Goal: Task Accomplishment & Management: Use online tool/utility

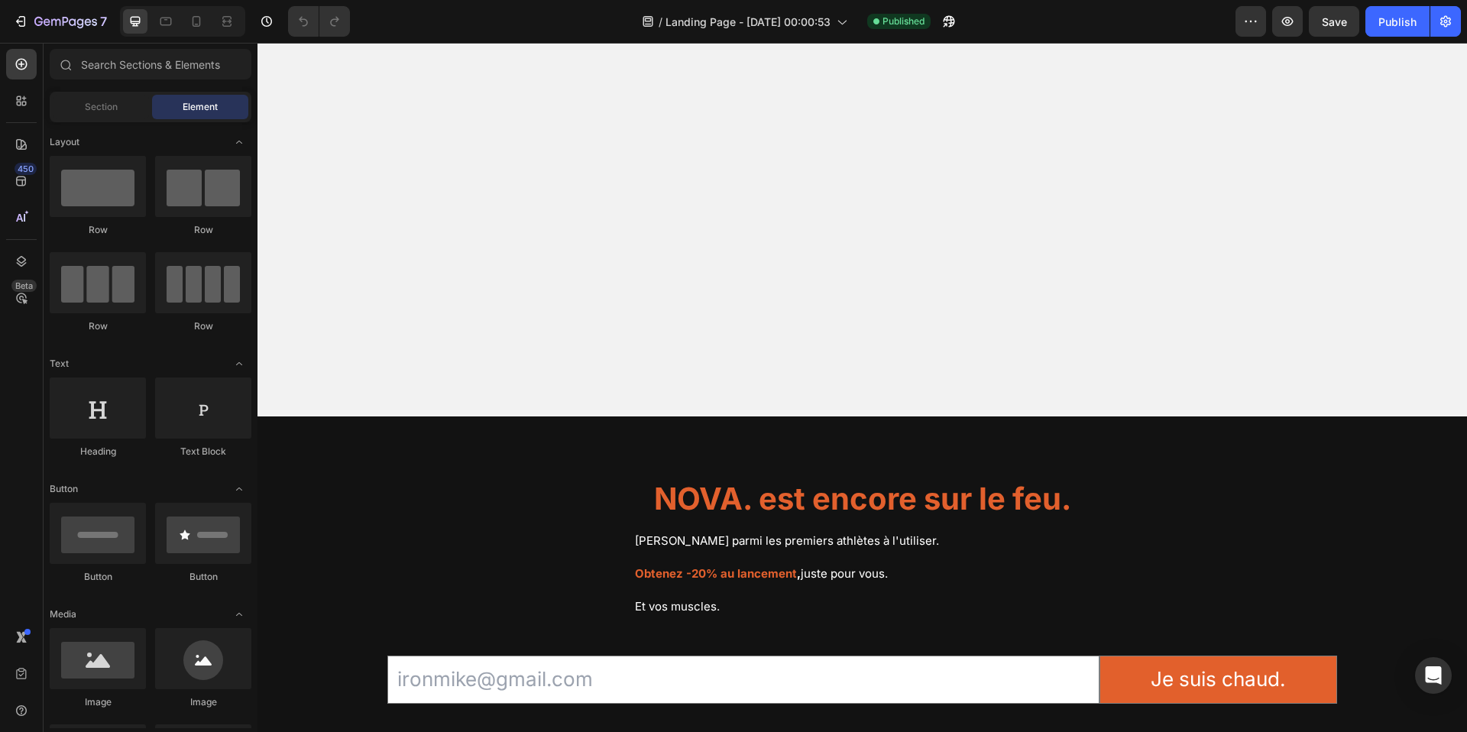
scroll to position [3831, 0]
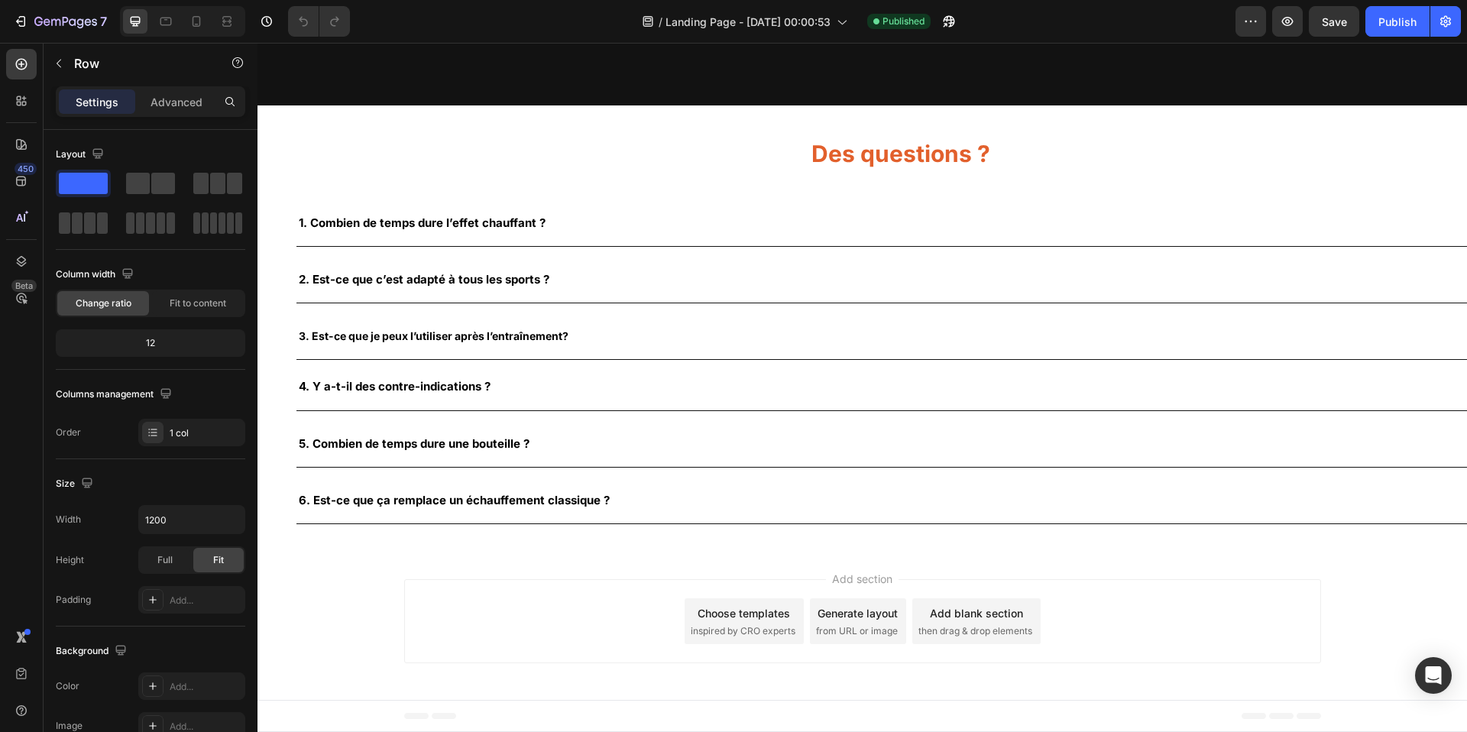
click at [430, 25] on input "email" at bounding box center [743, 1] width 712 height 47
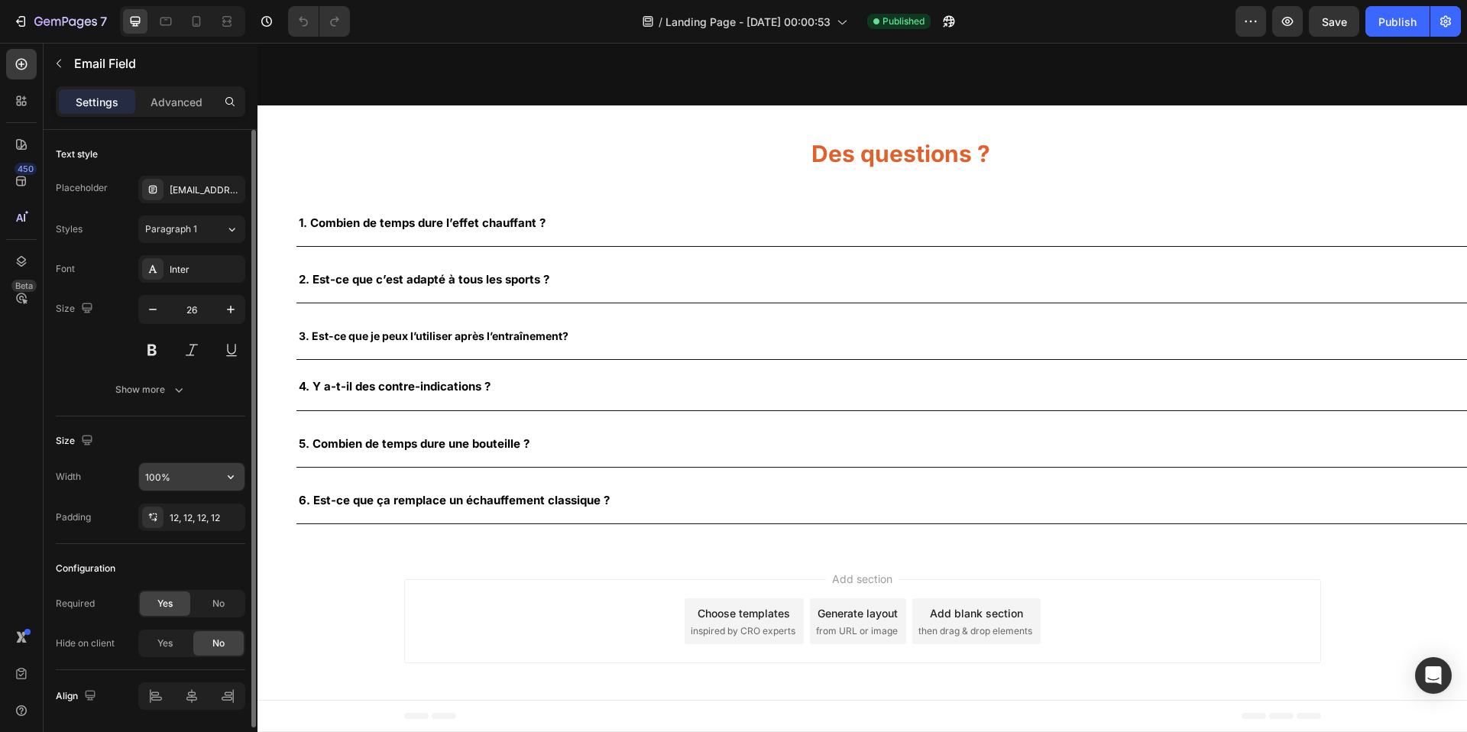
click at [232, 473] on icon "button" at bounding box center [230, 476] width 15 height 15
click at [191, 480] on input "100%" at bounding box center [191, 477] width 105 height 28
type input "100%"
click at [1179, 44] on div "Email Field 0 Je suis chaud. Submit Button Row Newsletter" at bounding box center [861, 1] width 949 height 84
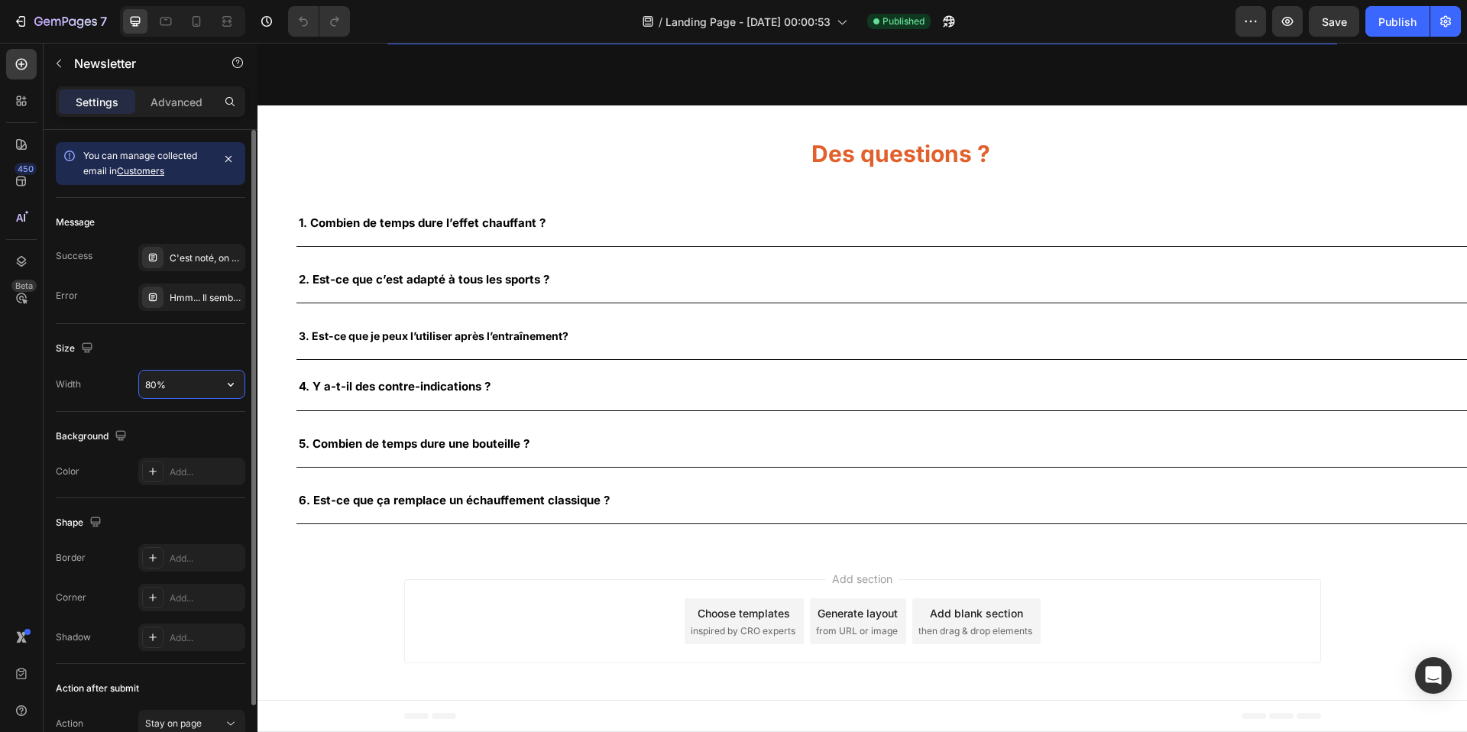
click at [155, 387] on input "80%" at bounding box center [191, 385] width 105 height 28
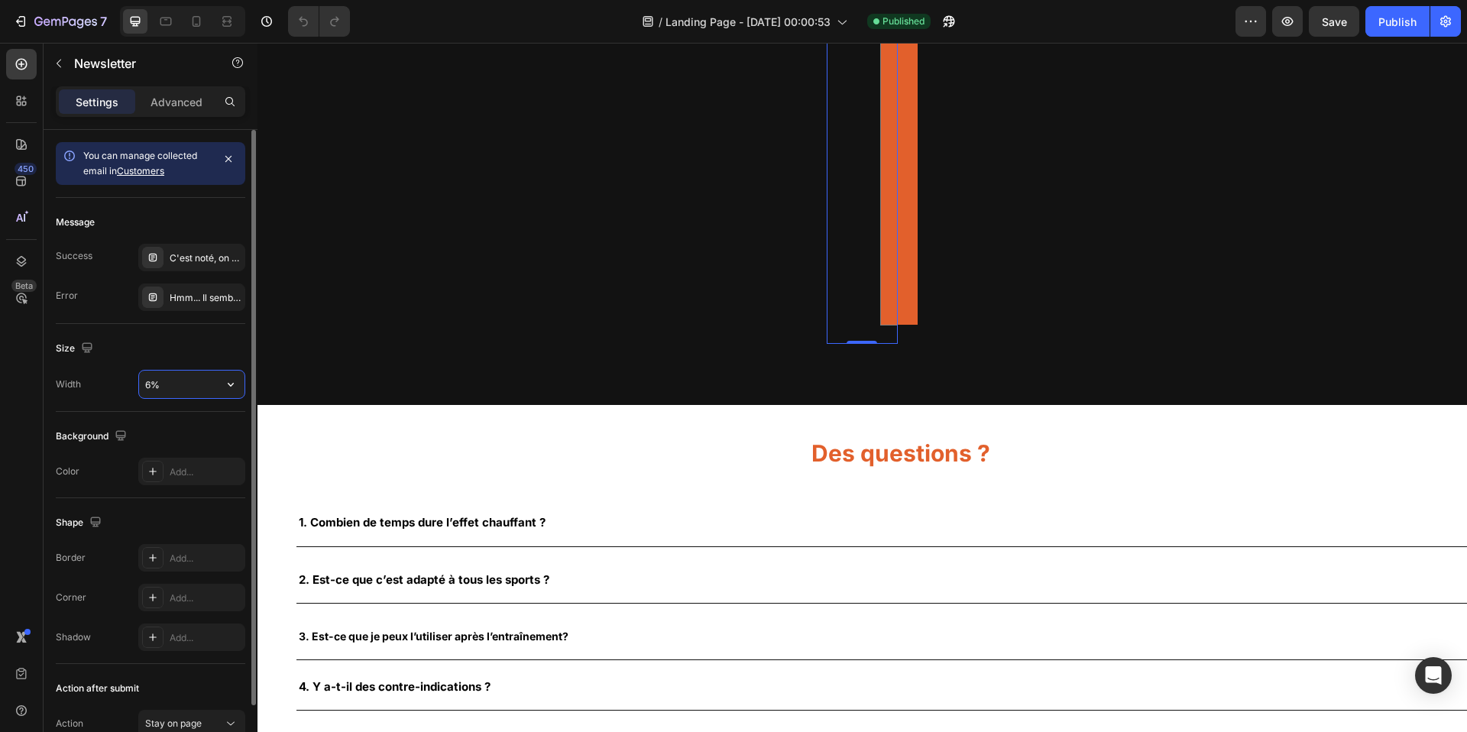
type input "60%"
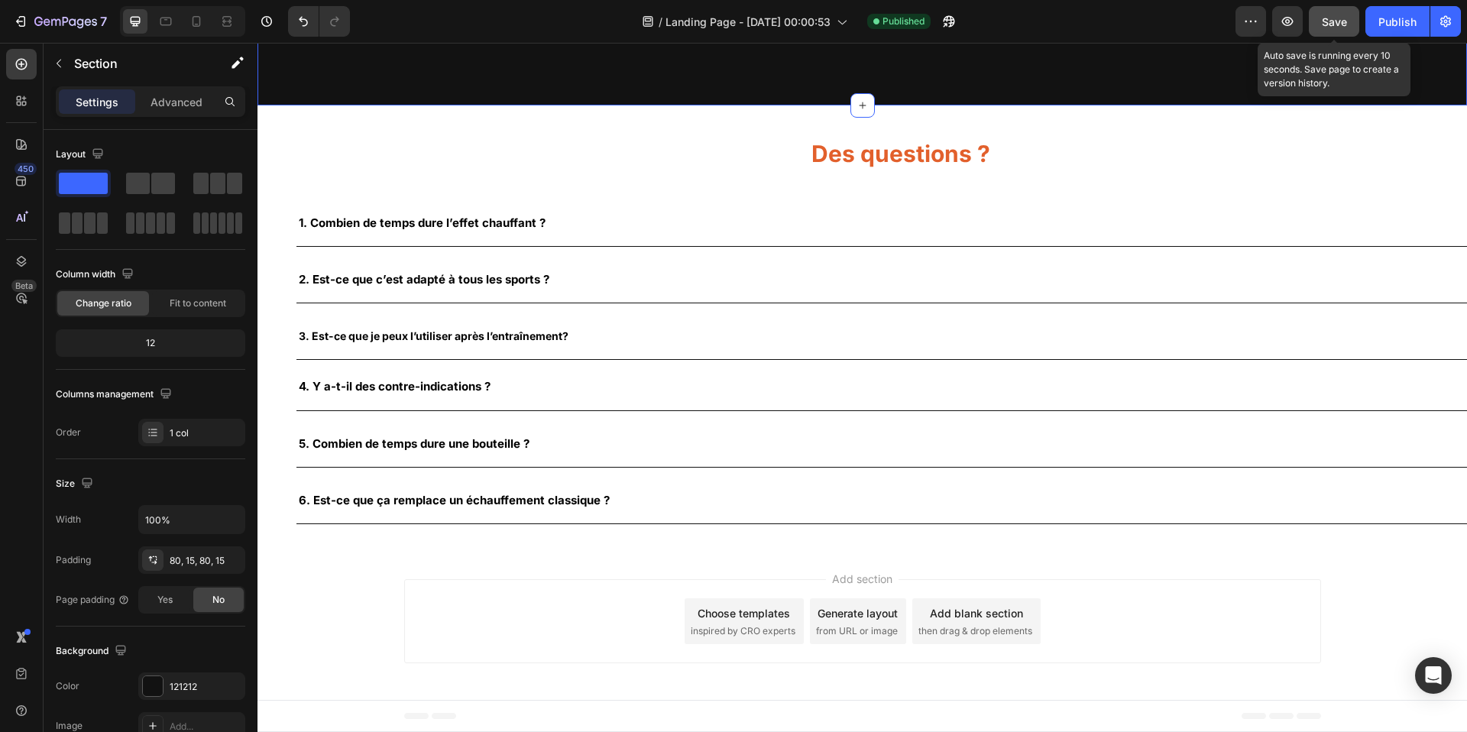
click at [1332, 18] on span "Save" at bounding box center [1334, 21] width 25 height 13
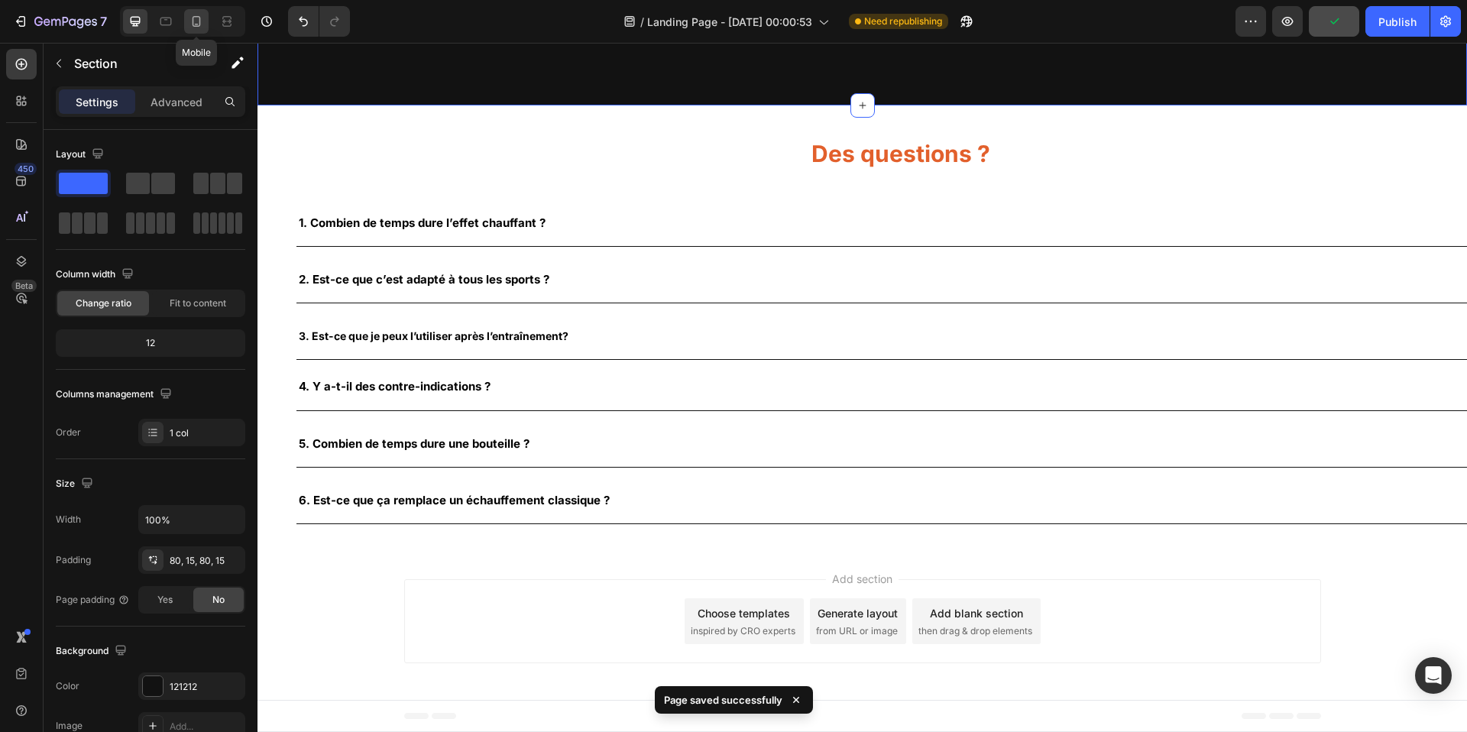
click at [205, 20] on div at bounding box center [196, 21] width 24 height 24
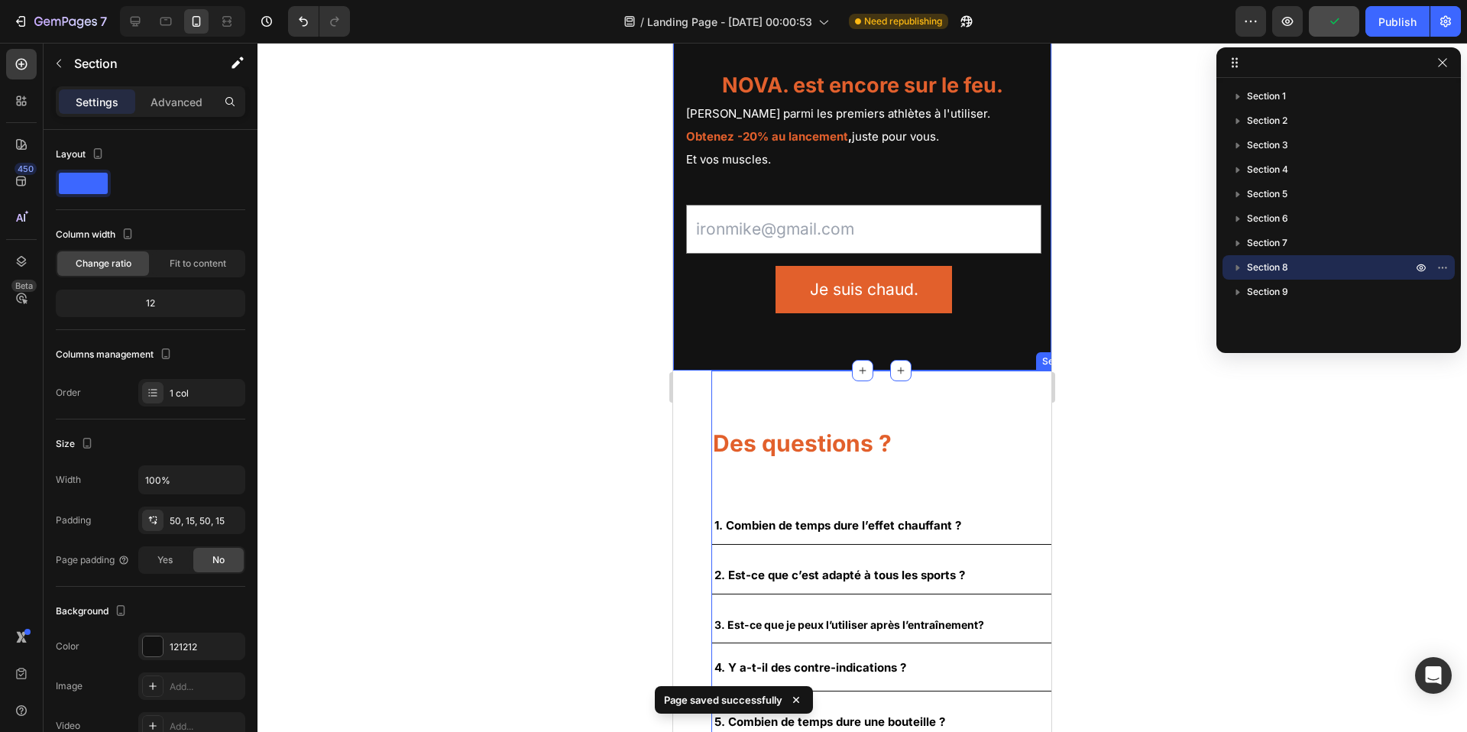
scroll to position [3767, 0]
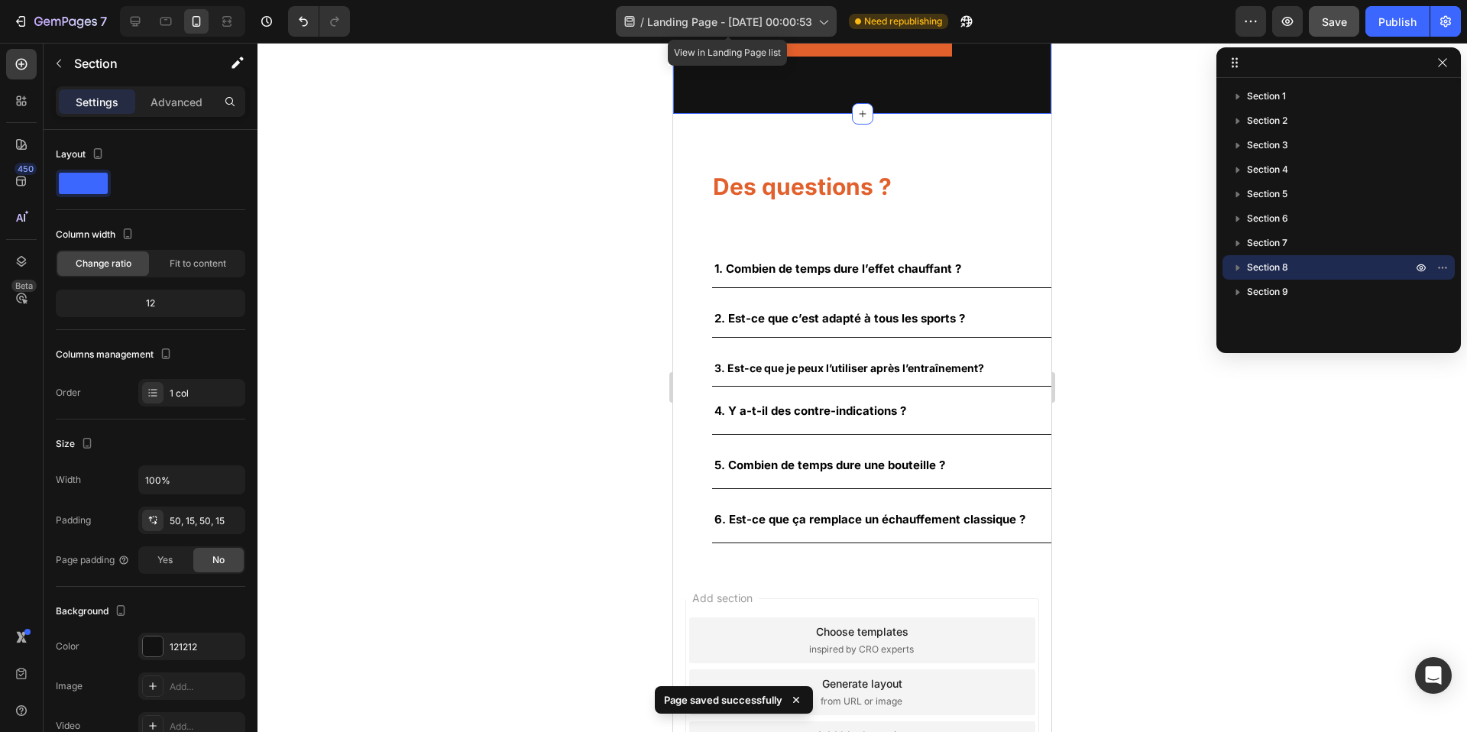
click at [809, 26] on span "Landing Page - [DATE] 00:00:53" at bounding box center [729, 22] width 165 height 16
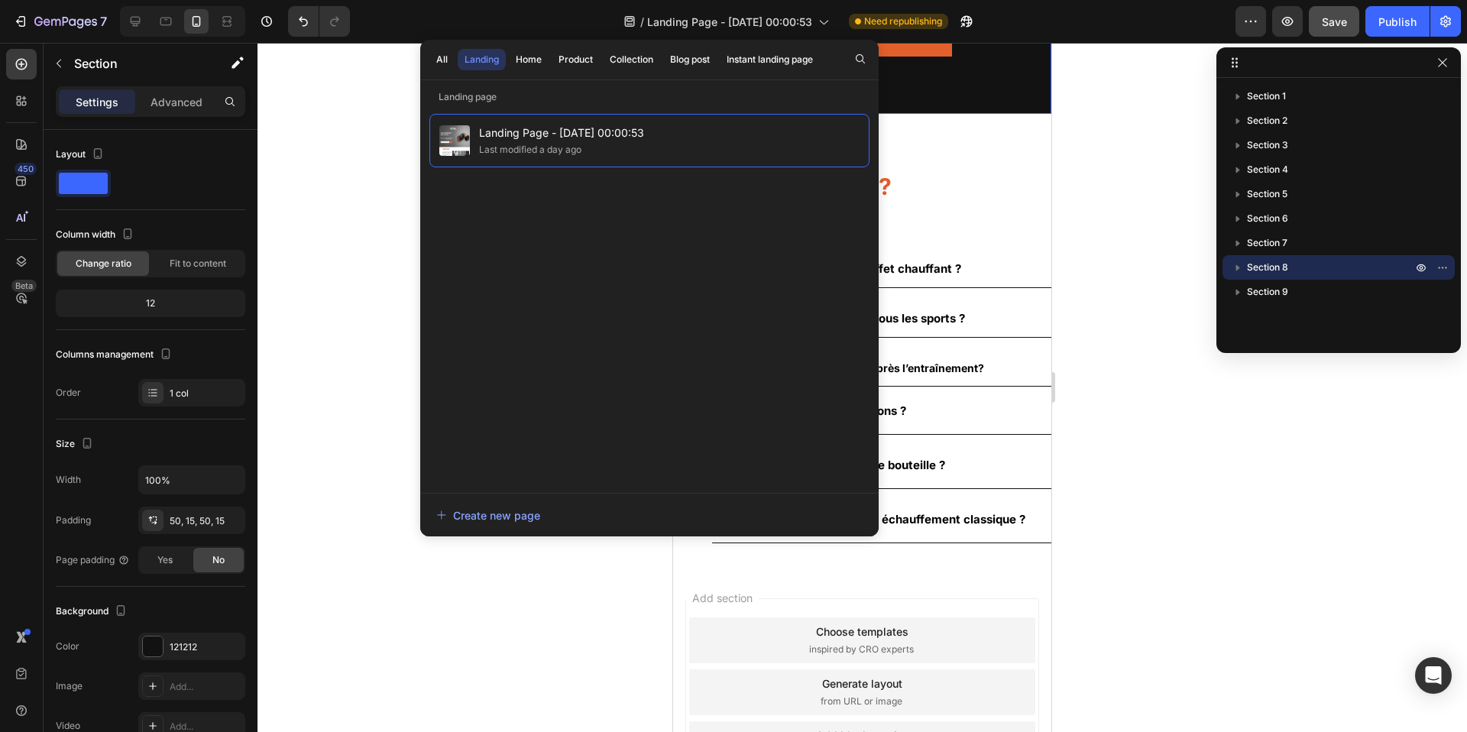
click at [1087, 154] on div at bounding box center [863, 387] width 1210 height 689
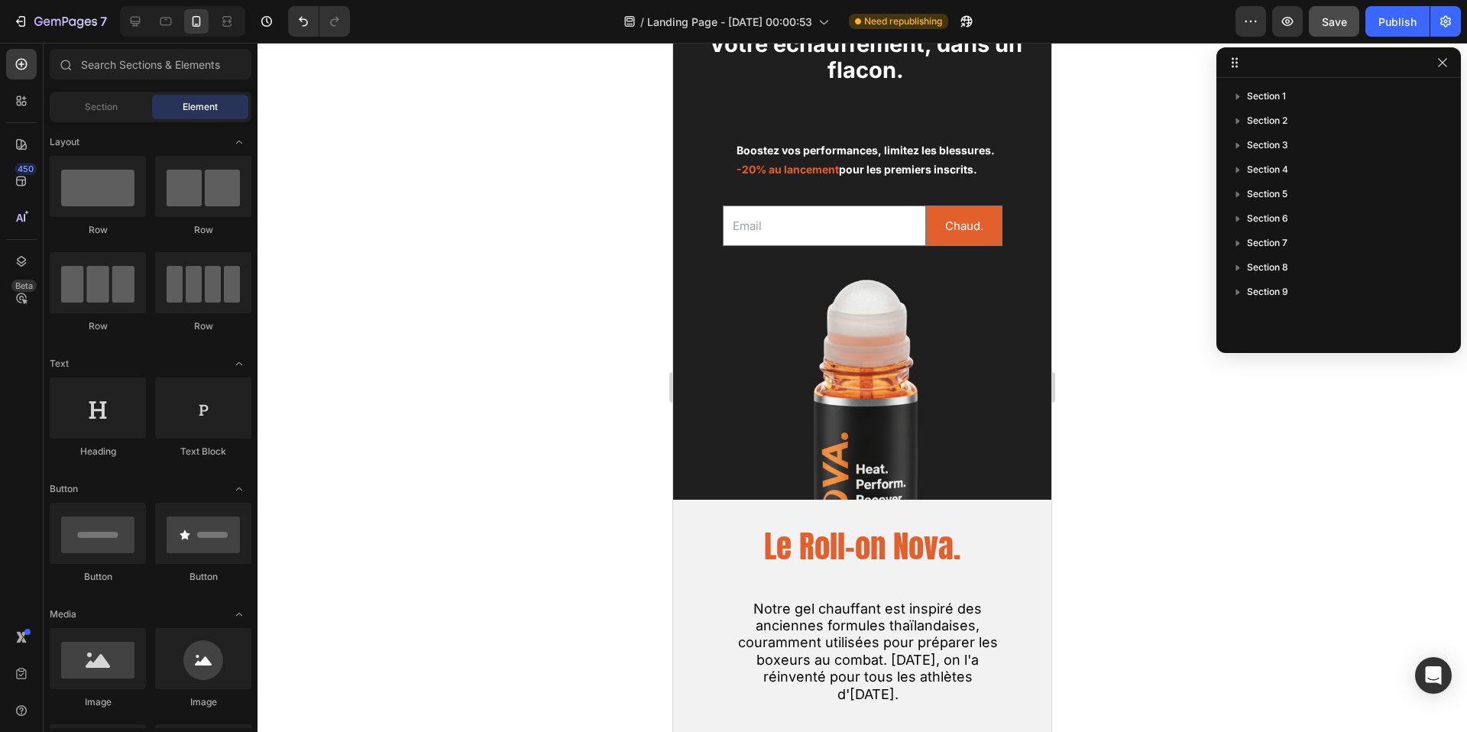
scroll to position [0, 0]
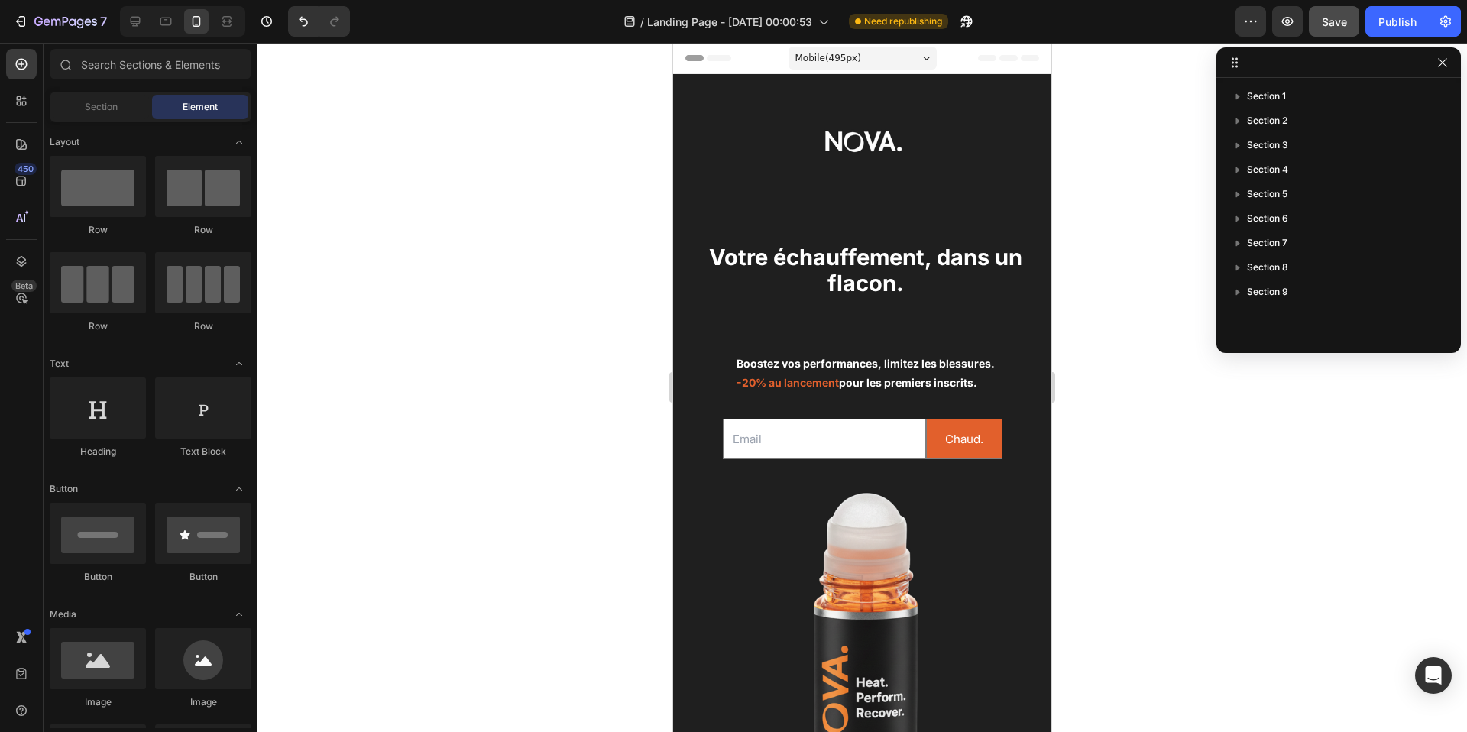
click at [860, 49] on div "Mobile ( 495 px)" at bounding box center [863, 58] width 148 height 23
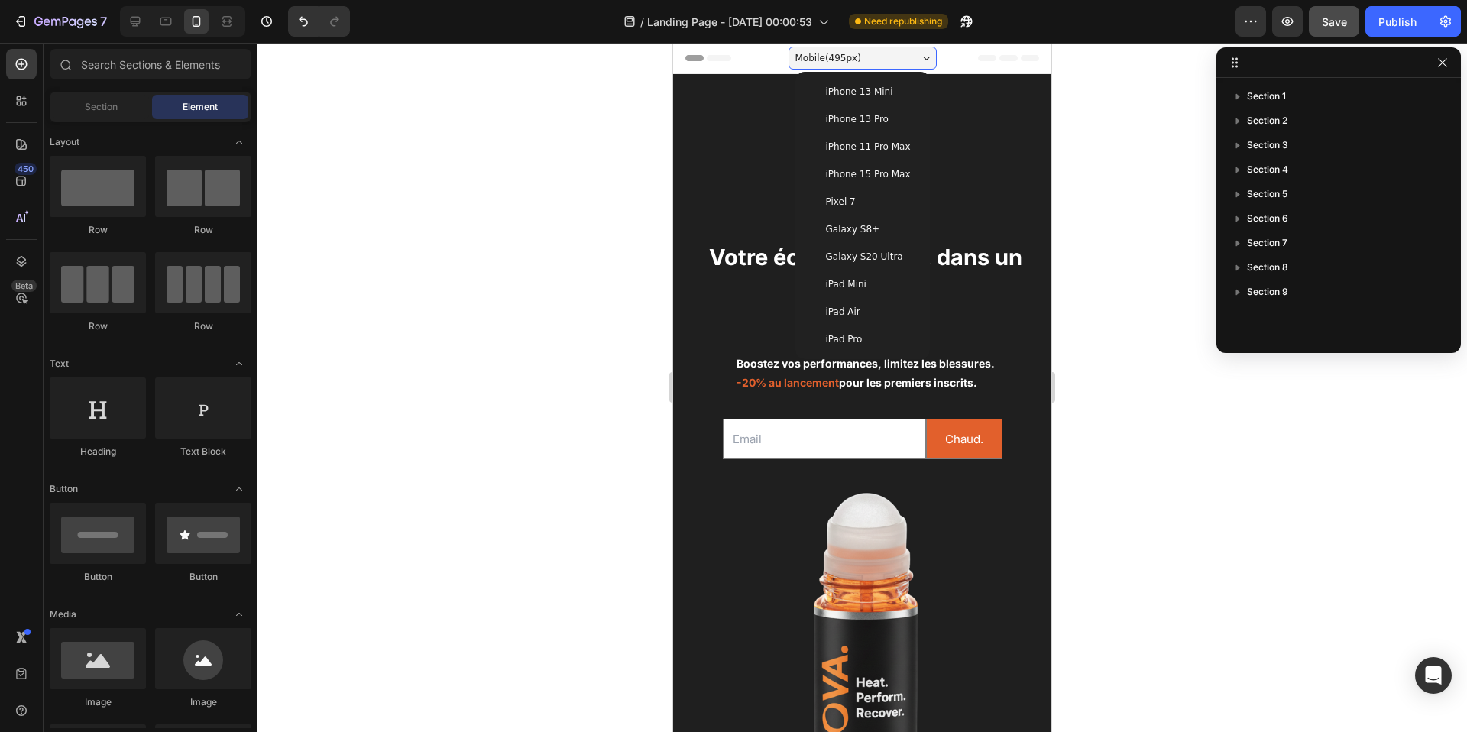
click at [859, 96] on span "iPhone 13 Mini" at bounding box center [859, 91] width 67 height 15
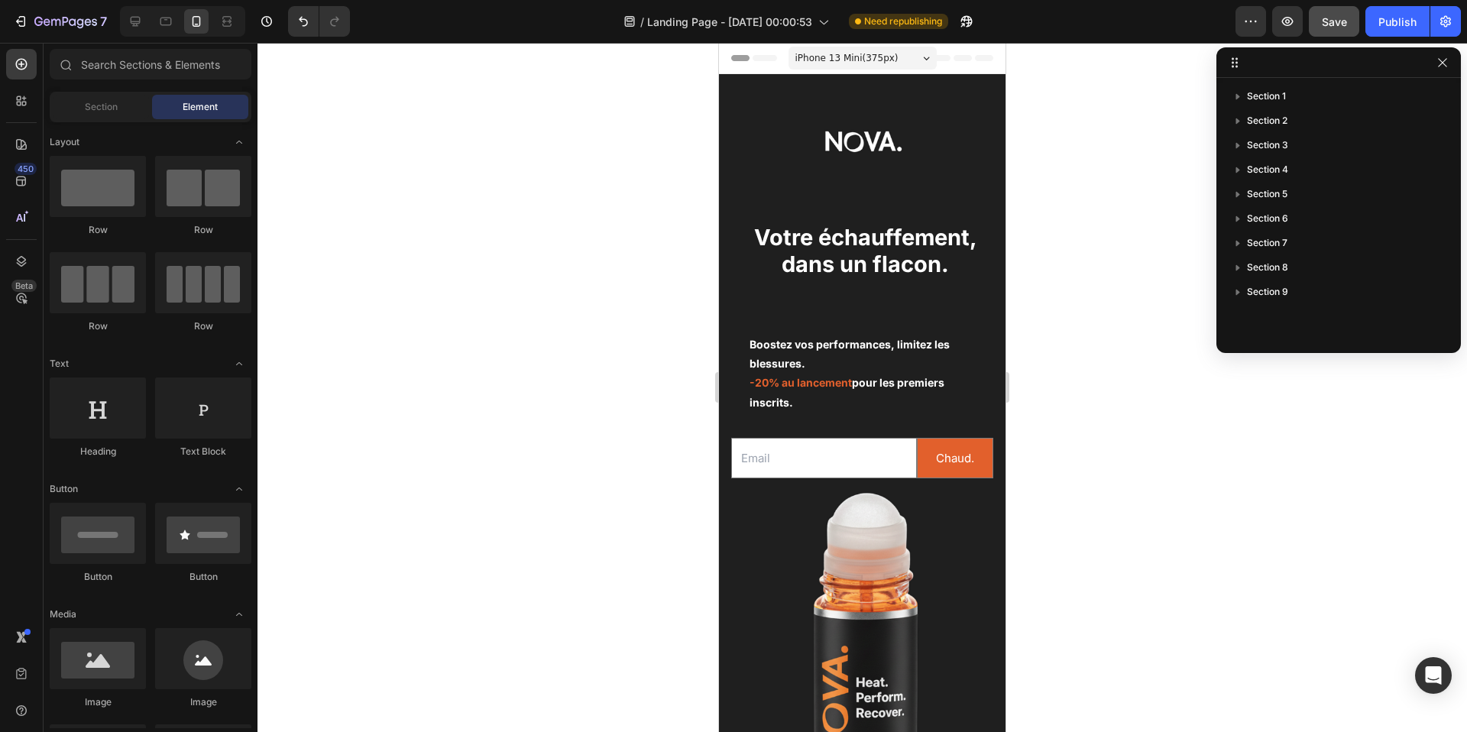
click at [857, 55] on span "iPhone 13 Mini ( 375 px)" at bounding box center [847, 57] width 103 height 15
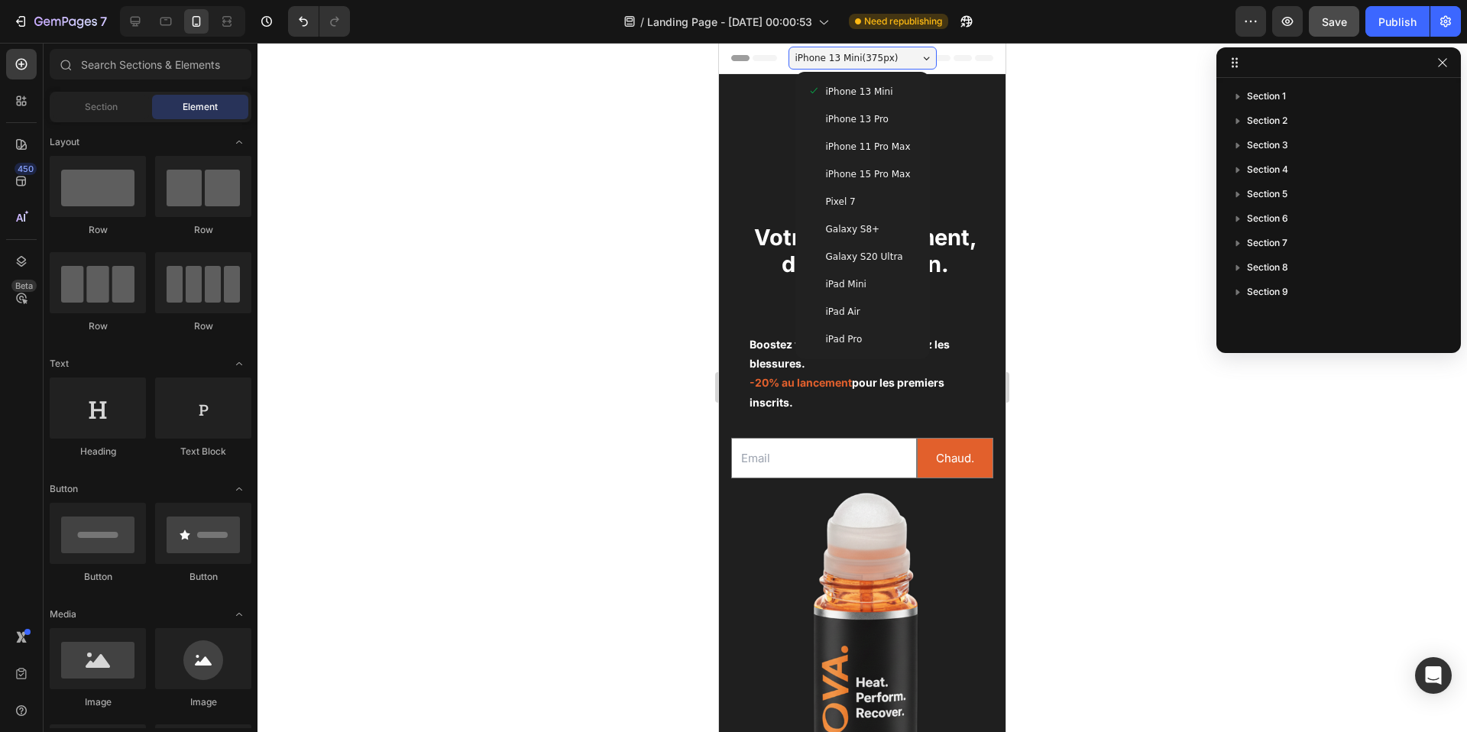
click at [851, 112] on span "iPhone 13 Pro" at bounding box center [857, 119] width 63 height 15
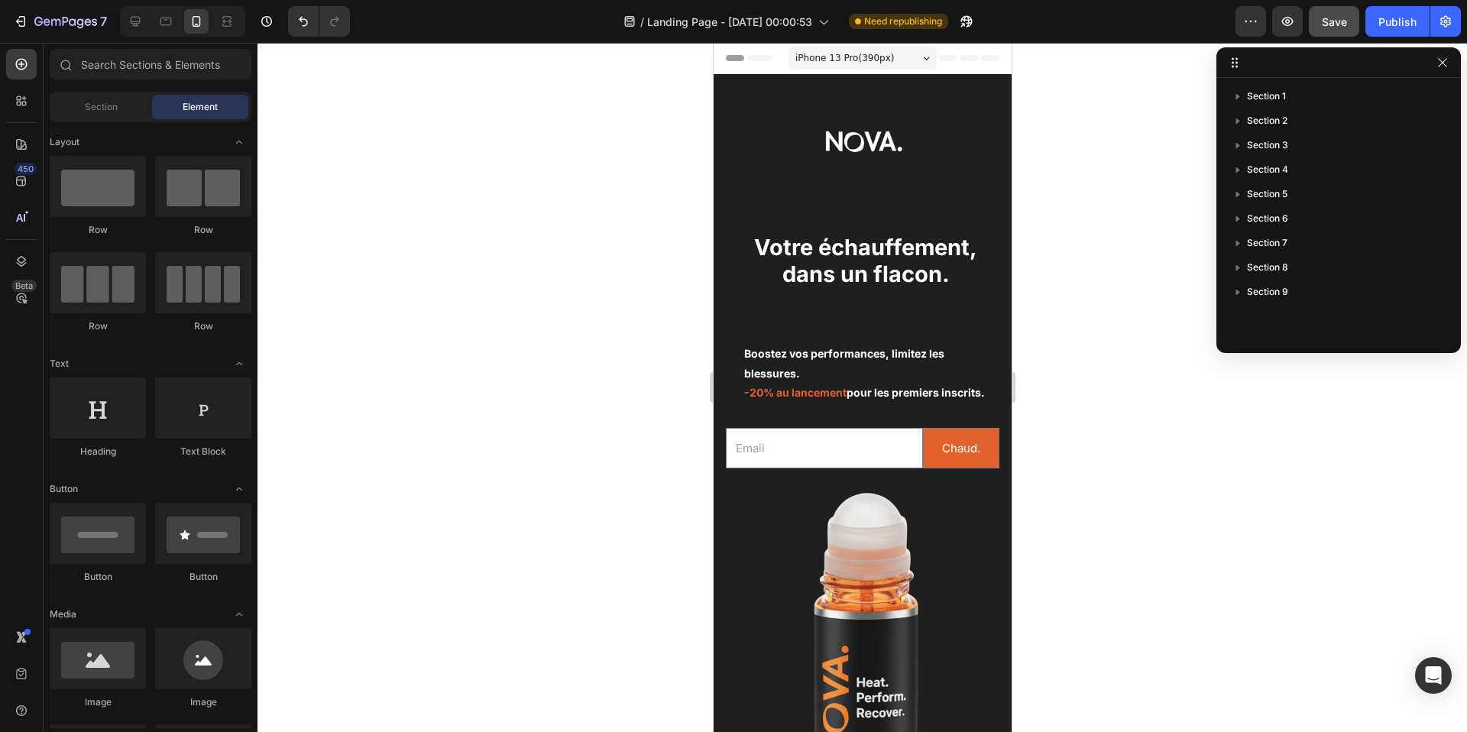
click at [833, 58] on span "iPhone 13 Pro ( 390 px)" at bounding box center [844, 57] width 99 height 15
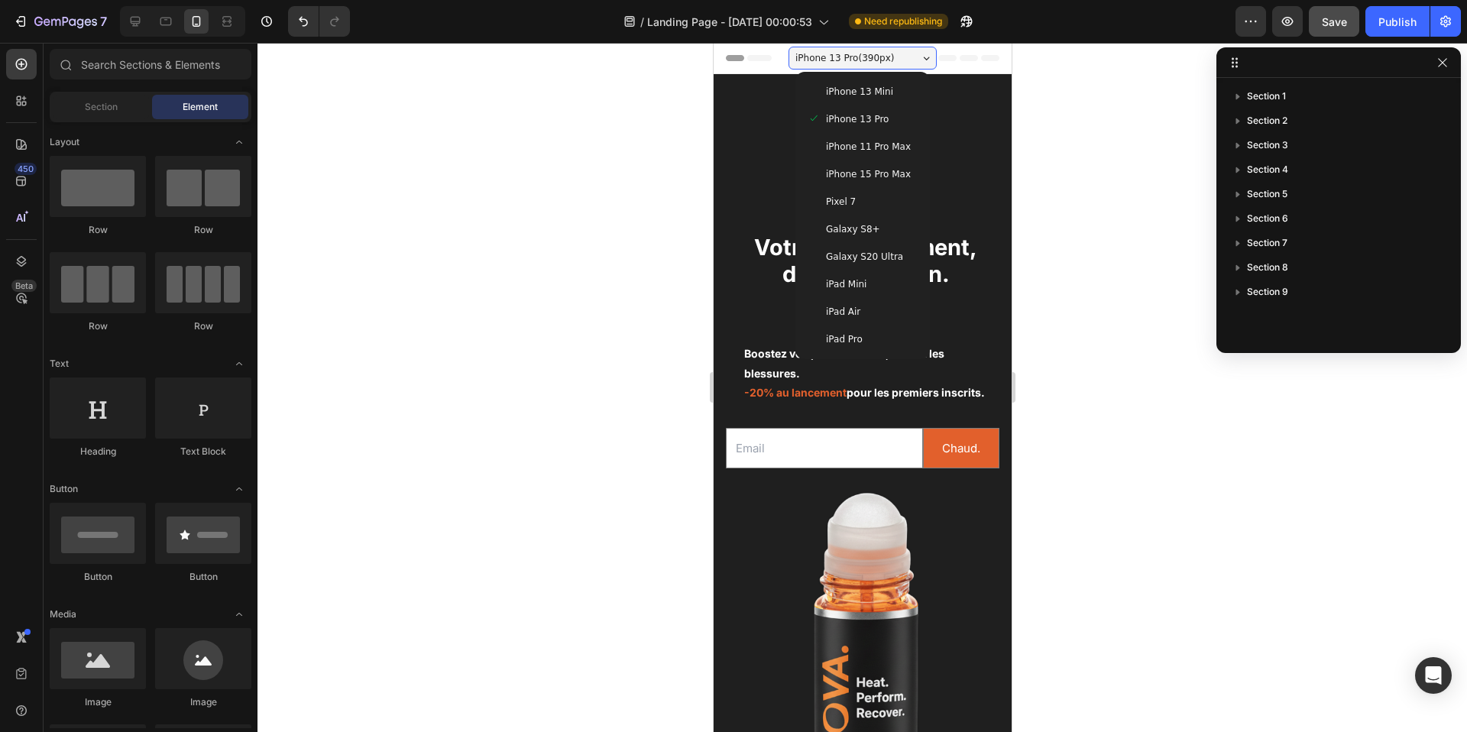
click at [855, 165] on div "iPhone 15 Pro Max" at bounding box center [862, 174] width 122 height 28
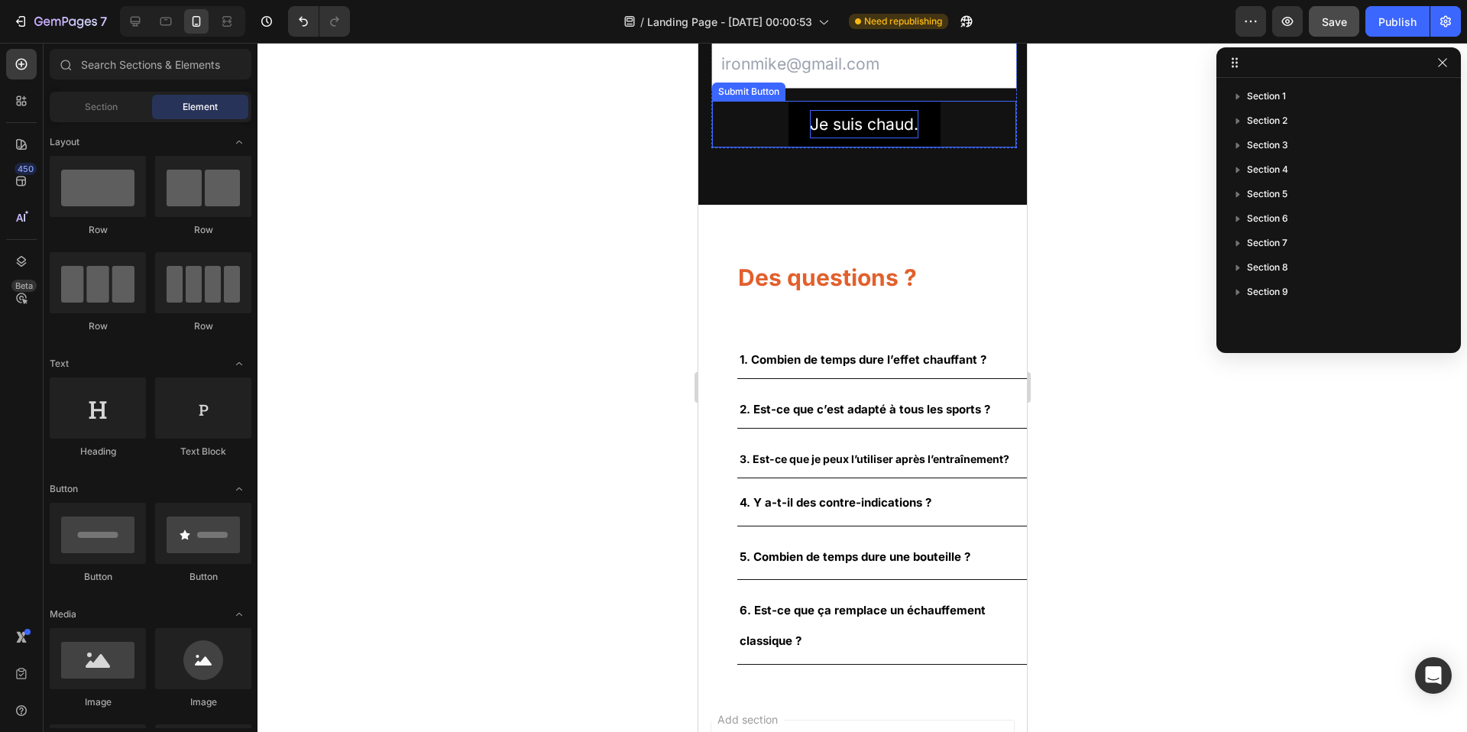
scroll to position [3271, 0]
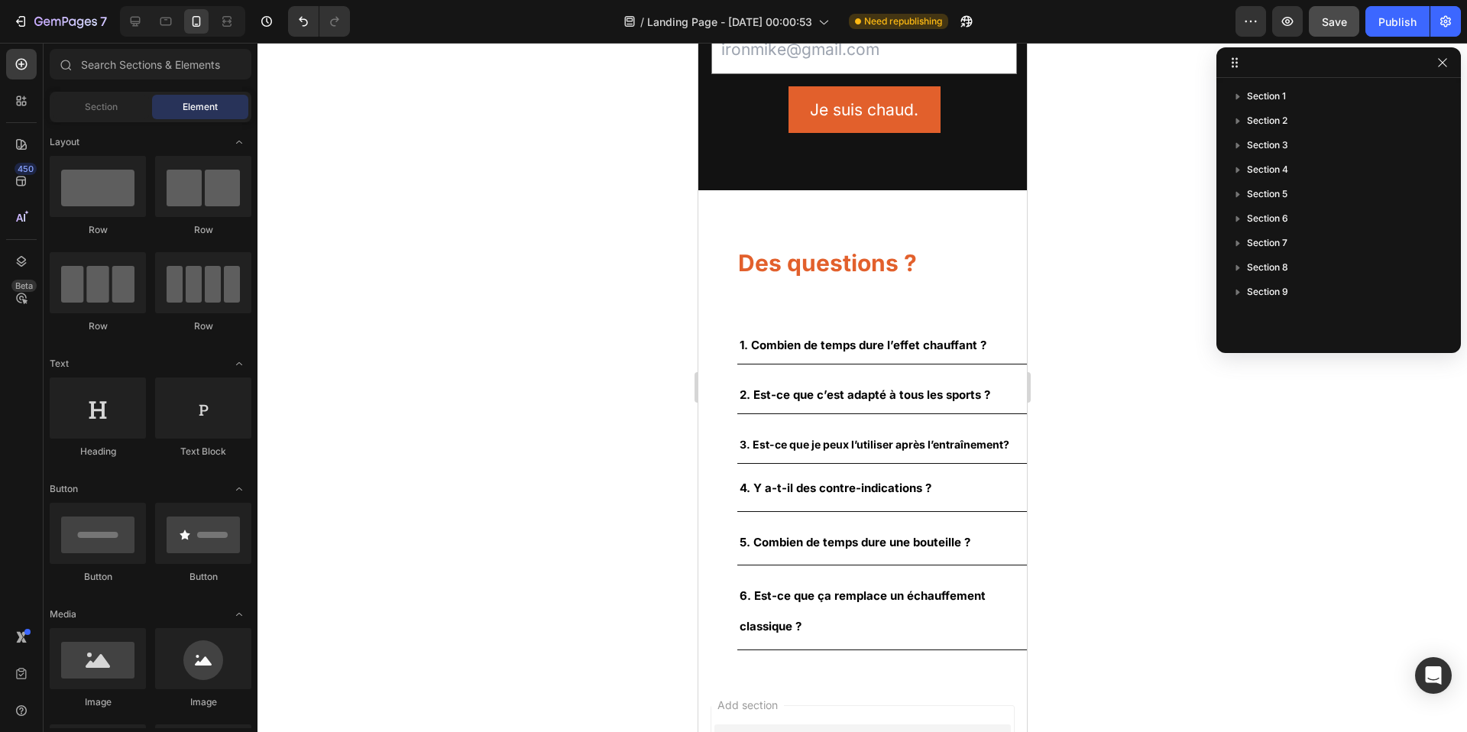
click at [705, 196] on section "Des questions ? Heading 1. Combien de temps dure l’effet chauffant ? 2. Est-ce …" at bounding box center [862, 432] width 329 height 484
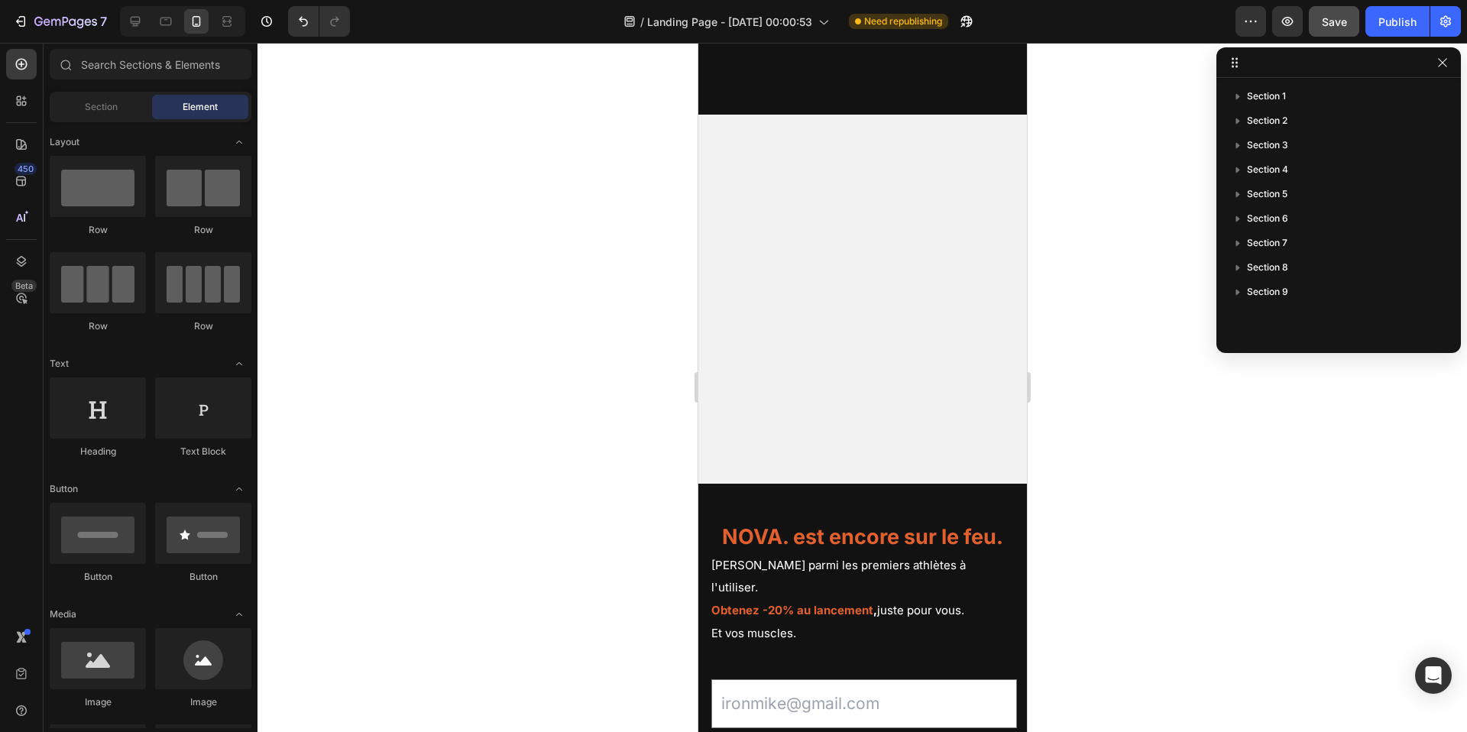
scroll to position [2613, 0]
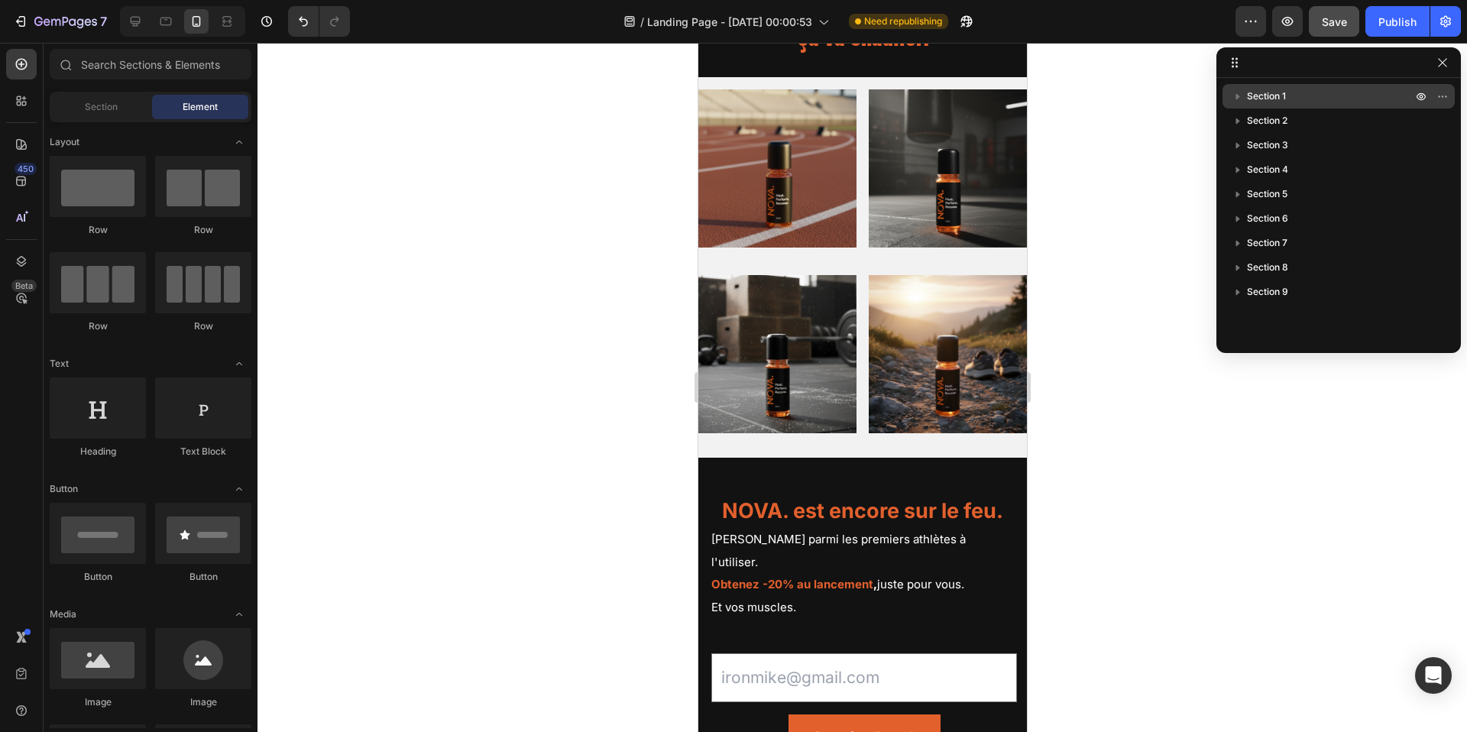
click at [1238, 96] on icon "button" at bounding box center [1238, 97] width 4 height 6
click at [1238, 96] on icon "button" at bounding box center [1238, 97] width 6 height 4
click at [1420, 90] on icon "button" at bounding box center [1421, 96] width 12 height 12
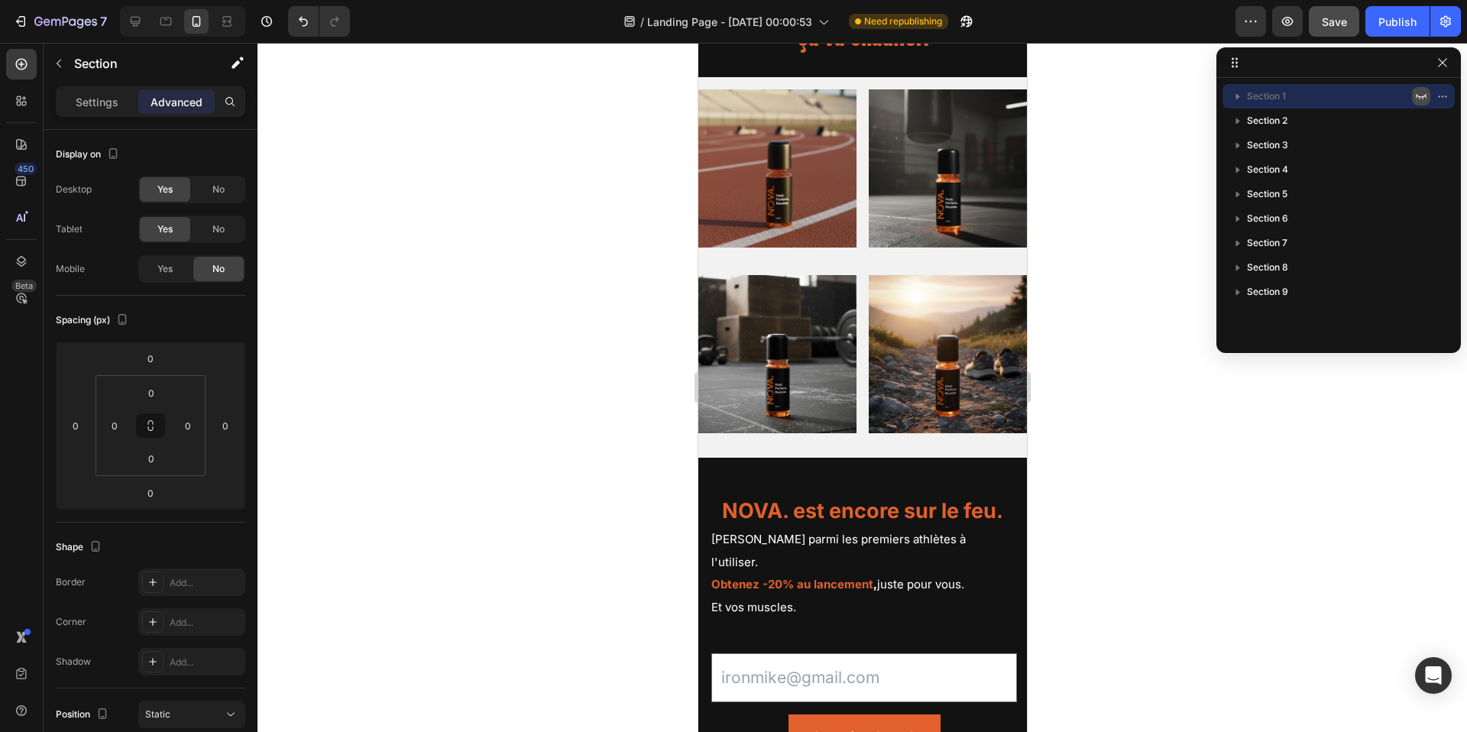
click at [1421, 92] on icon "button" at bounding box center [1421, 96] width 12 height 12
click at [1236, 93] on icon "button" at bounding box center [1237, 96] width 15 height 15
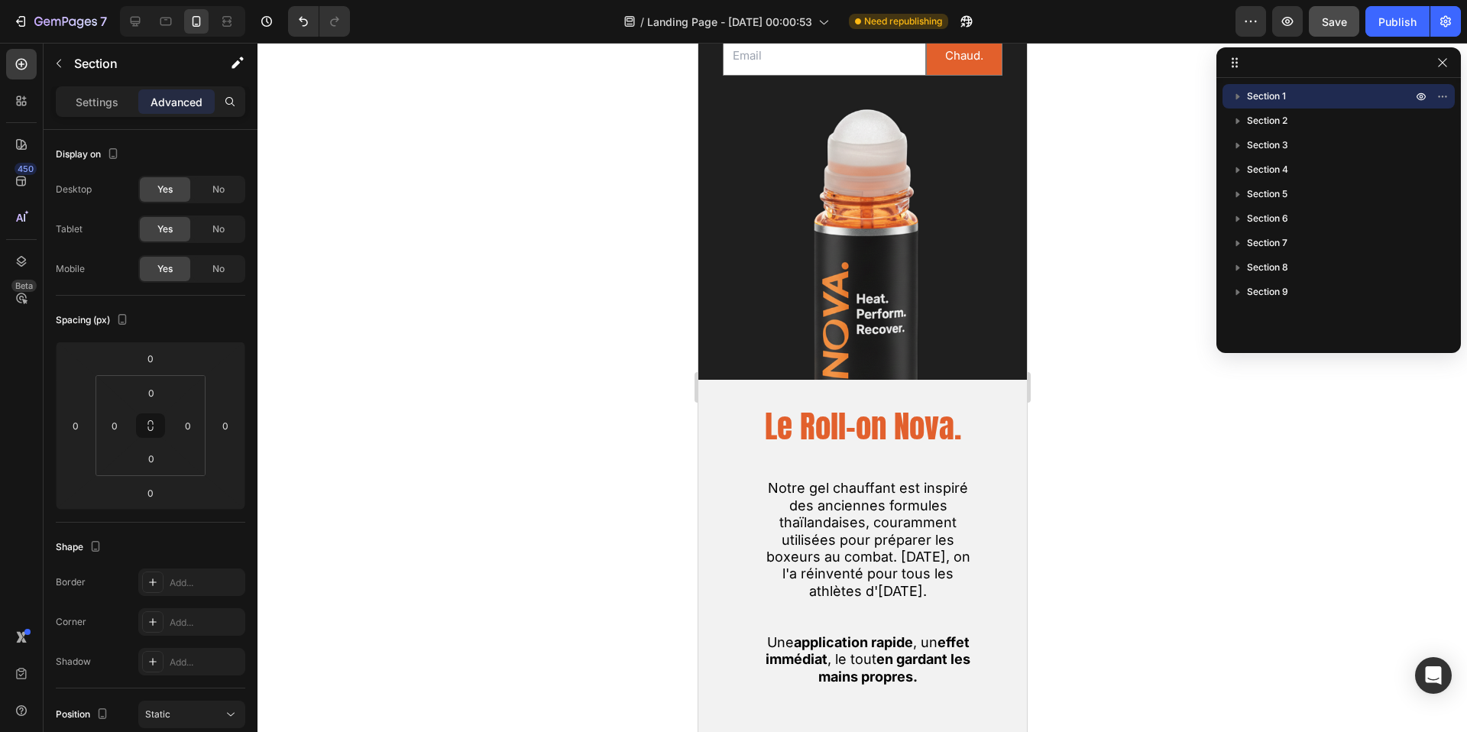
scroll to position [0, 0]
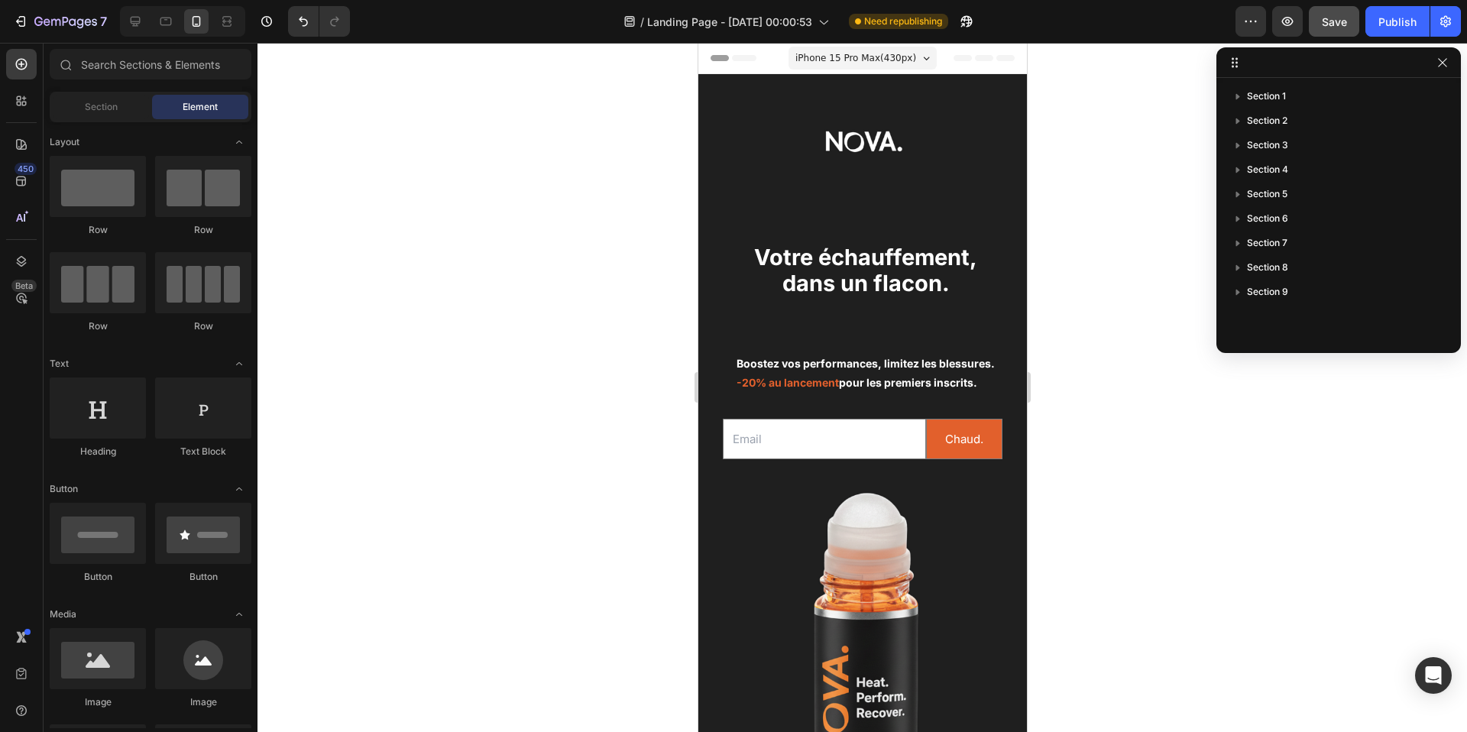
click at [960, 50] on div "Header" at bounding box center [862, 58] width 304 height 31
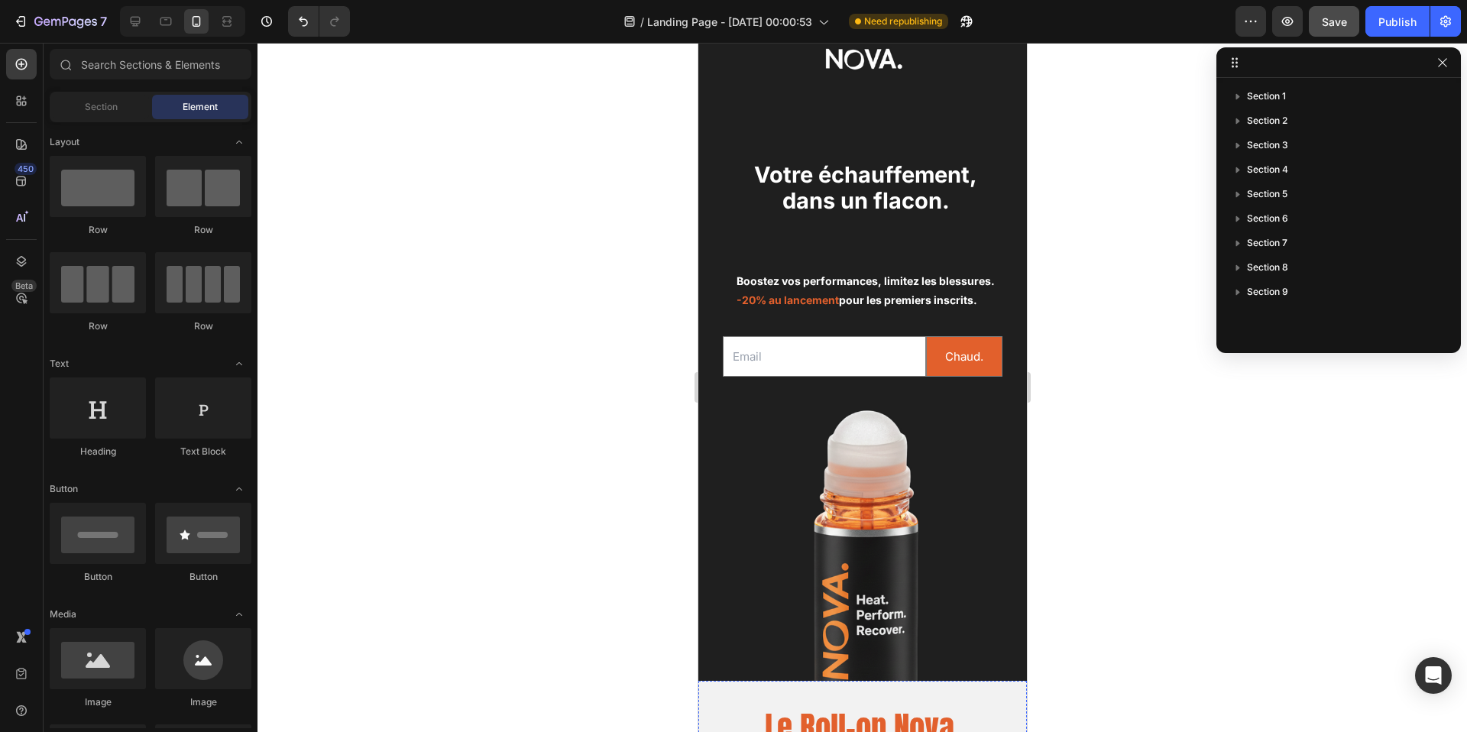
scroll to position [63, 0]
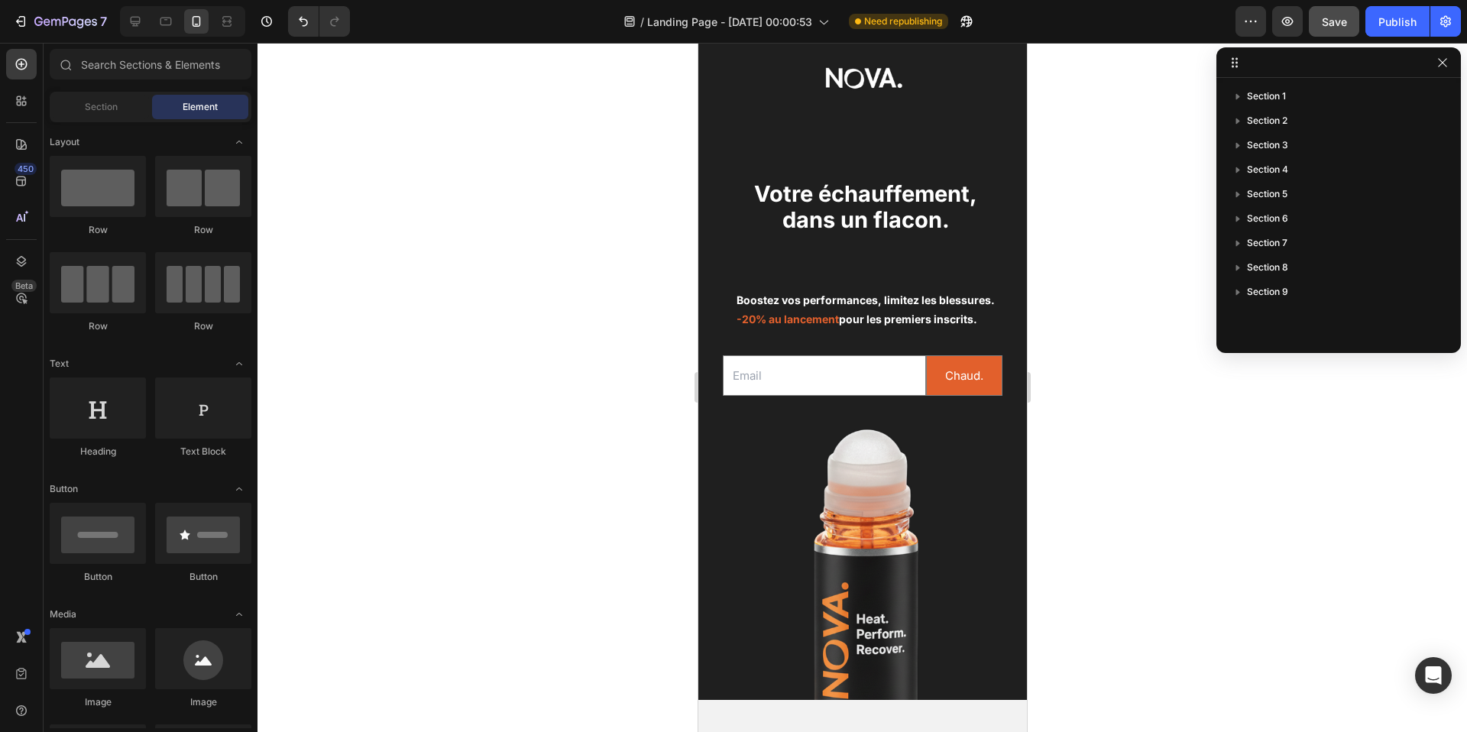
click at [1278, 67] on div at bounding box center [1339, 62] width 245 height 31
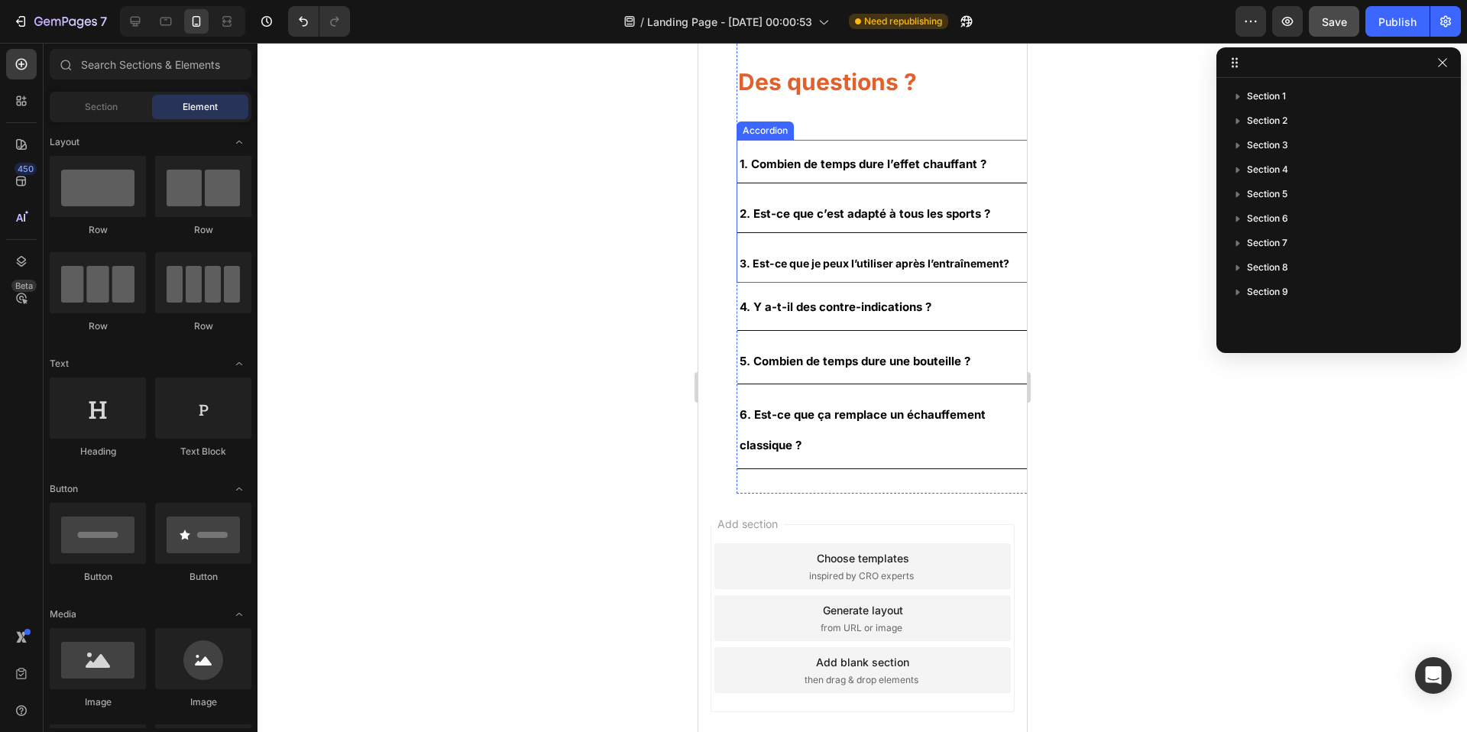
scroll to position [3327, 0]
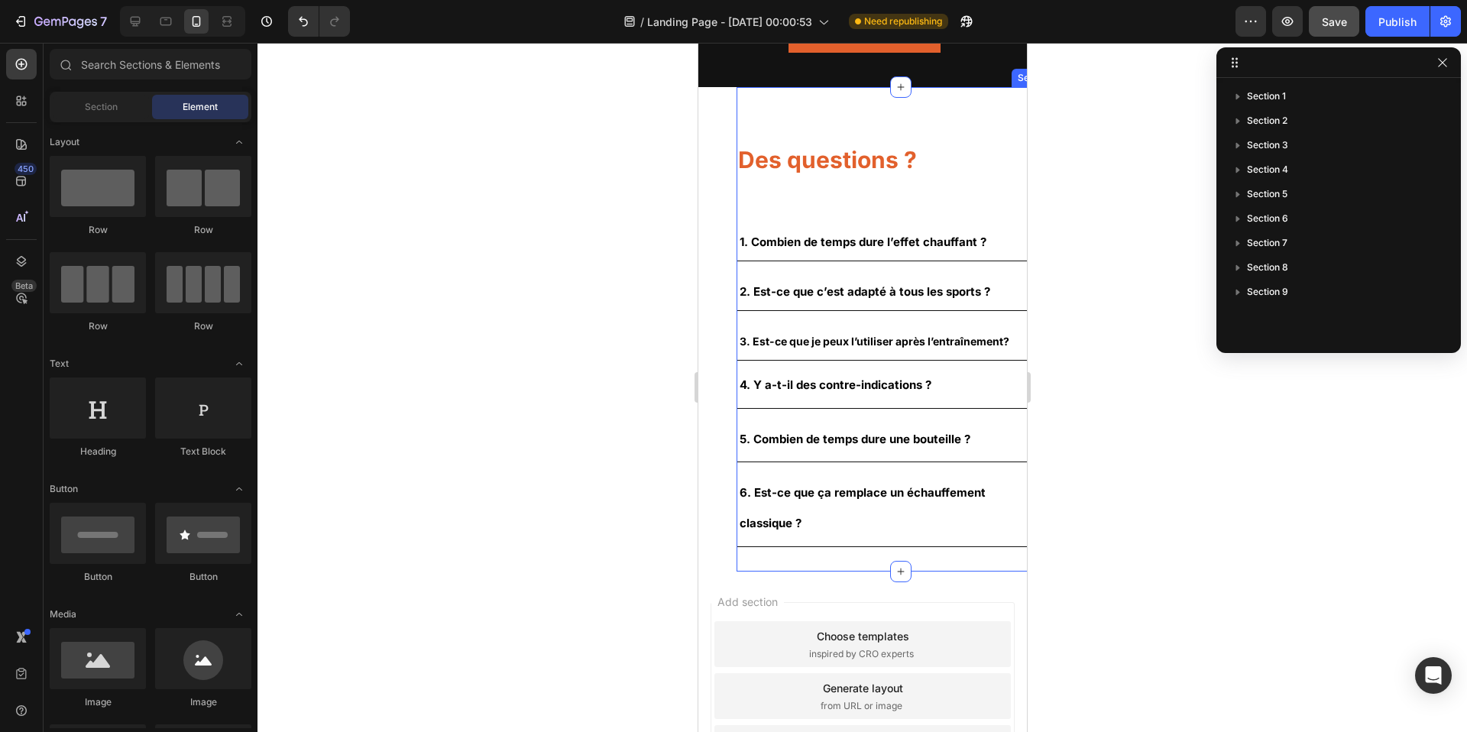
click at [787, 118] on div "Des questions ? Heading 1. Combien de temps dure l’effet chauffant ? 2. Est-ce …" at bounding box center [900, 329] width 329 height 484
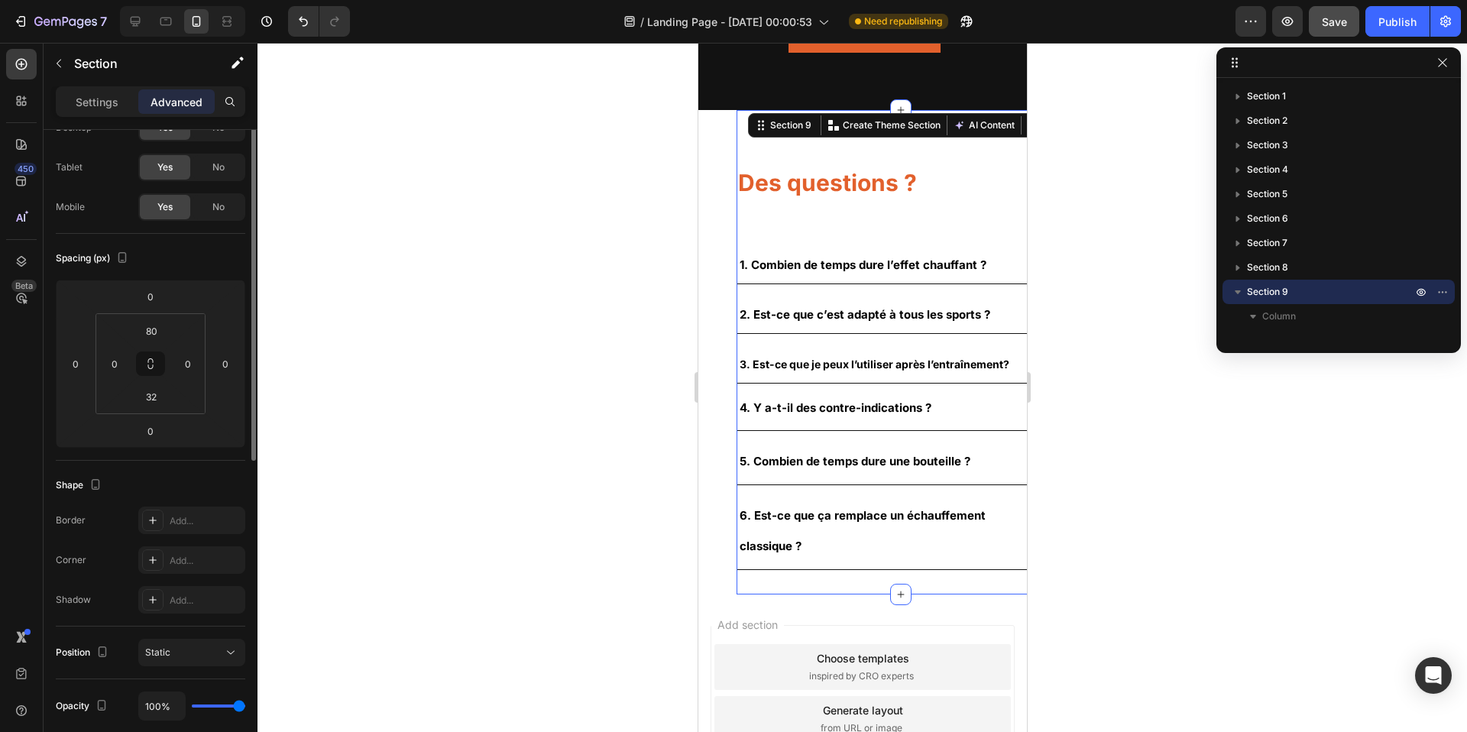
scroll to position [0, 0]
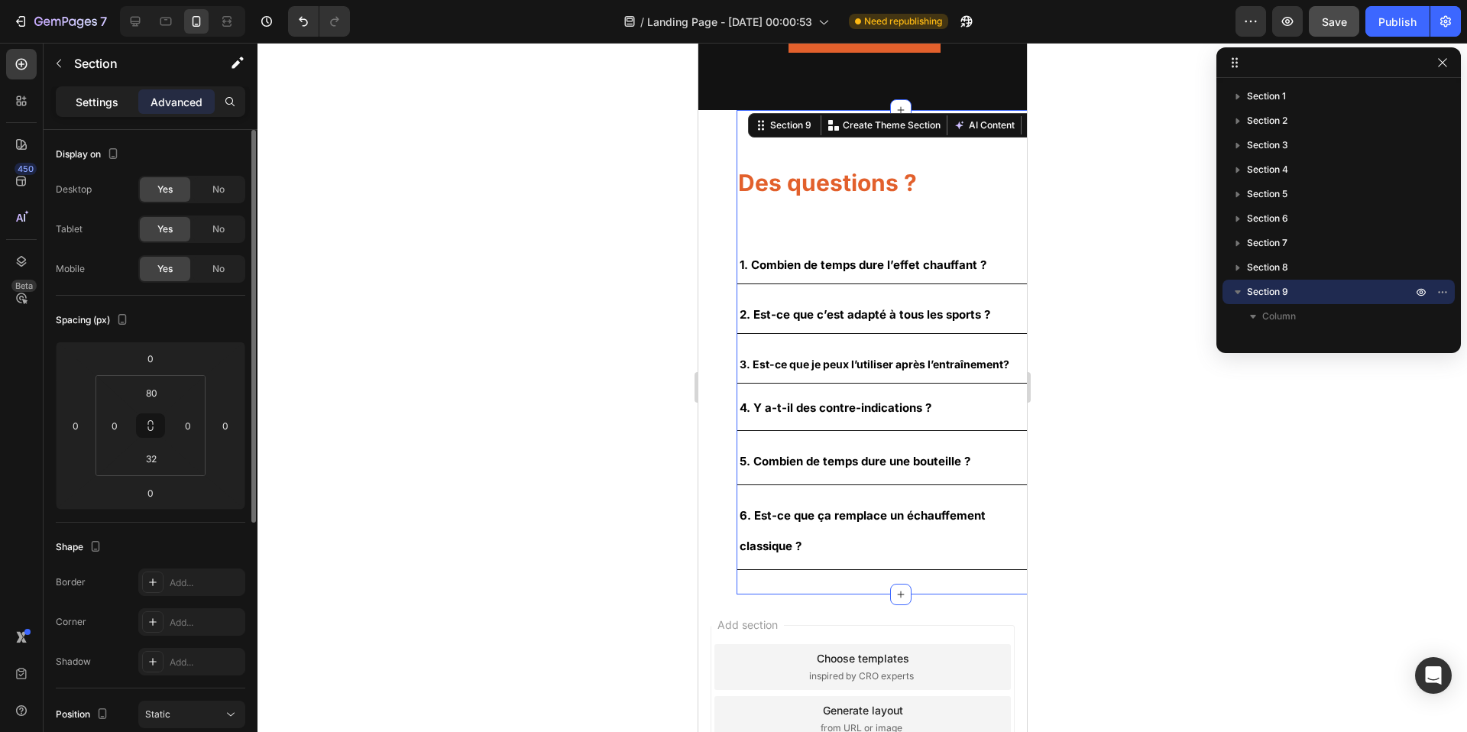
click at [108, 102] on p "Settings" at bounding box center [97, 102] width 43 height 16
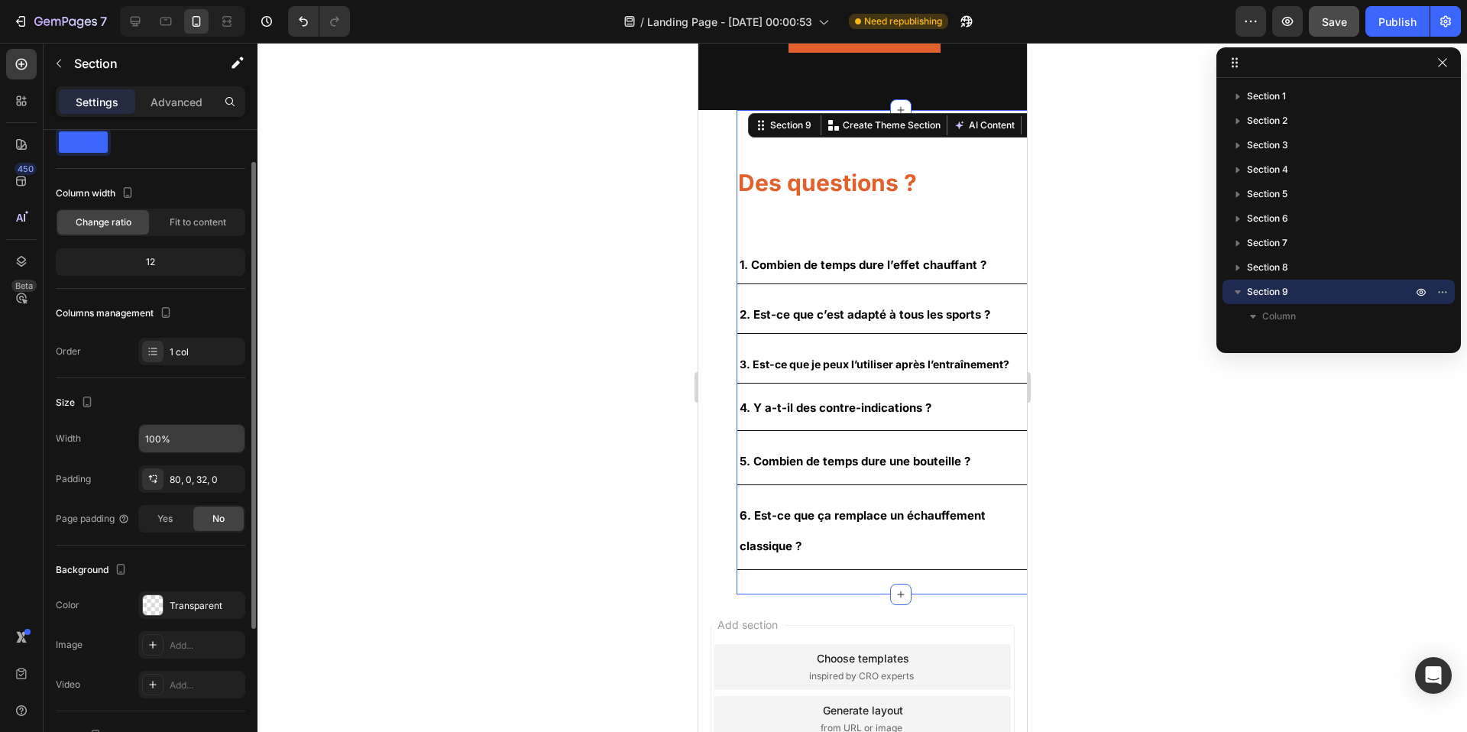
scroll to position [46, 0]
click at [204, 472] on div "80, 0, 32, 0" at bounding box center [192, 475] width 44 height 14
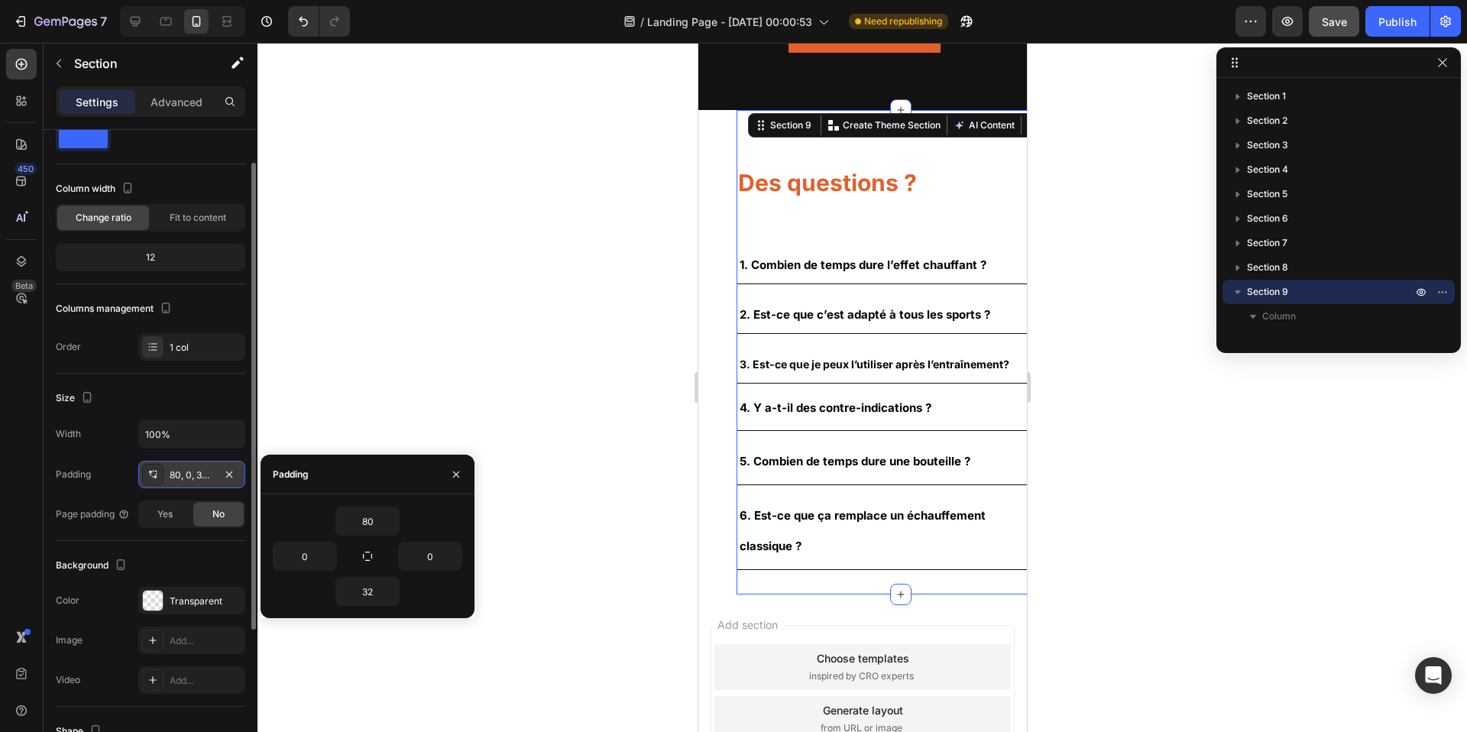
click at [204, 472] on div "80, 0, 32, 0" at bounding box center [192, 475] width 44 height 14
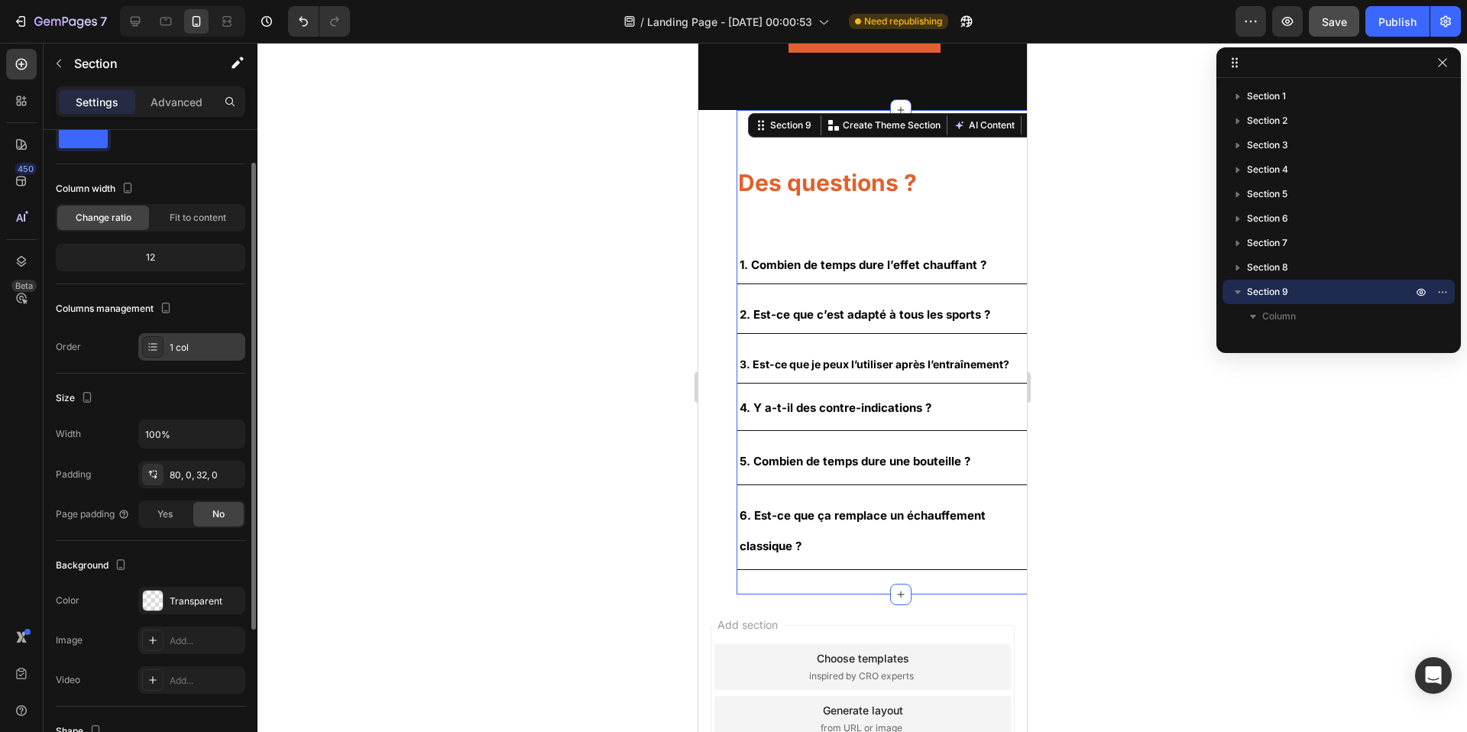
click at [188, 352] on div "1 col" at bounding box center [206, 348] width 72 height 14
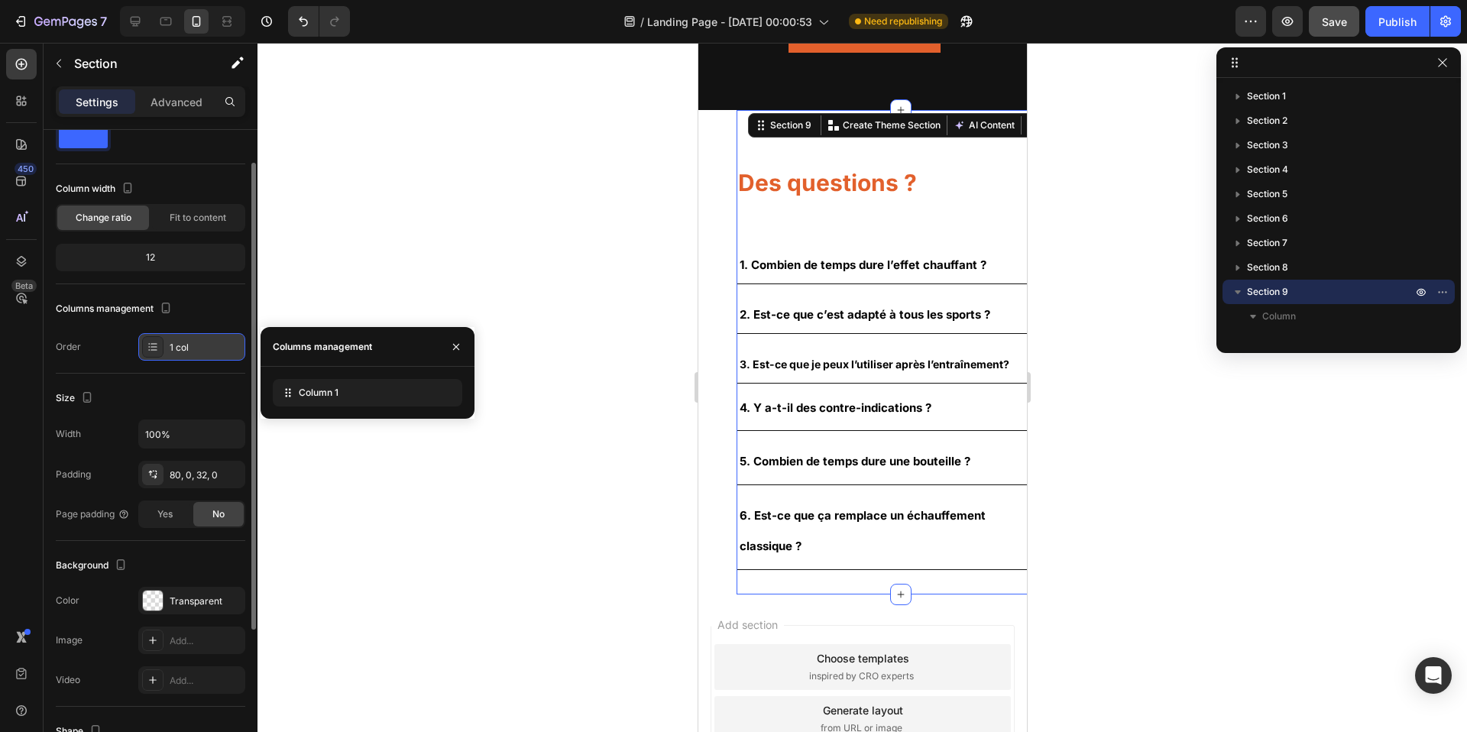
click at [188, 352] on div "1 col" at bounding box center [206, 348] width 72 height 14
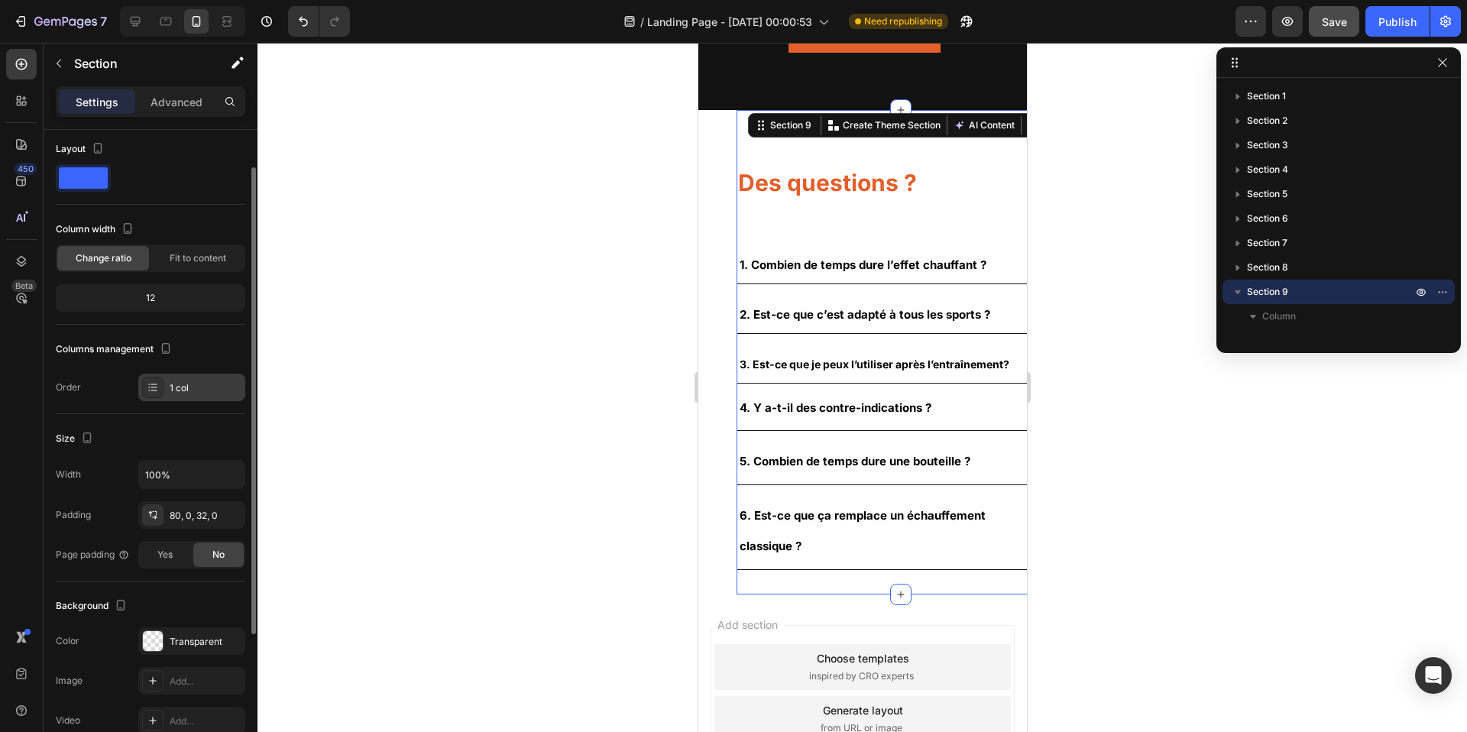
scroll to position [0, 0]
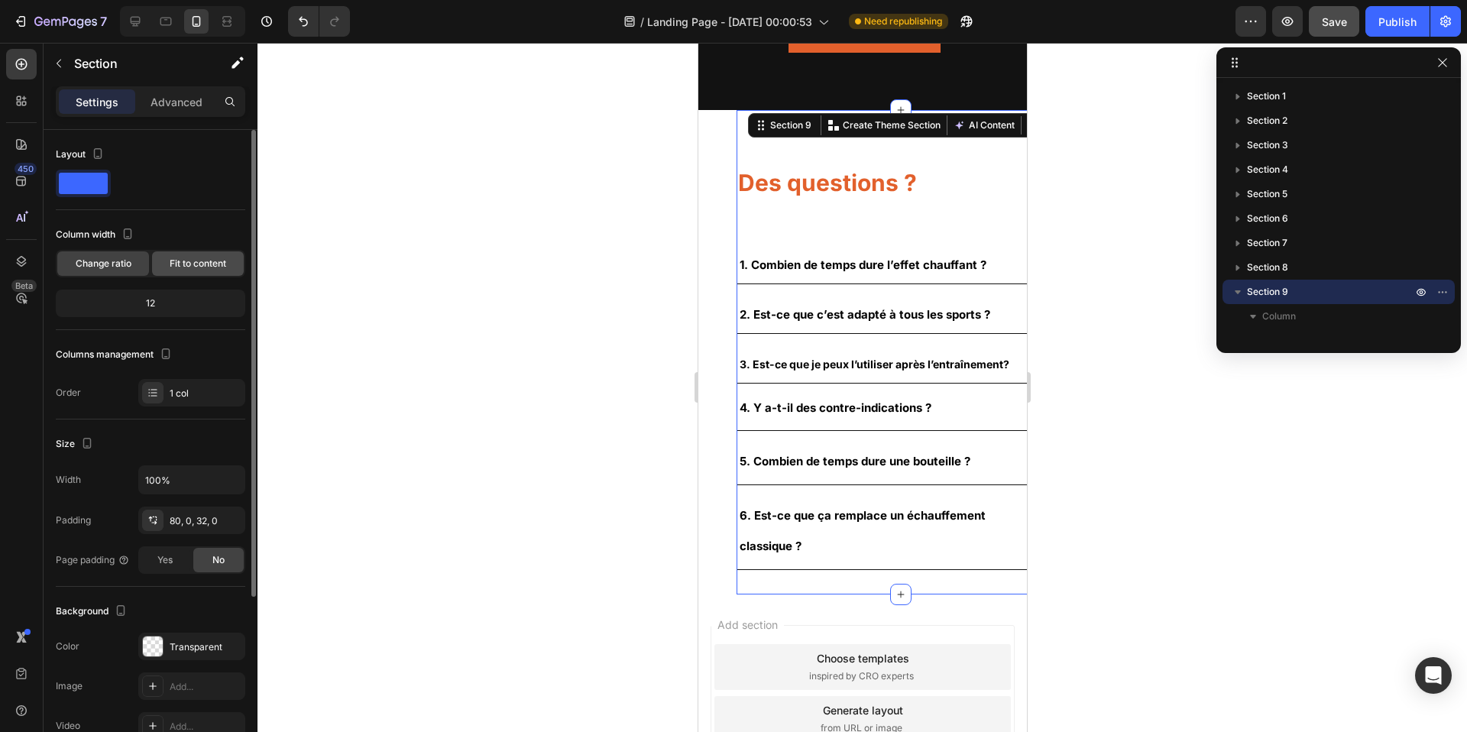
click at [191, 263] on span "Fit to content" at bounding box center [198, 264] width 57 height 14
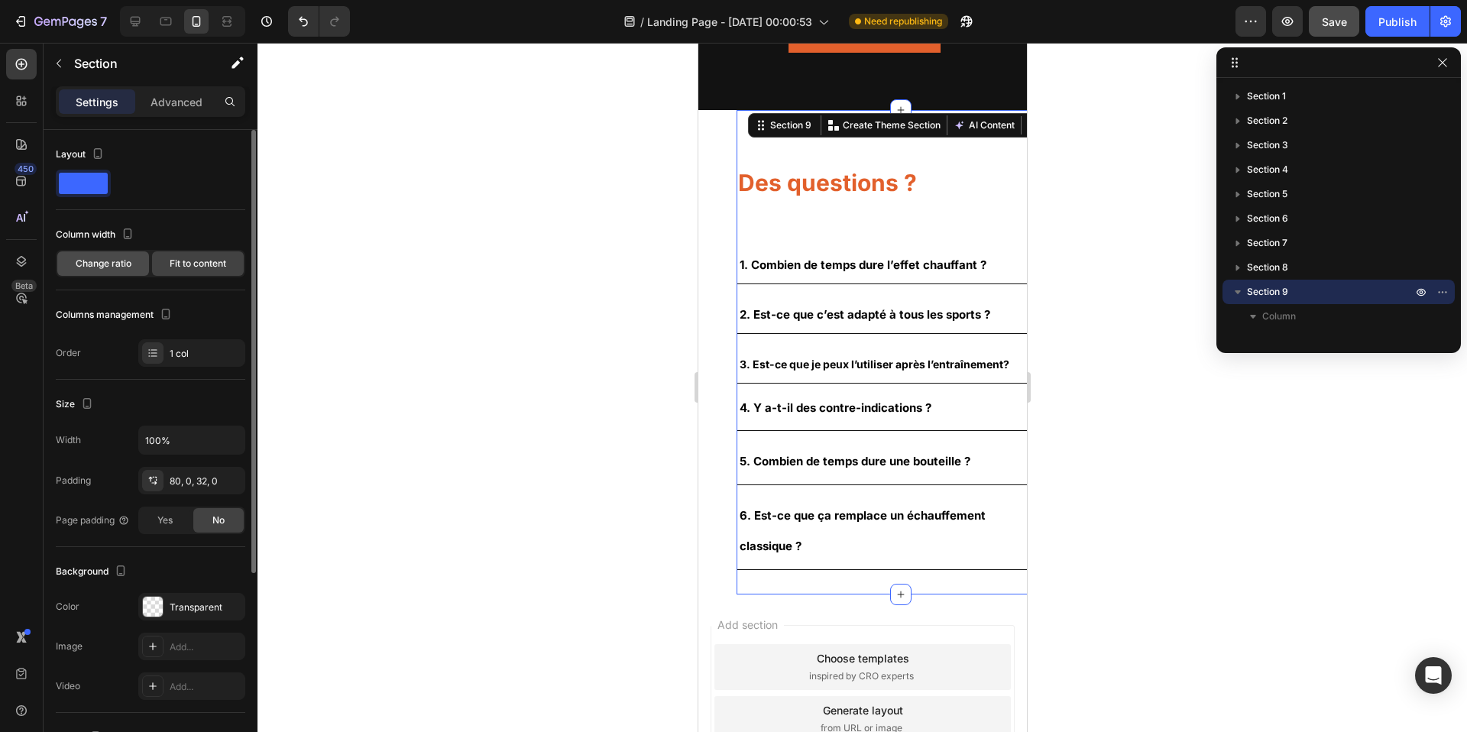
click at [105, 253] on div "Change ratio" at bounding box center [103, 263] width 92 height 24
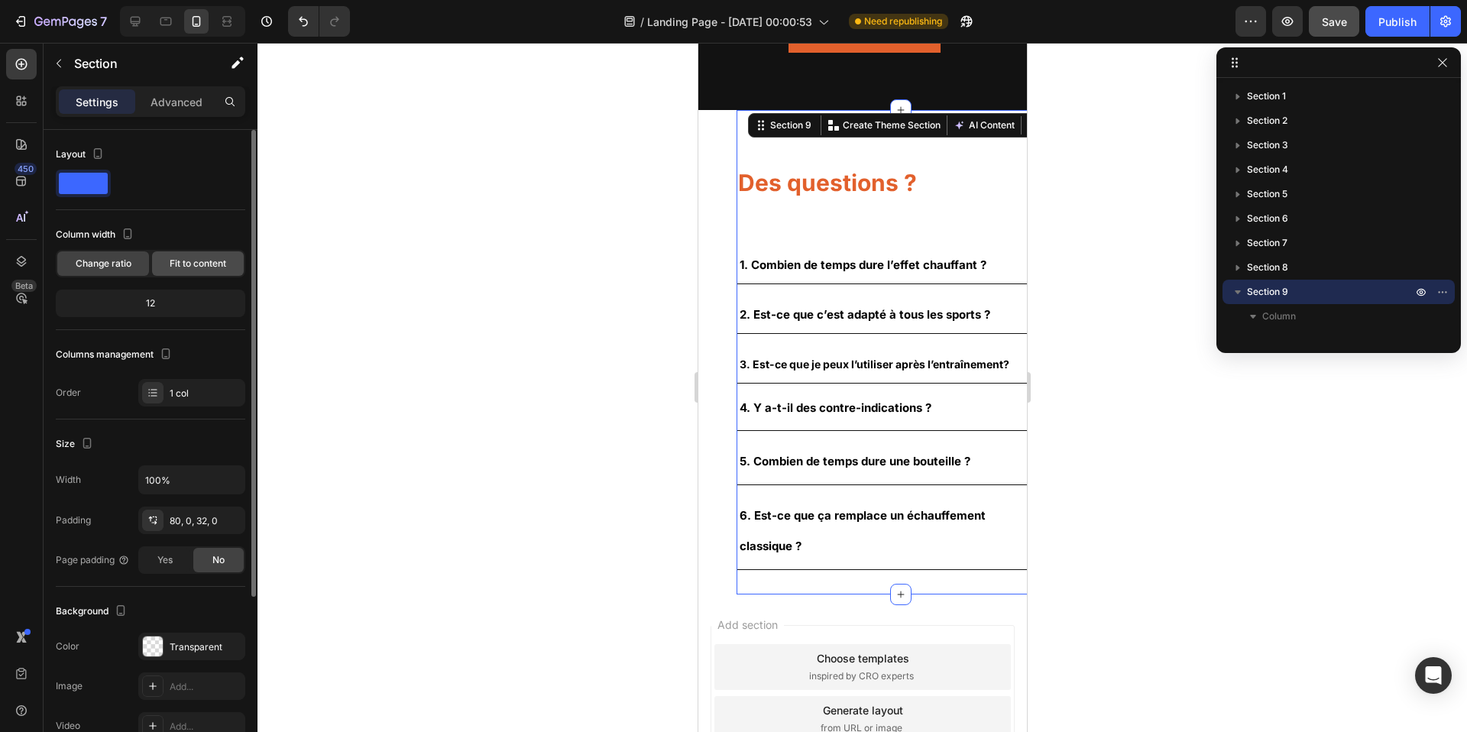
click at [170, 258] on span "Fit to content" at bounding box center [198, 264] width 57 height 14
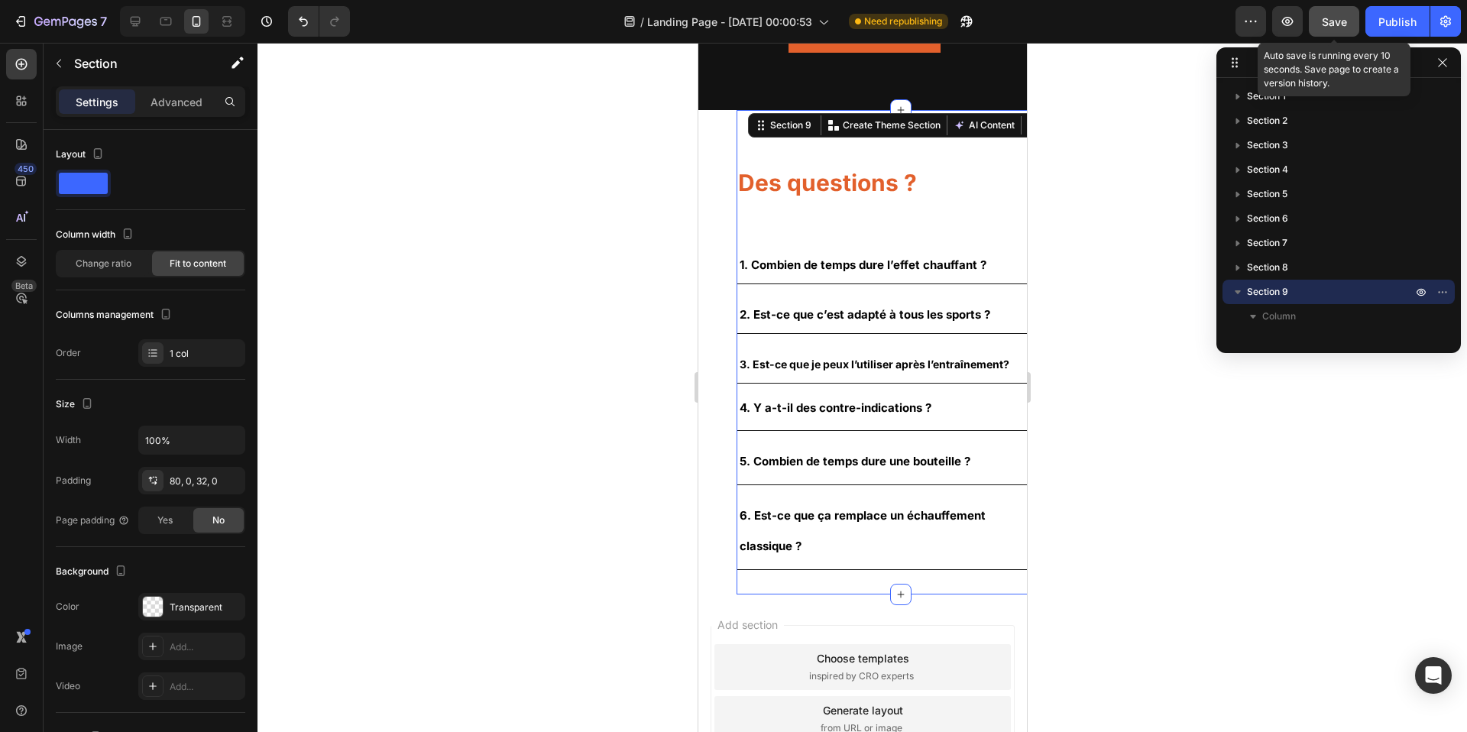
click at [1355, 19] on button "Save" at bounding box center [1334, 21] width 50 height 31
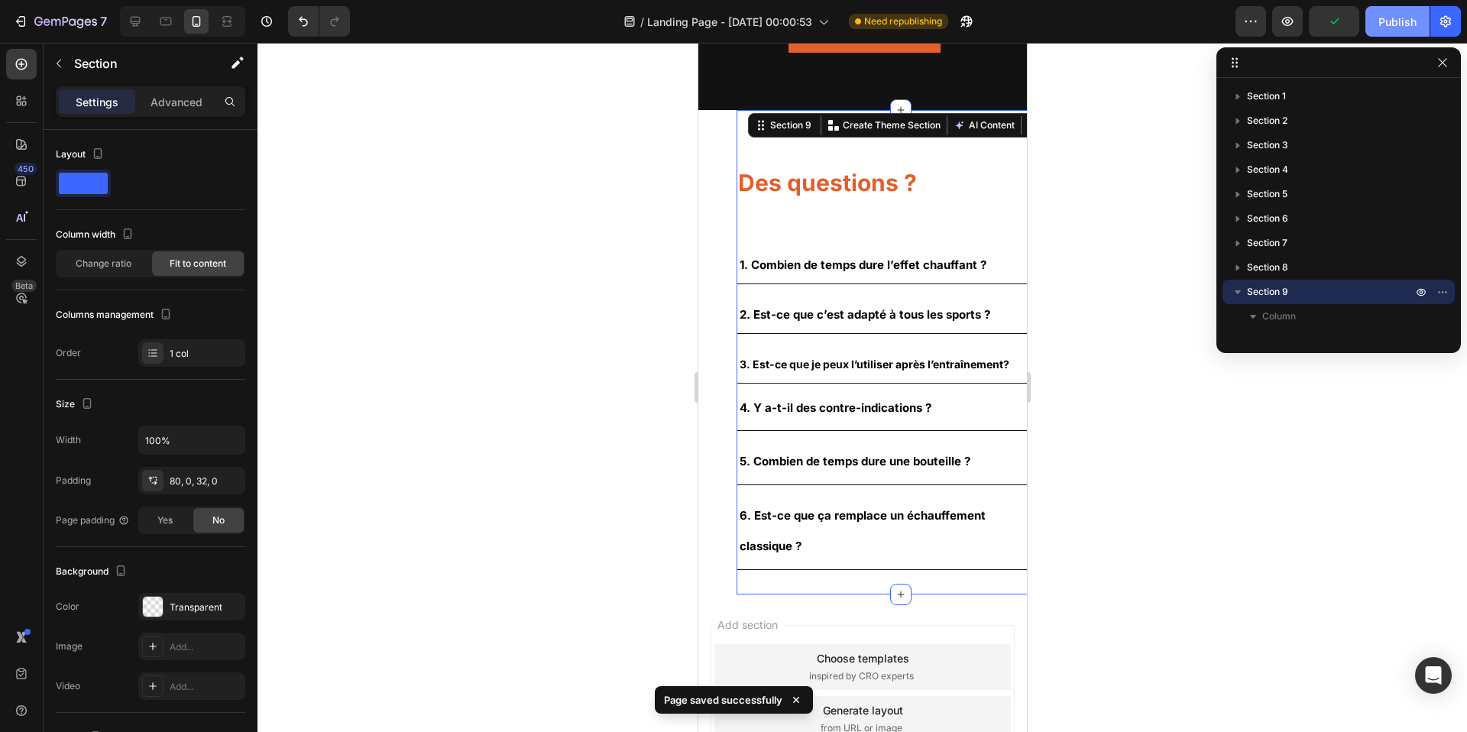
click at [1382, 23] on div "Publish" at bounding box center [1398, 22] width 38 height 16
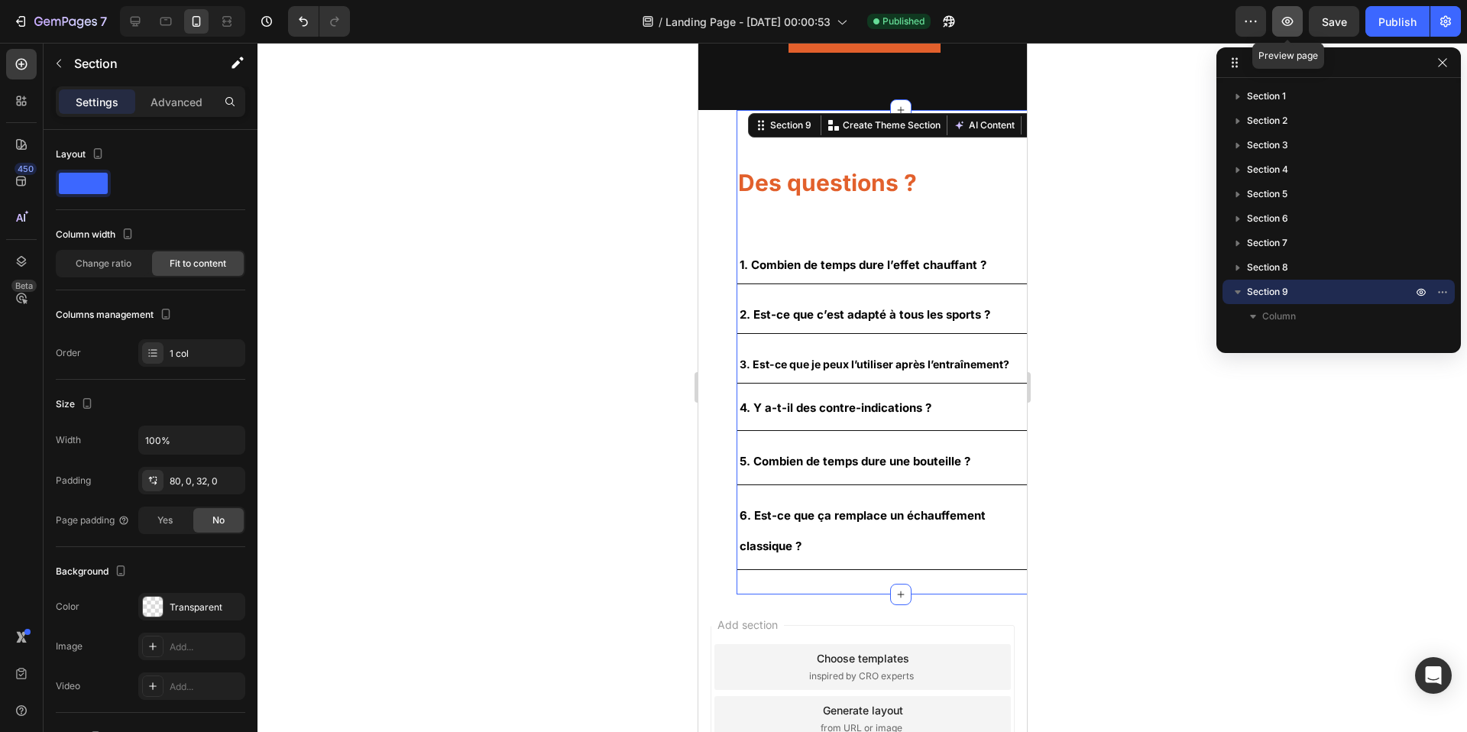
click at [1299, 7] on button "button" at bounding box center [1287, 21] width 31 height 31
click at [129, 257] on span "Change ratio" at bounding box center [104, 264] width 56 height 14
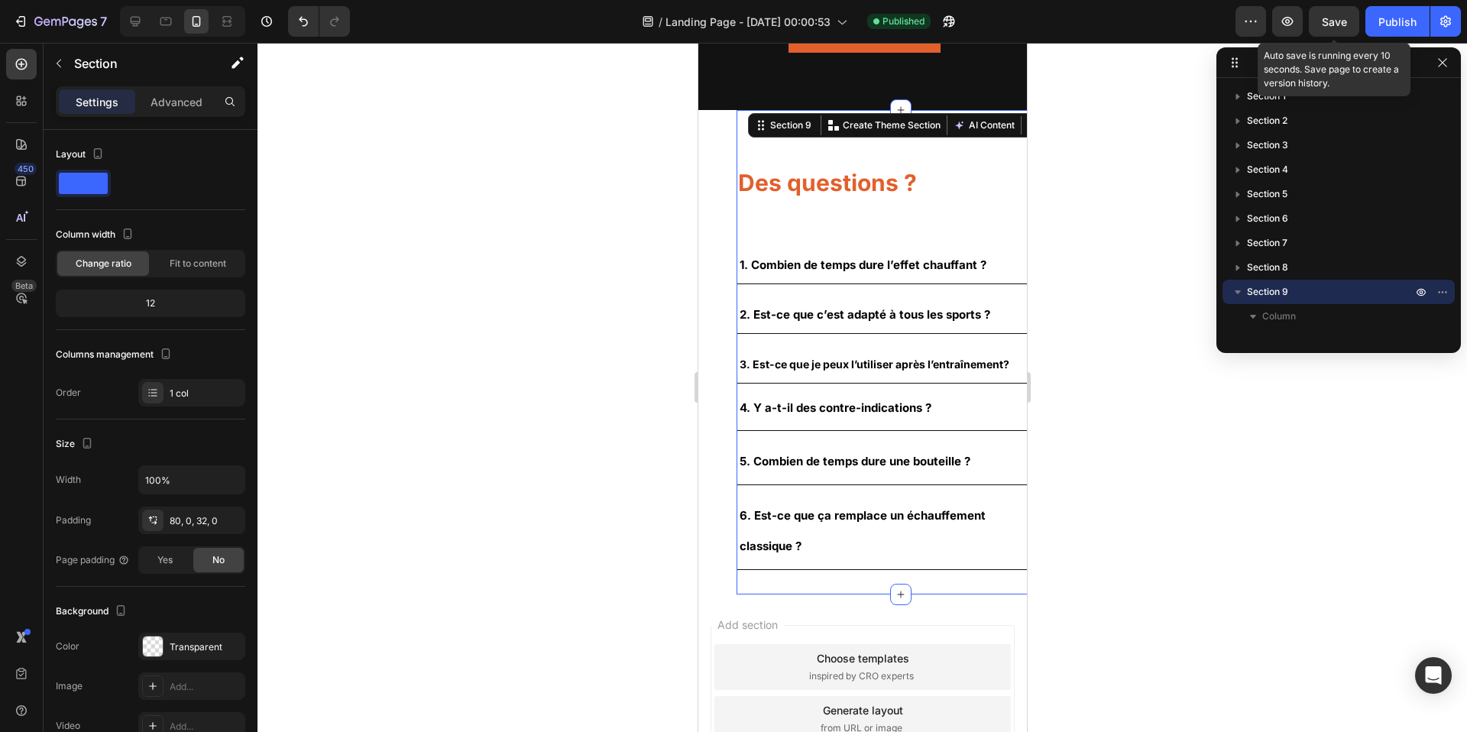
click at [1337, 23] on span "Save" at bounding box center [1334, 21] width 25 height 13
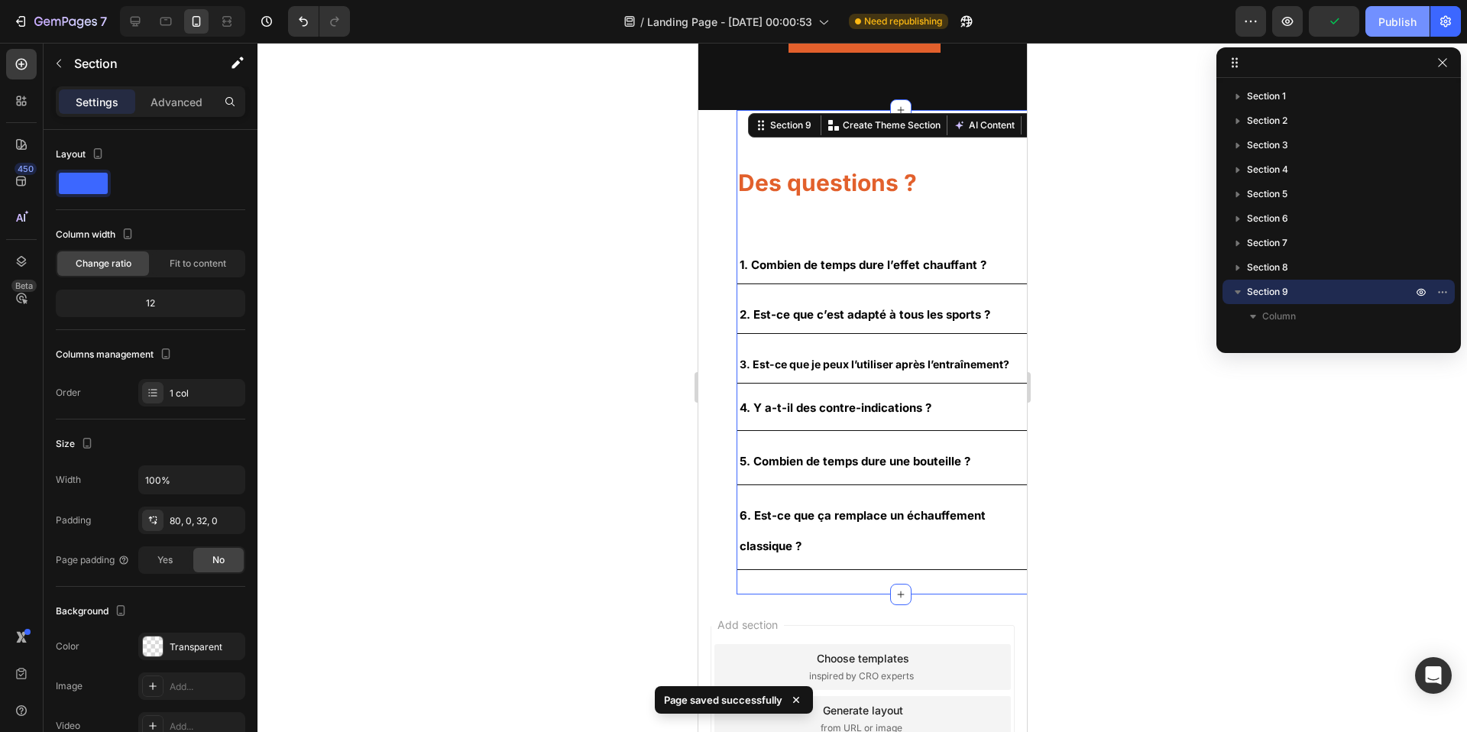
click at [1378, 23] on button "Publish" at bounding box center [1398, 21] width 64 height 31
click at [604, 186] on div at bounding box center [863, 387] width 1210 height 689
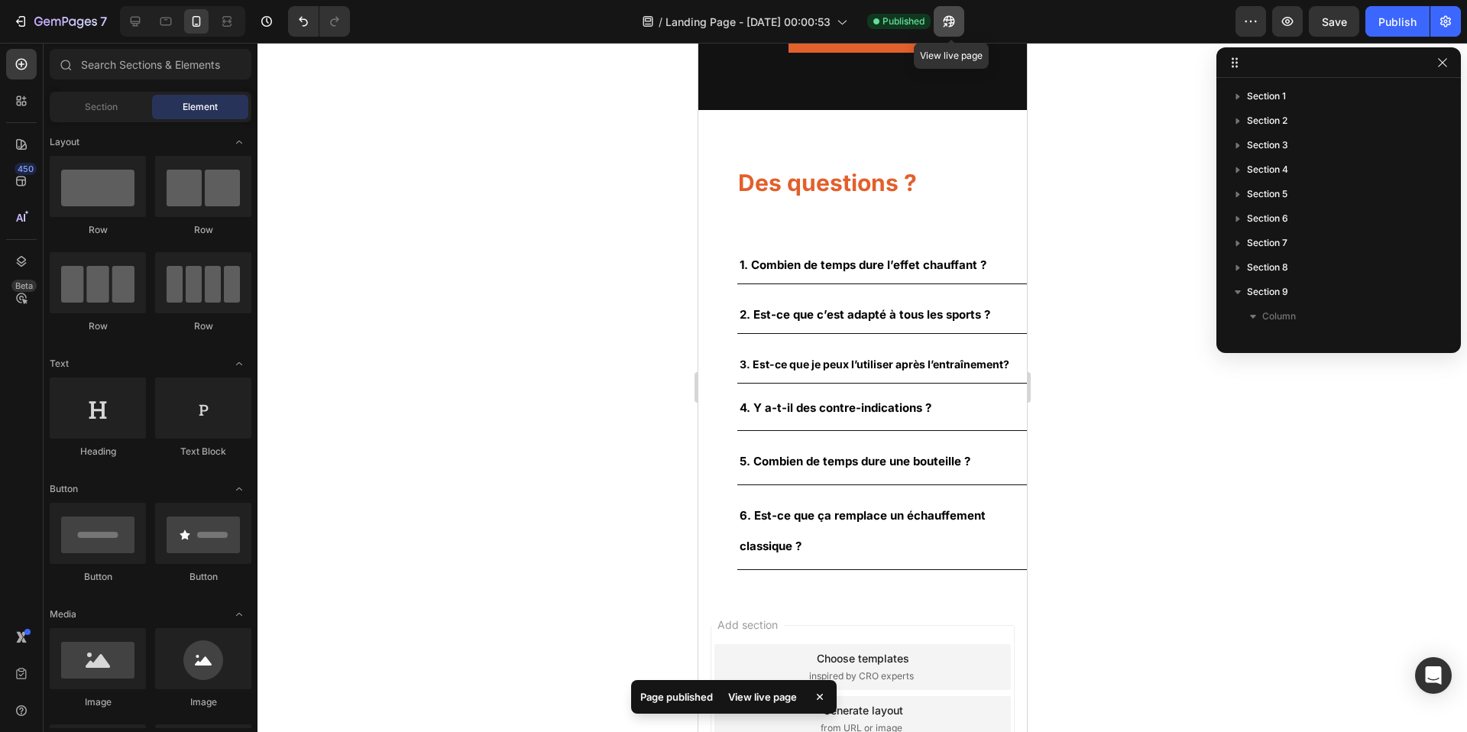
click at [946, 24] on icon "button" at bounding box center [948, 21] width 15 height 15
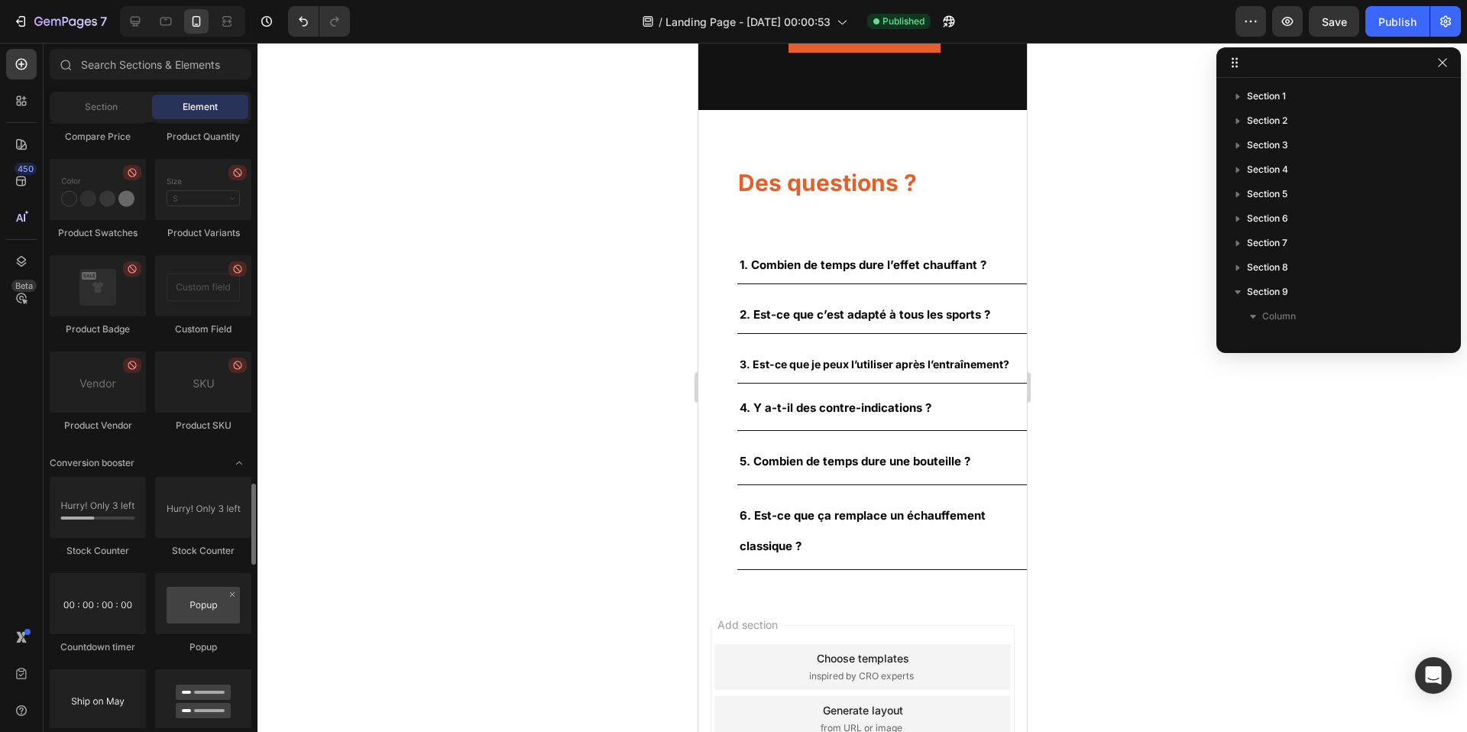
scroll to position [3772, 0]
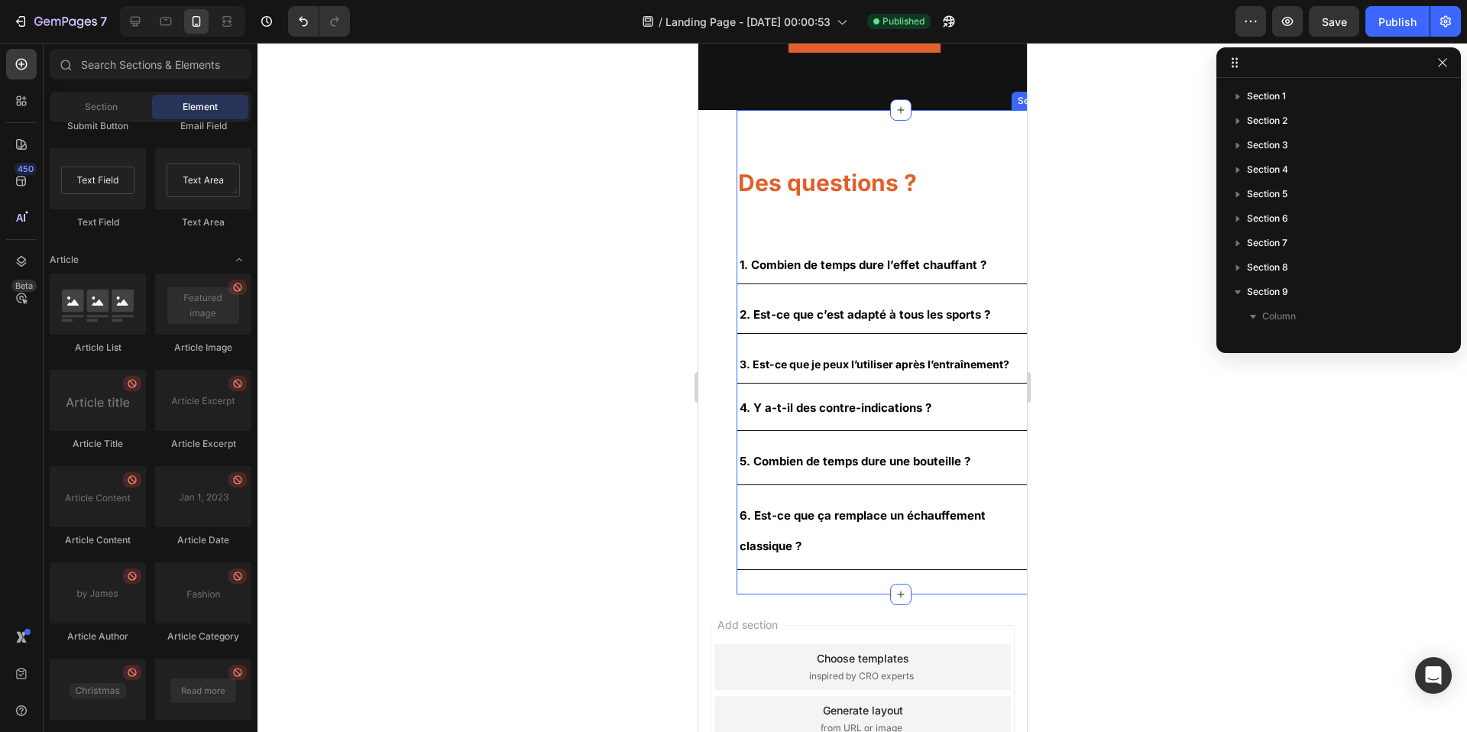
click at [761, 127] on div "Des questions ? Heading 1. Combien de temps dure l’effet chauffant ? 2. Est-ce …" at bounding box center [900, 352] width 329 height 484
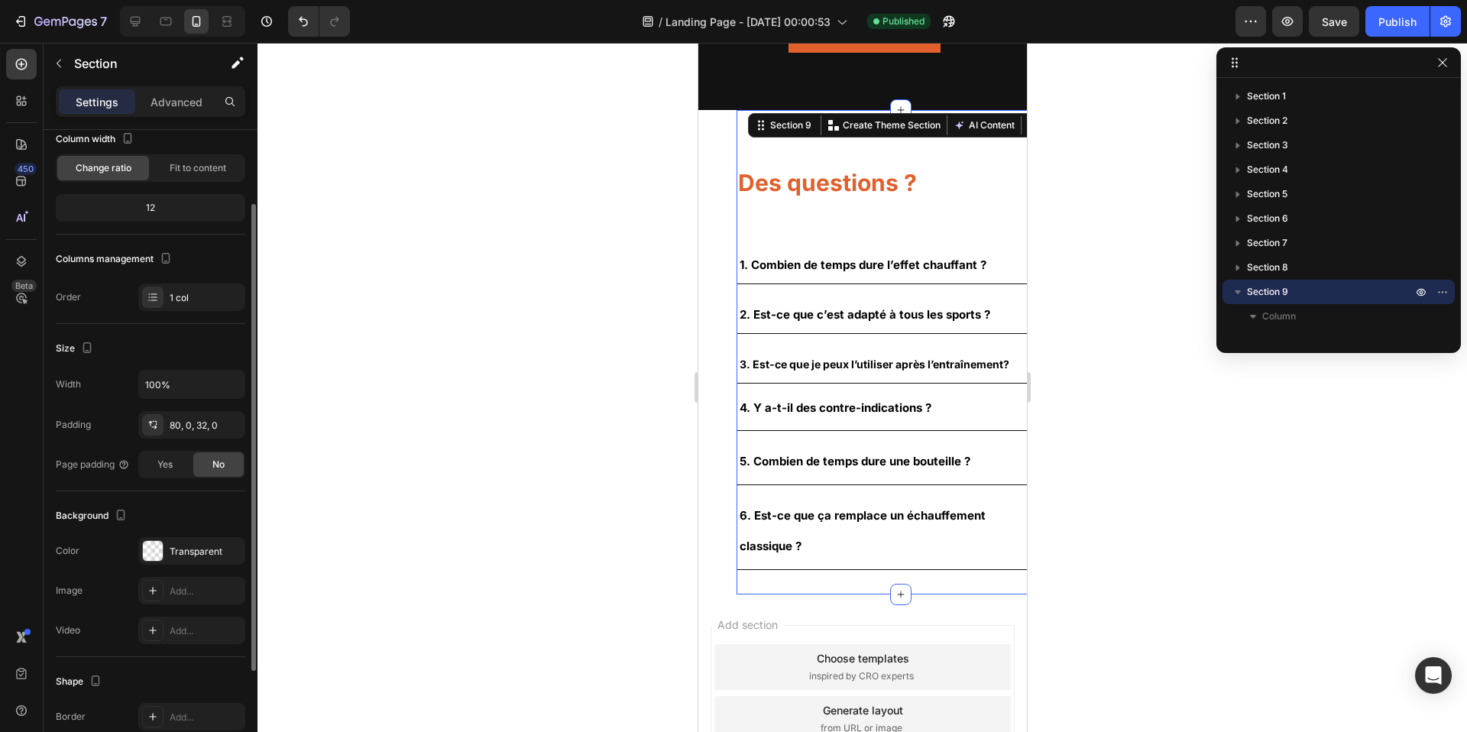
scroll to position [97, 0]
click at [189, 169] on span "Fit to content" at bounding box center [198, 167] width 57 height 14
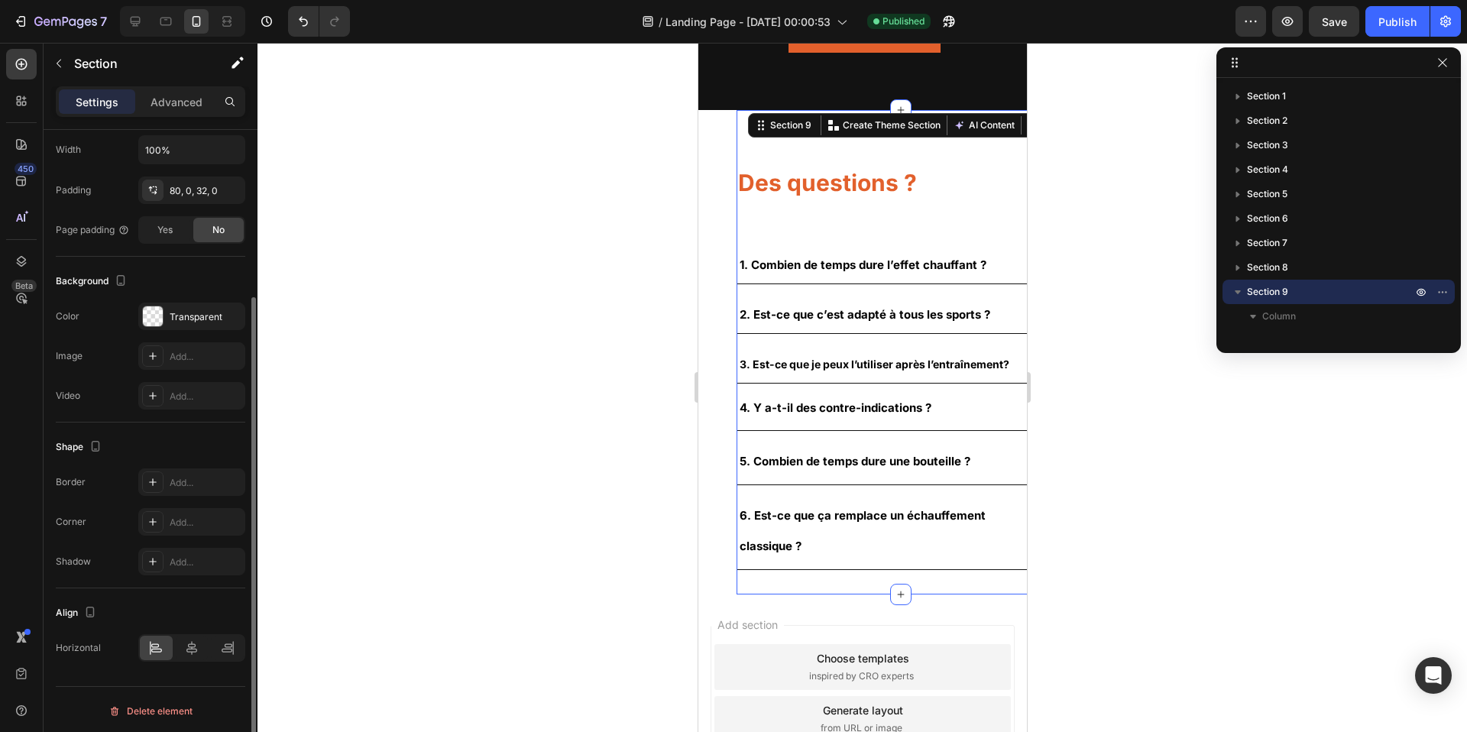
scroll to position [293, 0]
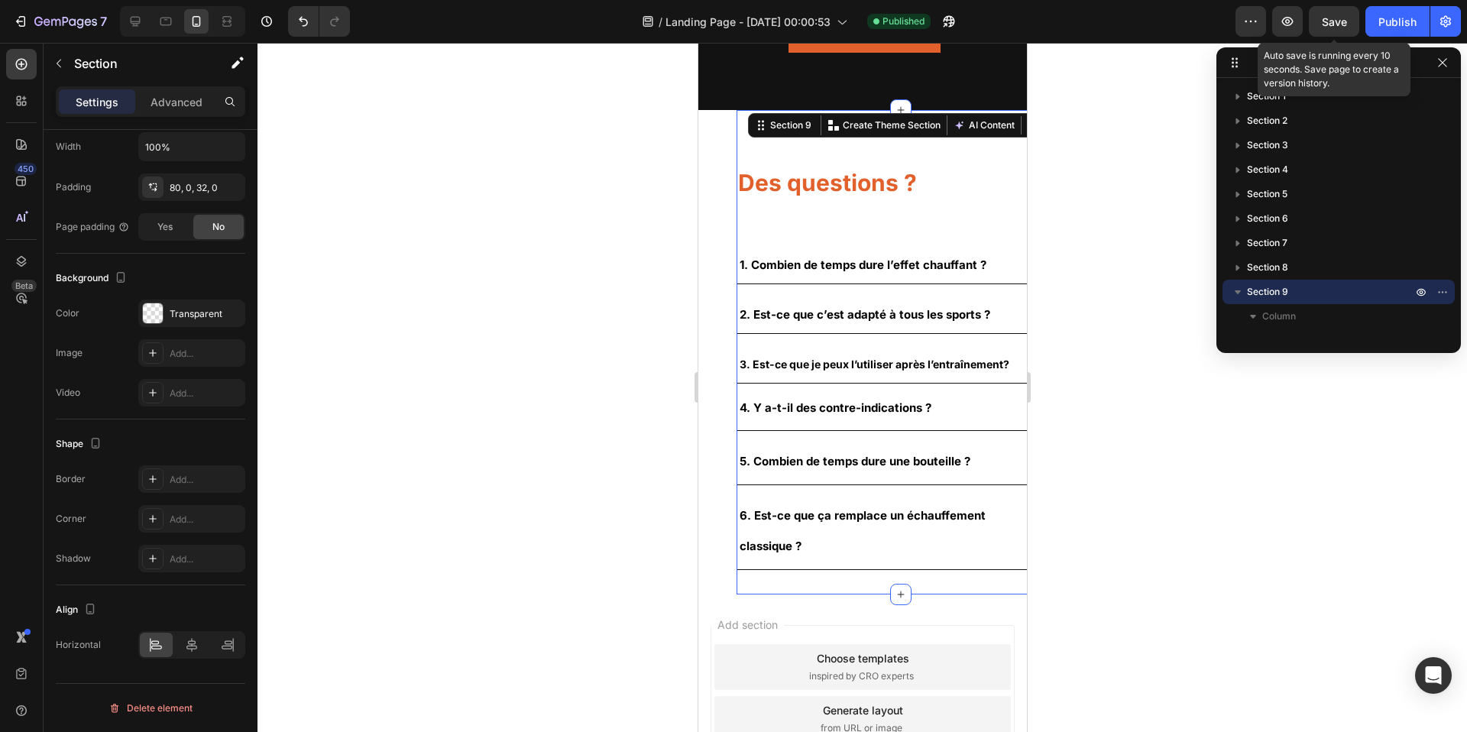
click at [1346, 26] on span "Save" at bounding box center [1334, 21] width 25 height 13
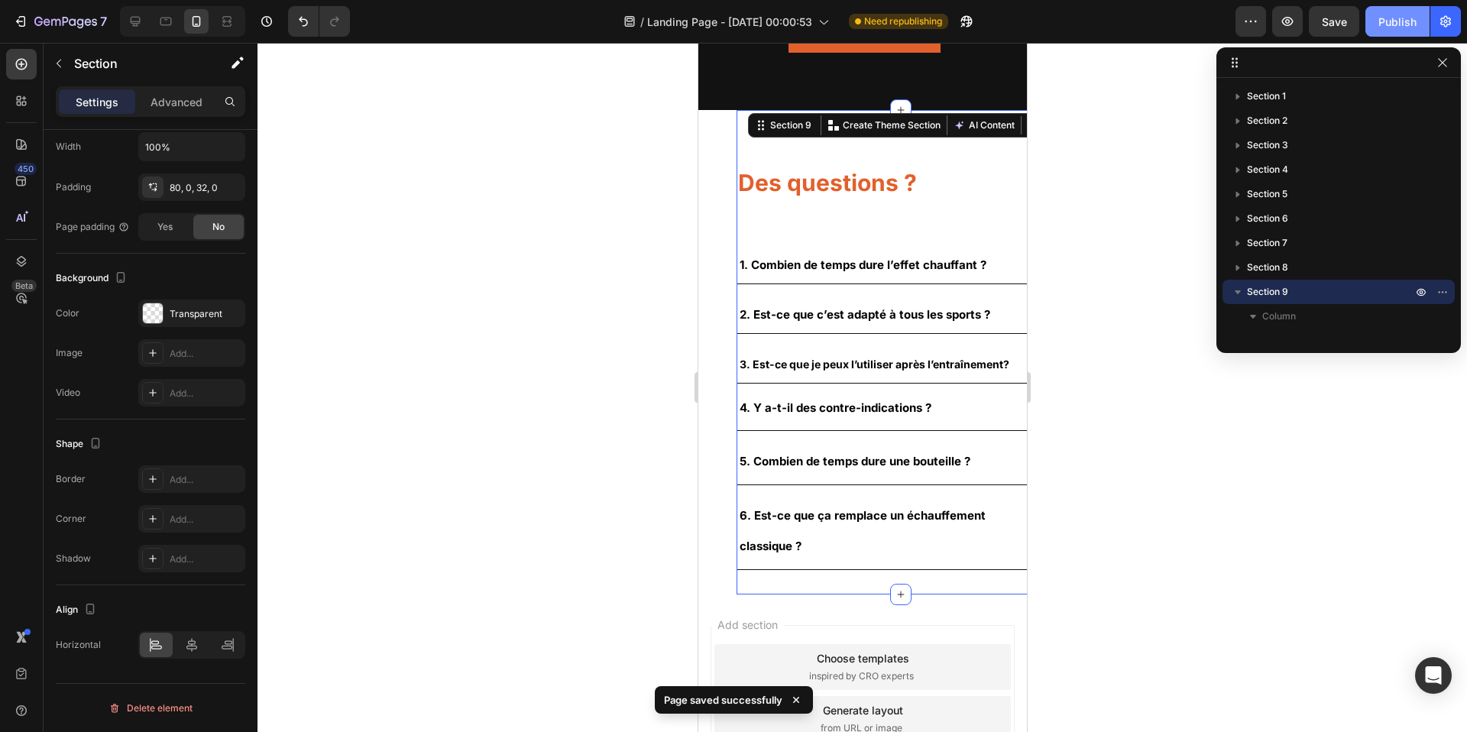
click at [1374, 25] on button "Publish" at bounding box center [1398, 21] width 64 height 31
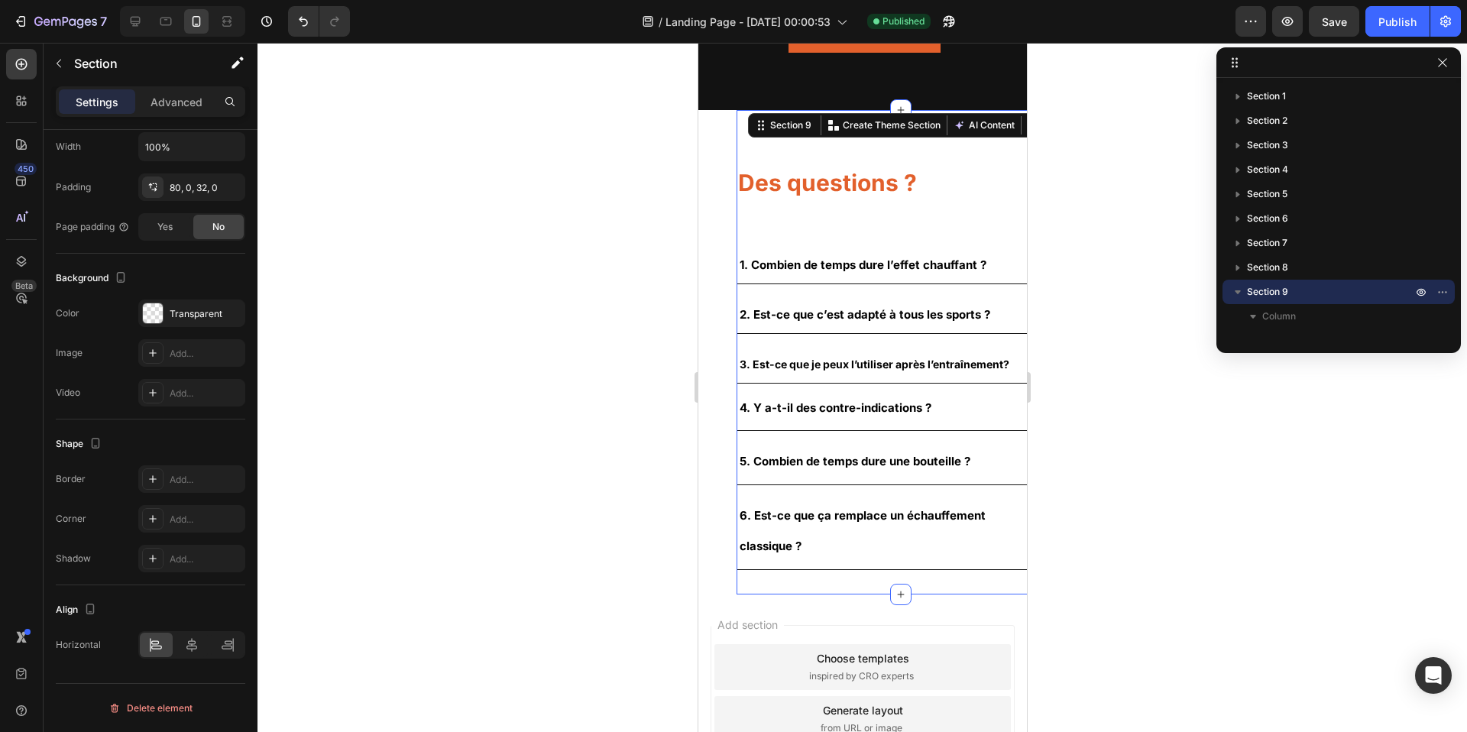
click at [1061, 107] on div at bounding box center [863, 387] width 1210 height 689
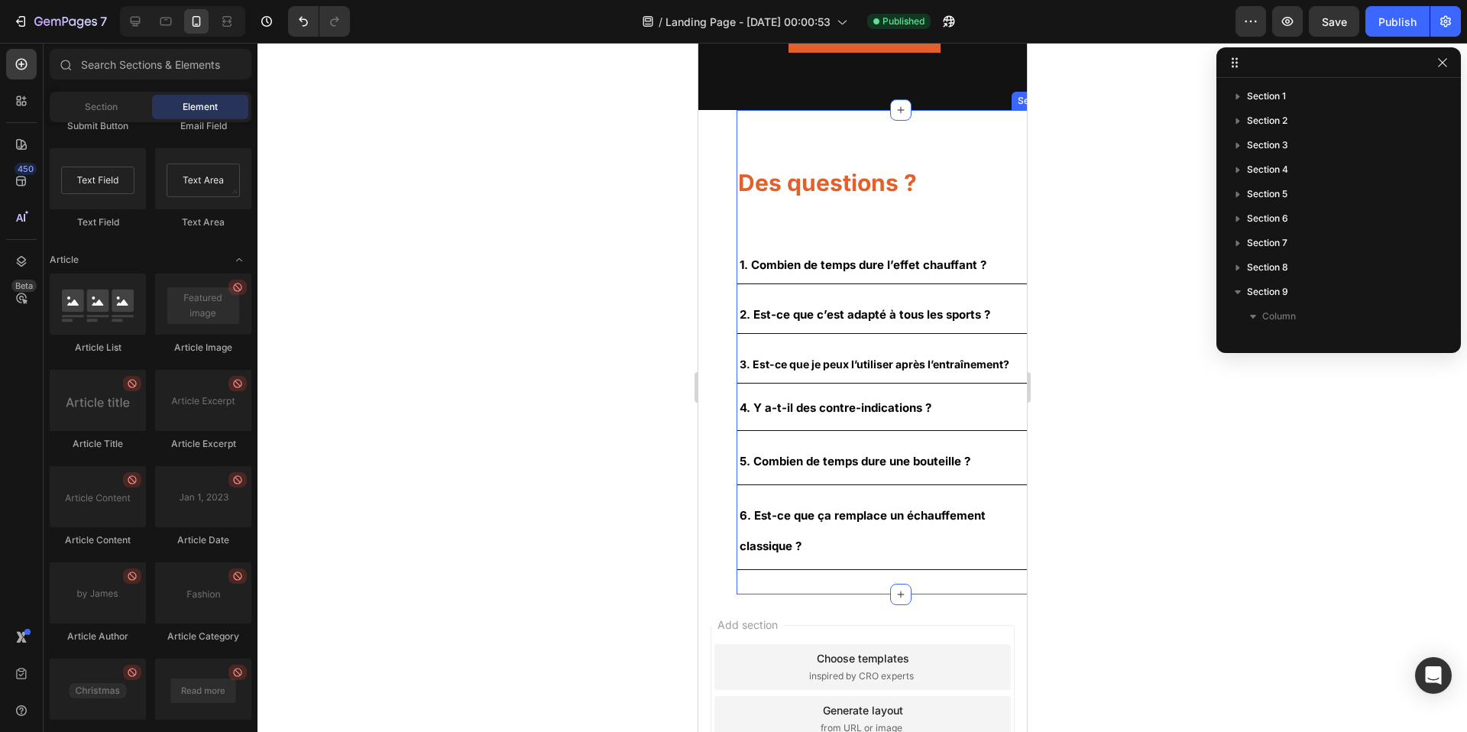
drag, startPoint x: 828, startPoint y: 112, endPoint x: 838, endPoint y: 112, distance: 9.9
click at [828, 112] on div "Des questions ? Heading 1. Combien de temps dure l’effet chauffant ? 2. Est-ce …" at bounding box center [900, 352] width 329 height 484
click at [710, 115] on section "Des questions ? Heading 1. Combien de temps dure l’effet chauffant ? 2. Est-ce …" at bounding box center [862, 352] width 329 height 484
click at [717, 110] on section "Des questions ? Heading 1. Combien de temps dure l’effet chauffant ? 2. Est-ce …" at bounding box center [862, 352] width 329 height 484
click at [710, 110] on section "Des questions ? Heading 1. Combien de temps dure l’effet chauffant ? 2. Est-ce …" at bounding box center [862, 352] width 329 height 484
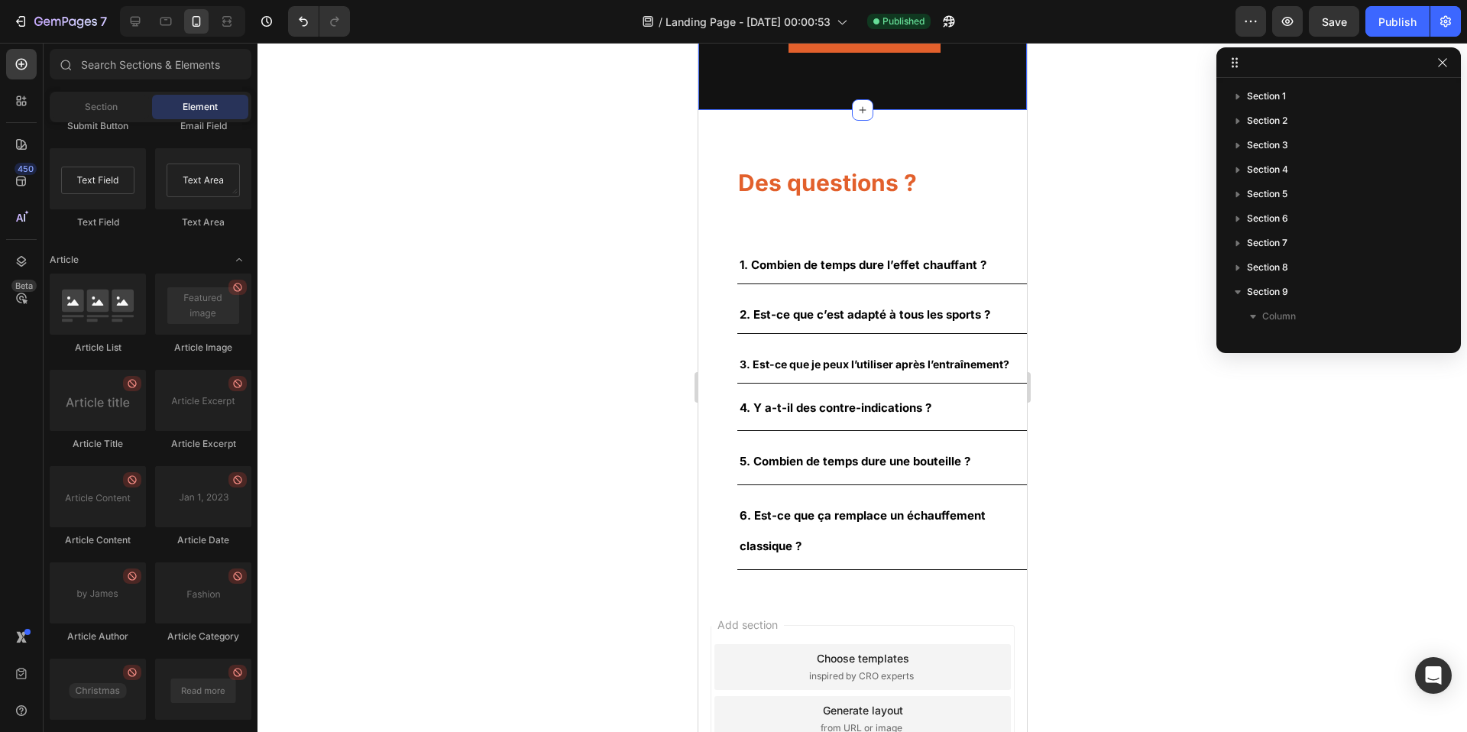
click at [724, 110] on section "Des questions ? Heading 1. Combien de temps dure l’effet chauffant ? 2. Est-ce …" at bounding box center [862, 352] width 329 height 484
click at [721, 110] on section "Des questions ? Heading 1. Combien de temps dure l’effet chauffant ? 2. Est-ce …" at bounding box center [862, 352] width 329 height 484
click at [859, 124] on div "Des questions ? Heading 1. Combien de temps dure l’effet chauffant ? 2. Est-ce …" at bounding box center [900, 352] width 329 height 484
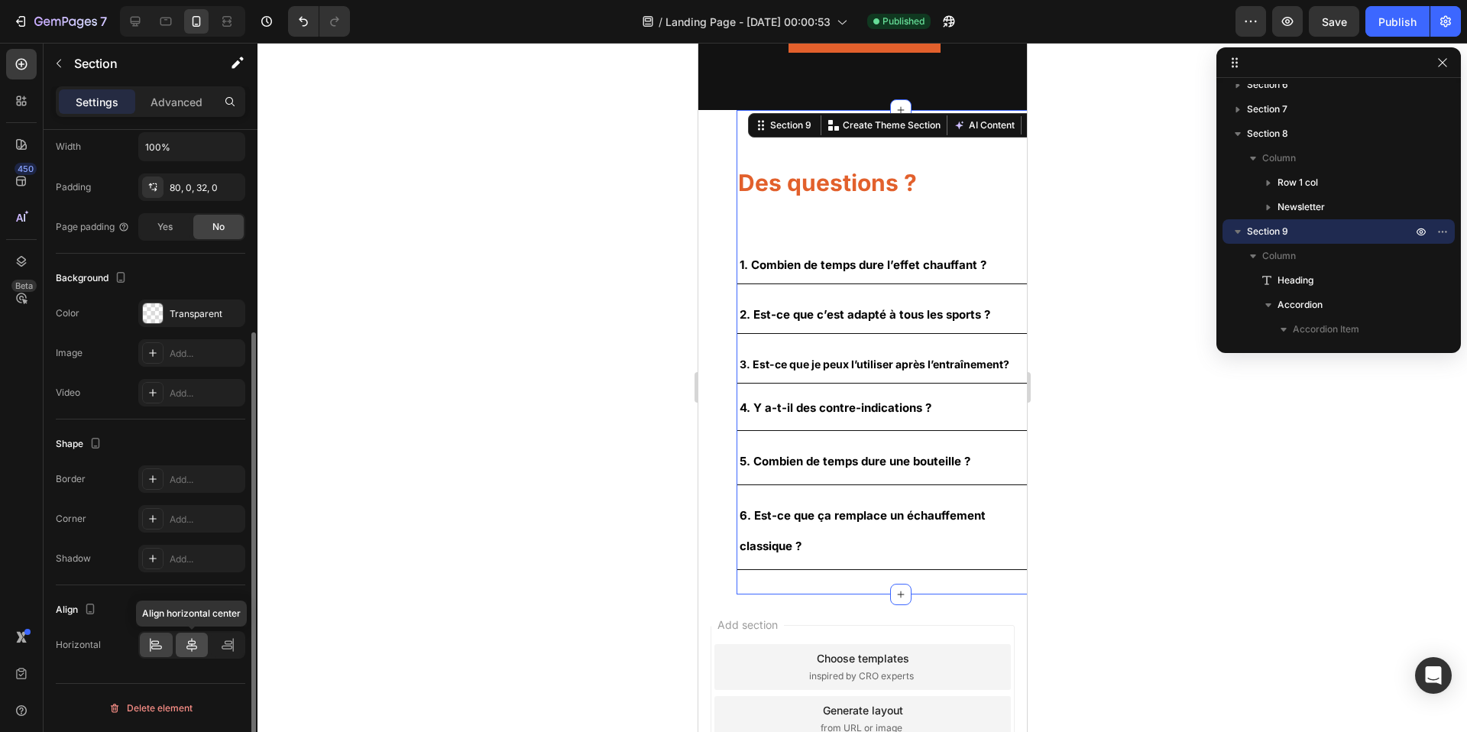
click at [190, 645] on icon at bounding box center [191, 644] width 15 height 15
click at [154, 646] on icon at bounding box center [156, 648] width 11 height 4
click at [1447, 229] on icon "button" at bounding box center [1443, 231] width 12 height 12
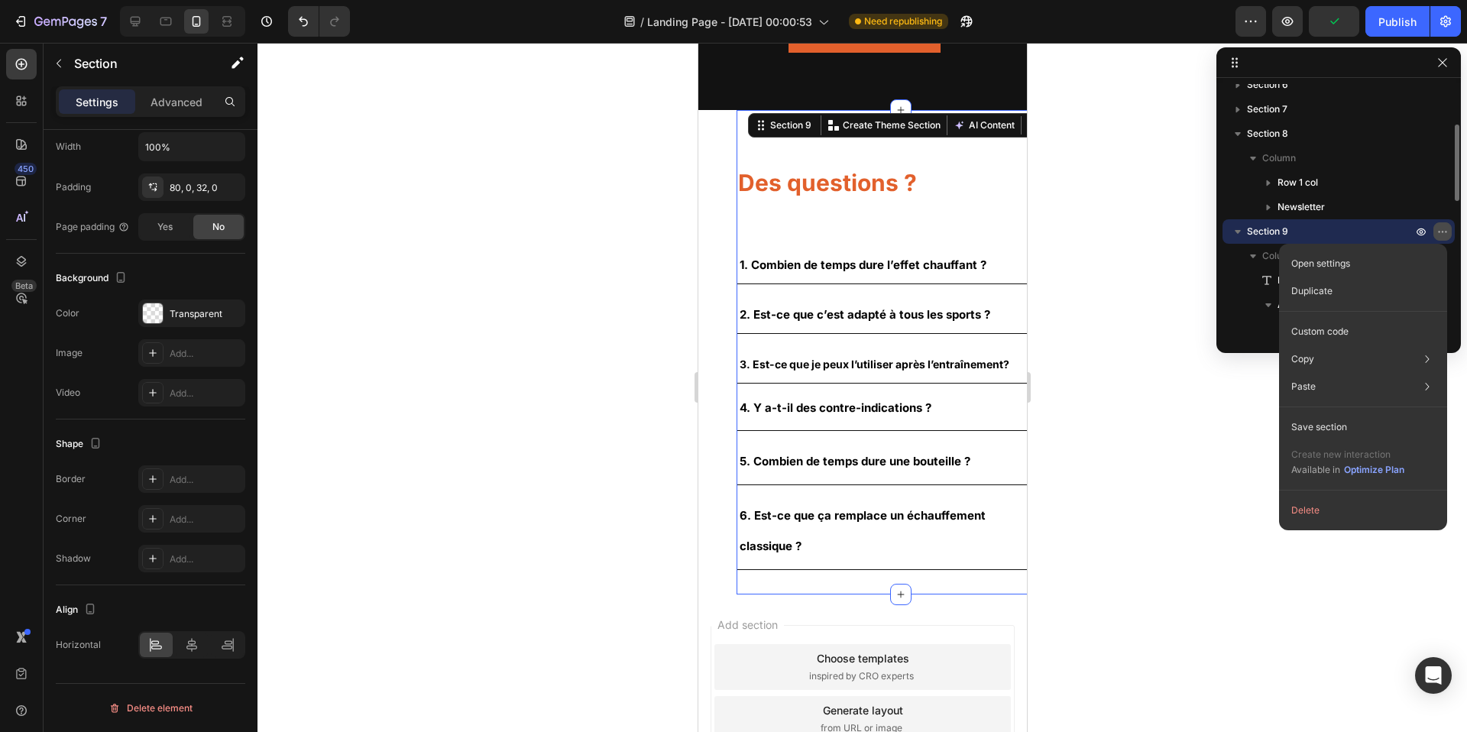
click at [1447, 229] on icon "button" at bounding box center [1443, 231] width 12 height 12
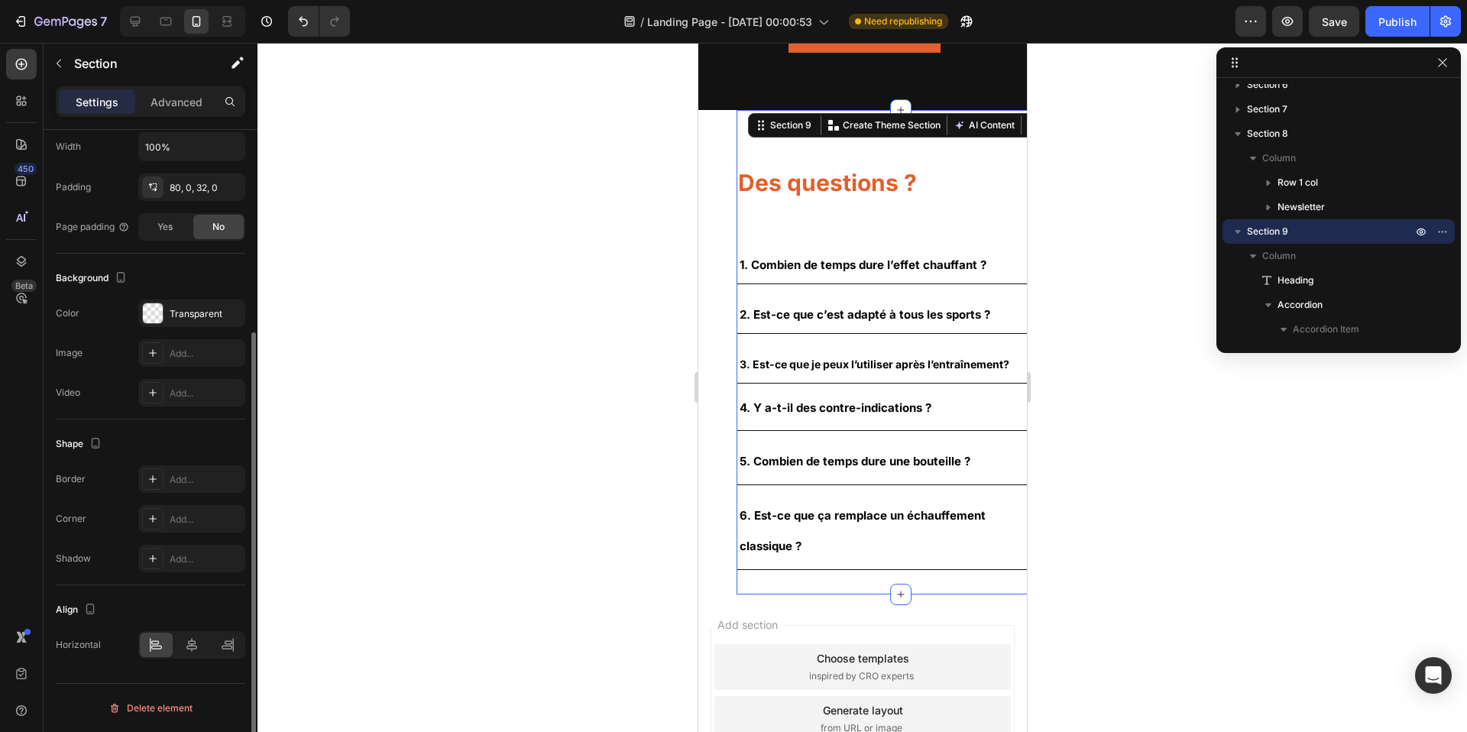
scroll to position [248, 0]
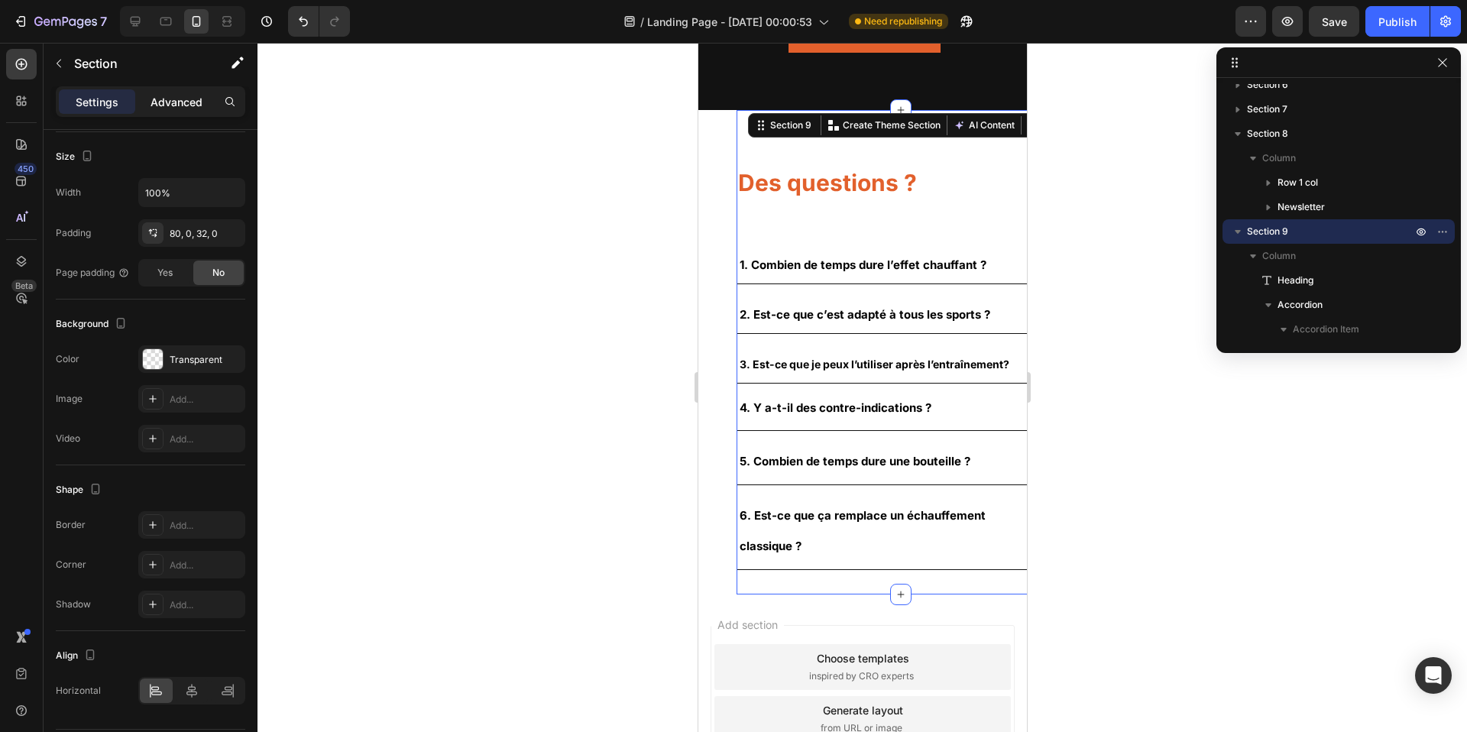
click at [171, 109] on p "Advanced" at bounding box center [177, 102] width 52 height 16
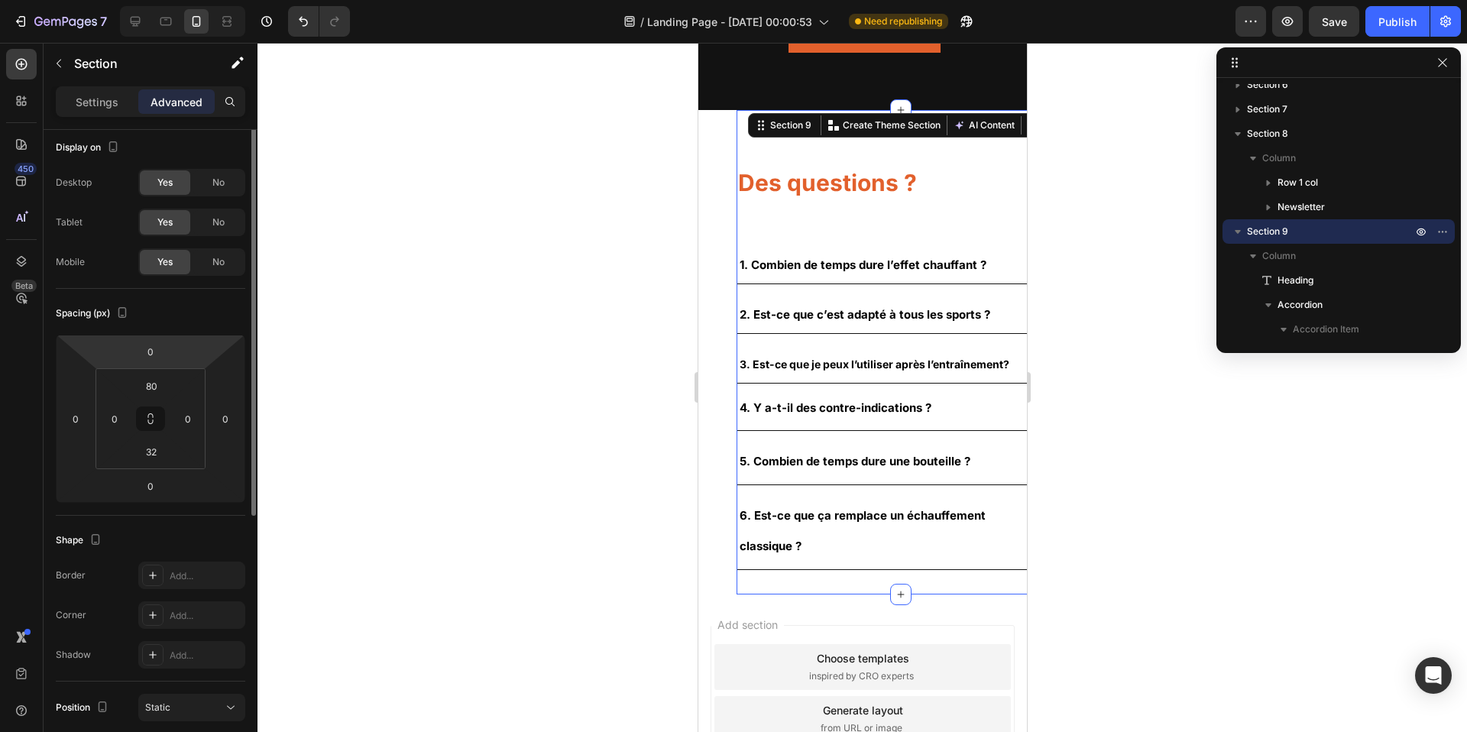
scroll to position [0, 0]
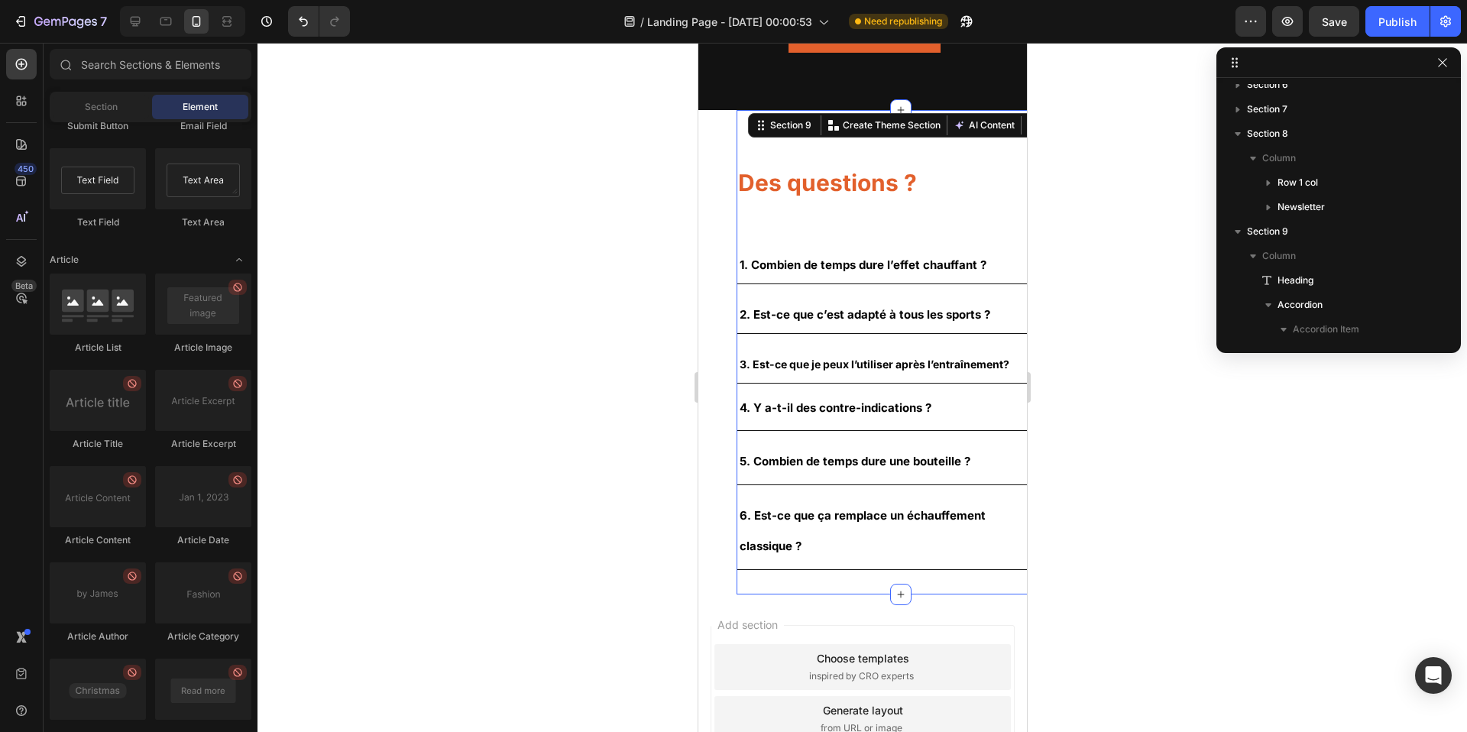
click at [722, 327] on section "Des questions ? Heading 1. Combien de temps dure l’effet chauffant ? 2. Est-ce …" at bounding box center [862, 352] width 329 height 484
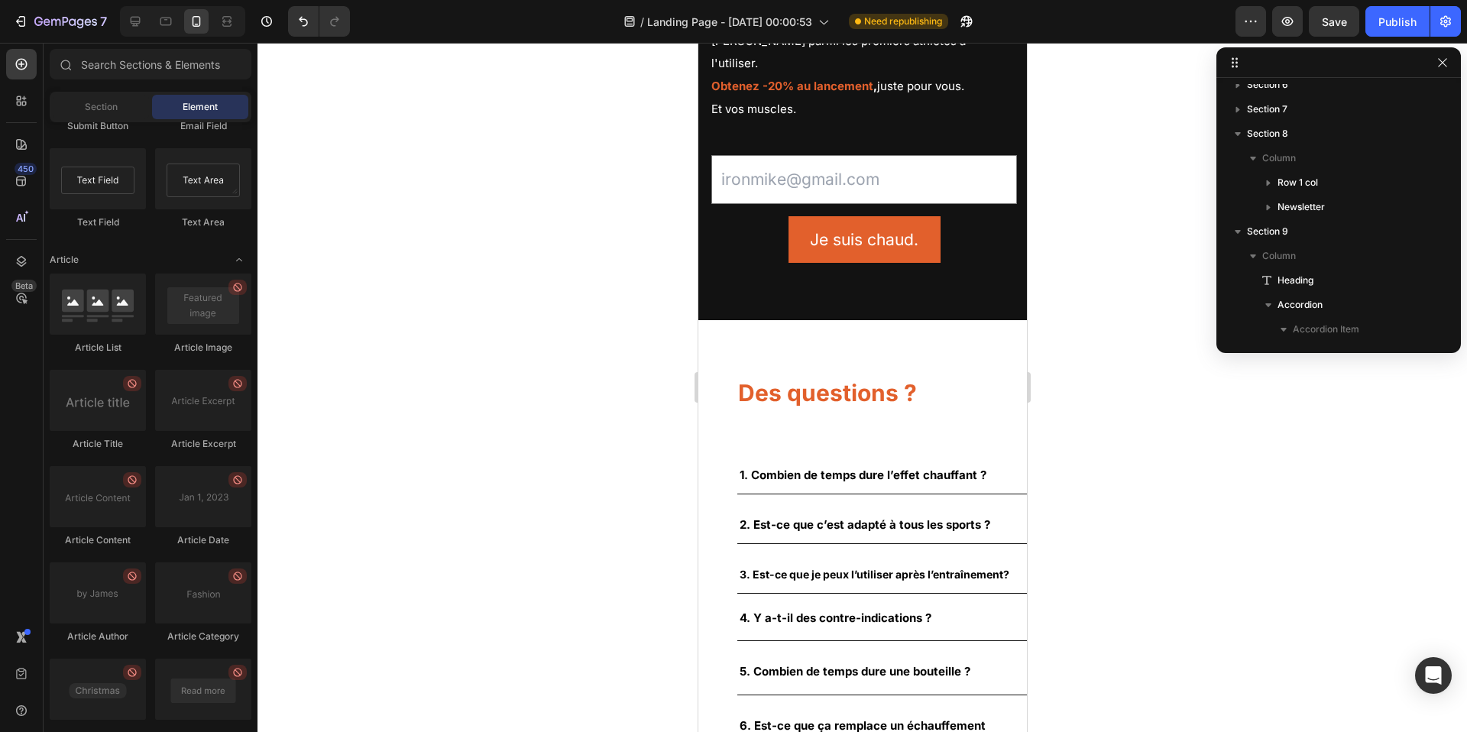
scroll to position [3113, 0]
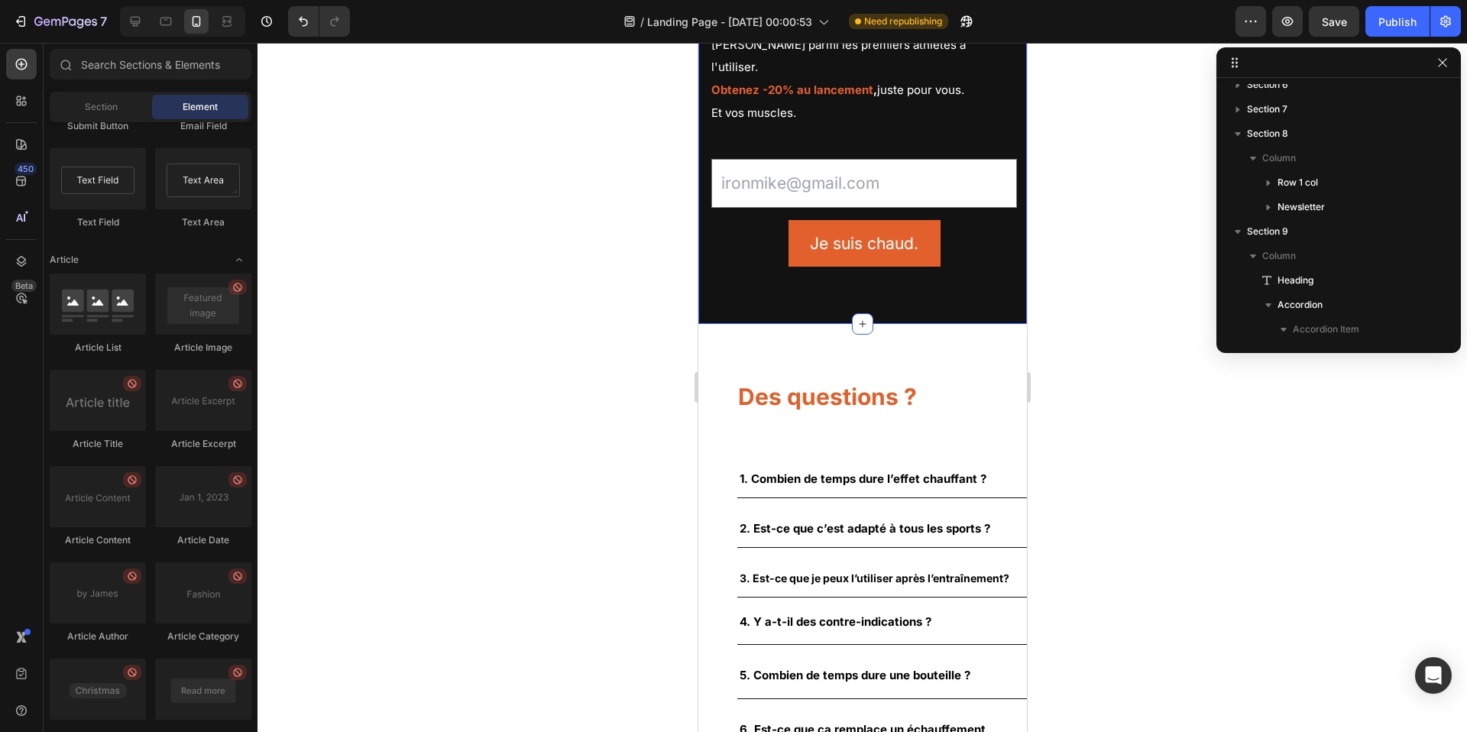
click at [700, 300] on div "NOVA. est encore sur le feu. Heading [PERSON_NAME] parmi les premiers athlètes …" at bounding box center [862, 143] width 329 height 361
click at [698, 324] on section "Des questions ? Heading 1. Combien de temps dure l’effet chauffant ? 2. Est-ce …" at bounding box center [862, 566] width 329 height 484
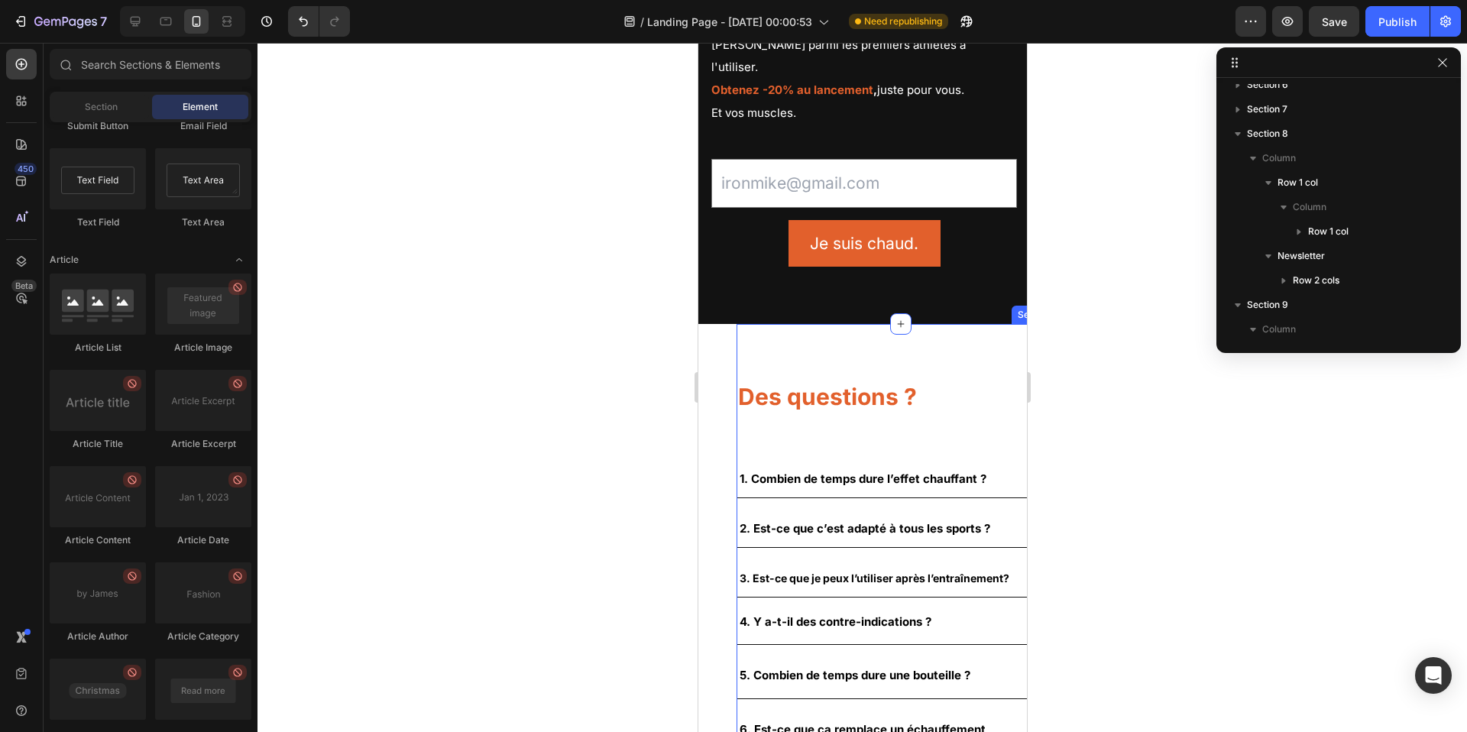
click at [947, 324] on div "Des questions ? Heading 1. Combien de temps dure l’effet chauffant ? 2. Est-ce …" at bounding box center [900, 566] width 329 height 484
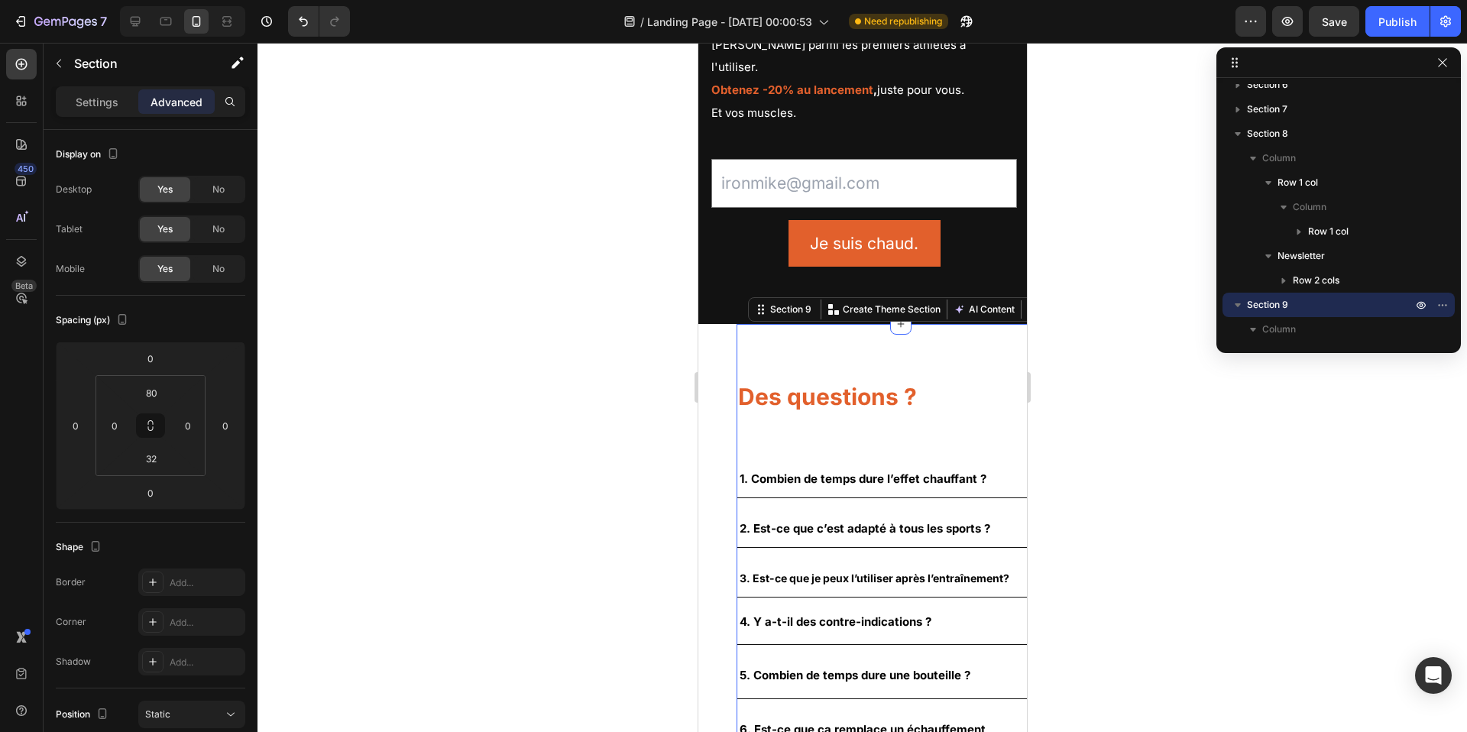
click at [723, 329] on section "Des questions ? Heading 1. Combien de temps dure l’effet chauffant ? 2. Est-ce …" at bounding box center [862, 566] width 329 height 484
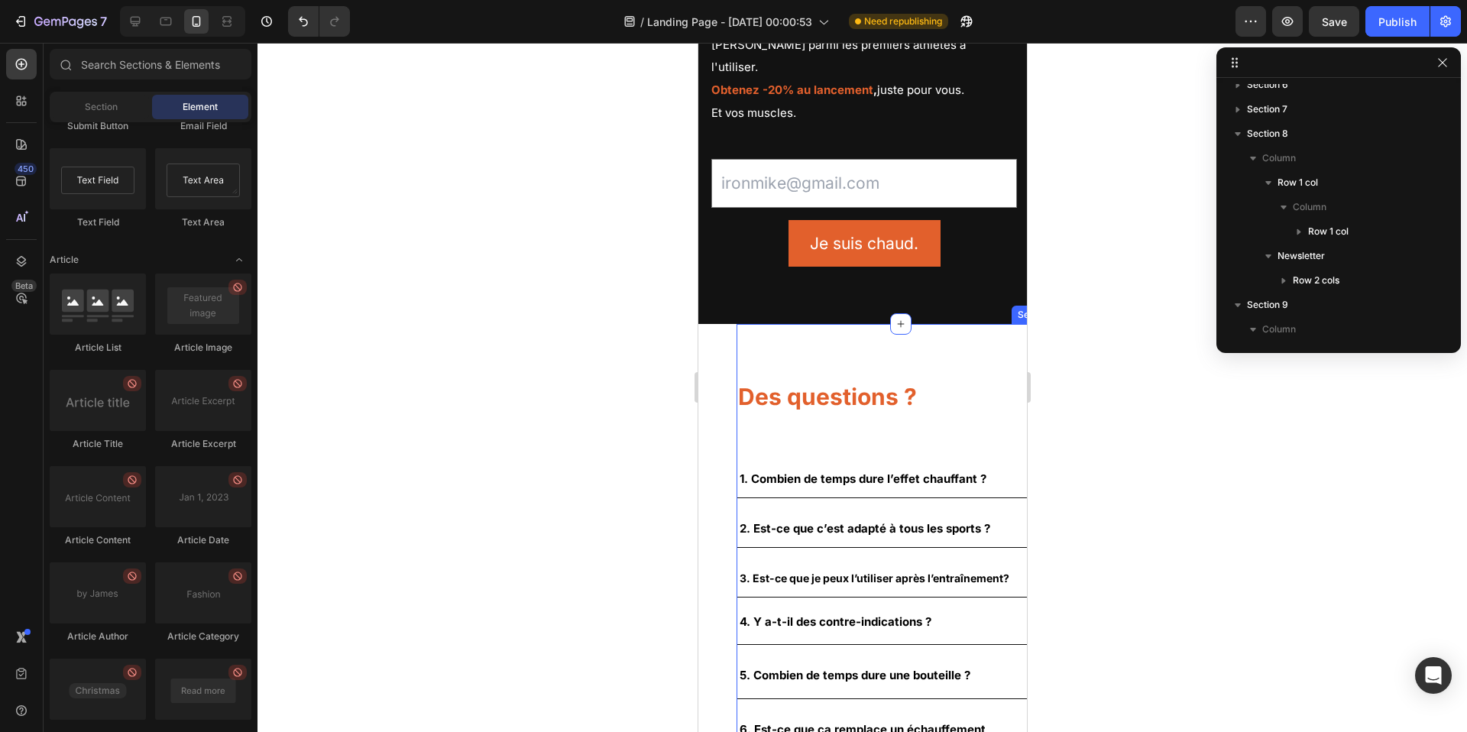
click at [783, 327] on div "Des questions ? Heading 1. Combien de temps dure l’effet chauffant ? 2. Est-ce …" at bounding box center [900, 566] width 329 height 484
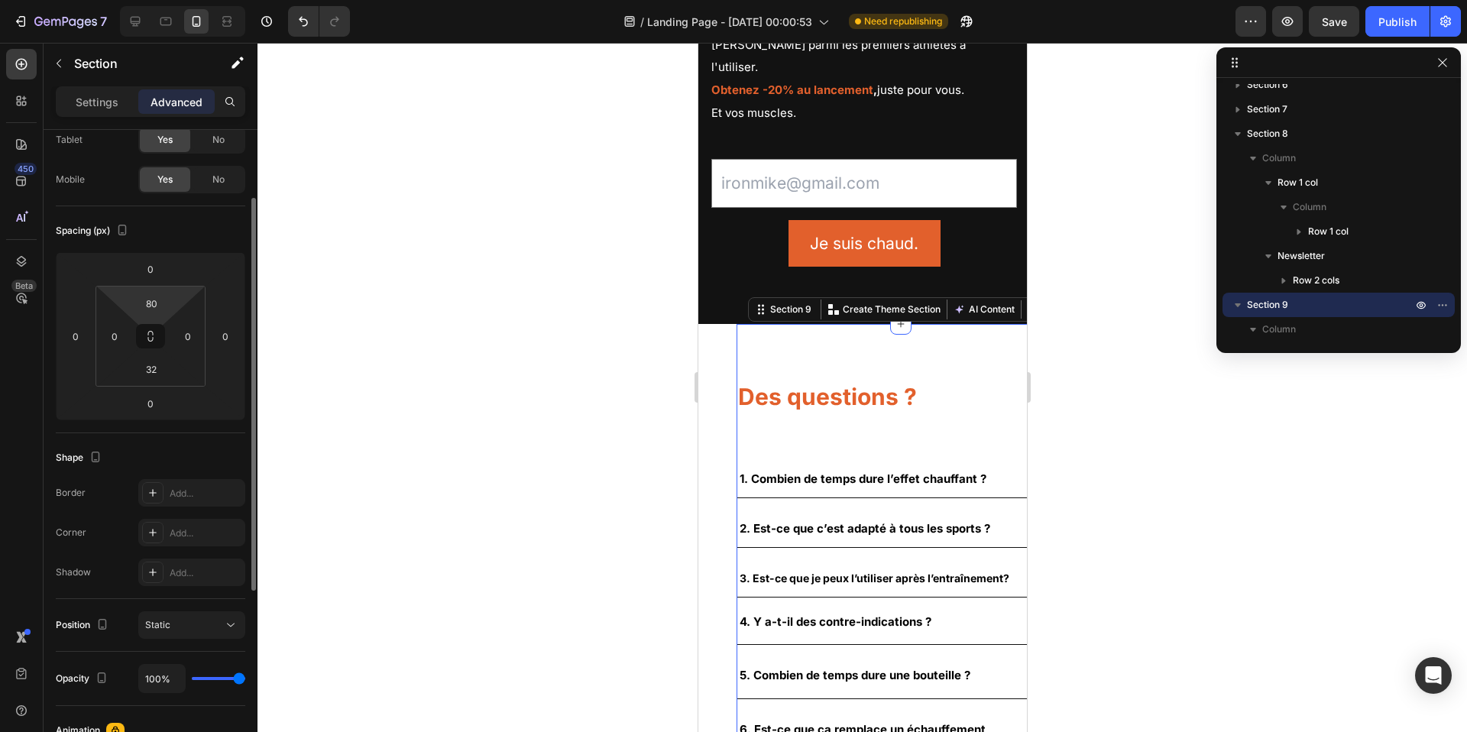
scroll to position [122, 0]
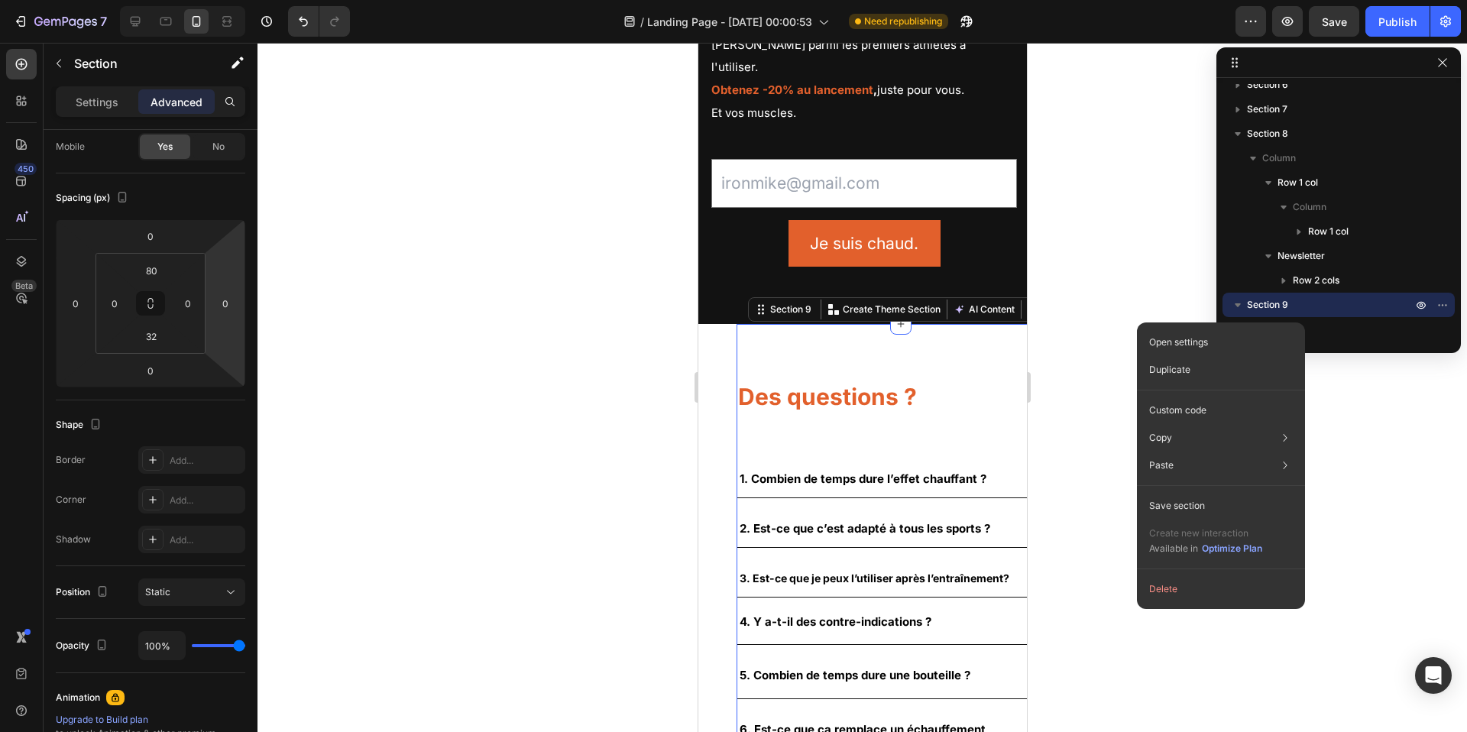
click at [1243, 365] on div "Duplicate" at bounding box center [1221, 370] width 156 height 28
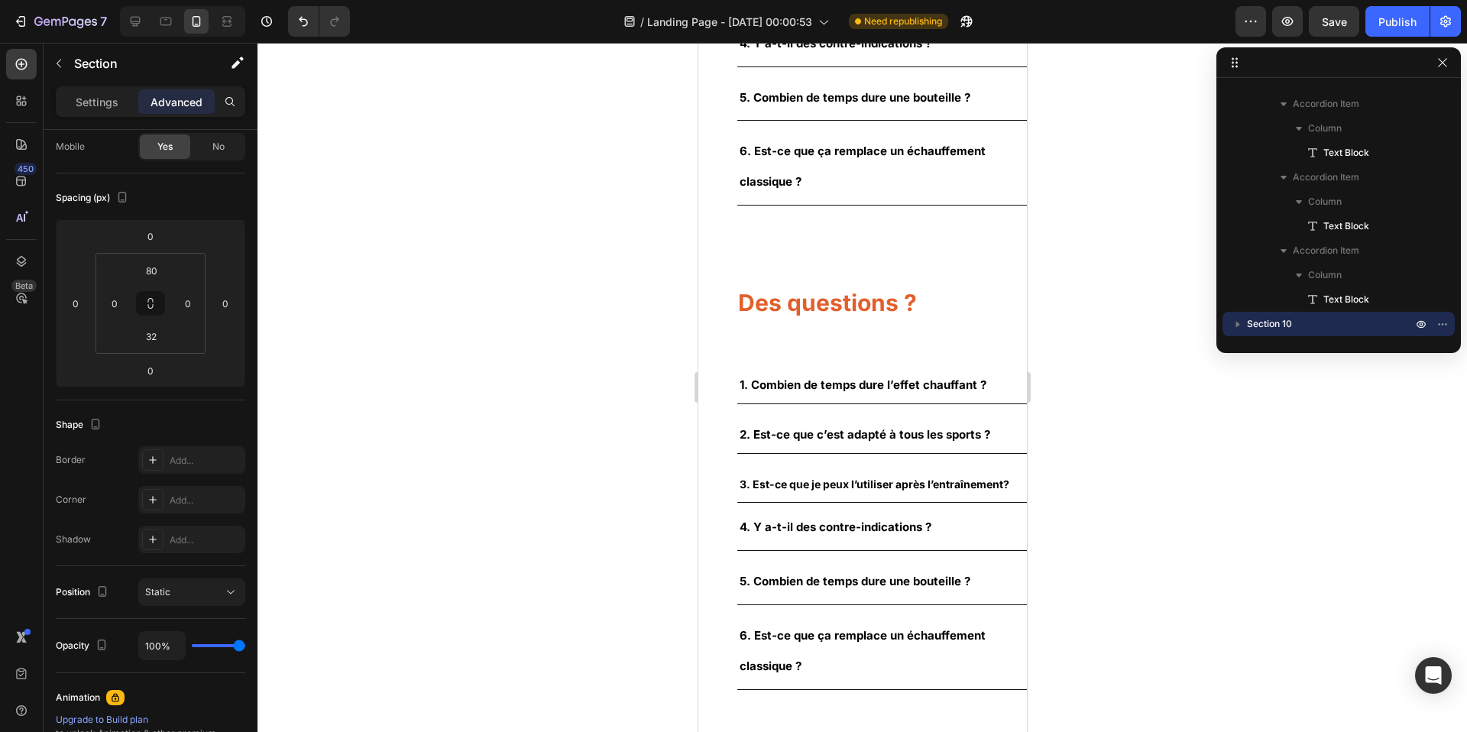
scroll to position [3666, 0]
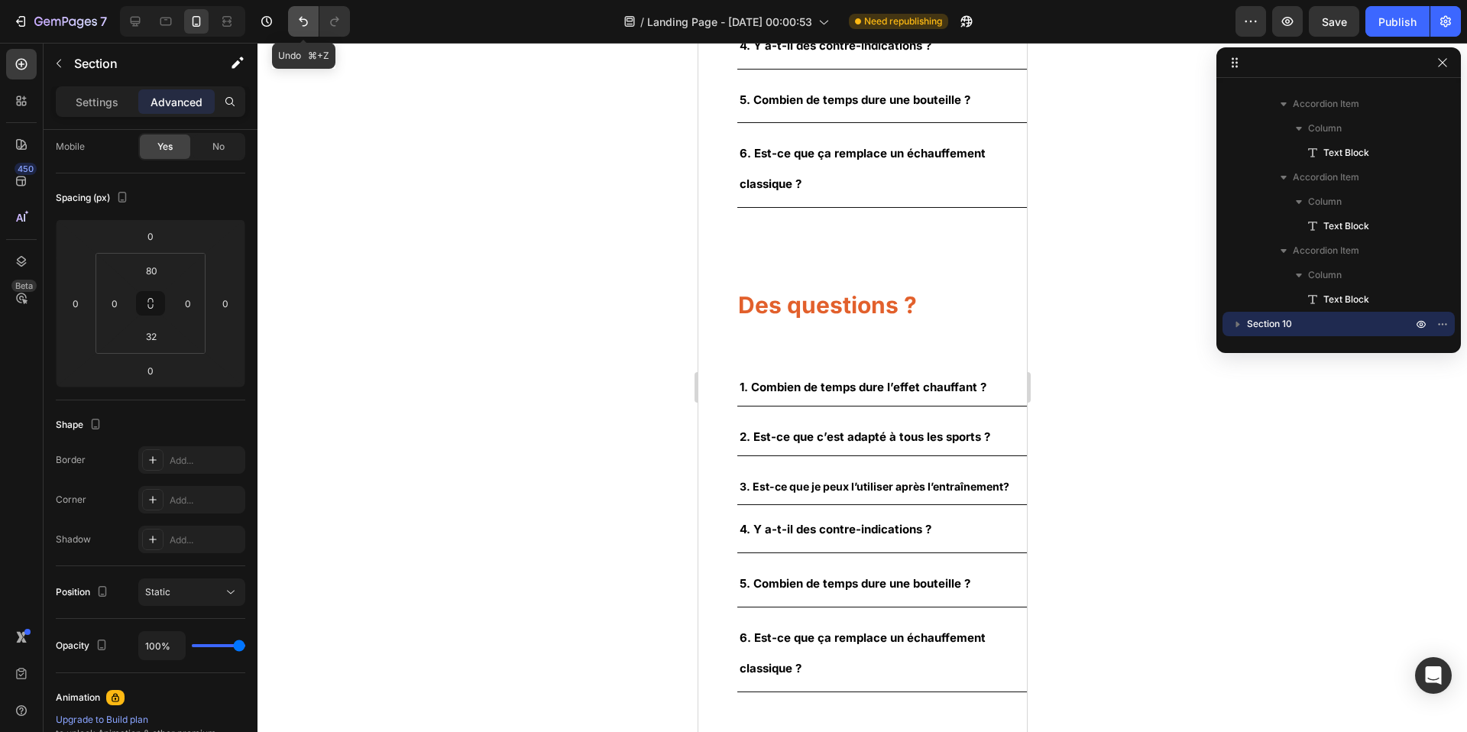
click at [311, 24] on button "Undo/Redo" at bounding box center [303, 21] width 31 height 31
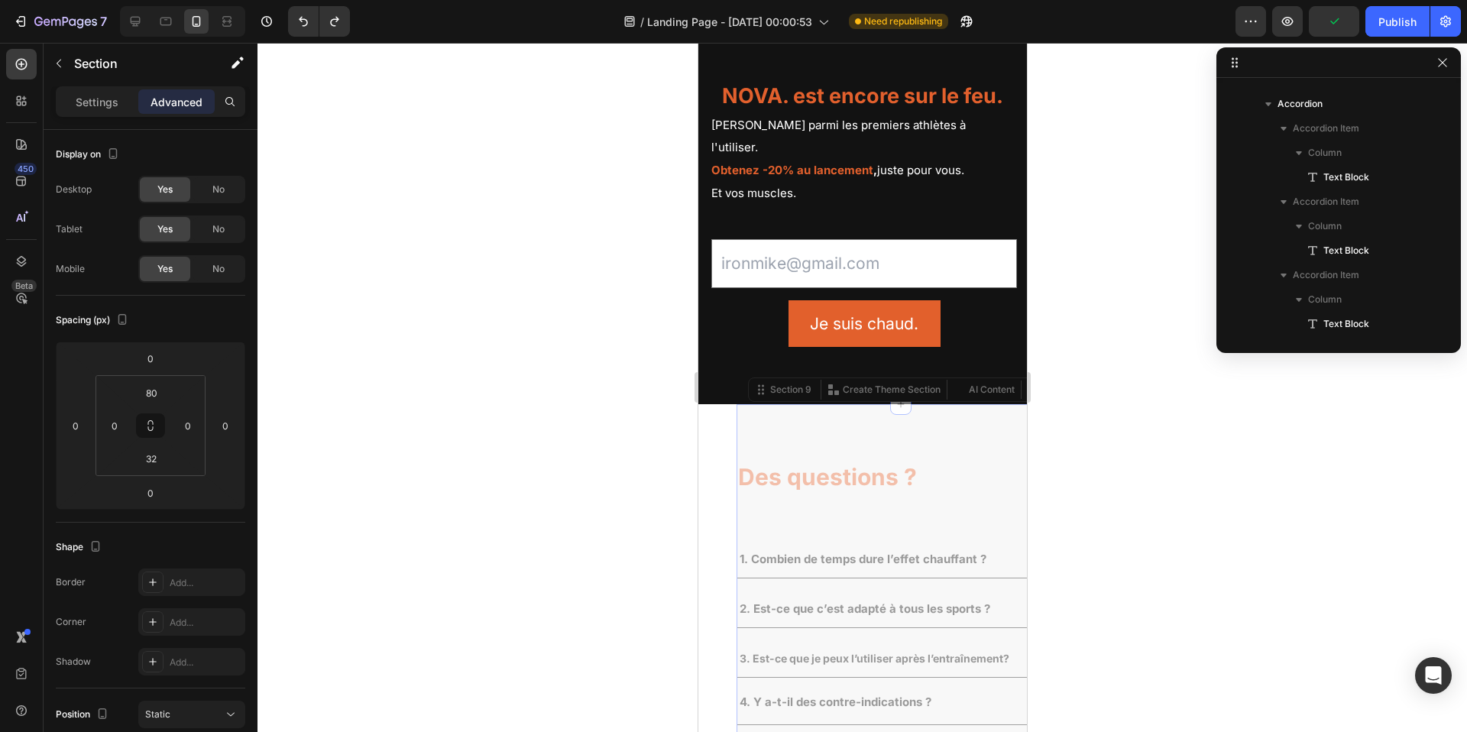
scroll to position [241, 0]
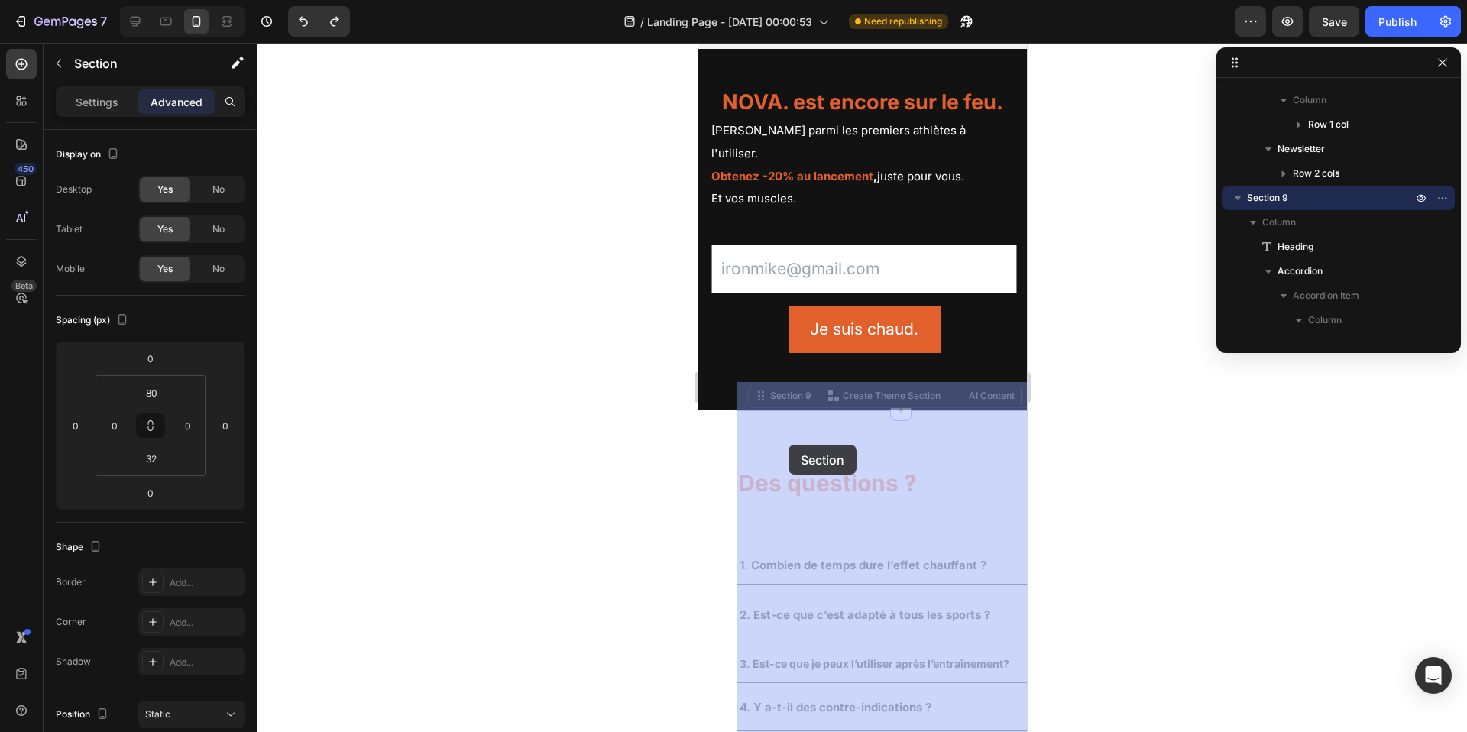
drag, startPoint x: 786, startPoint y: 405, endPoint x: 788, endPoint y: 445, distance: 39.8
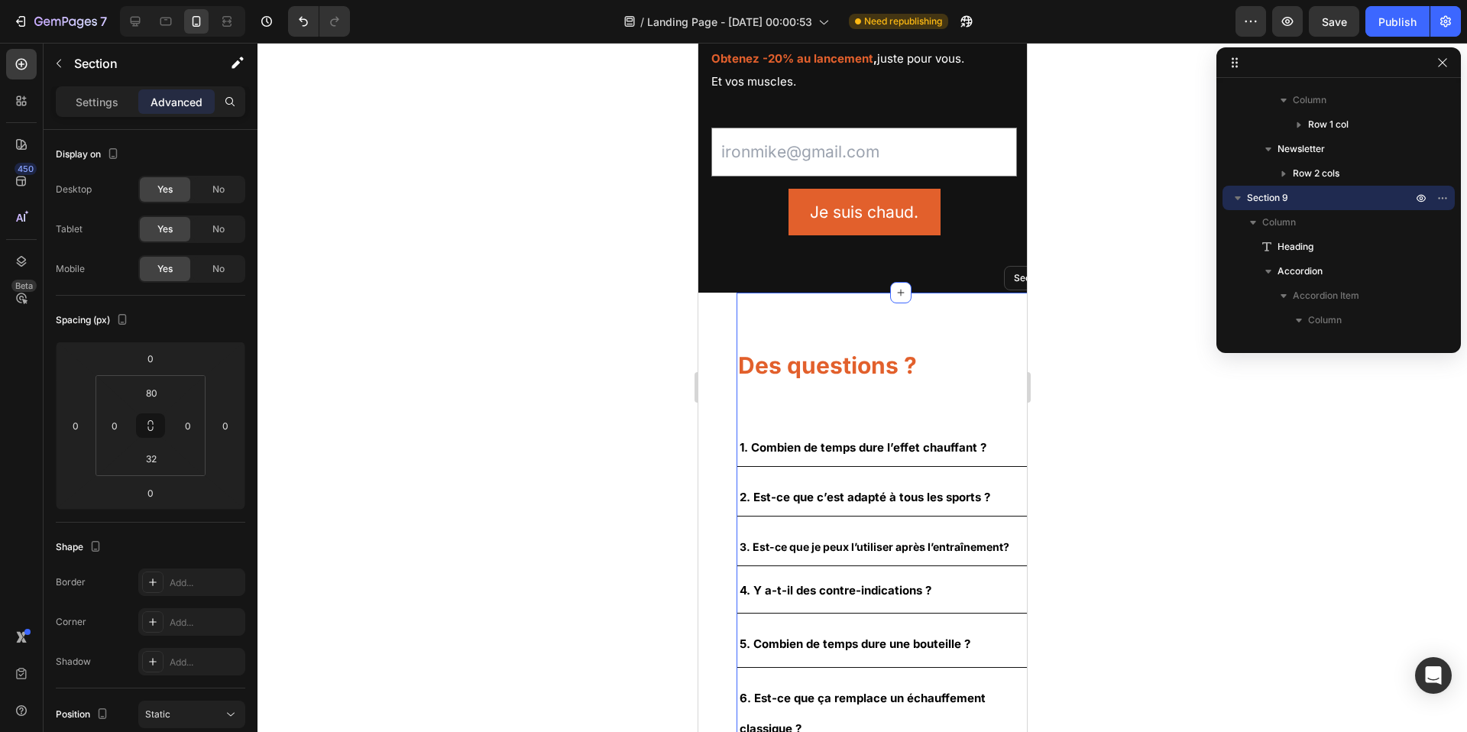
scroll to position [3170, 0]
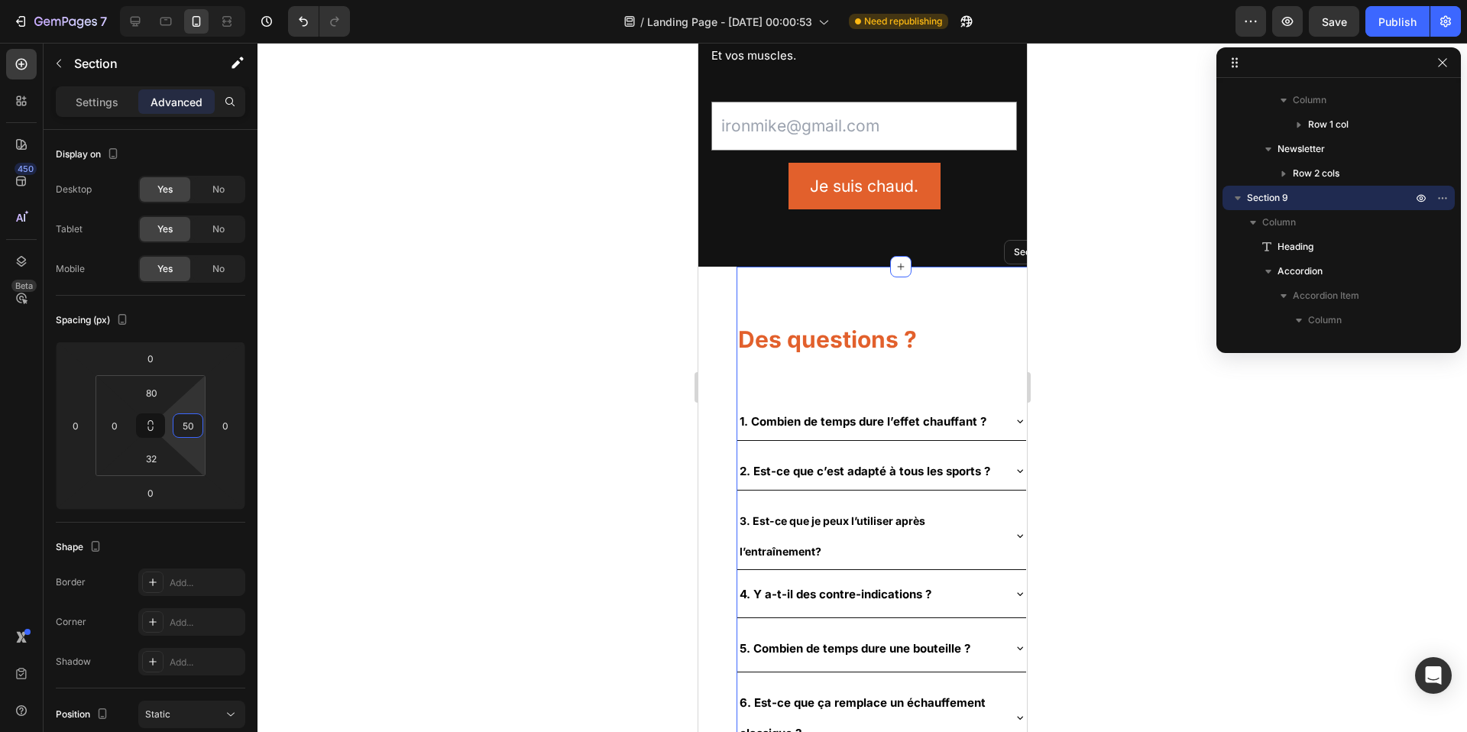
type input "52"
drag, startPoint x: 171, startPoint y: 416, endPoint x: 180, endPoint y: 397, distance: 21.6
click at [180, 0] on html "7 / Landing Page - [DATE] 00:00:53 Need republishing Preview Save Publish 450 B…" at bounding box center [733, 0] width 1467 height 0
click at [116, 427] on input "0" at bounding box center [114, 425] width 23 height 23
drag, startPoint x: 132, startPoint y: 425, endPoint x: 109, endPoint y: 439, distance: 27.1
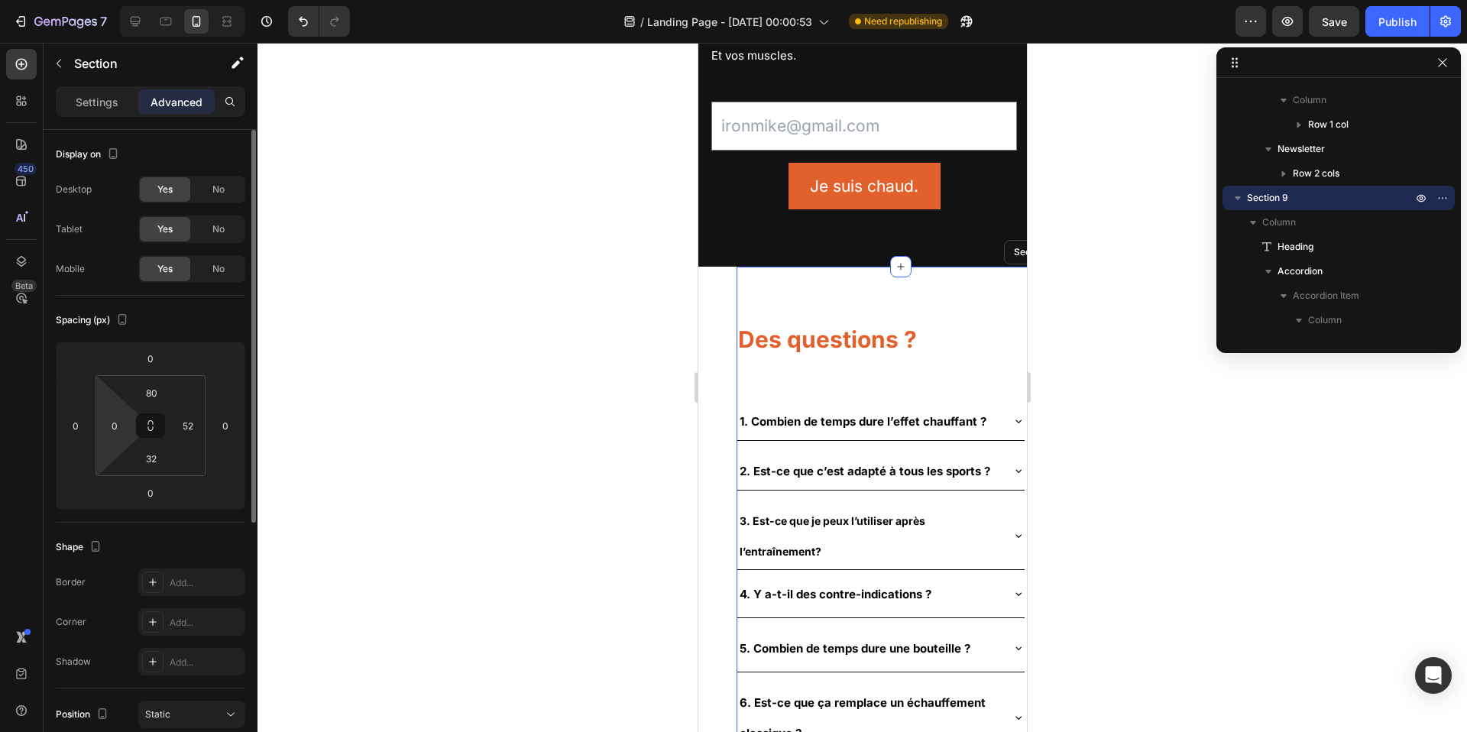
click at [127, 0] on html "7 / Landing Page - [DATE] 00:00:53 Need republishing Preview Save Publish 450 B…" at bounding box center [733, 0] width 1467 height 0
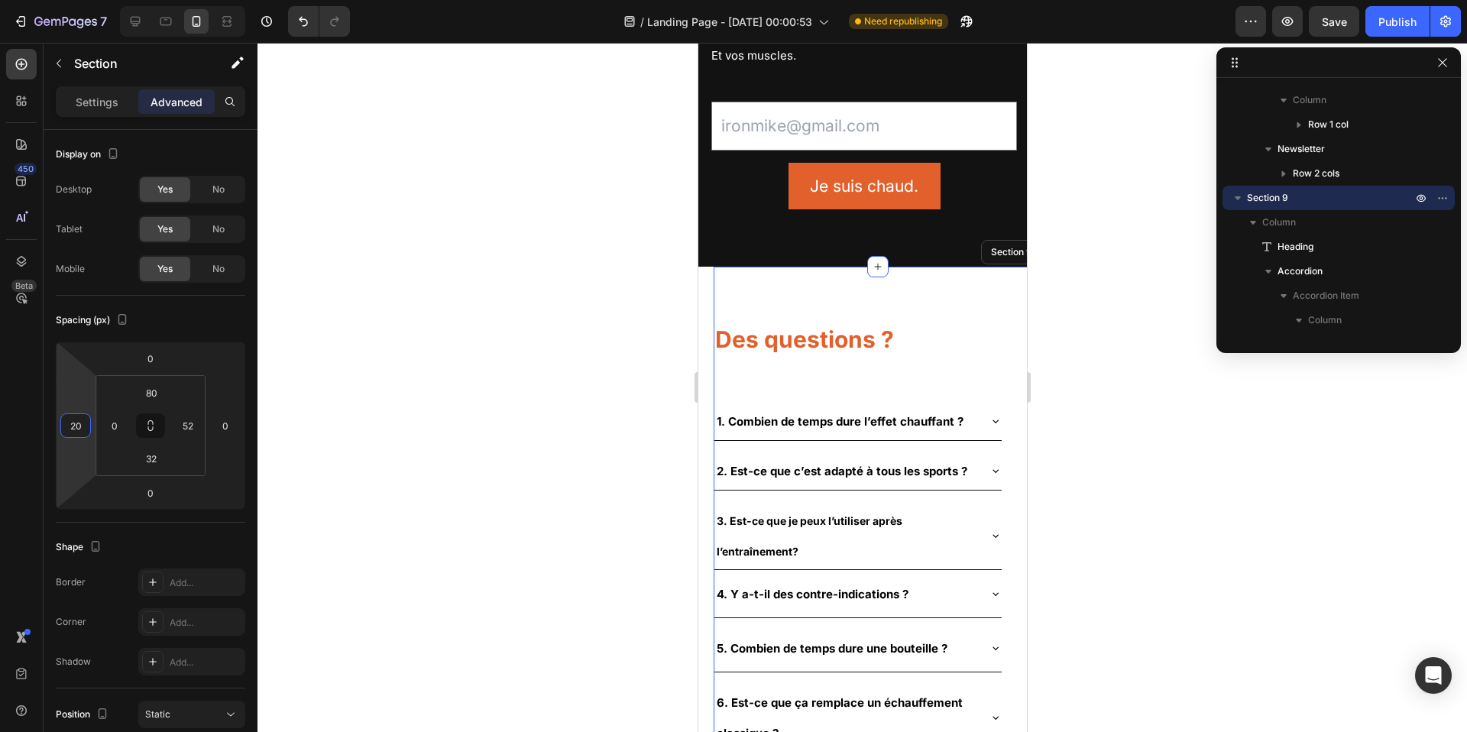
type input "22"
drag, startPoint x: 94, startPoint y: 436, endPoint x: 97, endPoint y: 427, distance: 8.9
click at [97, 0] on html "7 / Landing Page - [DATE] 00:00:53 Need republishing Preview Save Publish 450 B…" at bounding box center [733, 0] width 1467 height 0
click at [552, 418] on div at bounding box center [863, 387] width 1210 height 689
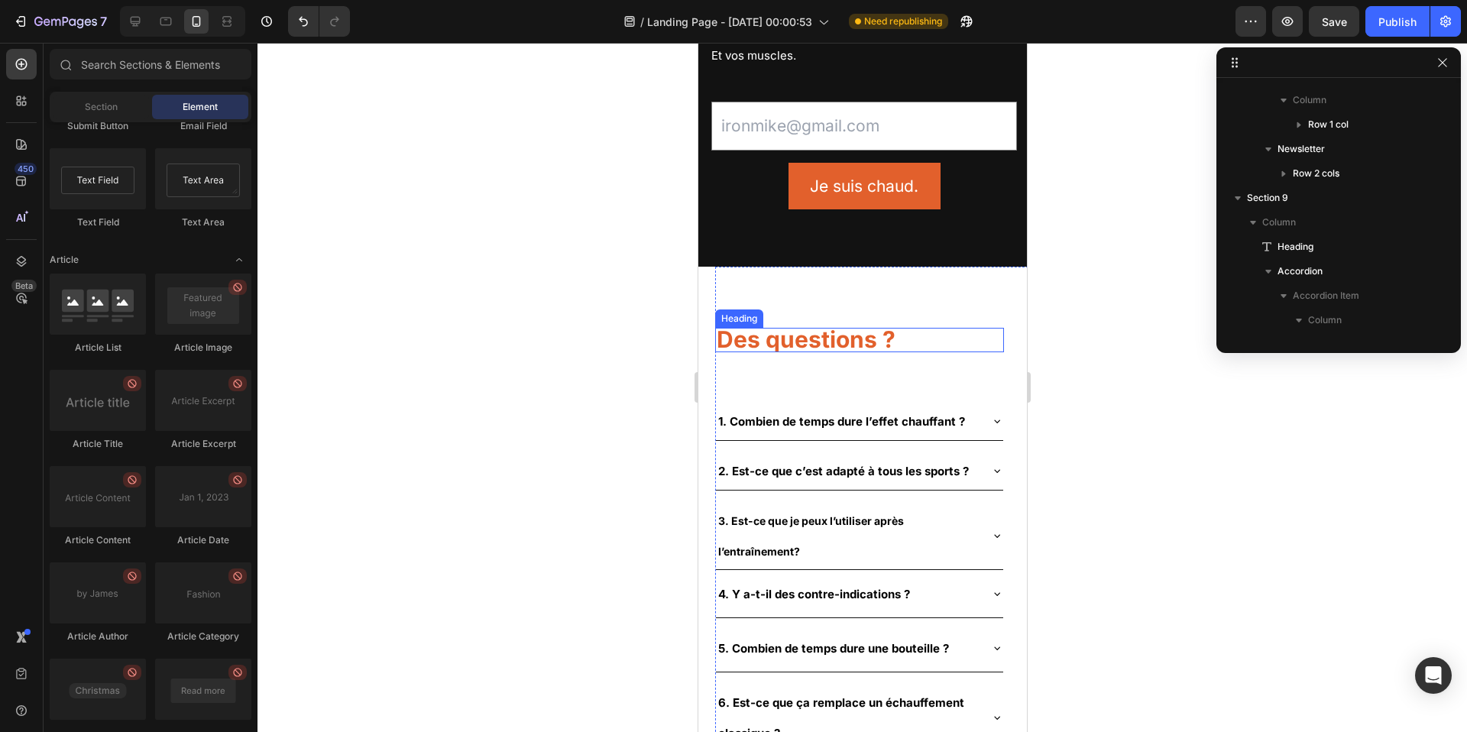
click at [801, 326] on span "Des questions ?" at bounding box center [805, 340] width 179 height 28
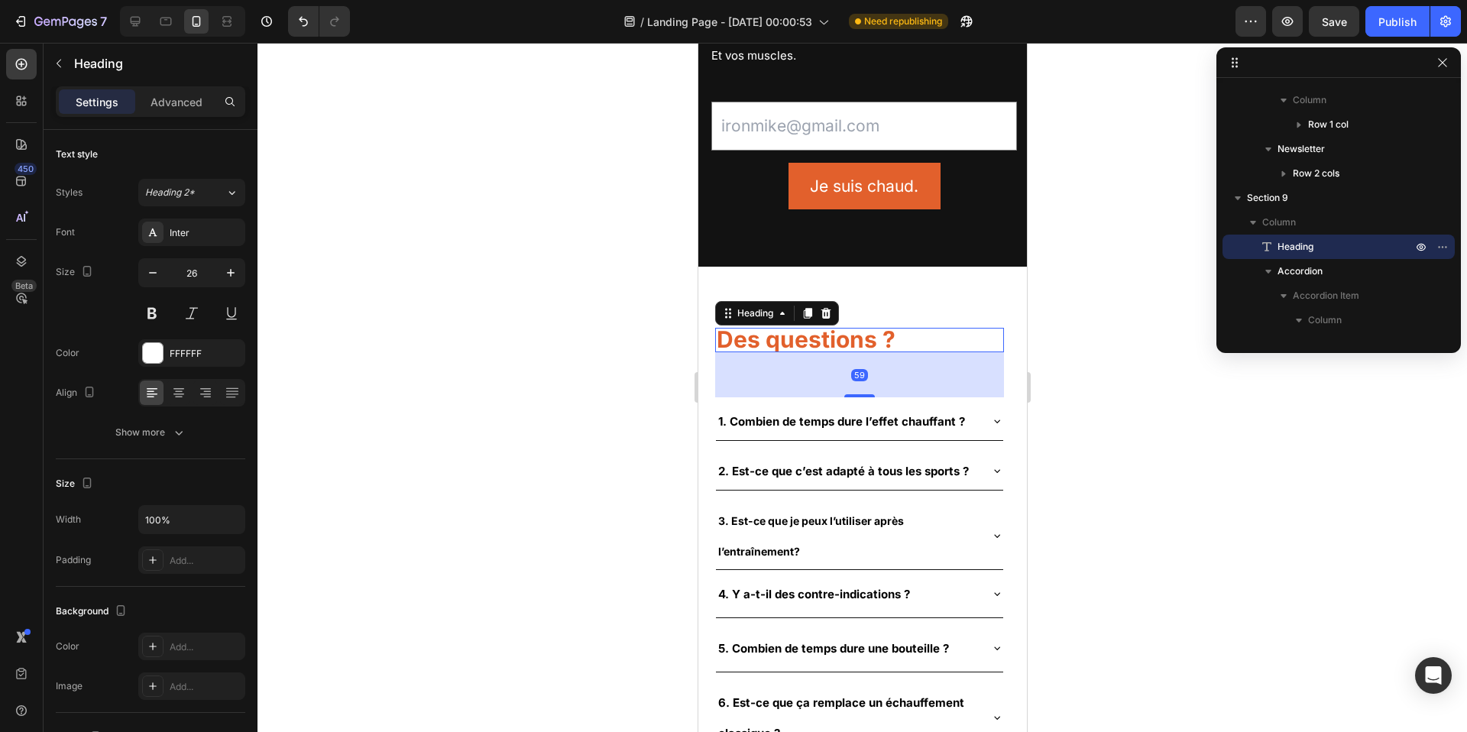
click at [1090, 279] on div at bounding box center [863, 387] width 1210 height 689
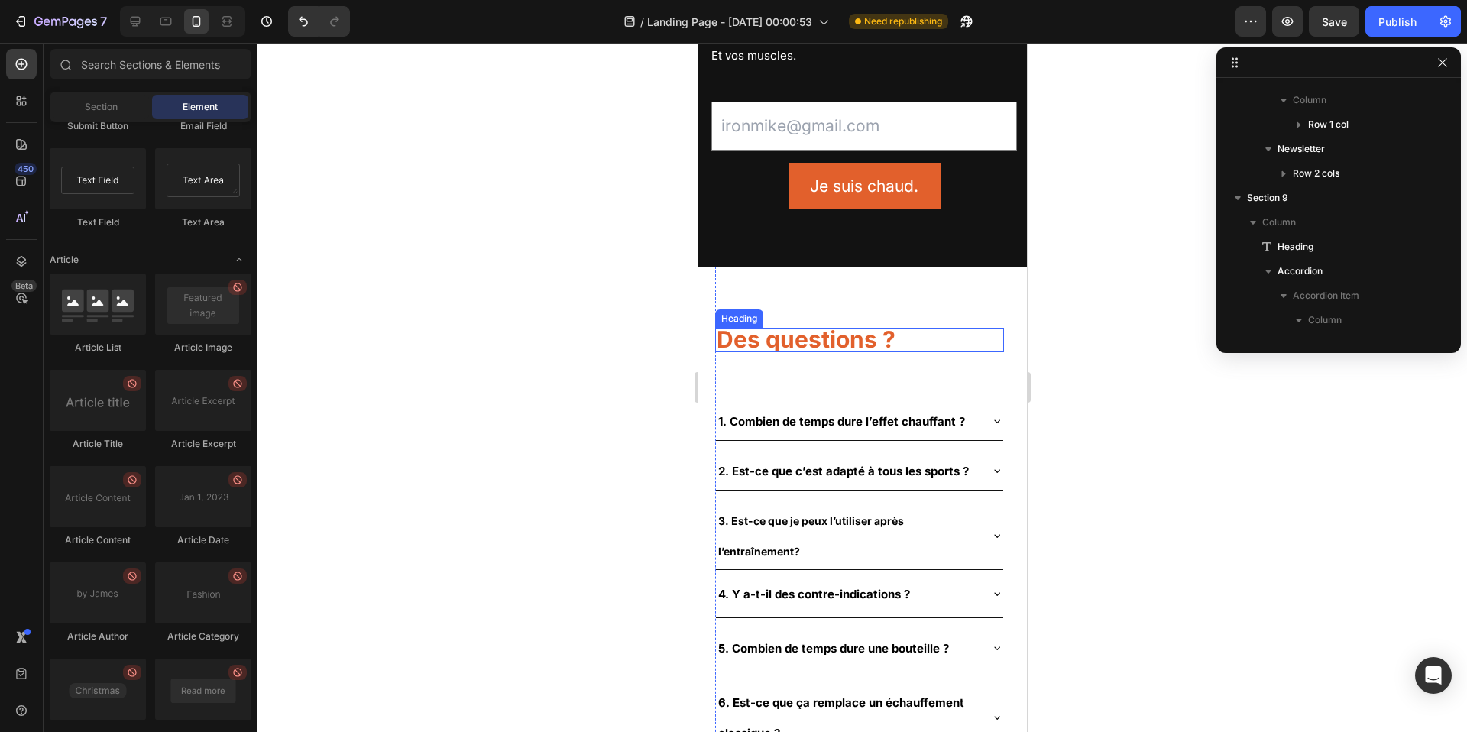
click at [867, 326] on span "Des questions ?" at bounding box center [805, 340] width 179 height 28
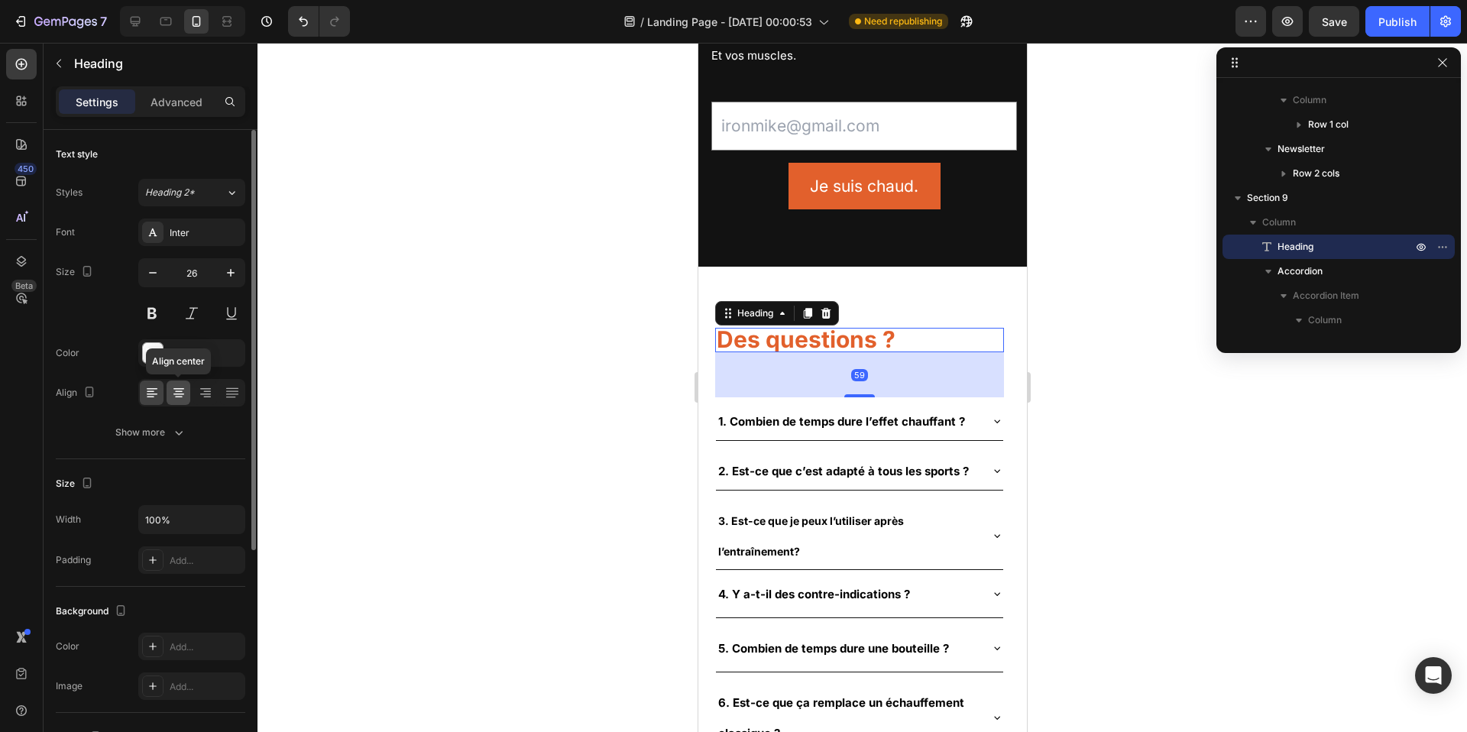
click at [181, 392] on icon at bounding box center [178, 392] width 15 height 15
click at [1097, 255] on div at bounding box center [863, 387] width 1210 height 689
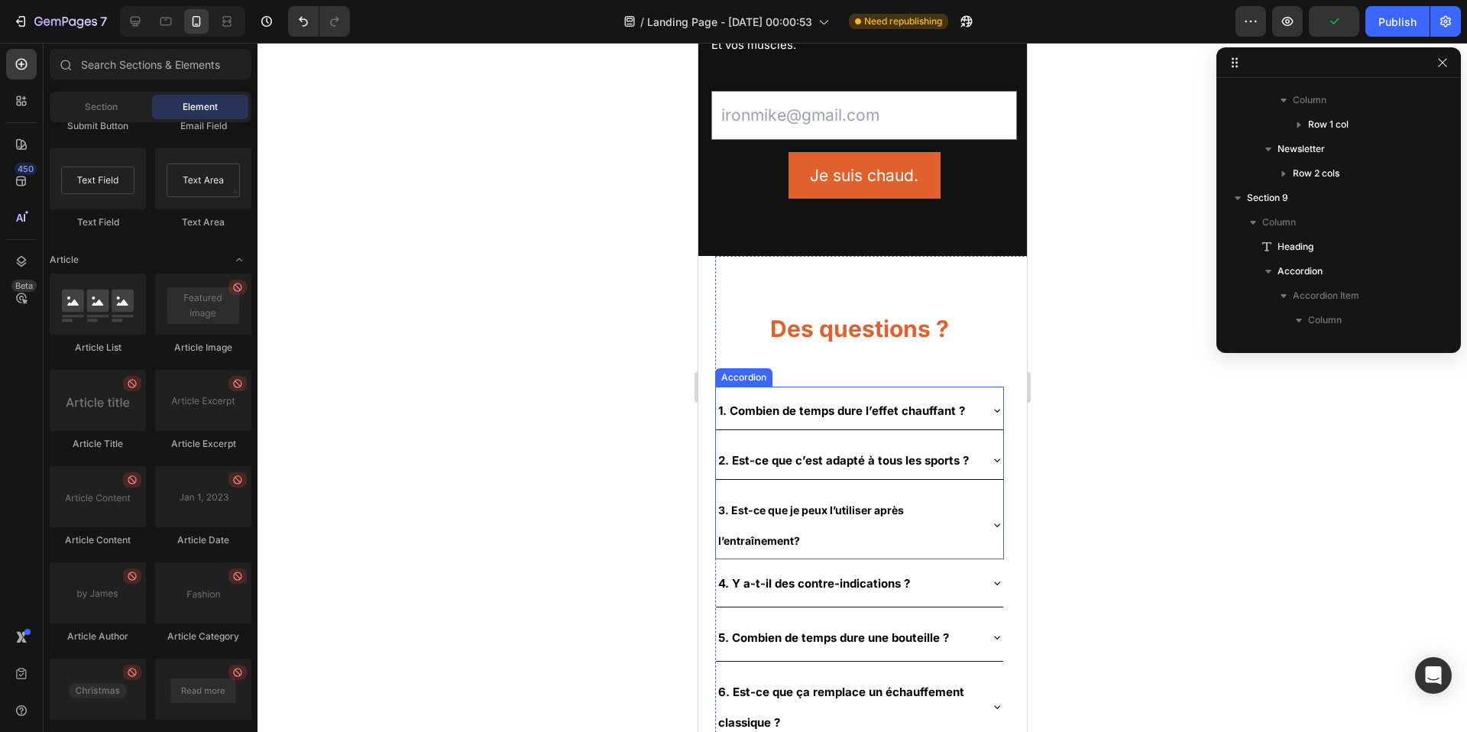
scroll to position [3182, 0]
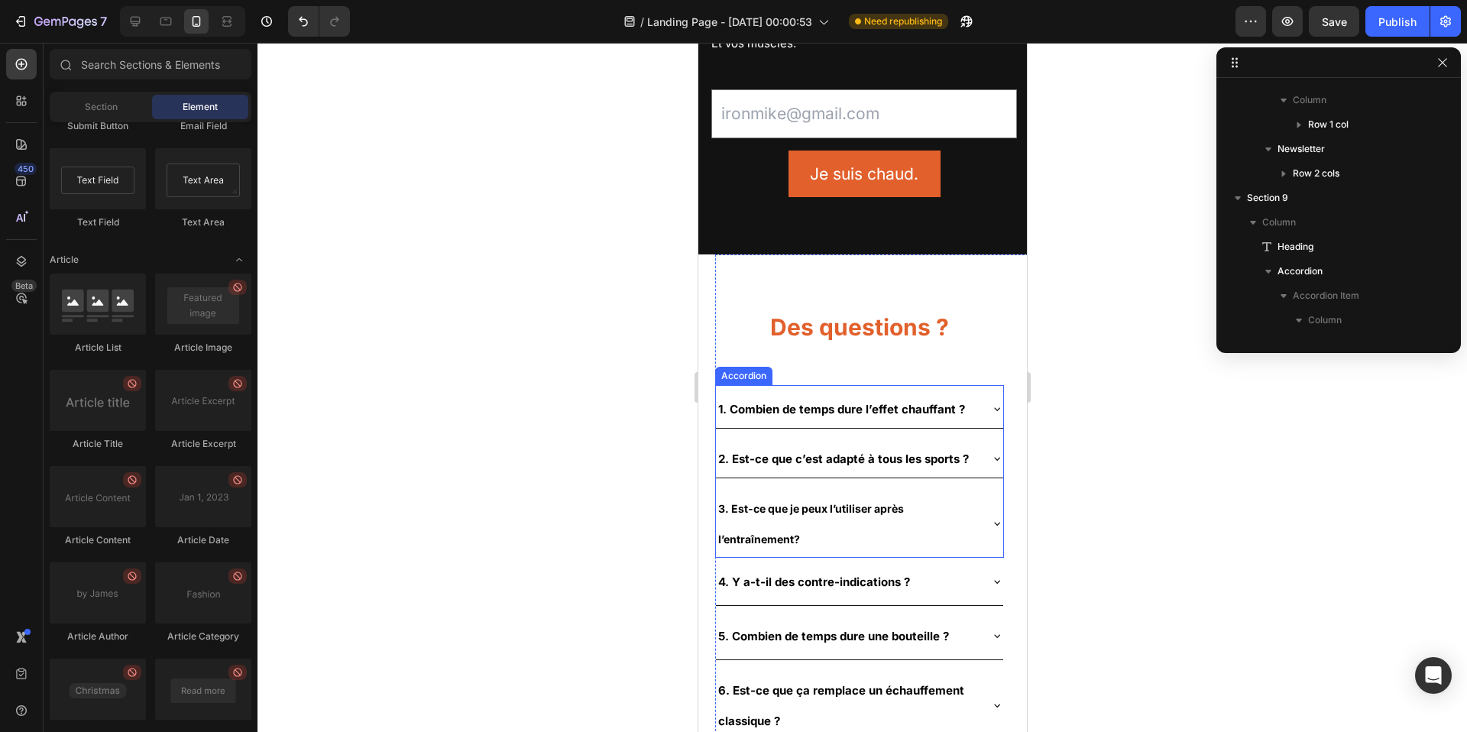
click at [974, 385] on div "1. Combien de temps dure l’effet chauffant ?" at bounding box center [858, 406] width 287 height 43
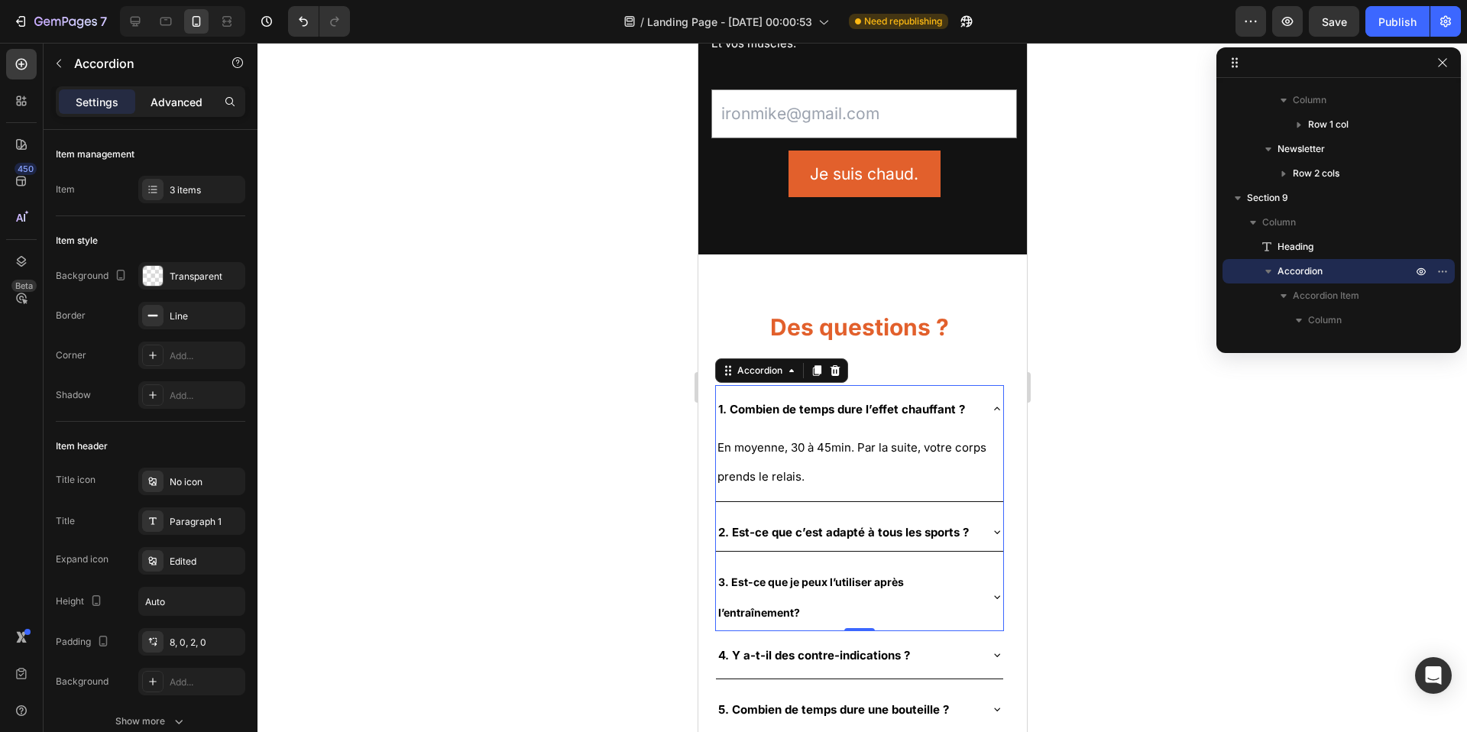
drag, startPoint x: 173, startPoint y: 108, endPoint x: 176, endPoint y: 120, distance: 12.6
click at [173, 108] on p "Advanced" at bounding box center [177, 102] width 52 height 16
type input "100%"
type input "100"
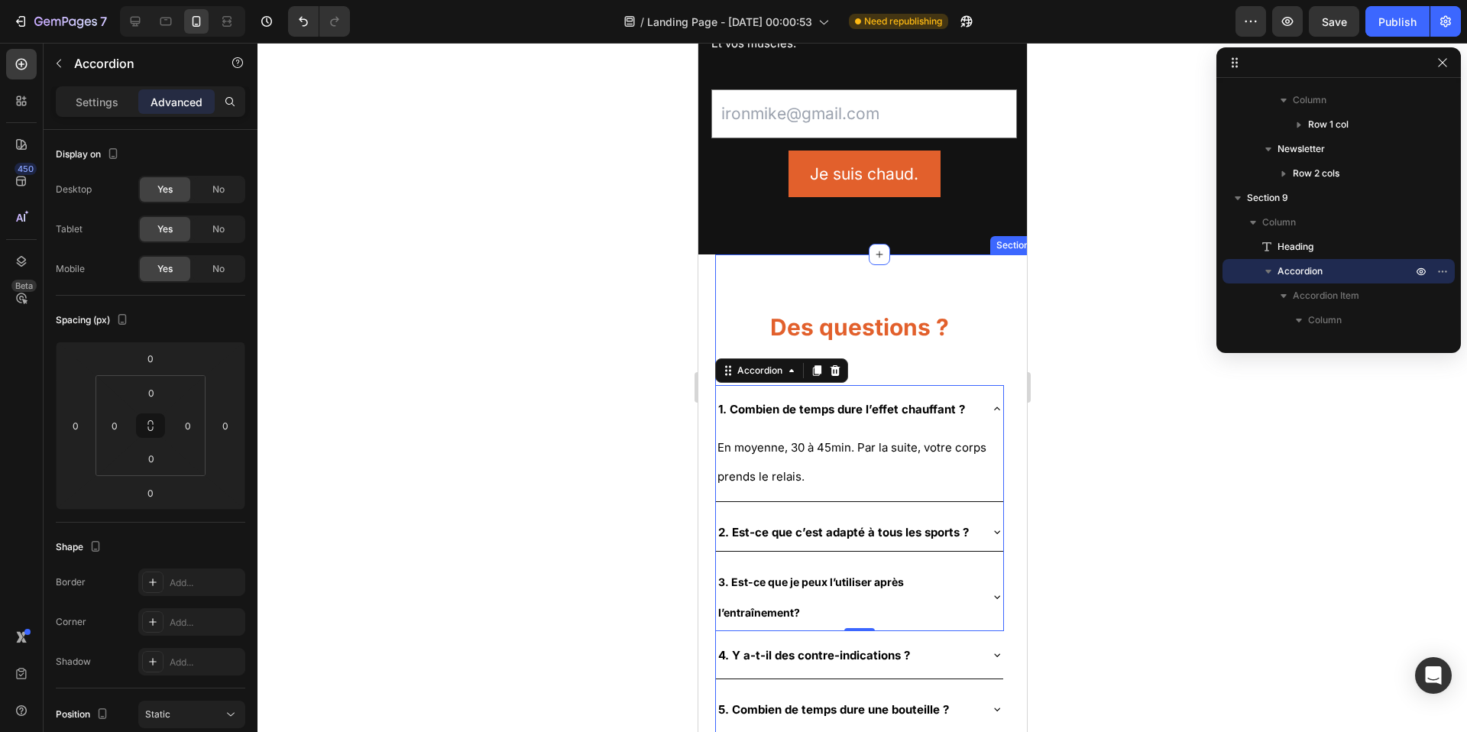
click at [999, 408] on div "Des questions ? Heading 1. Combien de temps dure l’effet chauffant ? En moyenne…" at bounding box center [879, 548] width 329 height 588
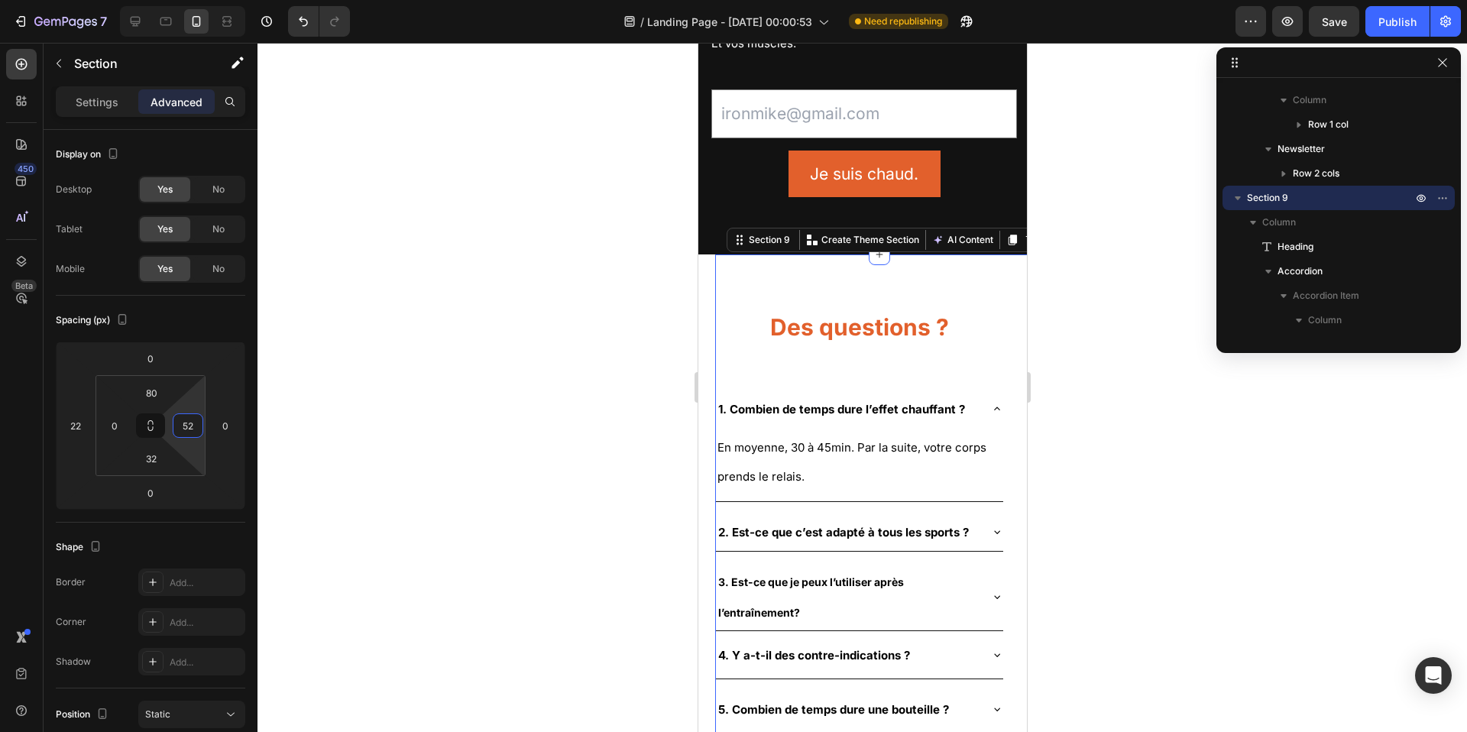
type input "50"
click at [205, 0] on html "7 / Landing Page - [DATE] 00:00:53 Need republishing Preview Save Publish 450 B…" at bounding box center [733, 0] width 1467 height 0
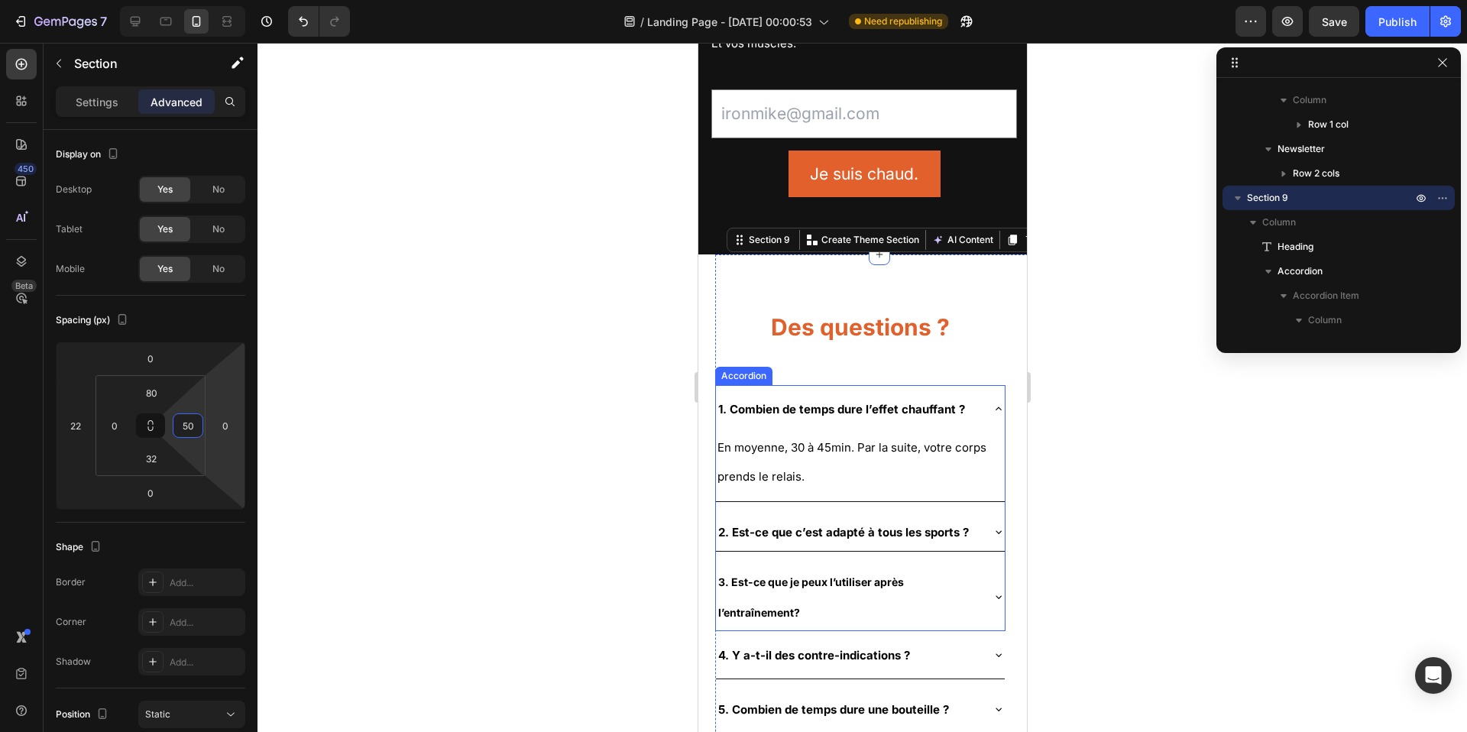
click at [992, 403] on icon at bounding box center [998, 409] width 12 height 12
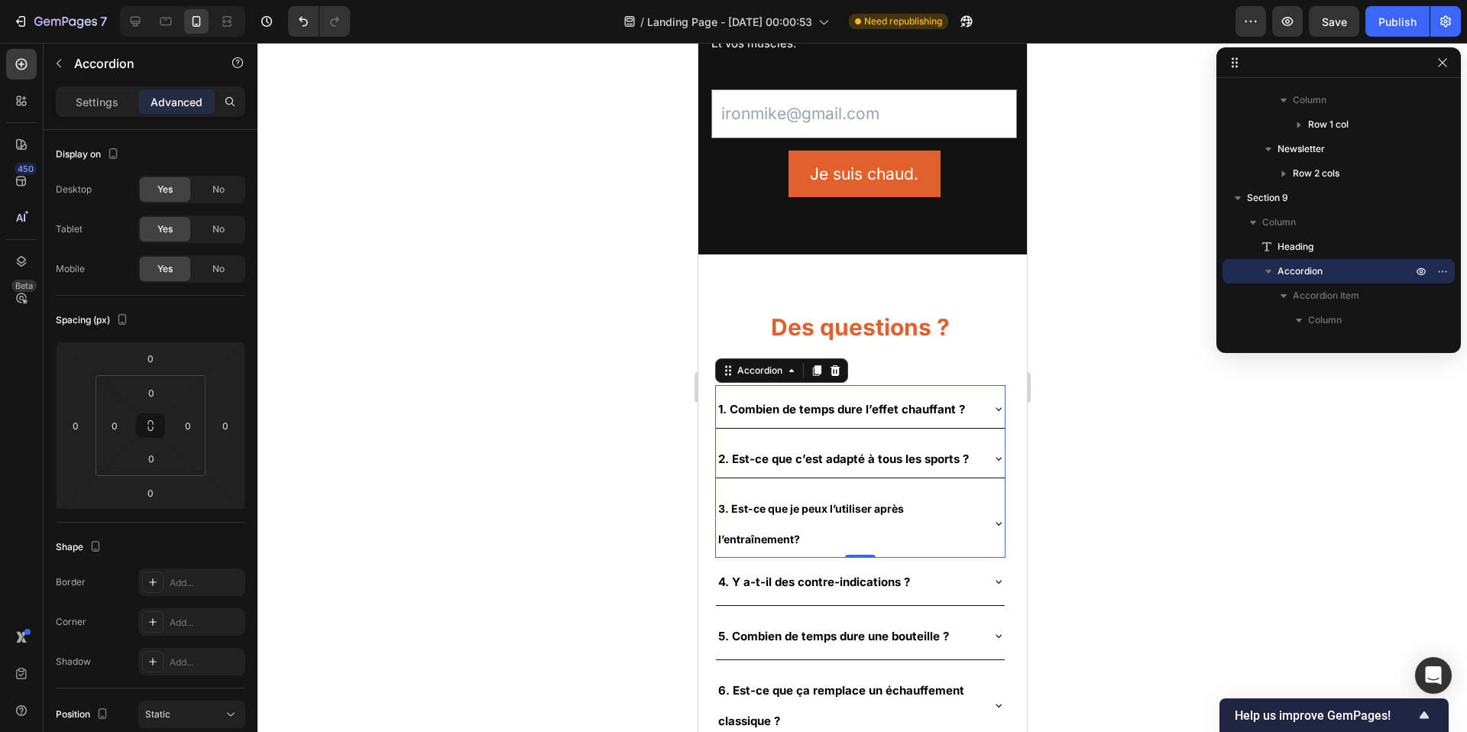
click at [796, 502] on strong "3. Est-ce que je peux l’utiliser après l’entraînement?" at bounding box center [811, 524] width 186 height 44
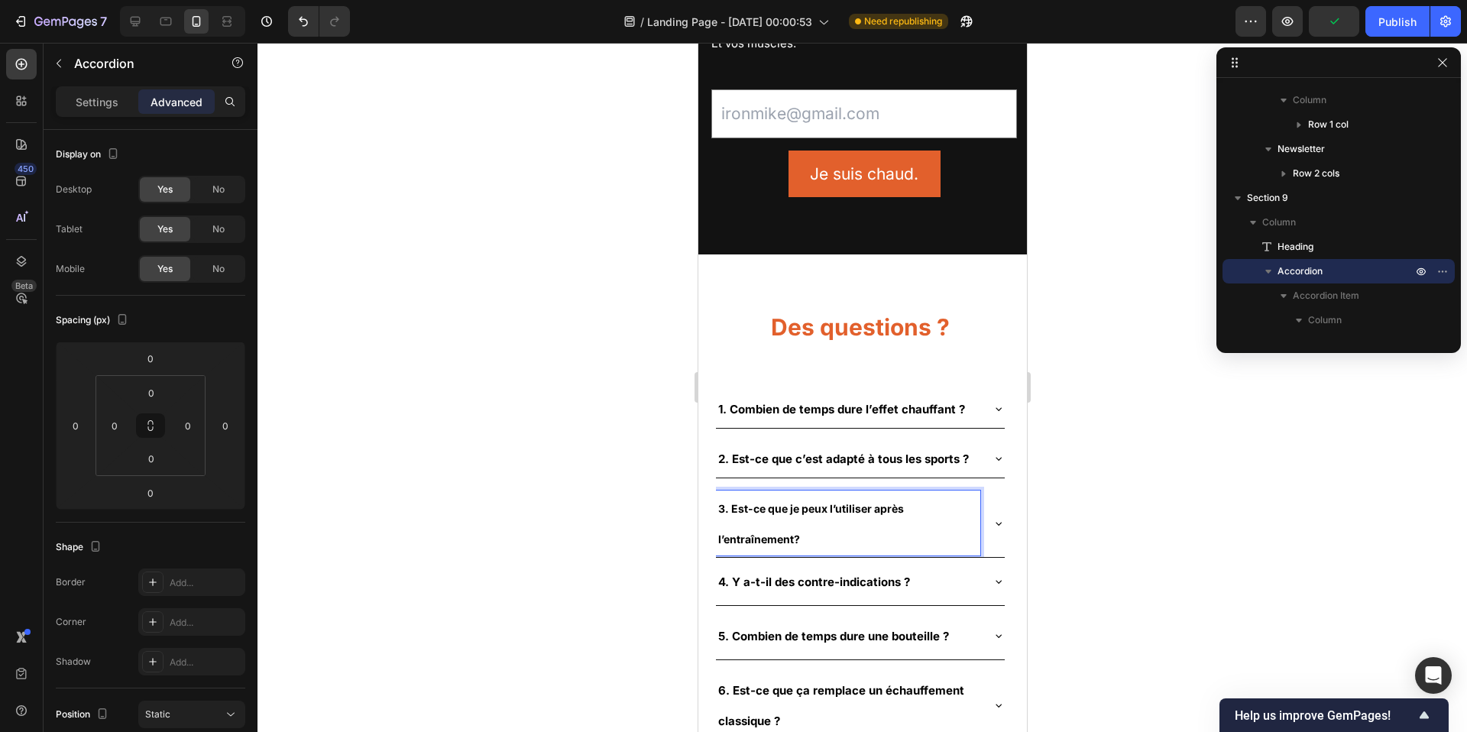
click at [792, 502] on strong "3. Est-ce que je peux l’utiliser après l’entraînement?" at bounding box center [811, 524] width 186 height 44
click at [791, 502] on strong "3. Est-ce que je peux l’utiliser après l’entraînement?" at bounding box center [811, 524] width 186 height 44
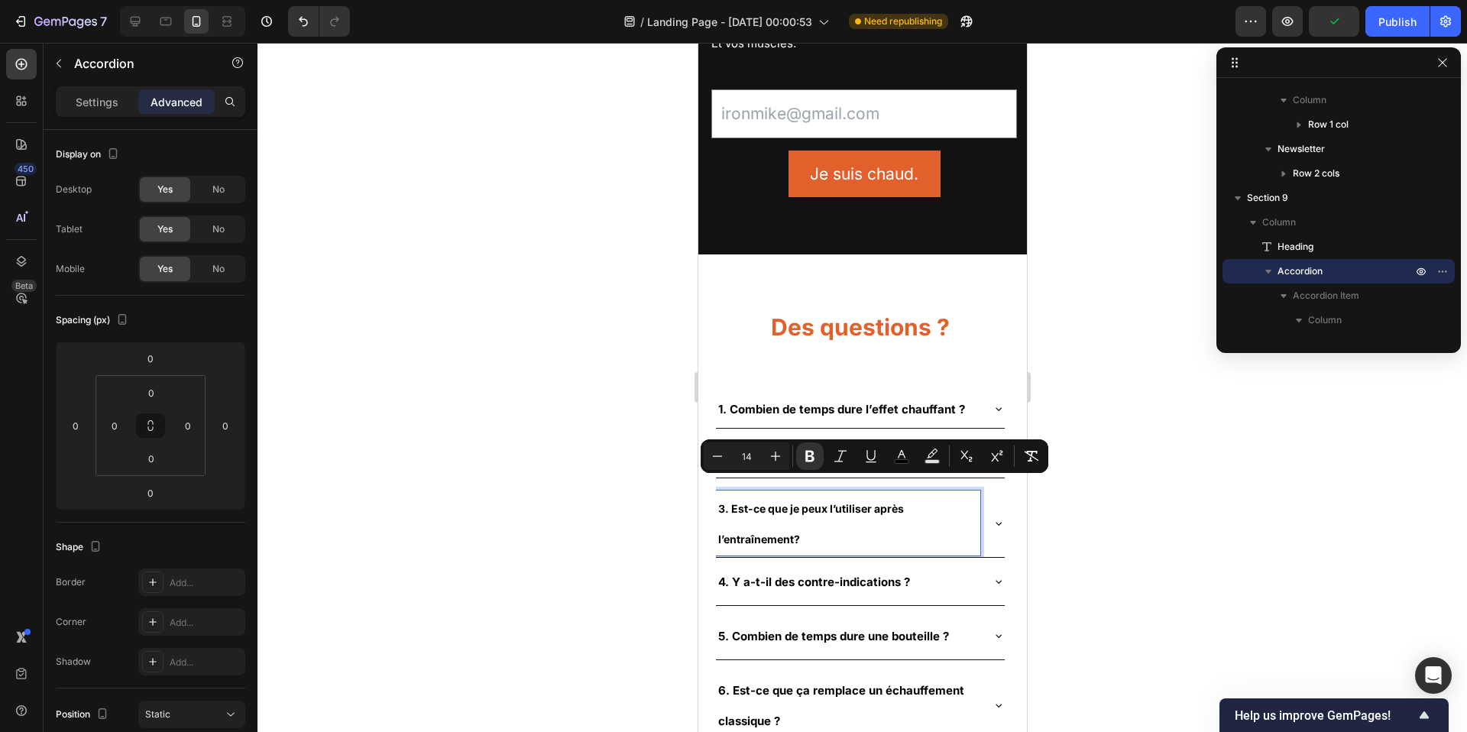
click at [786, 452] on strong "2. Est-ce que c’est adapté à tous les sports ?" at bounding box center [843, 459] width 251 height 15
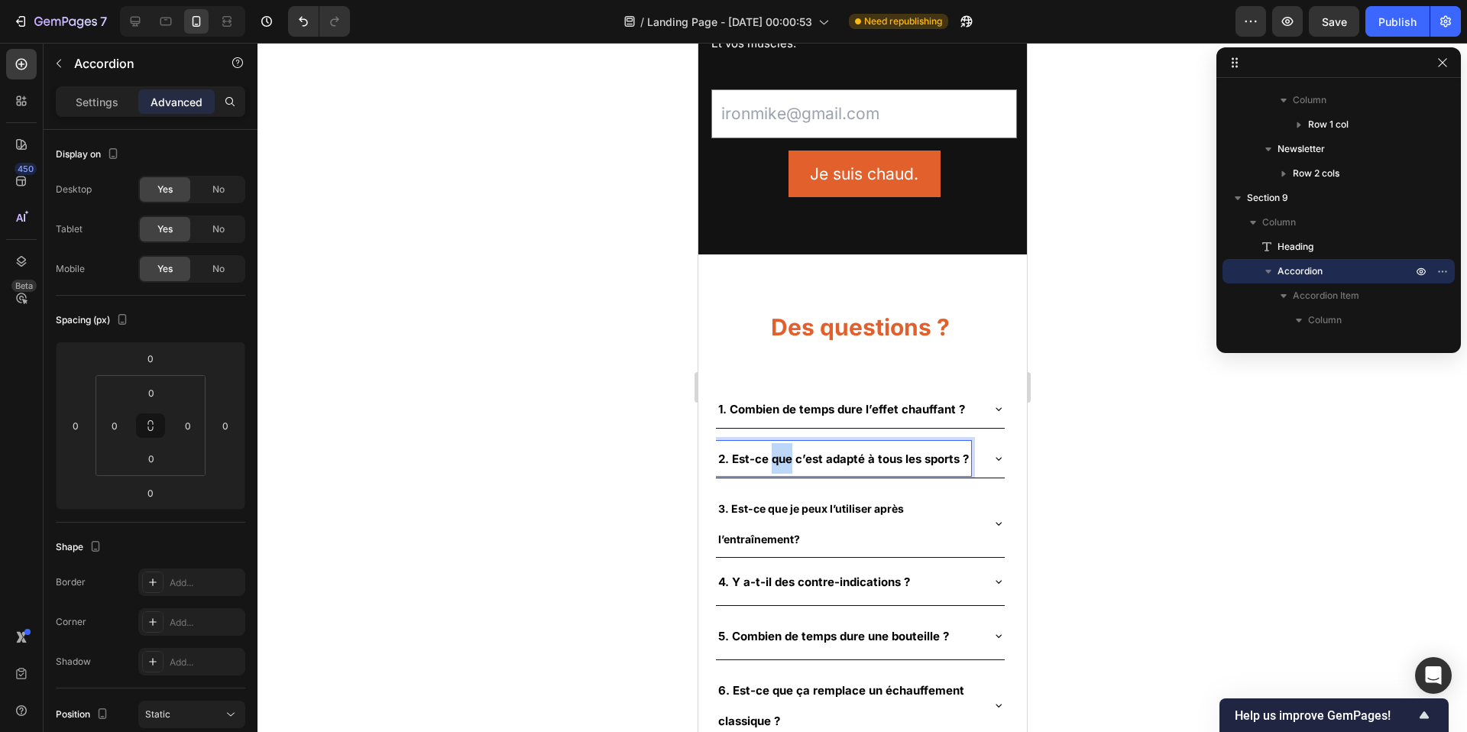
click at [786, 452] on strong "2. Est-ce que c’est adapté à tous les sports ?" at bounding box center [843, 459] width 251 height 15
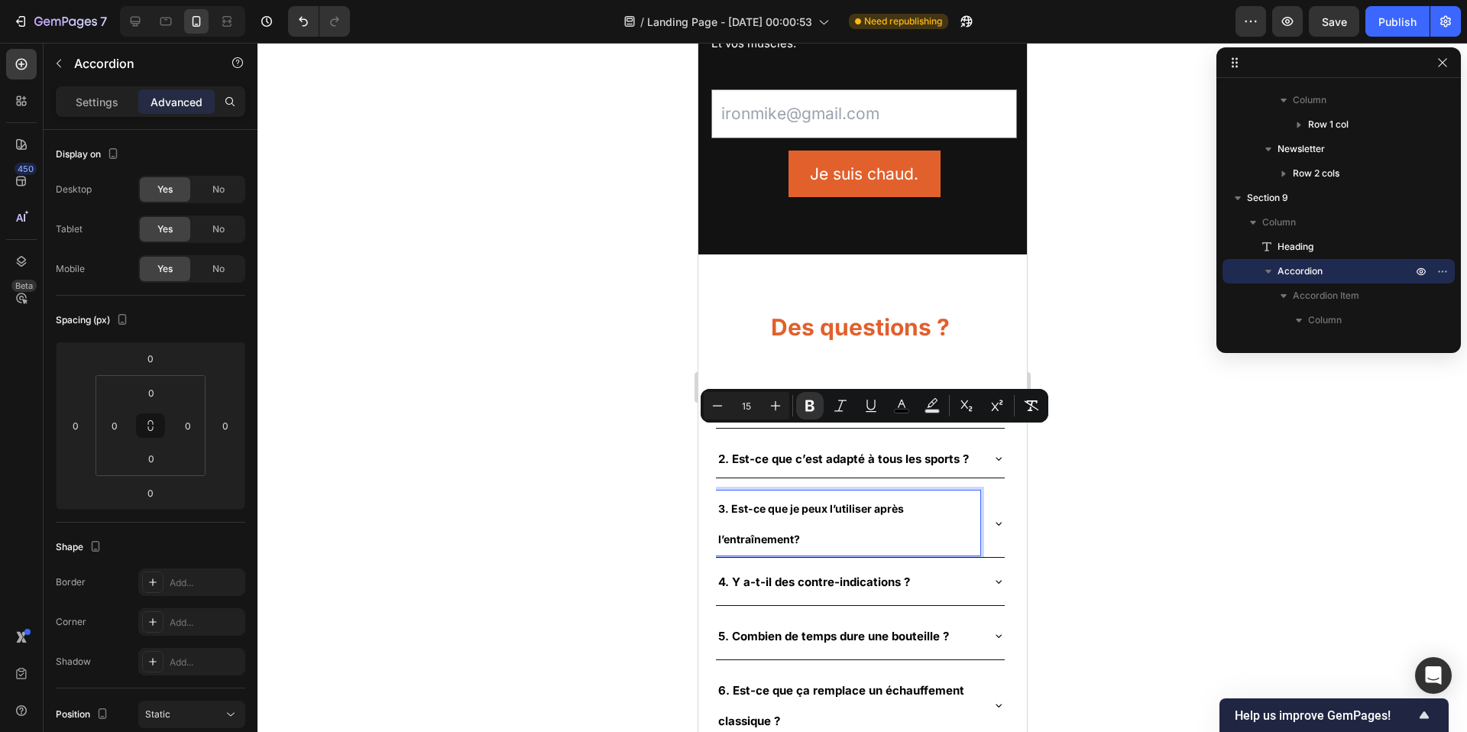
click at [766, 502] on strong "3. Est-ce que je peux l’utiliser après l’entraînement?" at bounding box center [811, 524] width 186 height 44
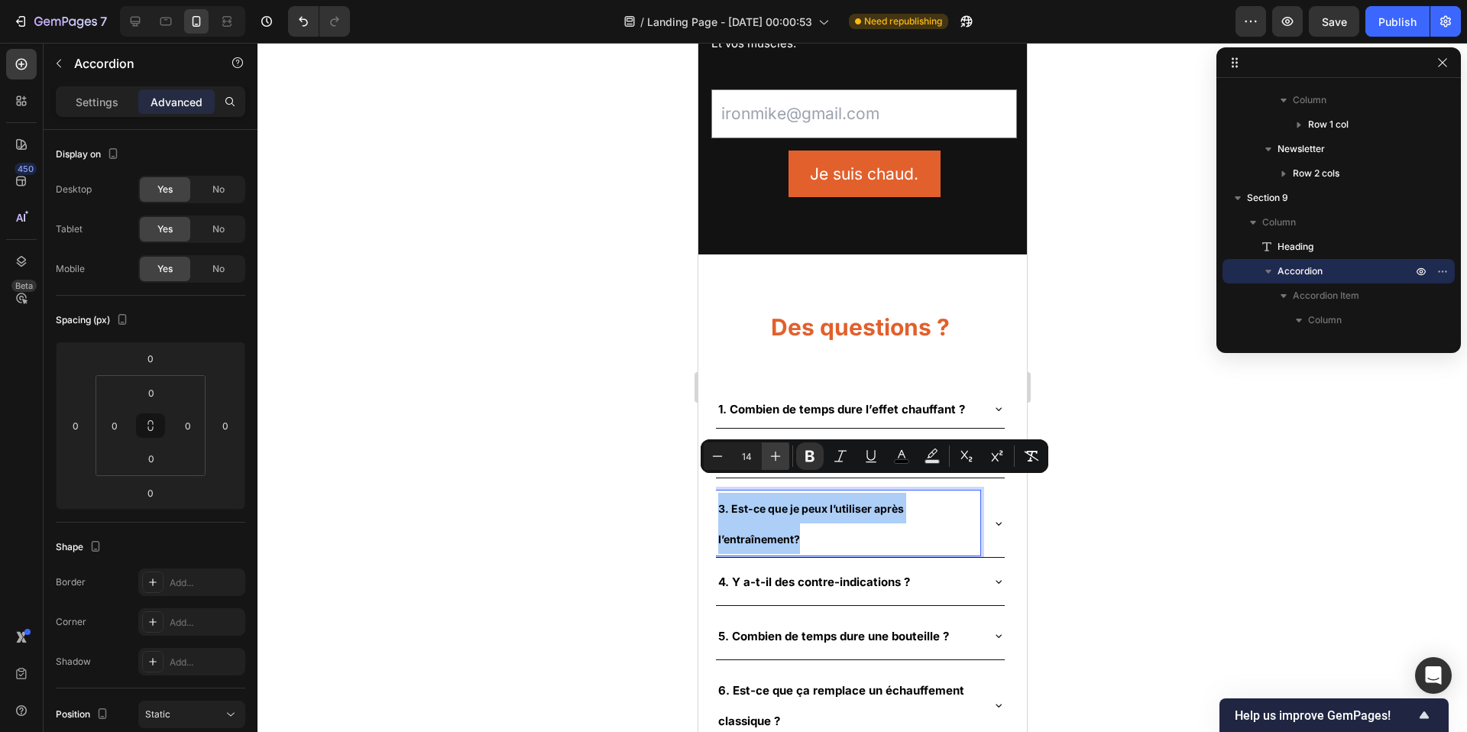
click at [776, 465] on button "Plus" at bounding box center [776, 456] width 28 height 28
type input "15"
drag, startPoint x: 34, startPoint y: 433, endPoint x: 613, endPoint y: 479, distance: 580.3
click at [613, 479] on div at bounding box center [863, 387] width 1210 height 689
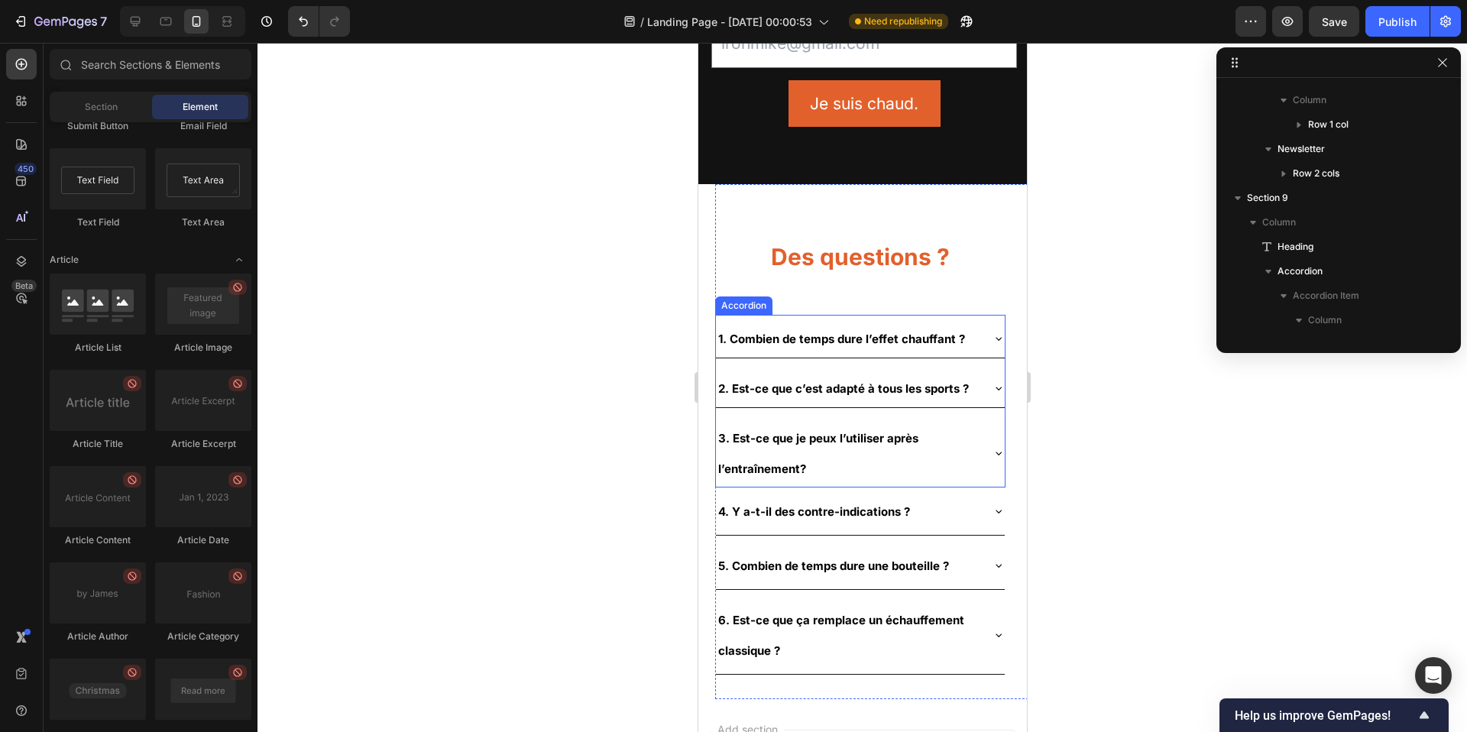
scroll to position [3264, 0]
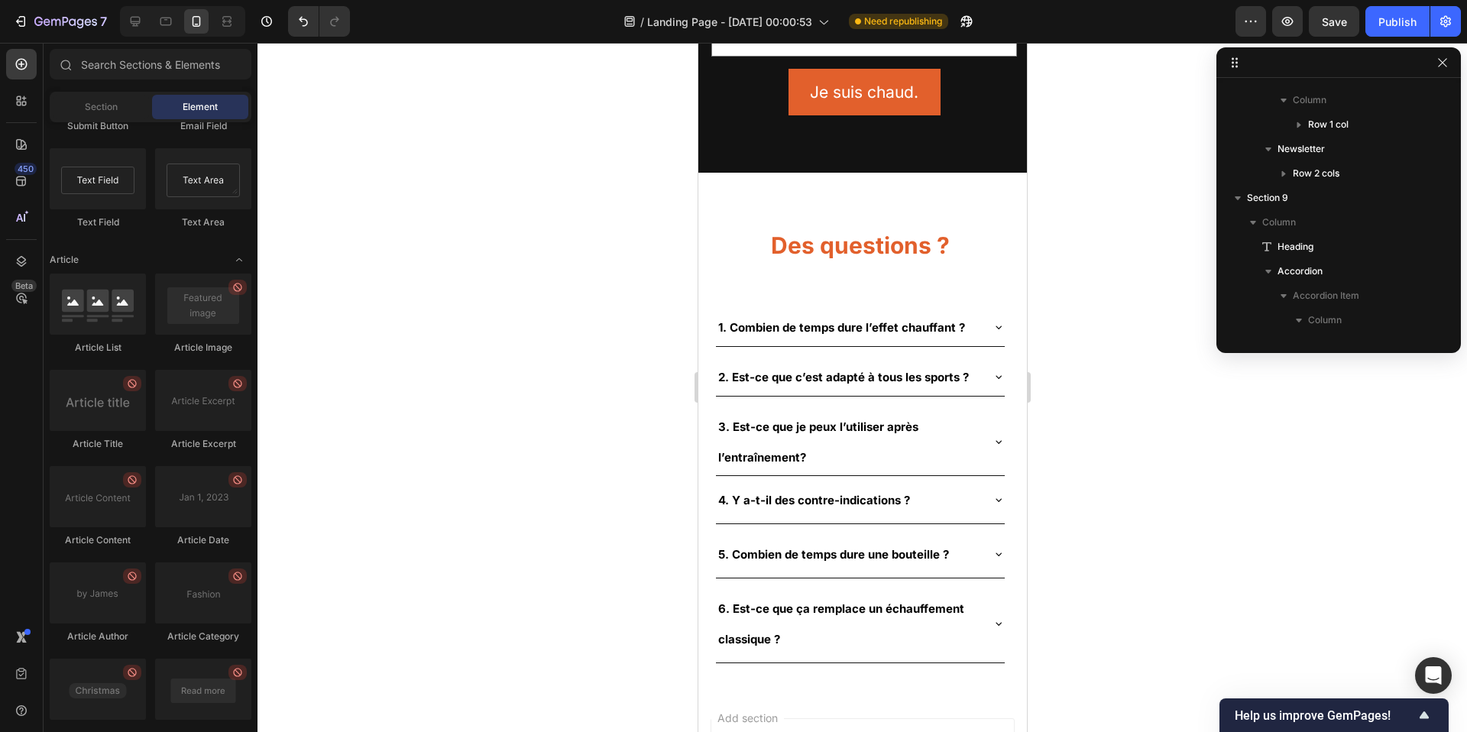
click at [1320, 37] on div "7 / Landing Page - [DATE] 00:00:53 Need republishing Preview Save Publish" at bounding box center [733, 22] width 1467 height 44
click at [1337, 28] on div "Save" at bounding box center [1334, 22] width 25 height 16
click at [1385, 27] on div "Publish" at bounding box center [1398, 22] width 38 height 16
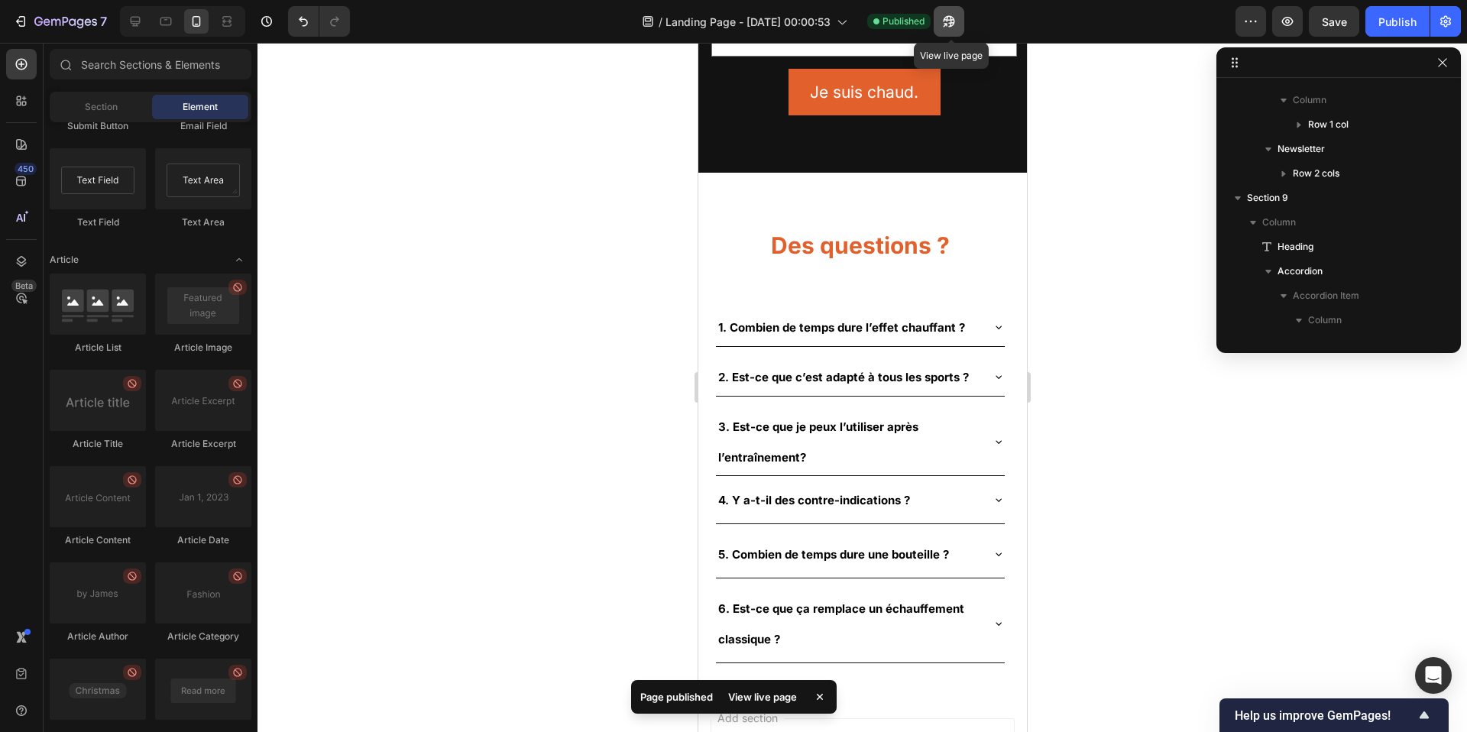
click at [959, 15] on button "button" at bounding box center [949, 21] width 31 height 31
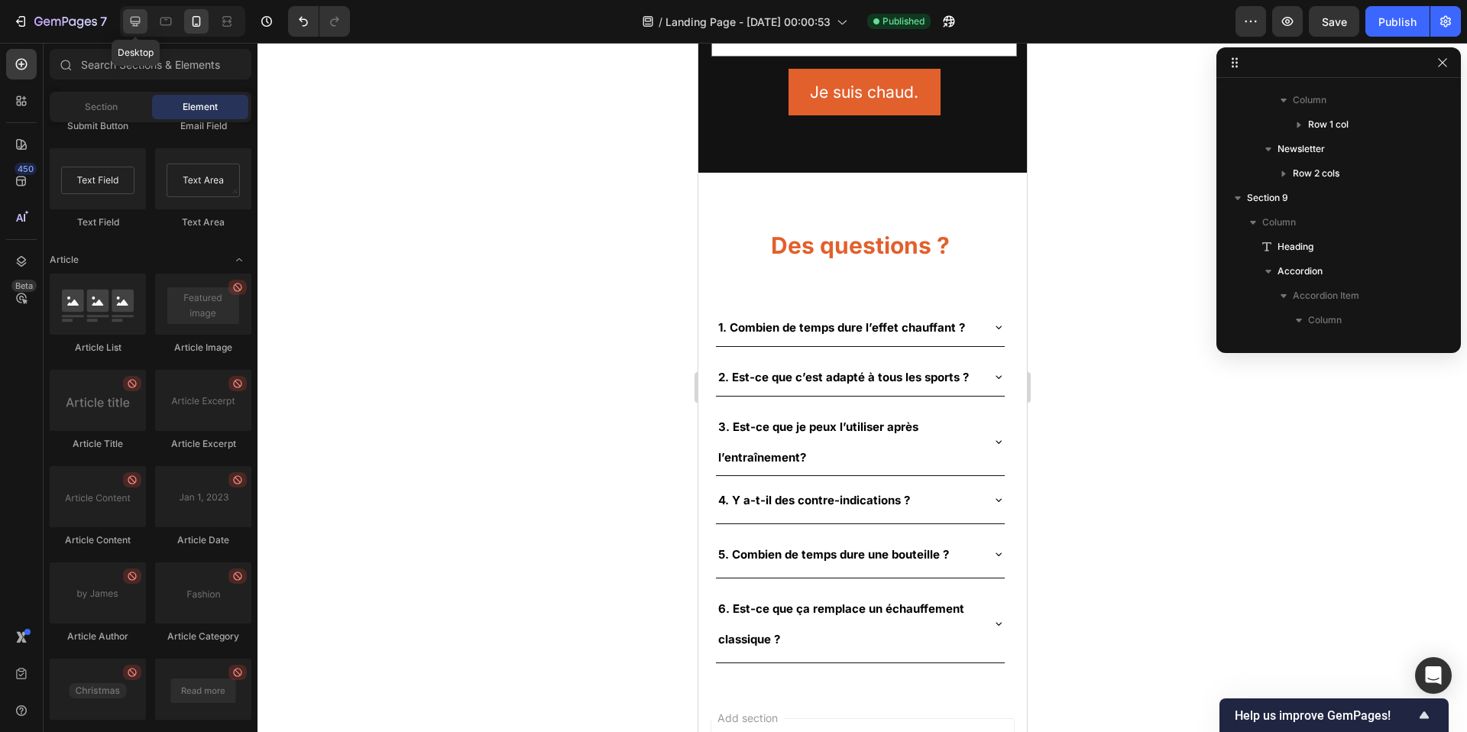
drag, startPoint x: 141, startPoint y: 24, endPoint x: 388, endPoint y: 56, distance: 249.7
click at [141, 24] on icon at bounding box center [135, 21] width 15 height 15
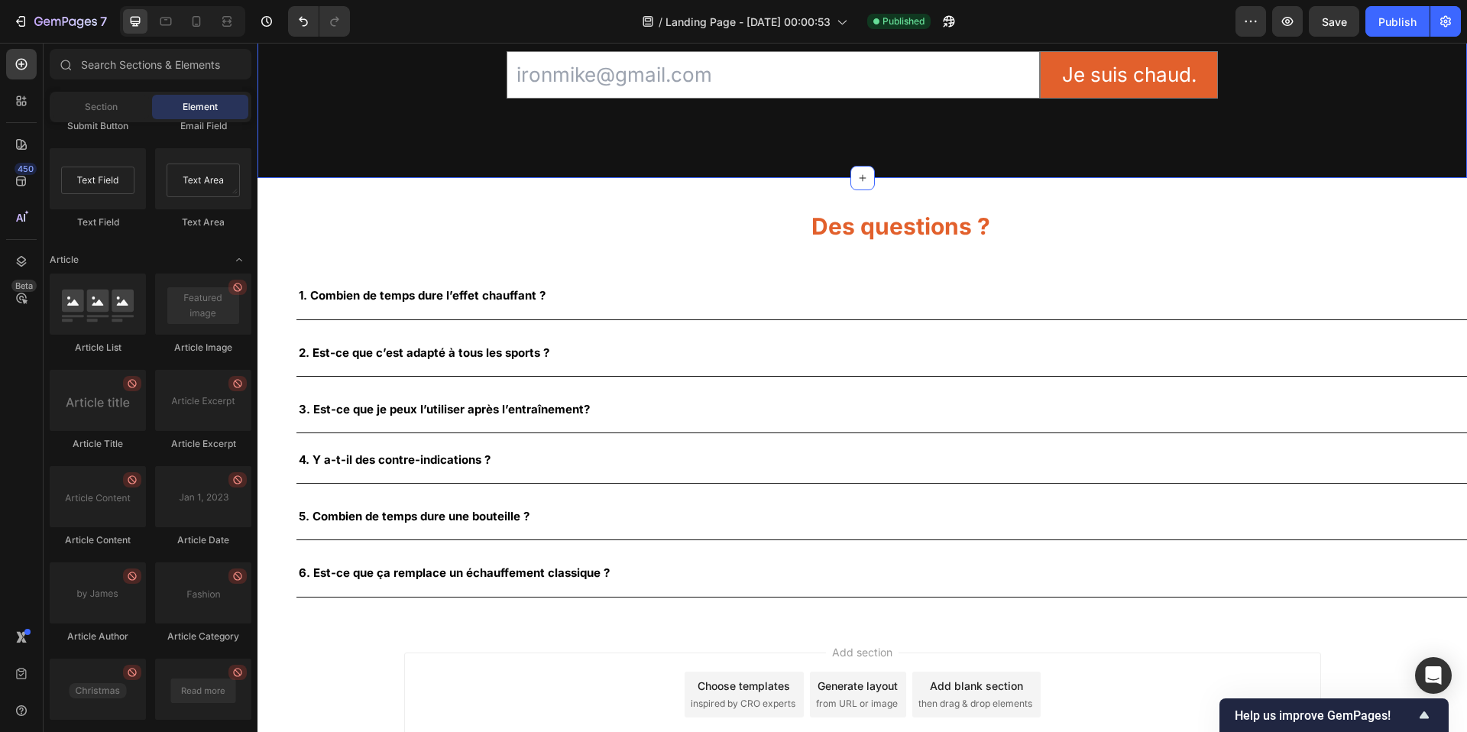
scroll to position [3268, 0]
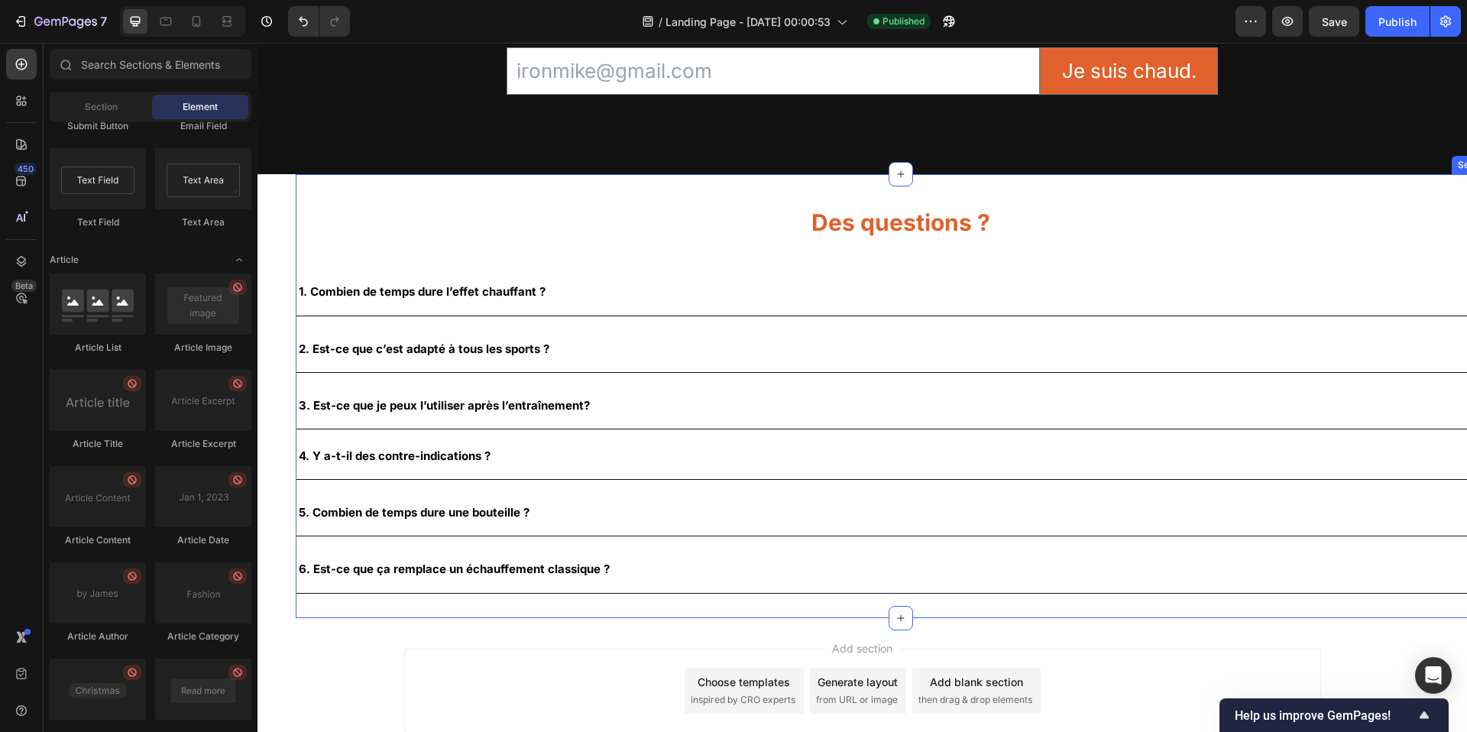
click at [621, 245] on div "Des questions ? Heading 1. Combien de temps dure l’effet chauffant ? 2. Est-ce …" at bounding box center [901, 396] width 1210 height 394
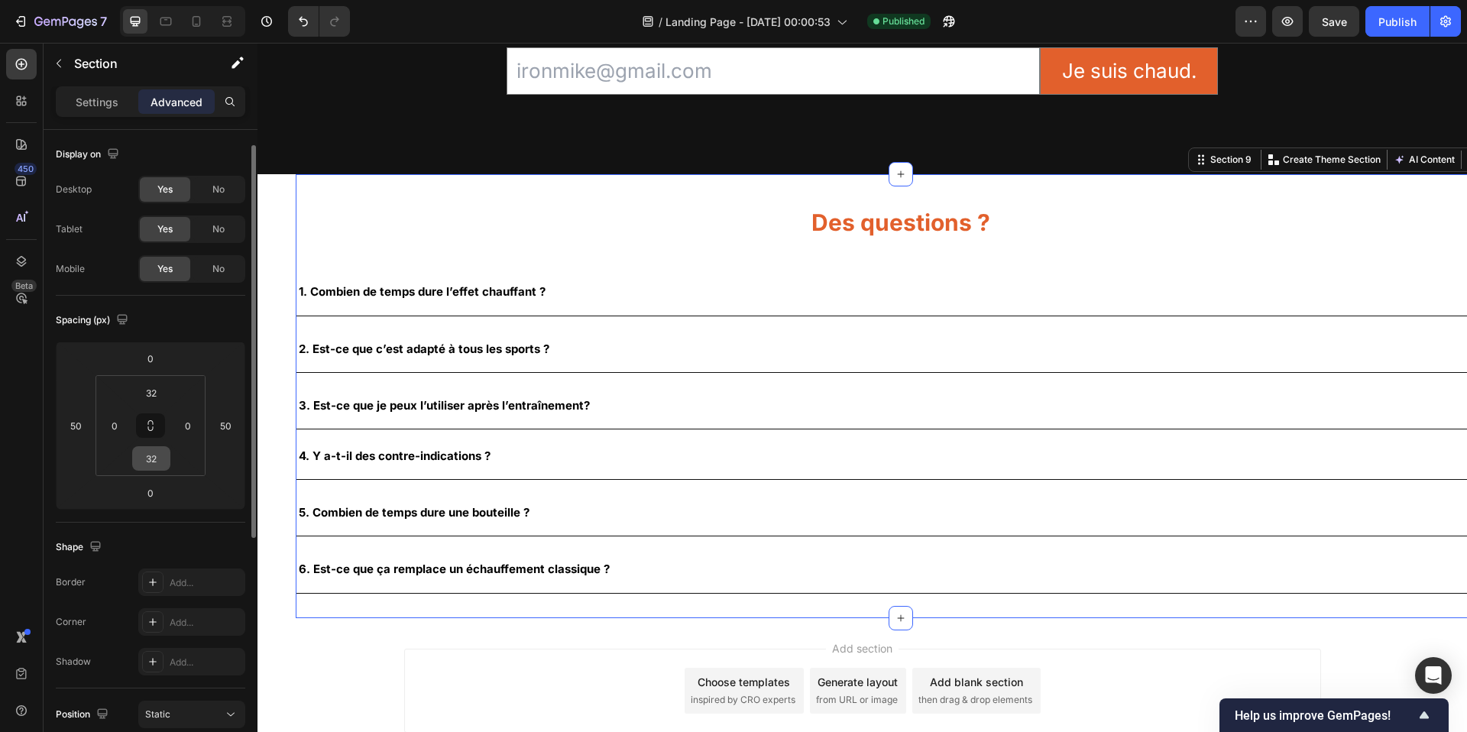
scroll to position [52, 0]
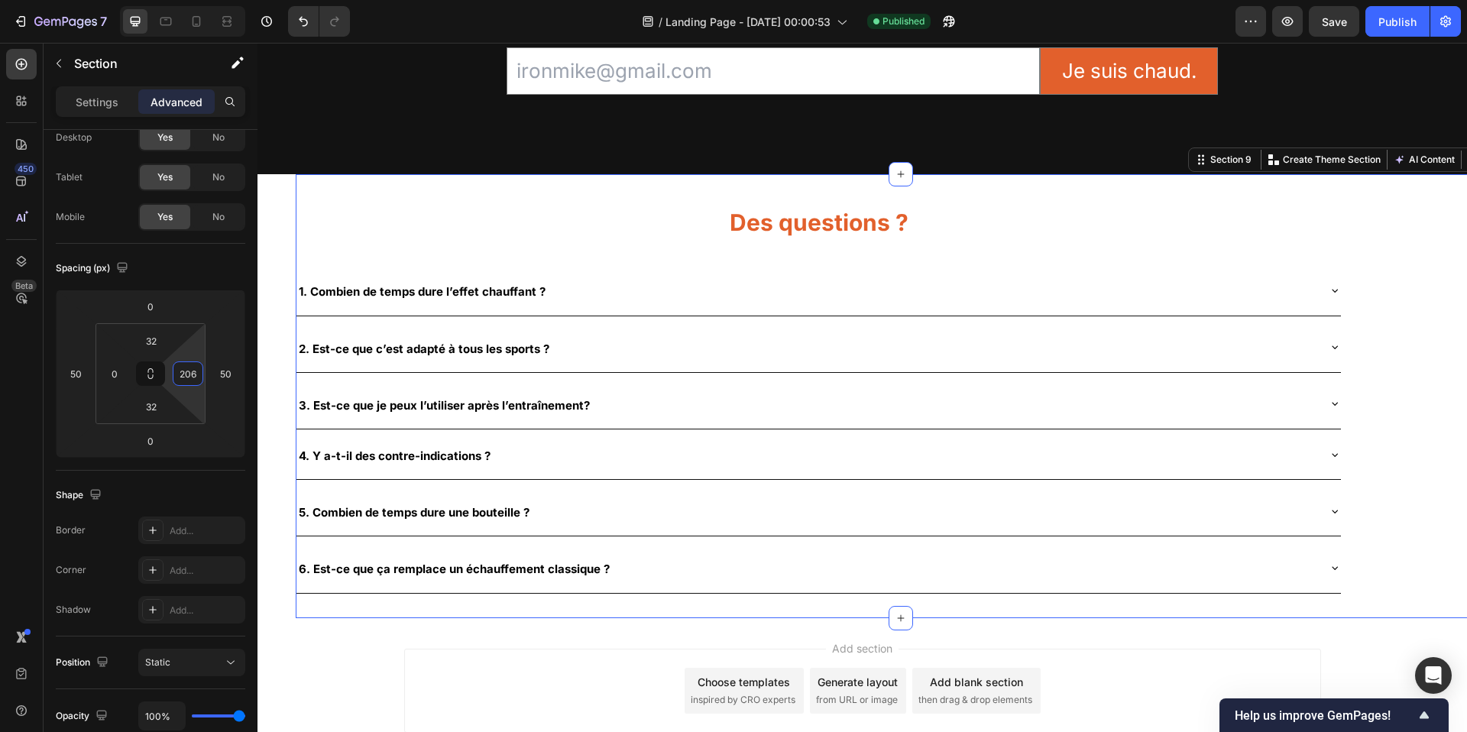
type input "216"
drag, startPoint x: 170, startPoint y: 372, endPoint x: 180, endPoint y: 290, distance: 82.4
click at [180, 0] on html "7 / Landing Page - [DATE] 00:00:53 Published Preview Save Publish 450 Beta Sect…" at bounding box center [733, 0] width 1467 height 0
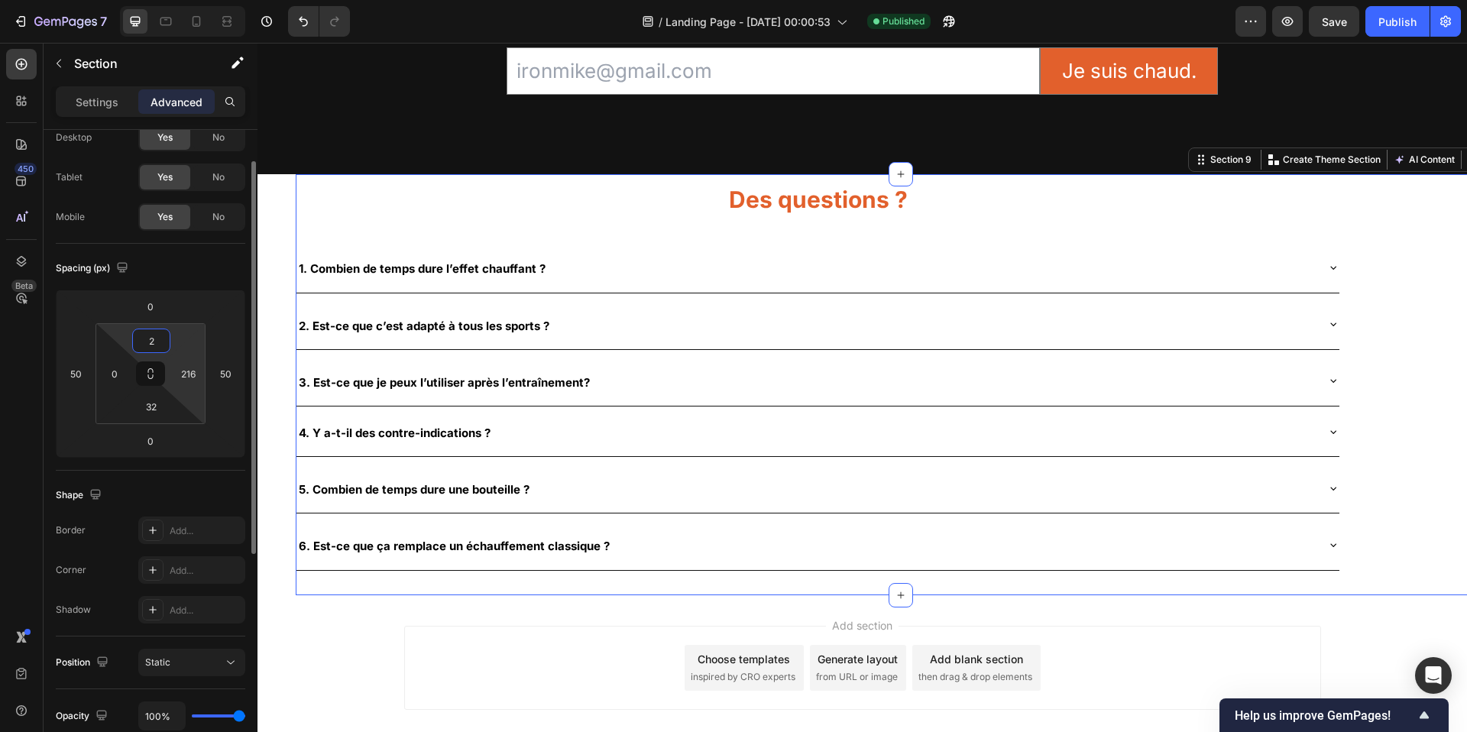
click at [172, 0] on html "7 / Landing Page - [DATE] 00:00:53 Published Preview Save Publish 450 Beta Sect…" at bounding box center [733, 0] width 1467 height 0
type input "4"
type input "0"
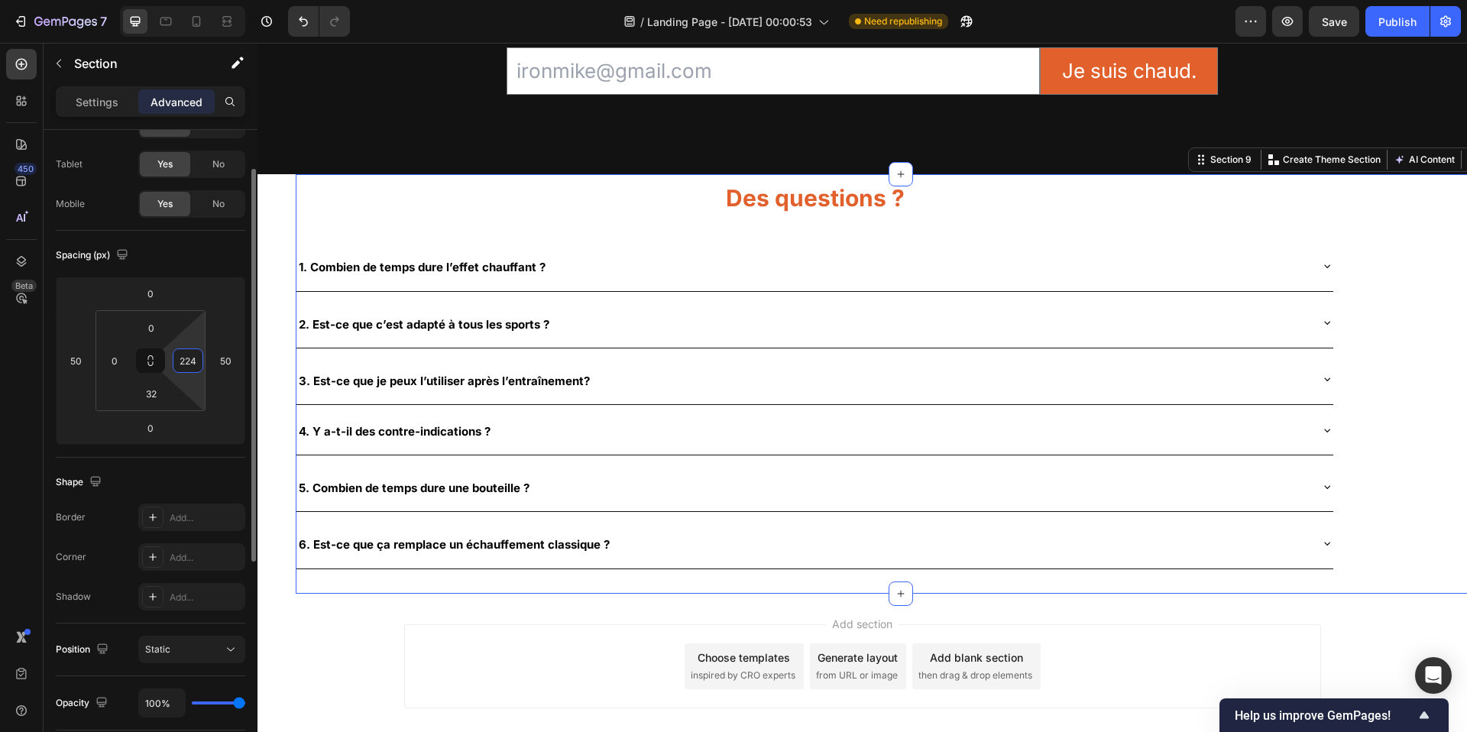
click at [170, 0] on html "7 / Landing Page - [DATE] 00:00:53 Need republishing Preview Save Publish 450 B…" at bounding box center [733, 0] width 1467 height 0
type input "200"
drag, startPoint x: 168, startPoint y: 368, endPoint x: 165, endPoint y: 376, distance: 8.9
click at [165, 0] on html "7 / Landing Page - [DATE] 00:00:53 Need republishing Preview Save Publish 450 B…" at bounding box center [733, 0] width 1467 height 0
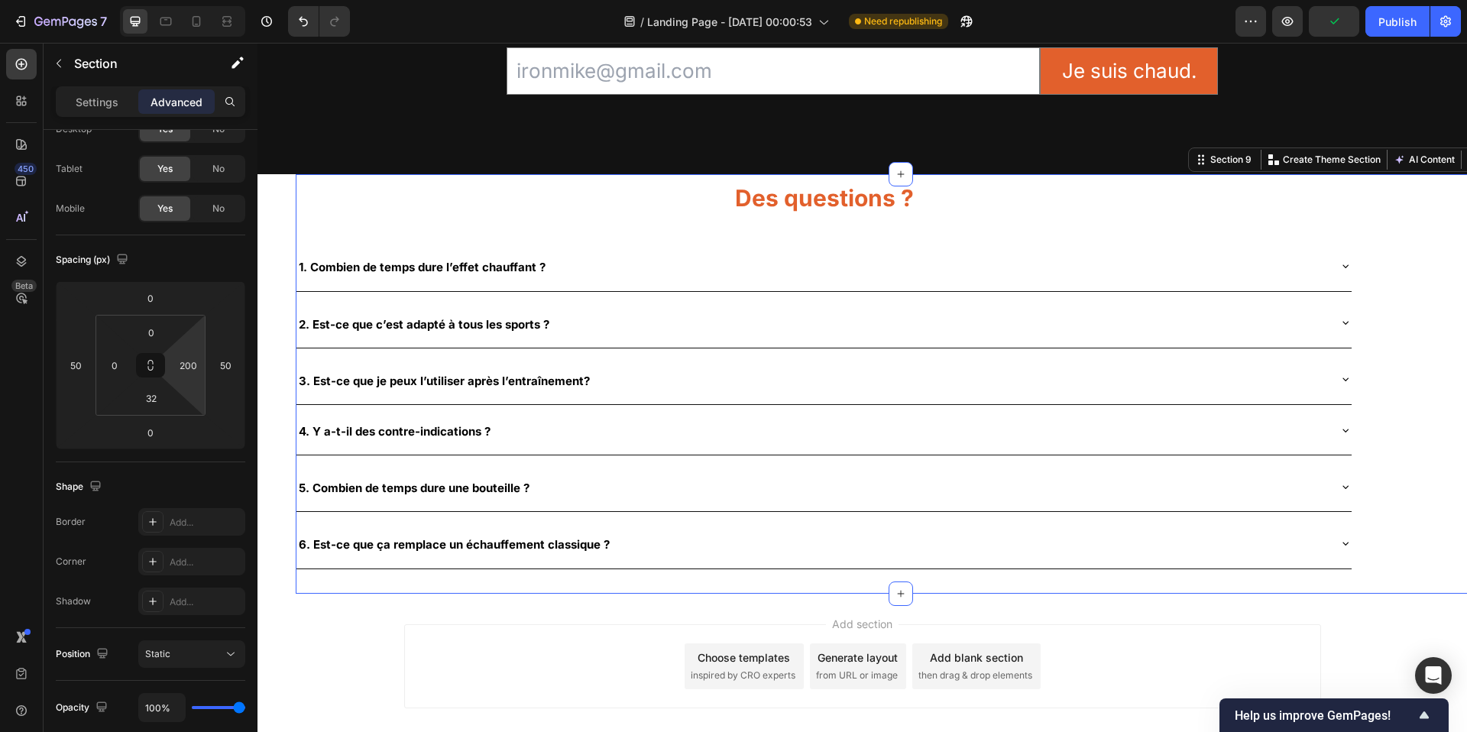
click at [575, 603] on div "Add section Choose templates inspired by CRO experts Generate layout from URL o…" at bounding box center [863, 669] width 1210 height 151
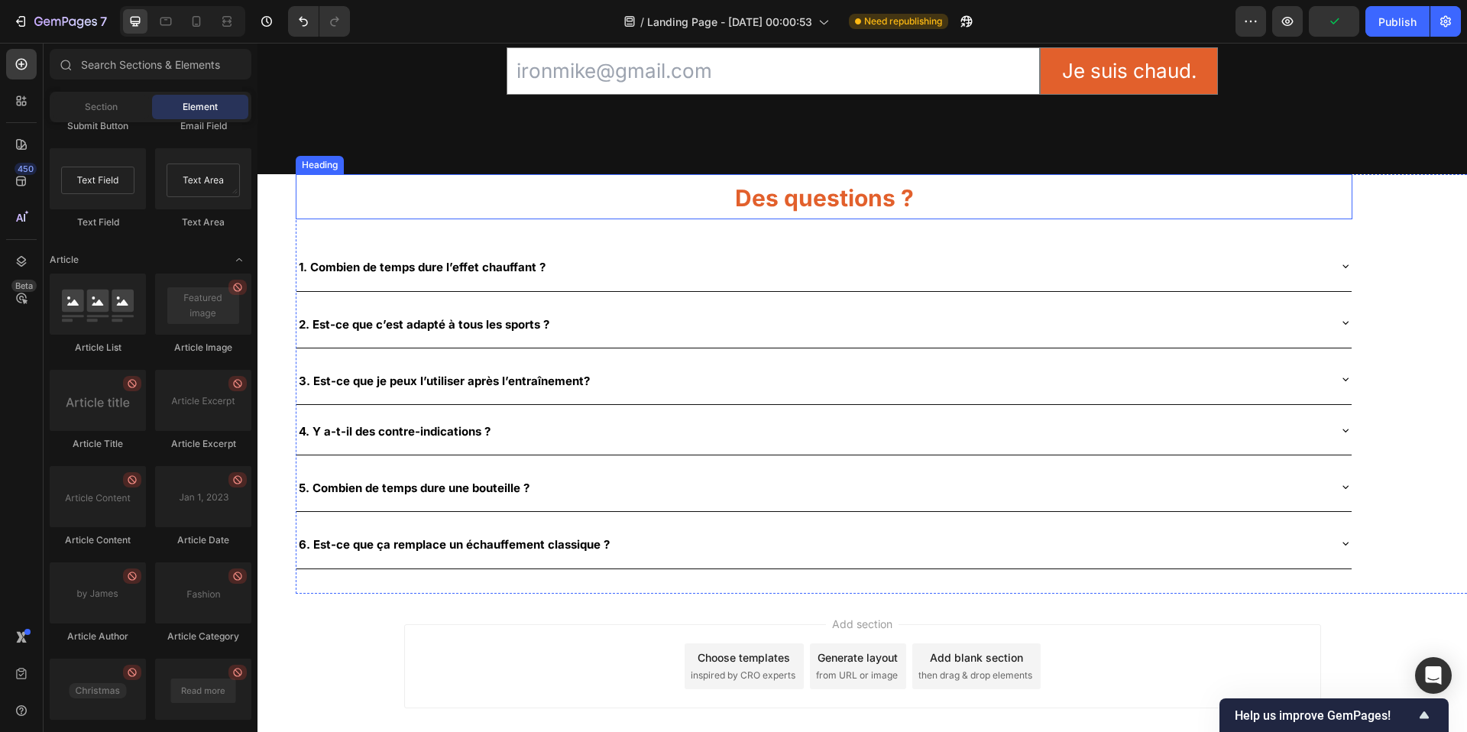
click at [465, 216] on h2 "Des questions ?" at bounding box center [824, 196] width 1057 height 45
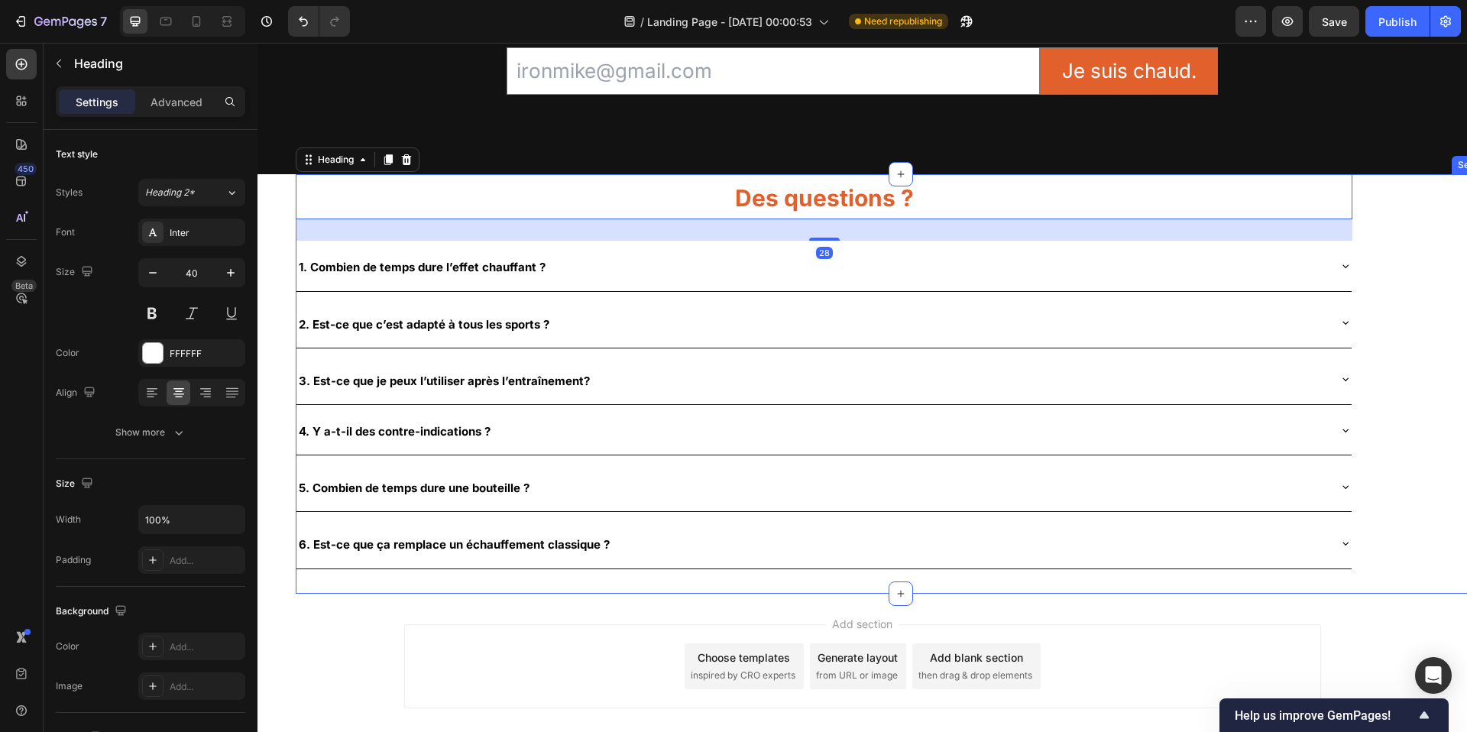
click at [1360, 273] on div "Des questions ? Heading 28 1. Combien de temps dure l’effet chauffant ? 2. Est-…" at bounding box center [901, 383] width 1210 height 419
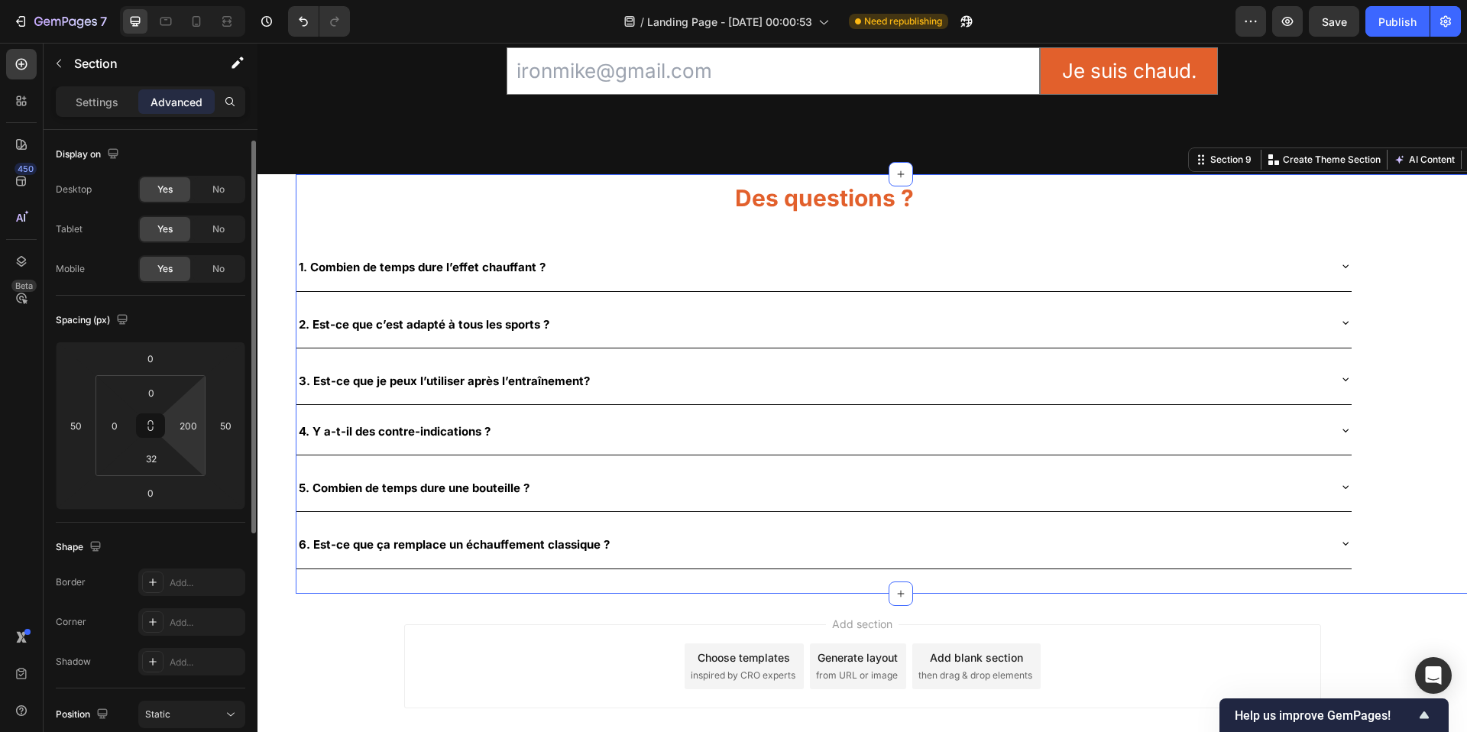
scroll to position [48, 0]
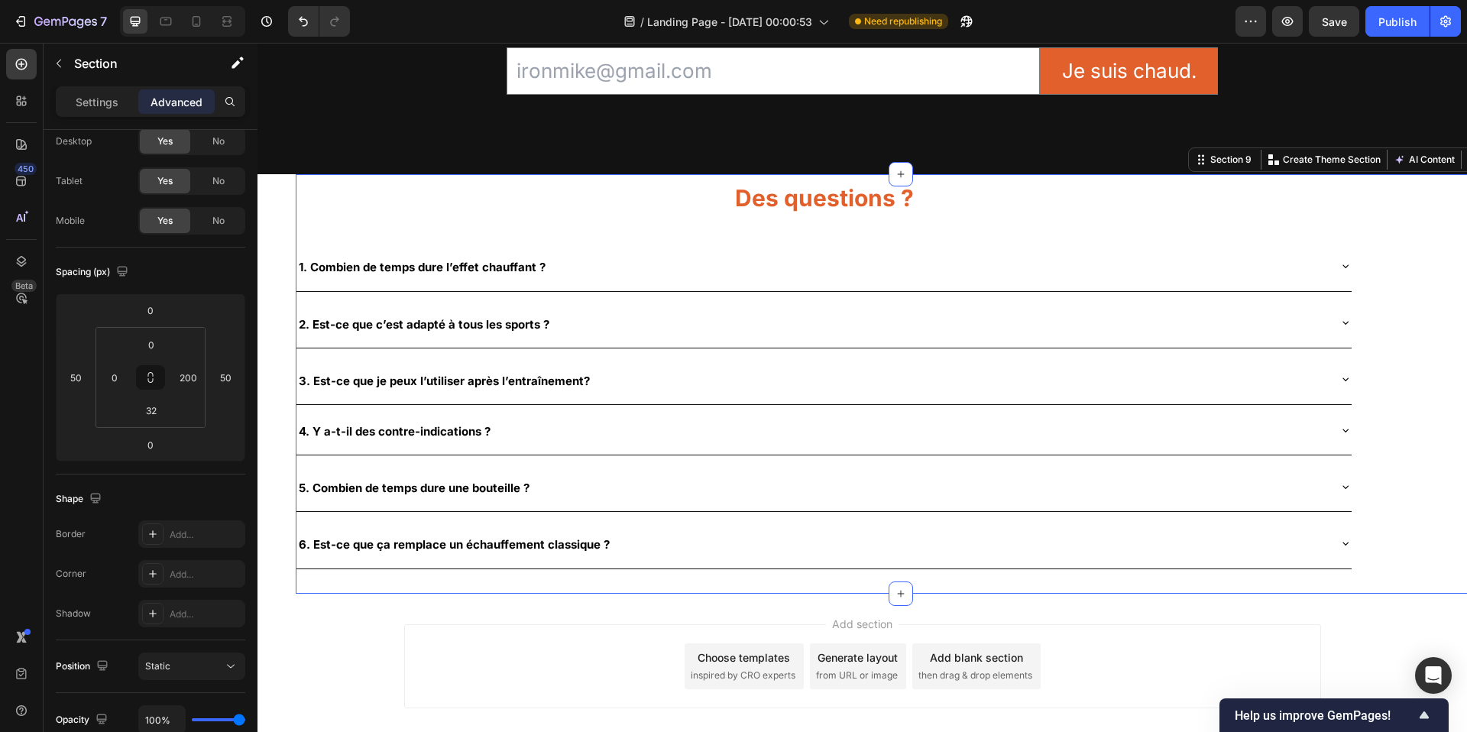
click at [1379, 426] on div "Des questions ? Heading 1. Combien de temps dure l’effet chauffant ? 2. Est-ce …" at bounding box center [901, 383] width 1210 height 419
type input "0"
drag, startPoint x: 214, startPoint y: 390, endPoint x: 212, endPoint y: 410, distance: 19.2
click at [212, 0] on html "7 / Landing Page - [DATE] 00:00:53 Need republishing Preview Save Publish 450 B…" at bounding box center [733, 0] width 1467 height 0
click at [1372, 353] on div "Des questions ? Heading 1. Combien de temps dure l’effet chauffant ? 2. Est-ce …" at bounding box center [901, 383] width 1210 height 419
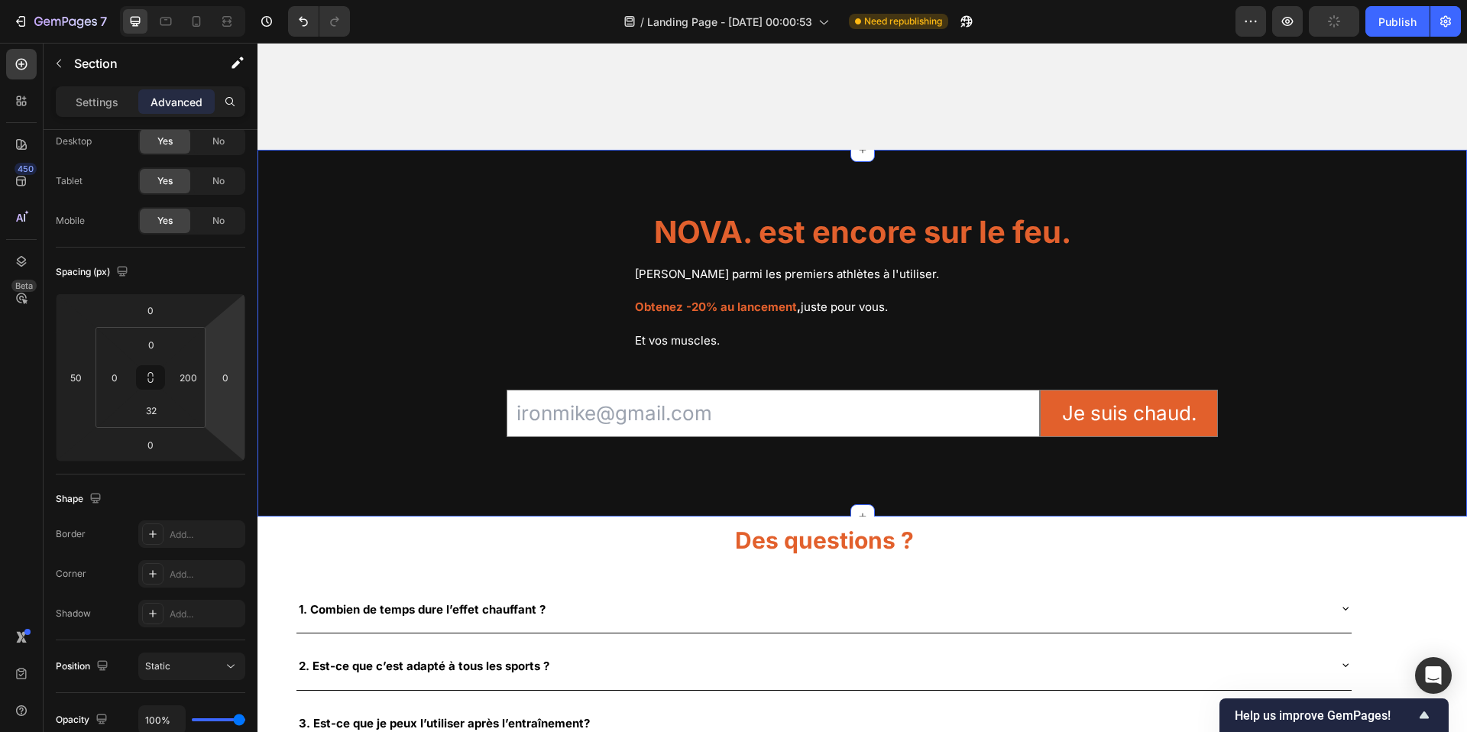
scroll to position [3949, 0]
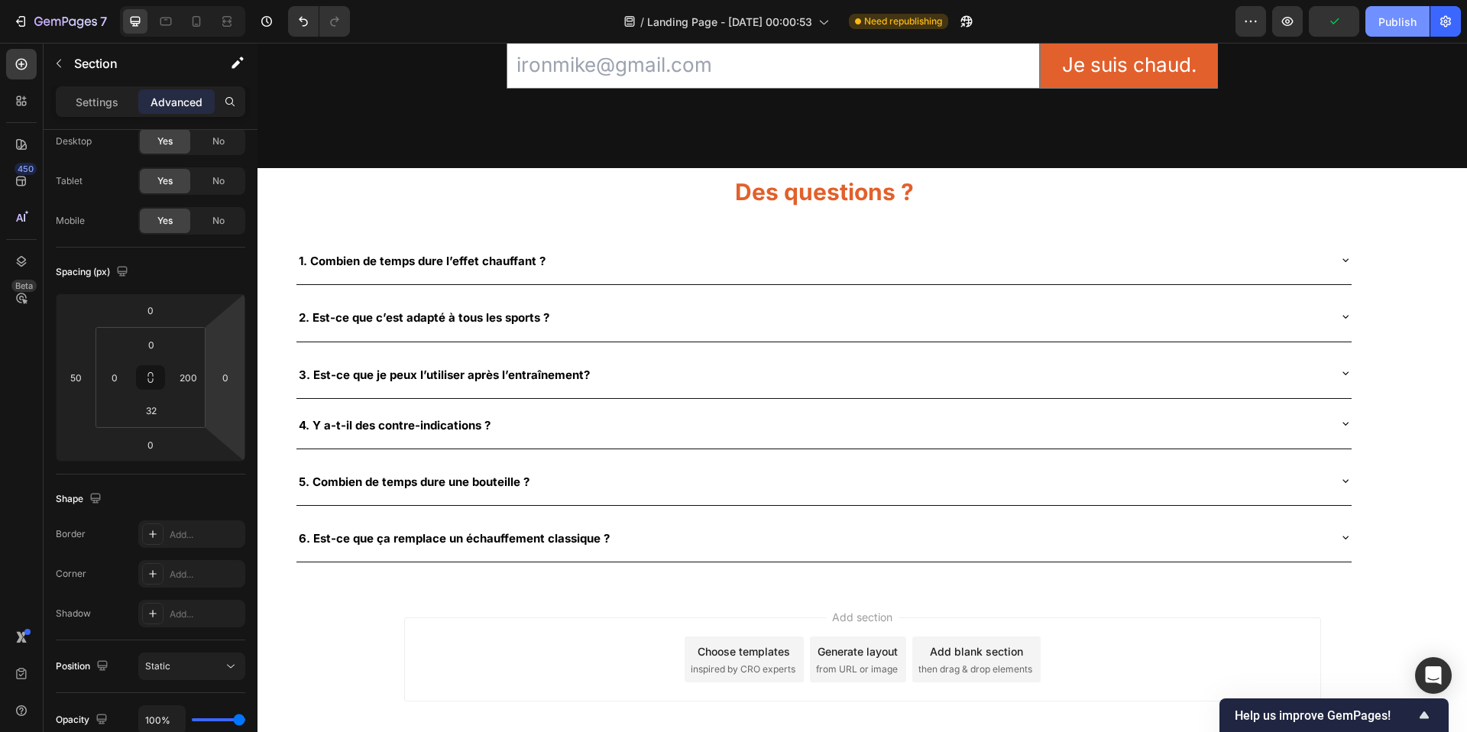
click at [1392, 24] on div "Publish" at bounding box center [1398, 22] width 38 height 16
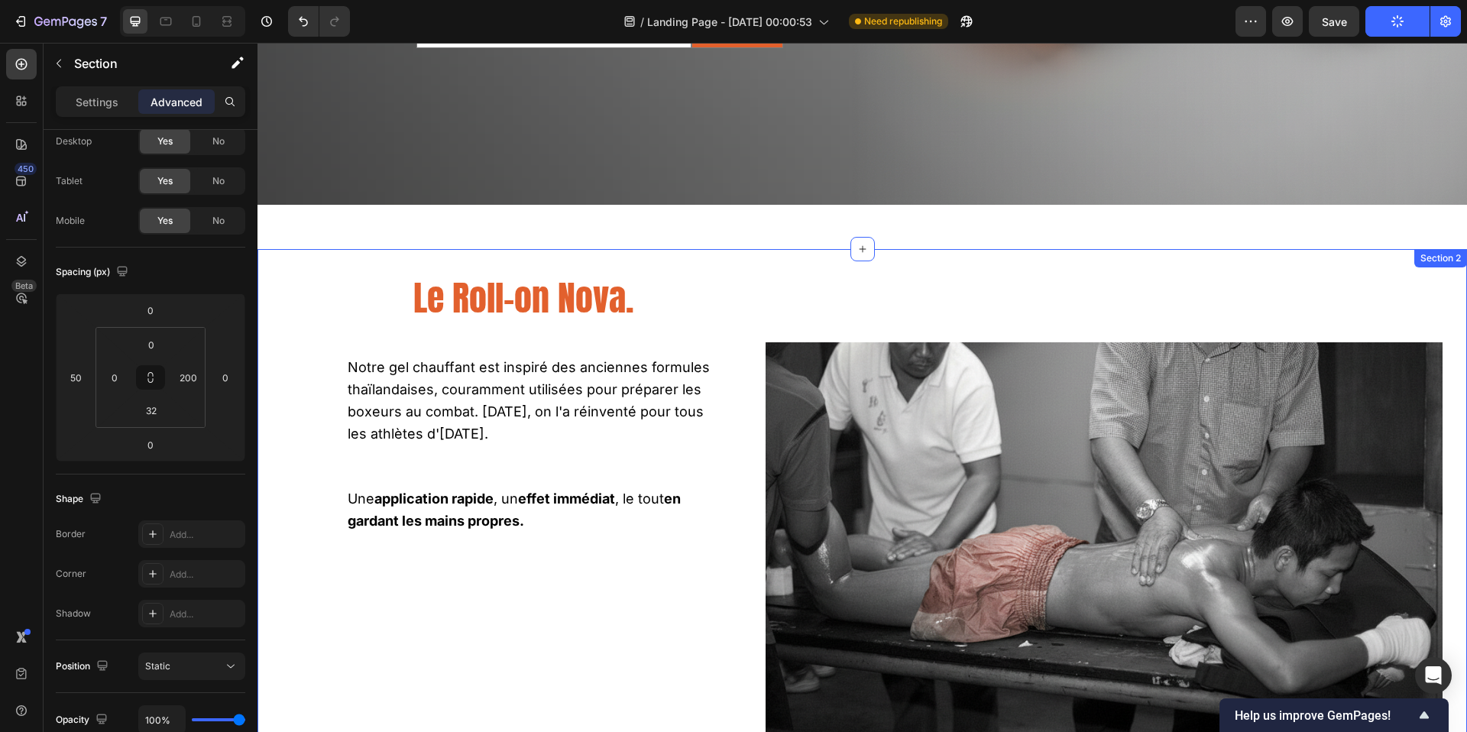
scroll to position [518, 0]
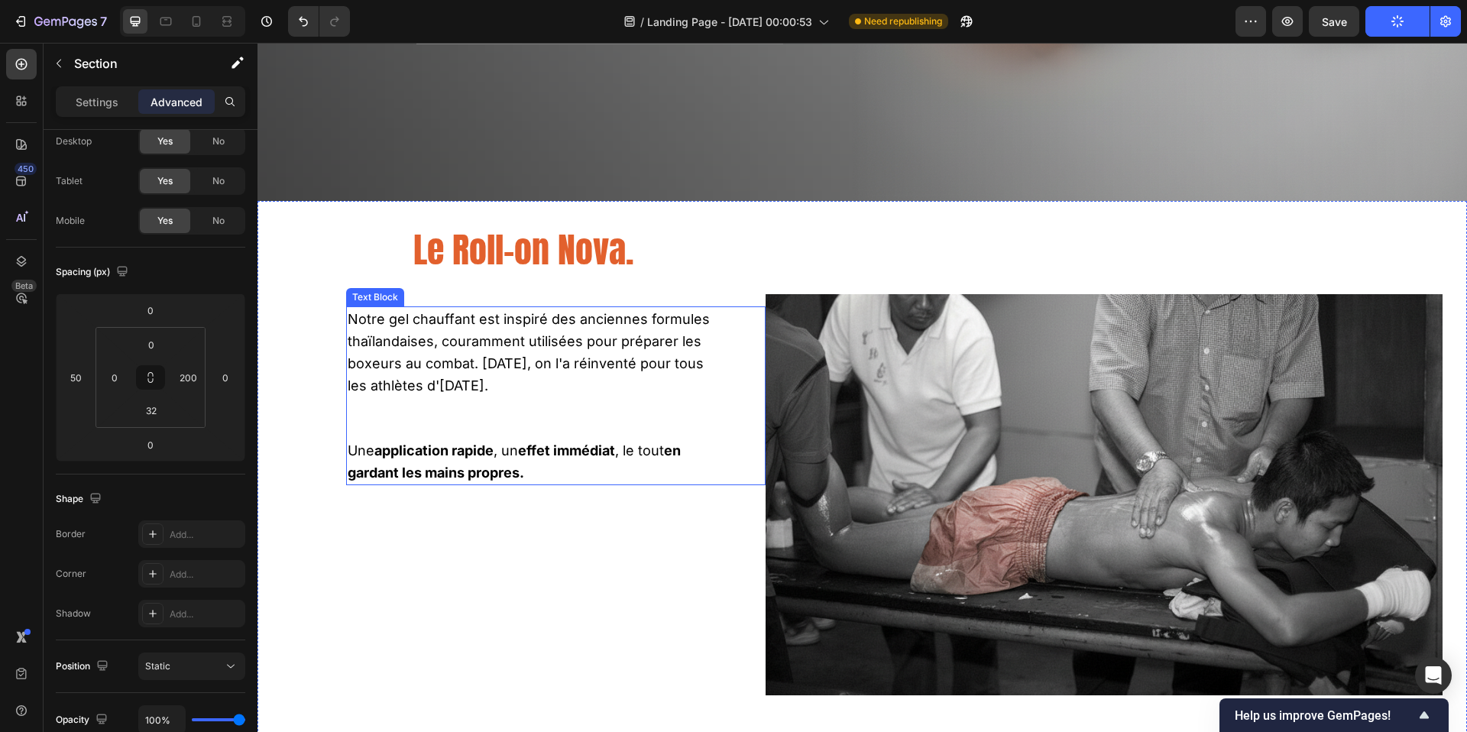
click at [482, 350] on span "Notre gel chauffant est inspiré des anciennes formules thaïlandaises, courammen…" at bounding box center [529, 352] width 362 height 83
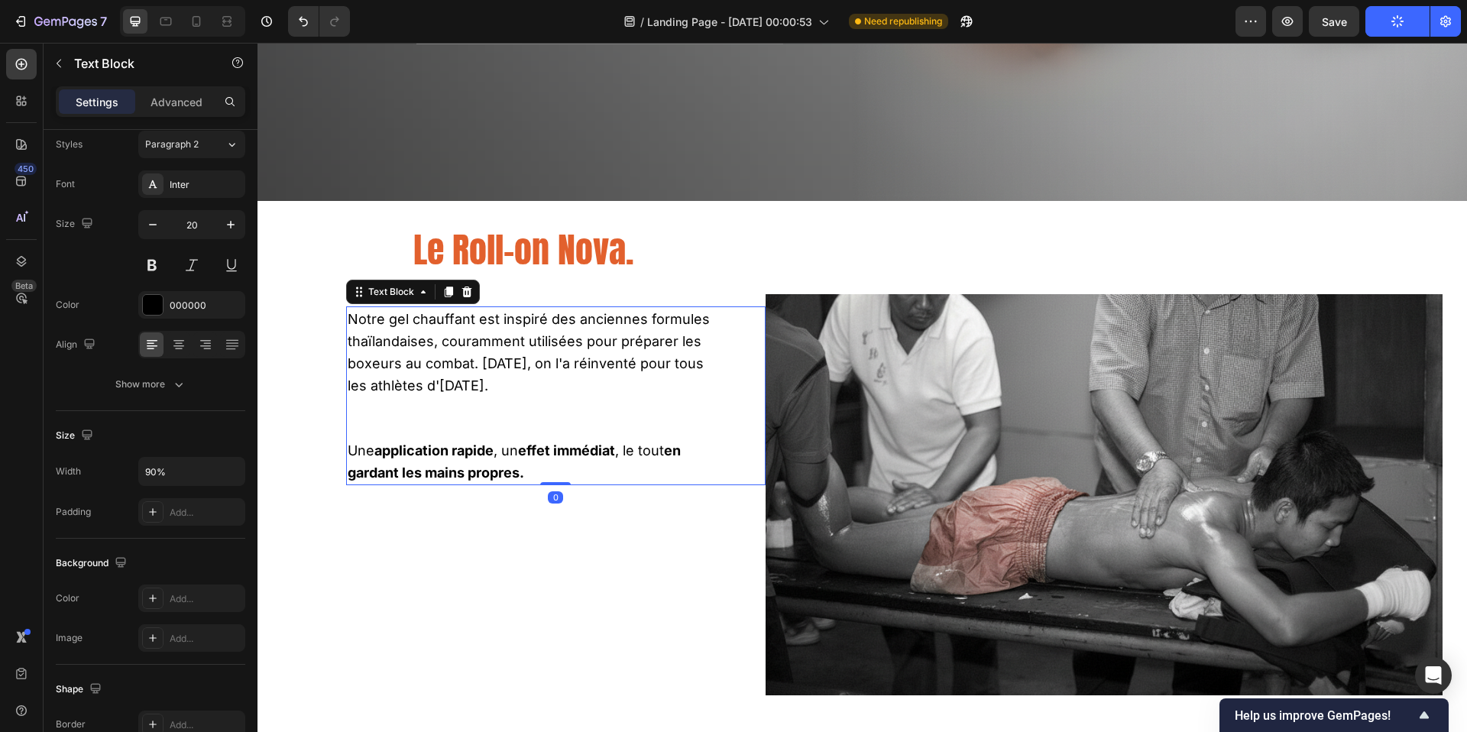
scroll to position [0, 0]
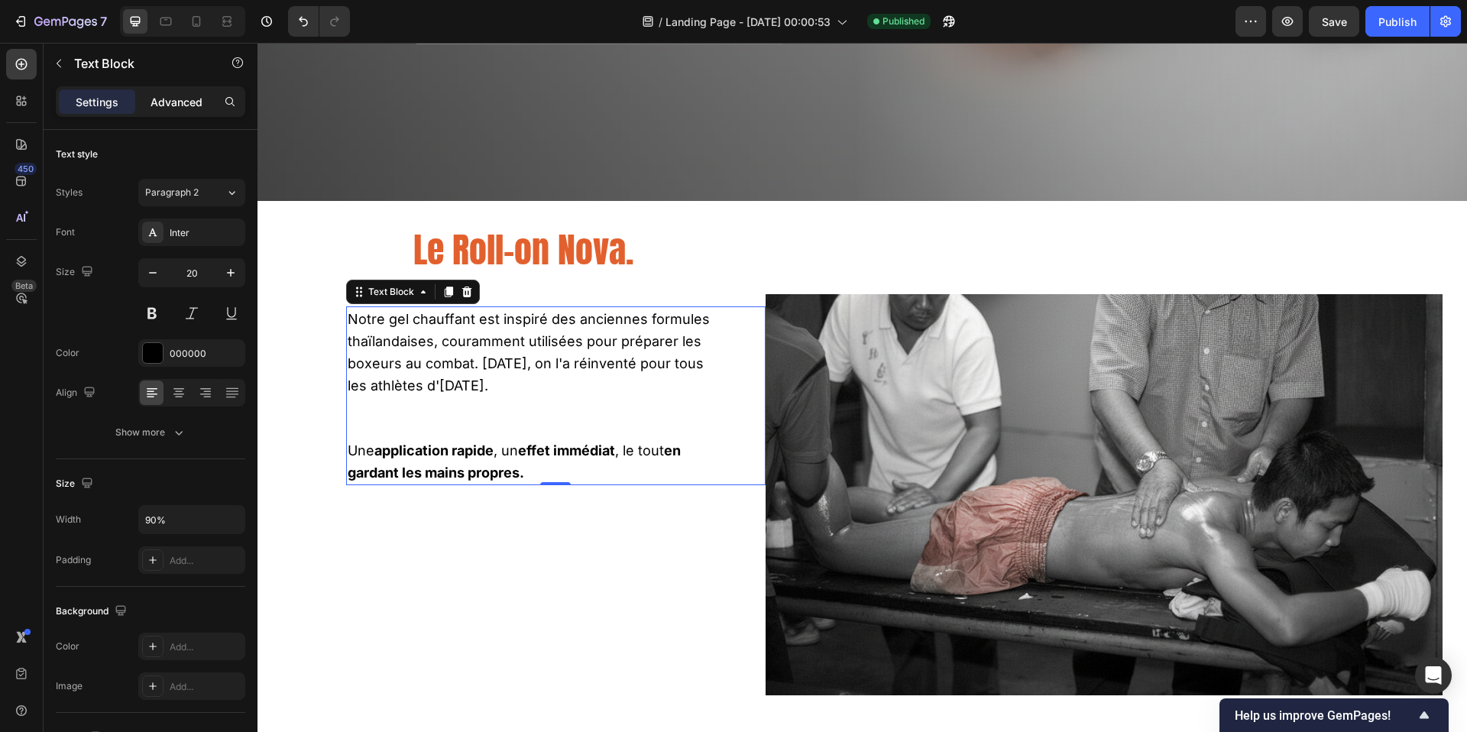
click at [166, 109] on p "Advanced" at bounding box center [177, 102] width 52 height 16
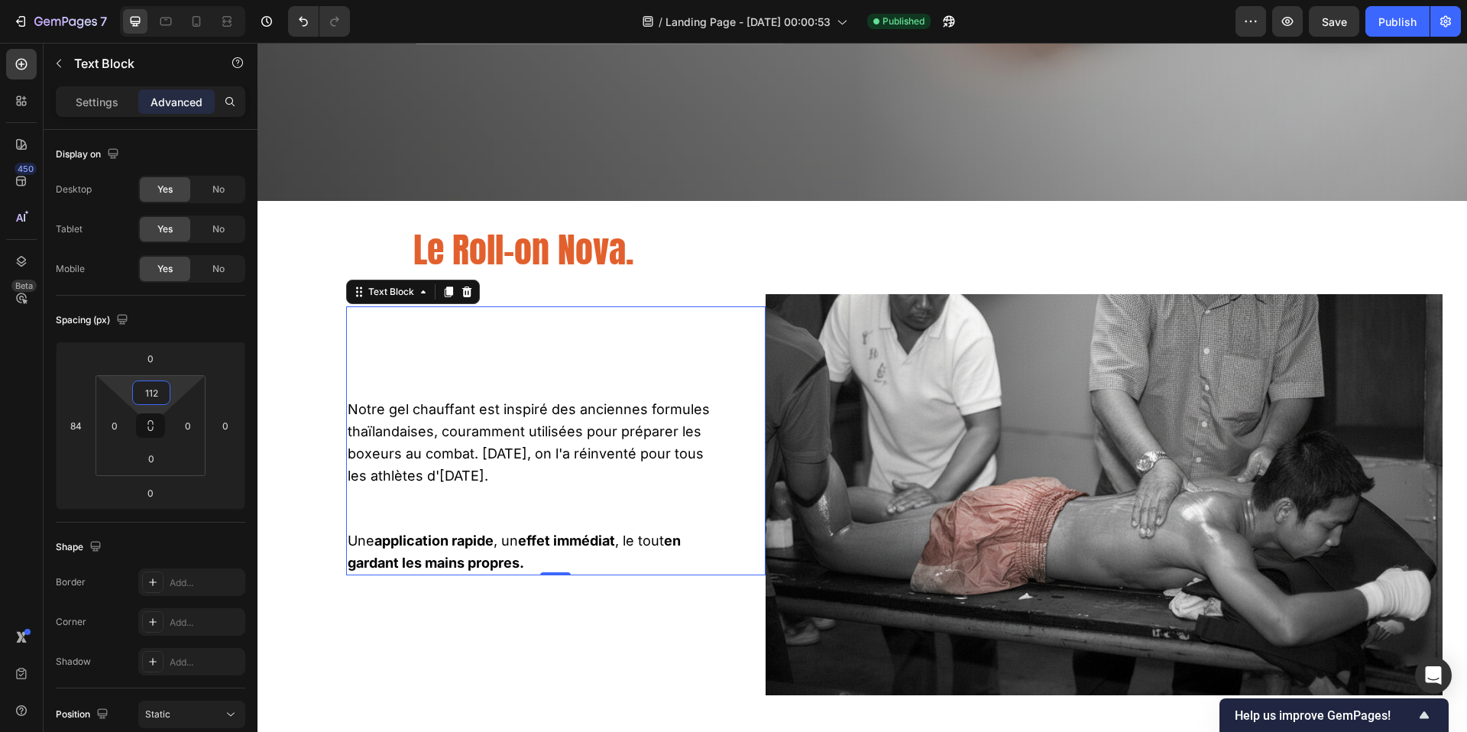
type input "110"
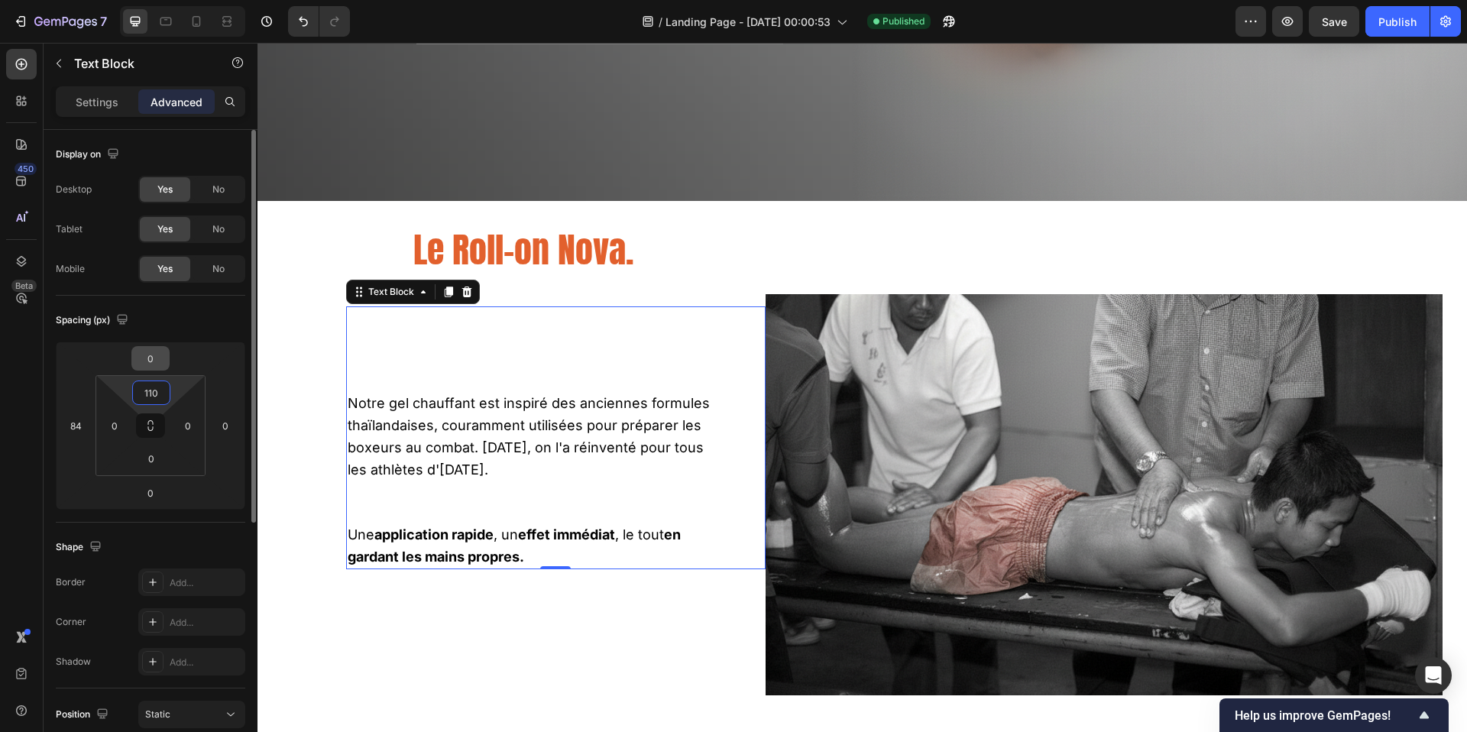
drag, startPoint x: 141, startPoint y: 409, endPoint x: 149, endPoint y: 367, distance: 42.7
click at [148, 0] on html "7 / Landing Page - [DATE] 00:00:53 Published Preview Save Publish 450 Beta Sect…" at bounding box center [733, 0] width 1467 height 0
click at [550, 468] on p "Notre gel chauffant est inspiré des anciennes formules thaïlandaises, courammen…" at bounding box center [535, 436] width 374 height 89
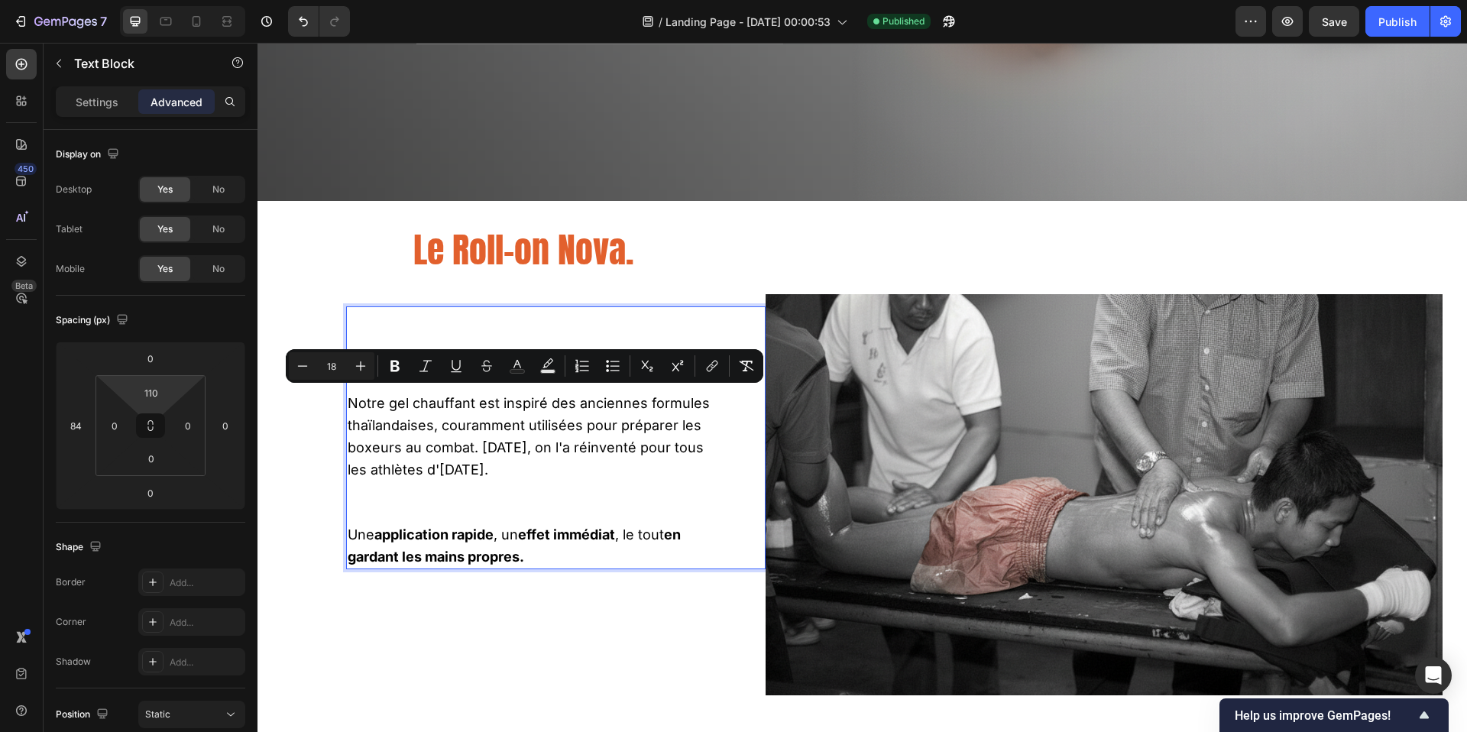
drag, startPoint x: 551, startPoint y: 468, endPoint x: 348, endPoint y: 397, distance: 214.9
click at [348, 397] on p "Notre gel chauffant est inspiré des anciennes formules thaïlandaises, courammen…" at bounding box center [535, 436] width 374 height 89
click at [297, 421] on div "Le Roll-on Nova. Heading Notre gel chauffant est inspiré des anciennes formules…" at bounding box center [524, 471] width 484 height 492
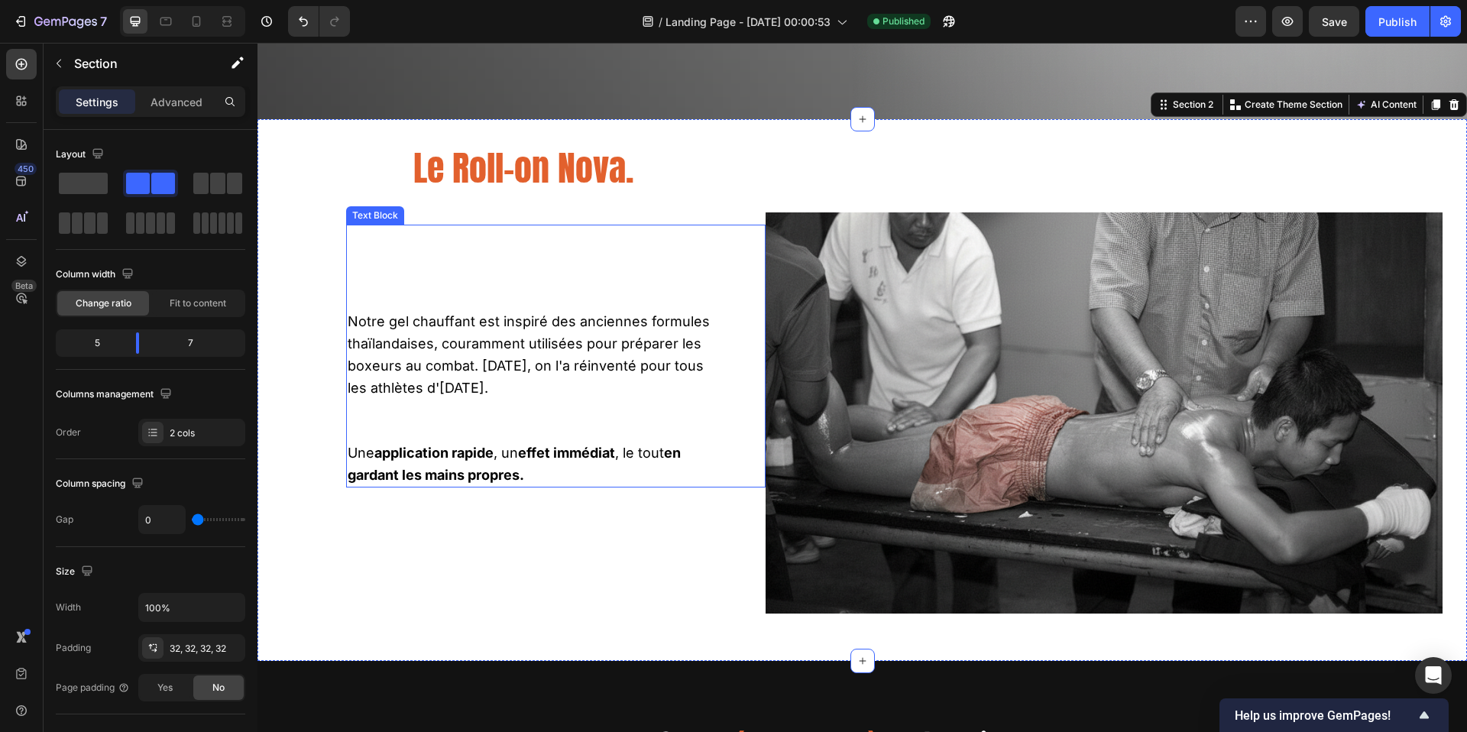
scroll to position [650, 0]
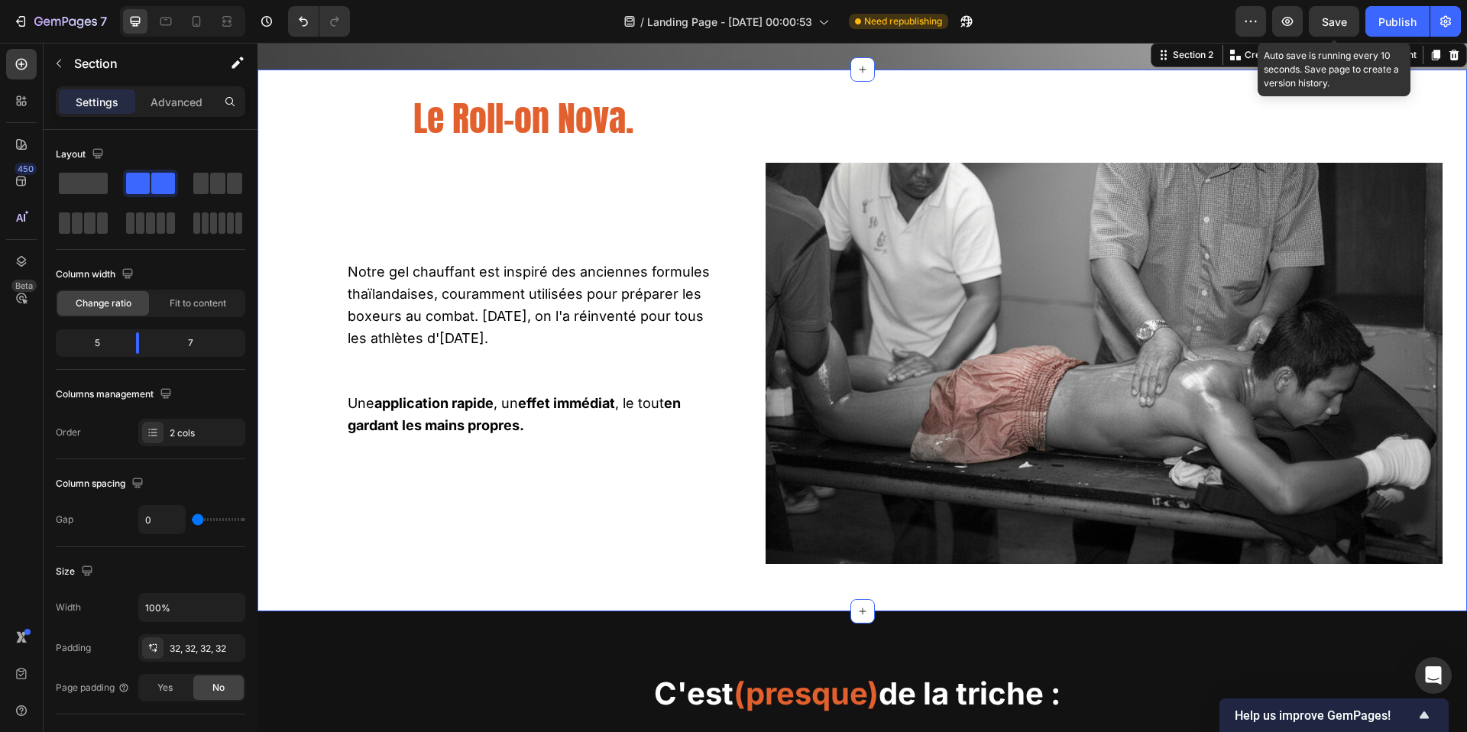
drag, startPoint x: 1334, startPoint y: 24, endPoint x: 1345, endPoint y: 24, distance: 10.7
click at [1334, 24] on span "Save" at bounding box center [1334, 21] width 25 height 13
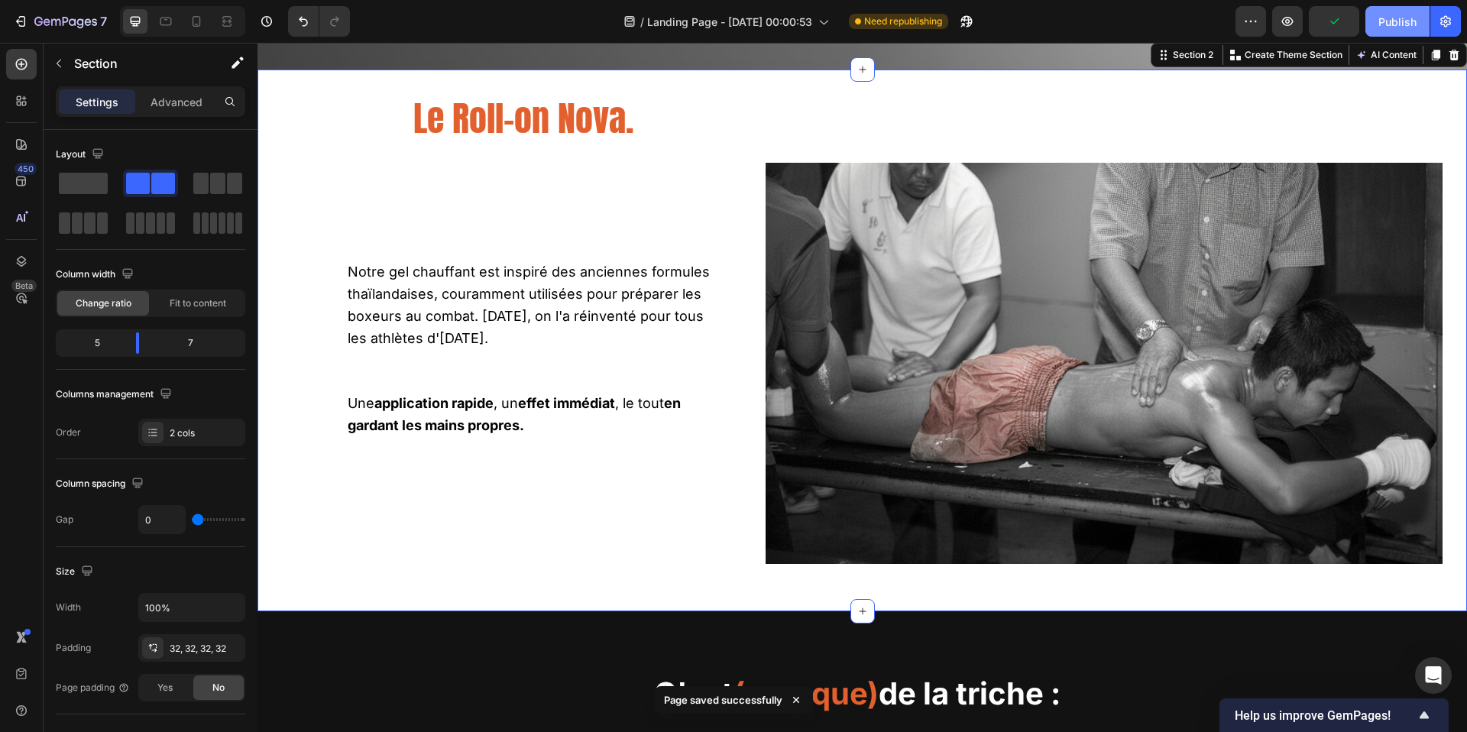
click at [1392, 24] on div "Publish" at bounding box center [1398, 22] width 38 height 16
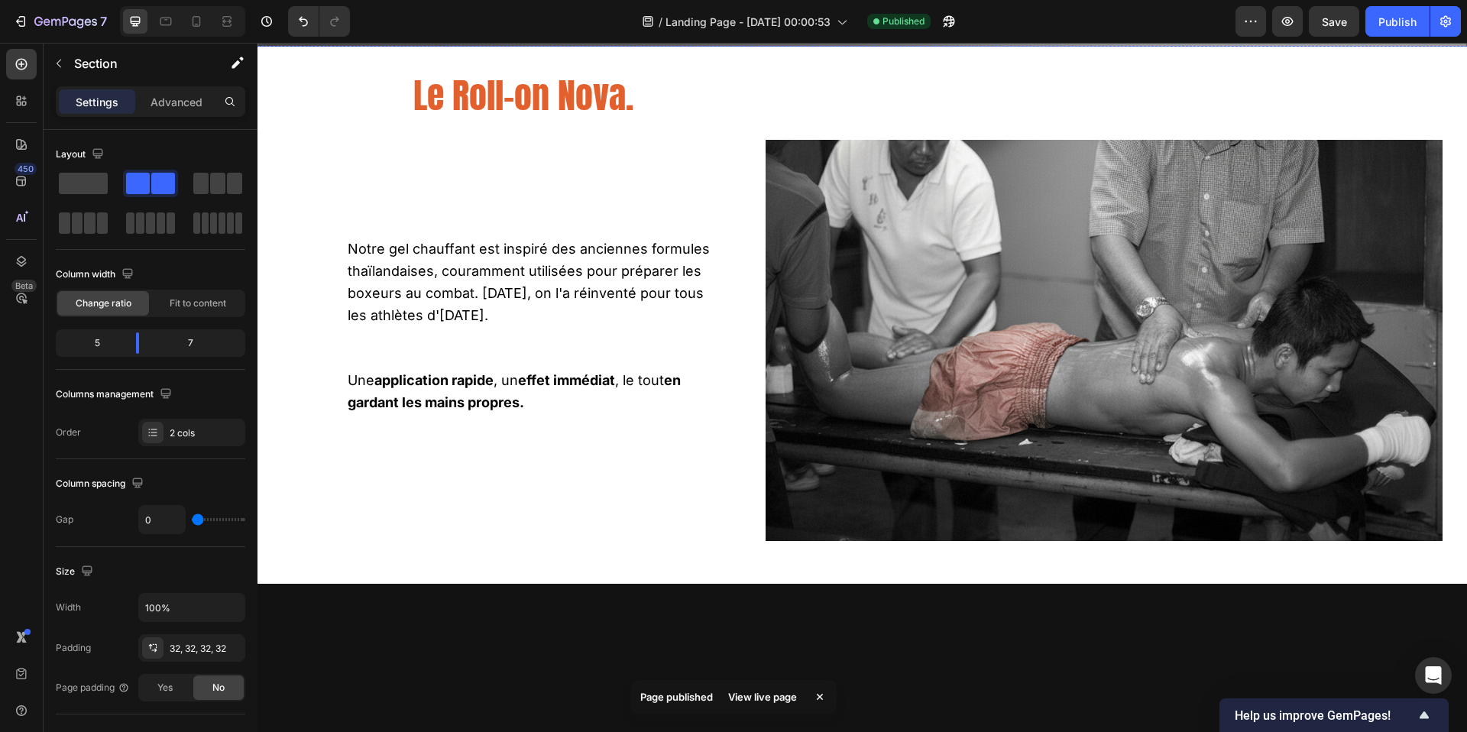
scroll to position [0, 0]
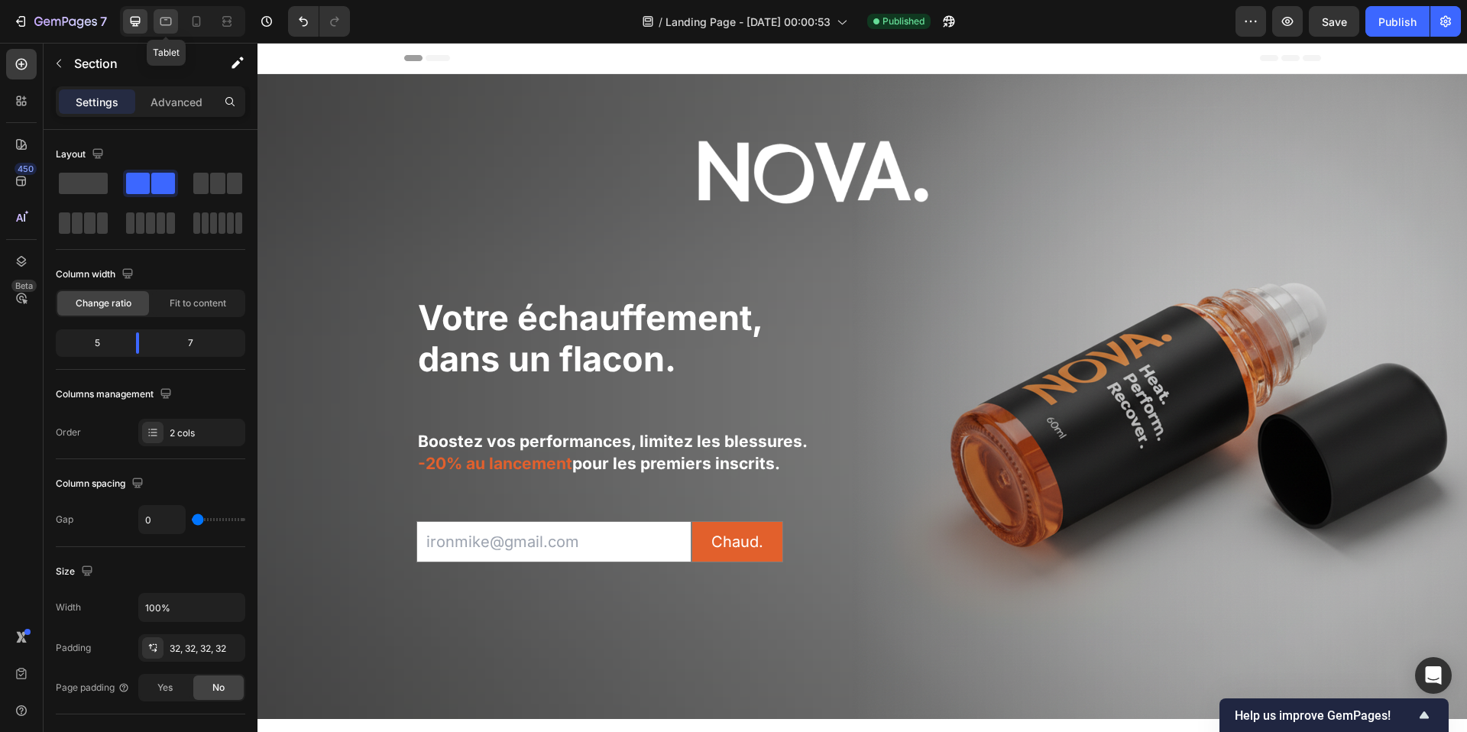
click at [164, 19] on icon at bounding box center [166, 20] width 4 height 2
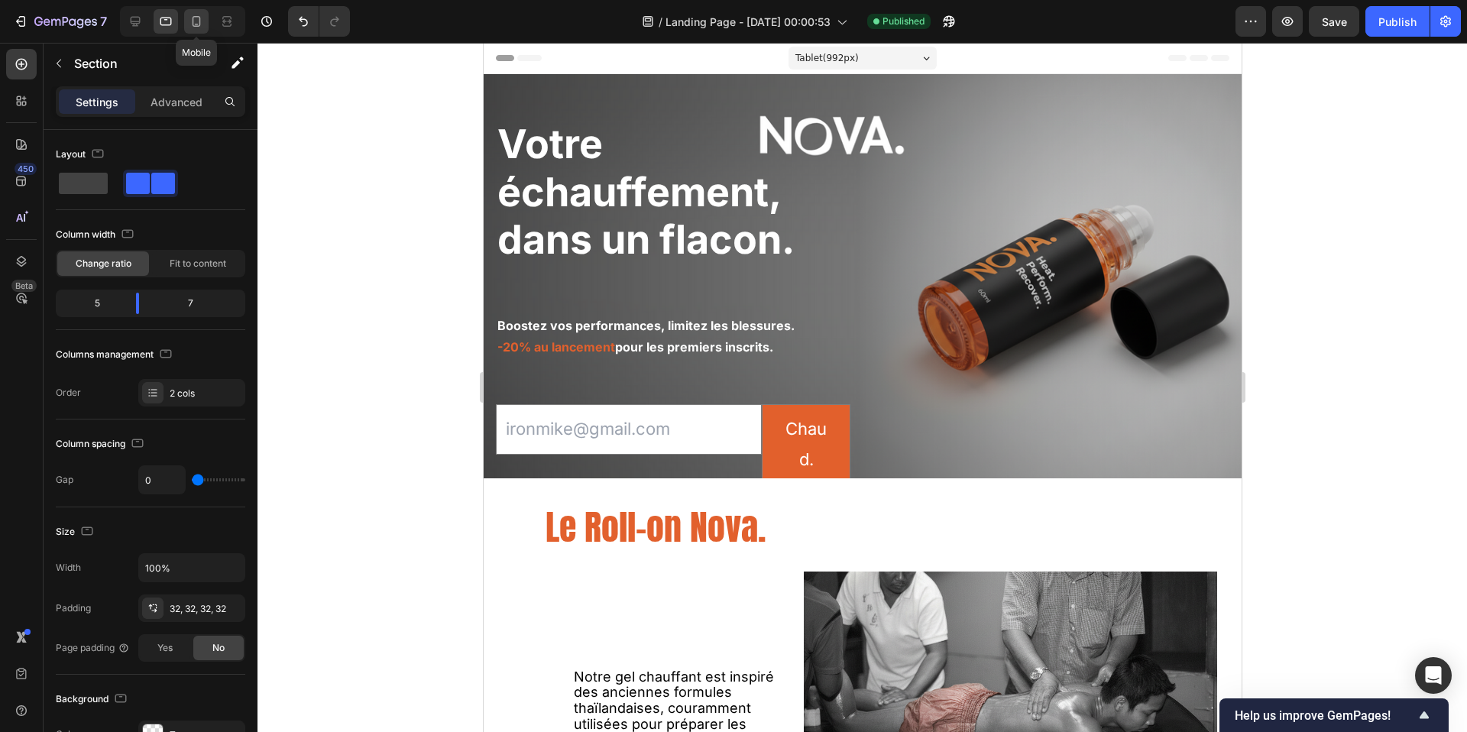
click at [193, 28] on icon at bounding box center [196, 21] width 15 height 15
type input "28"
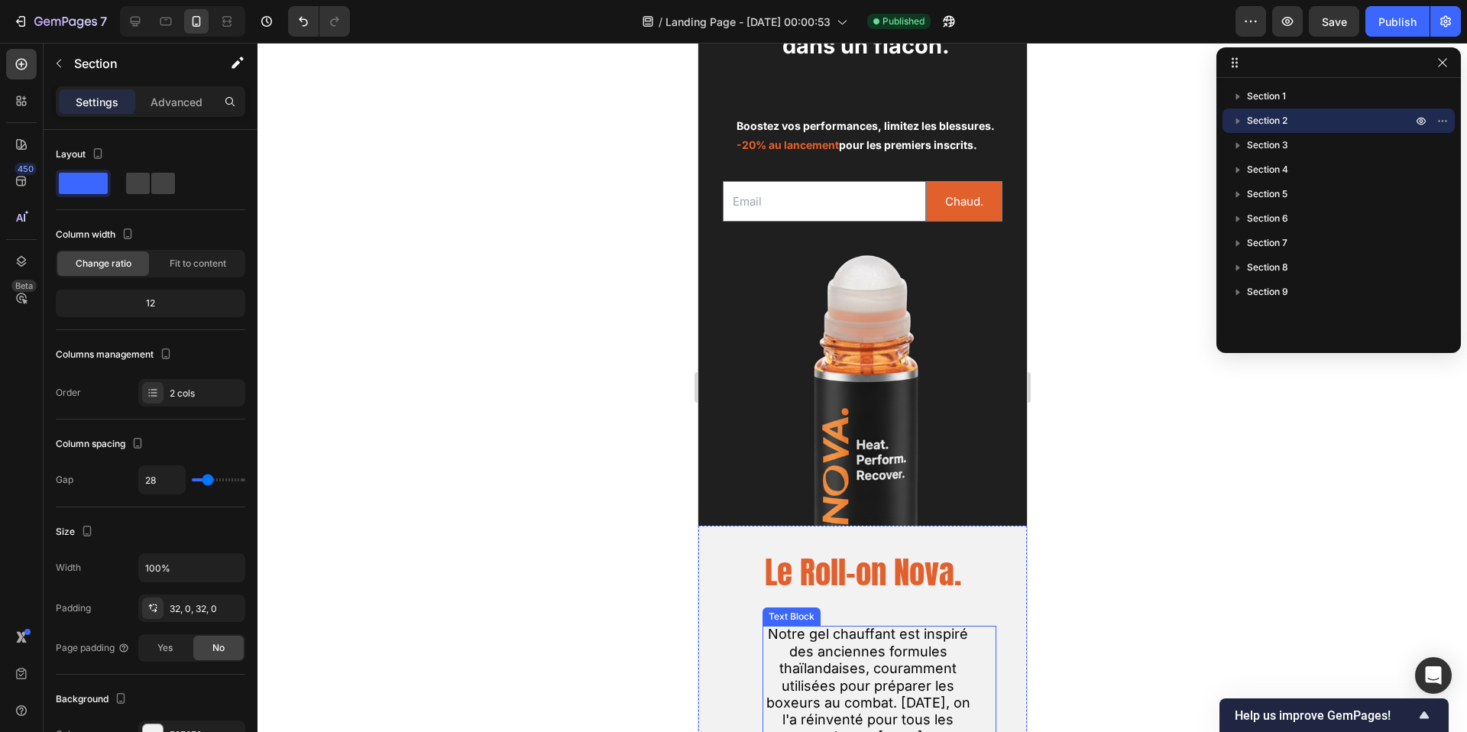
scroll to position [106, 0]
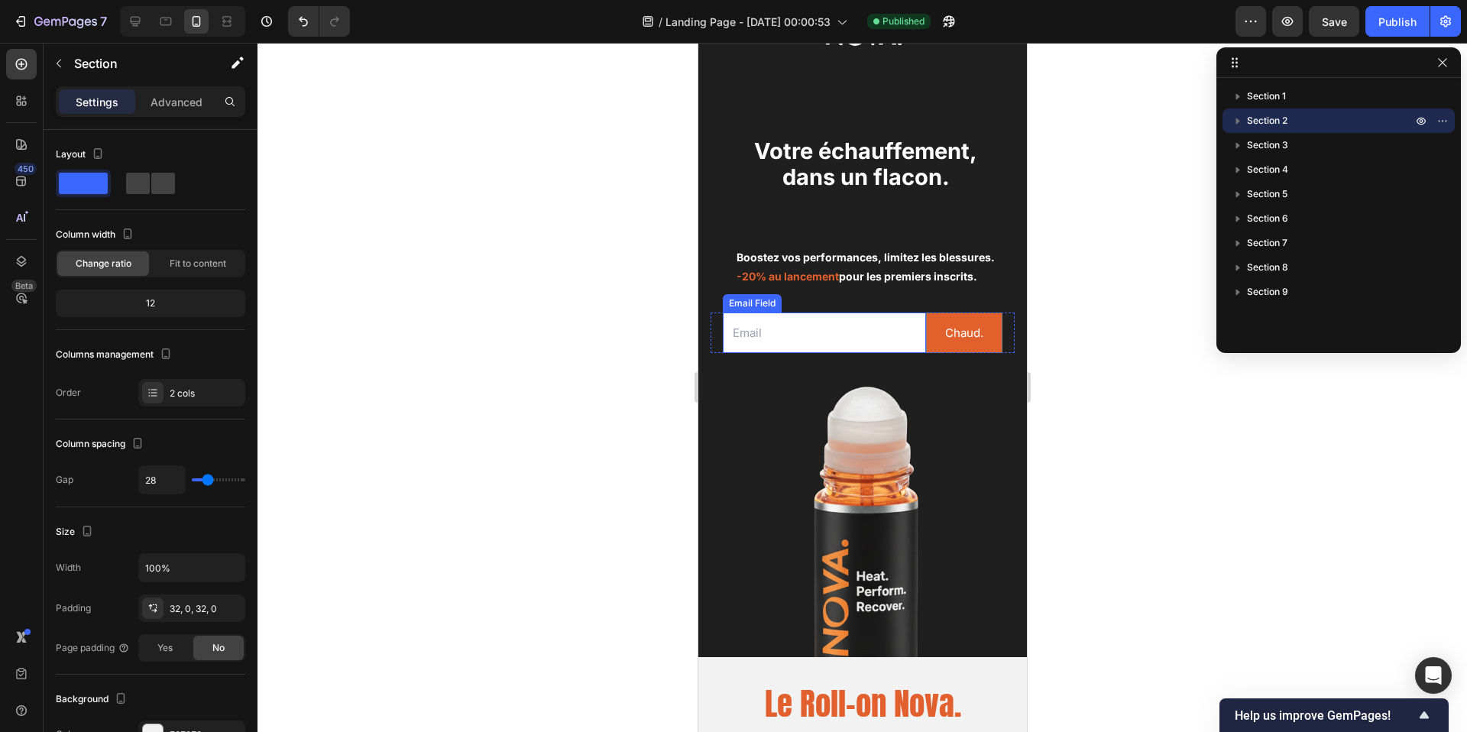
click at [776, 339] on input "email" at bounding box center [823, 333] width 203 height 41
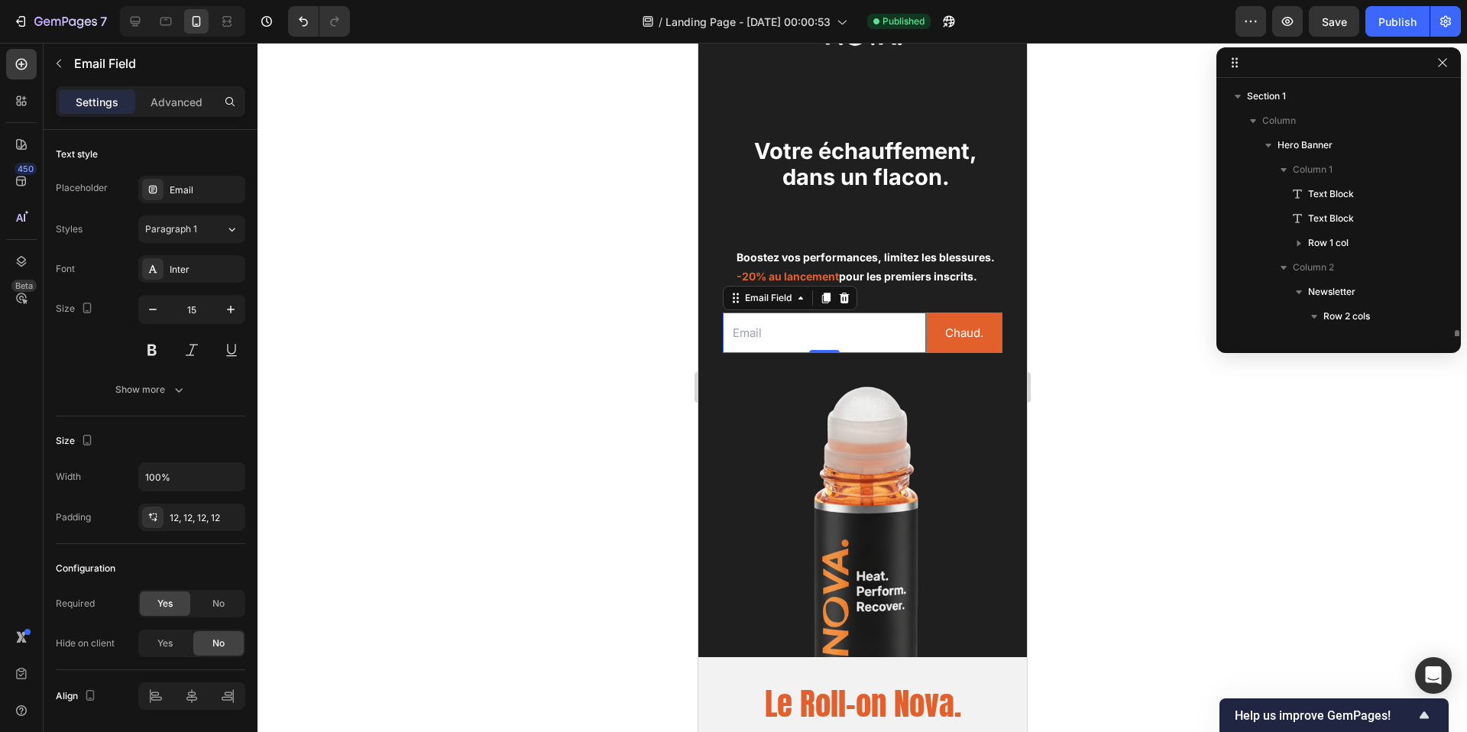
click at [776, 339] on input "email" at bounding box center [823, 333] width 203 height 41
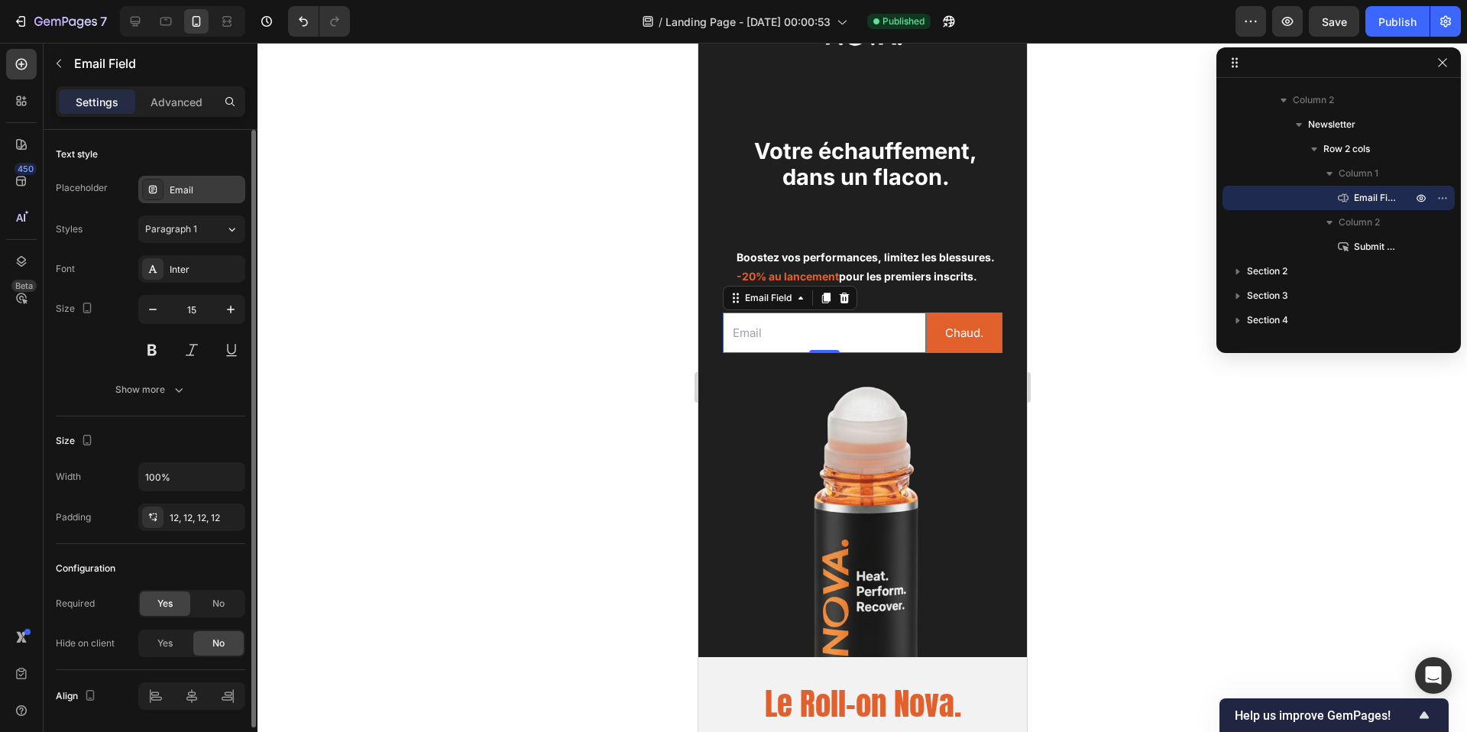
click at [185, 187] on div "Email" at bounding box center [206, 190] width 72 height 14
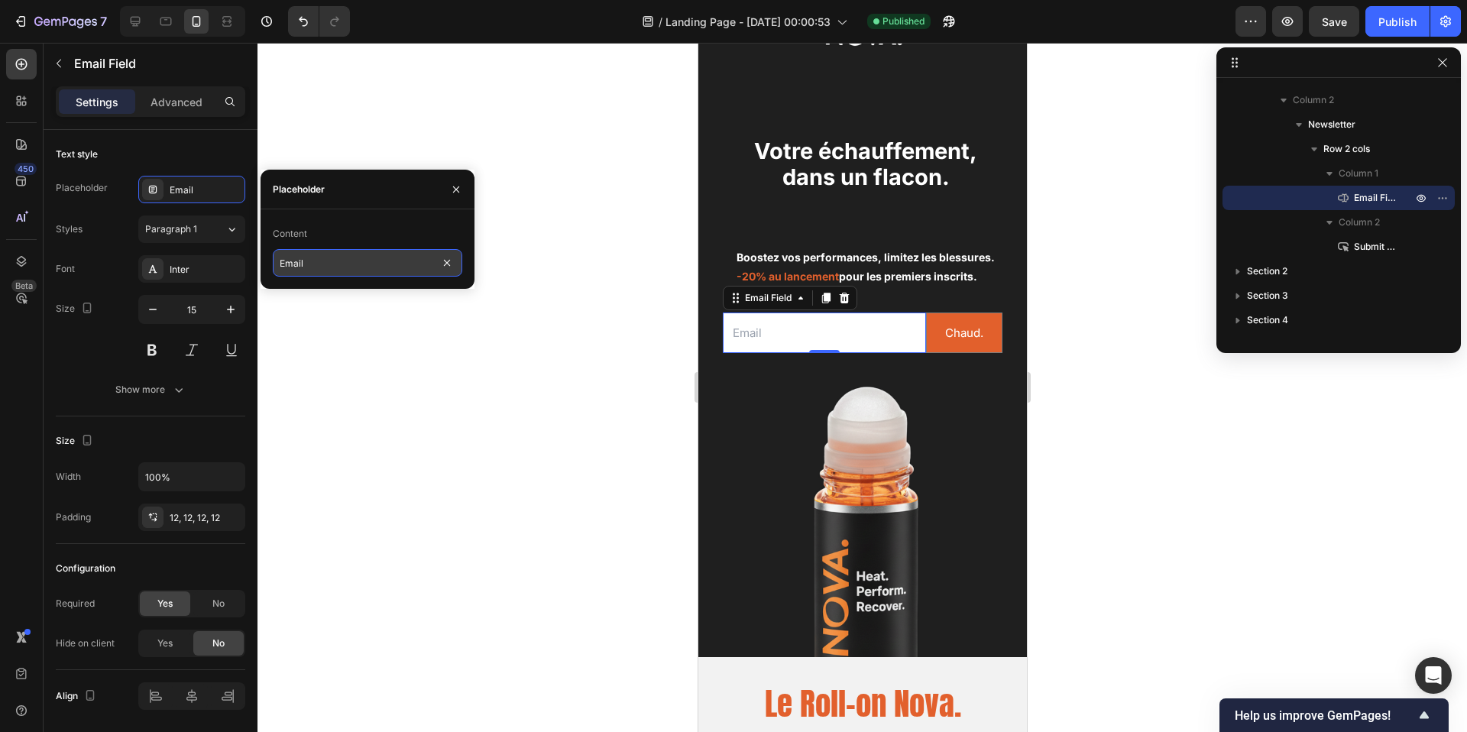
click at [319, 265] on input "Email" at bounding box center [368, 263] width 190 height 28
type input "[EMAIL_ADDRESS][DOMAIN_NAME]"
click at [415, 314] on div at bounding box center [863, 387] width 1210 height 689
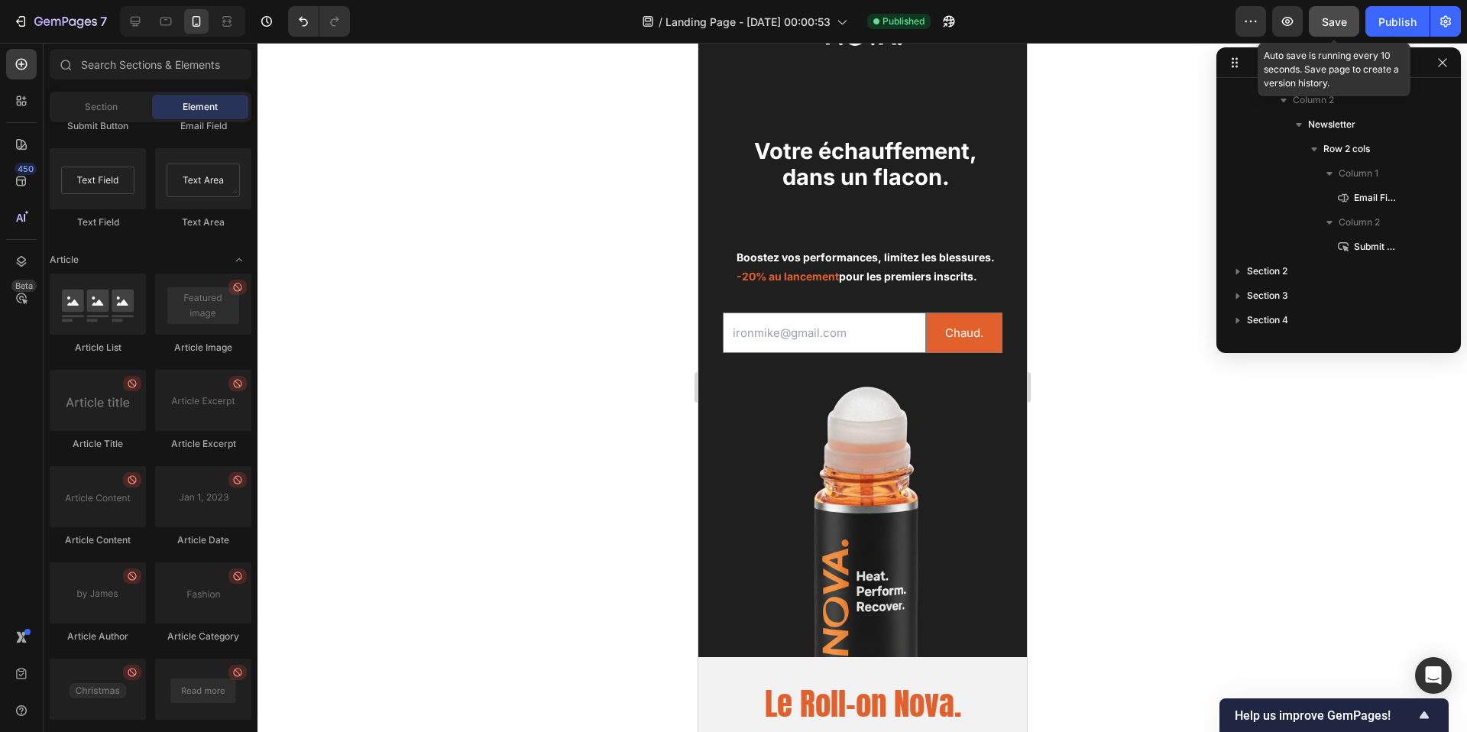
click at [1323, 15] on span "Save" at bounding box center [1334, 21] width 25 height 13
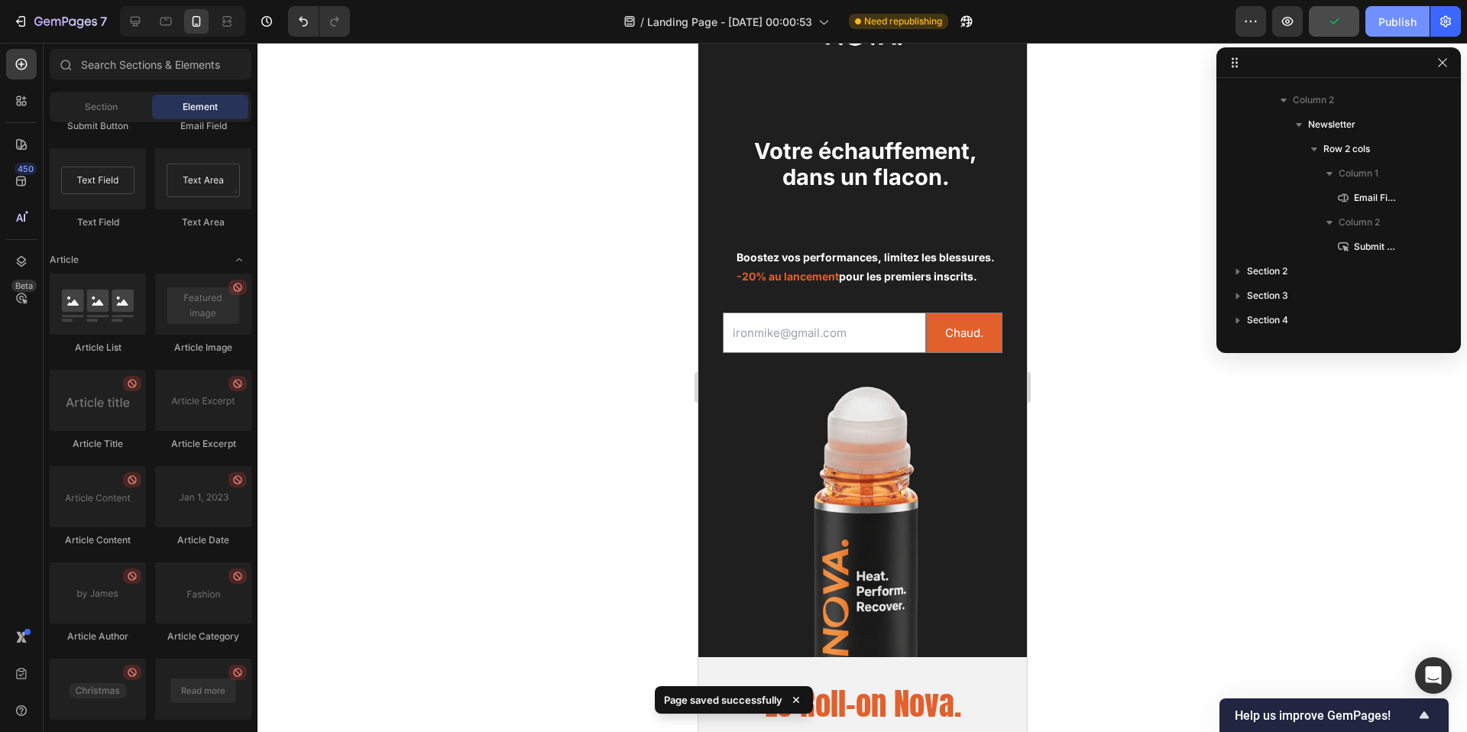
click at [1399, 16] on div "Publish" at bounding box center [1398, 22] width 38 height 16
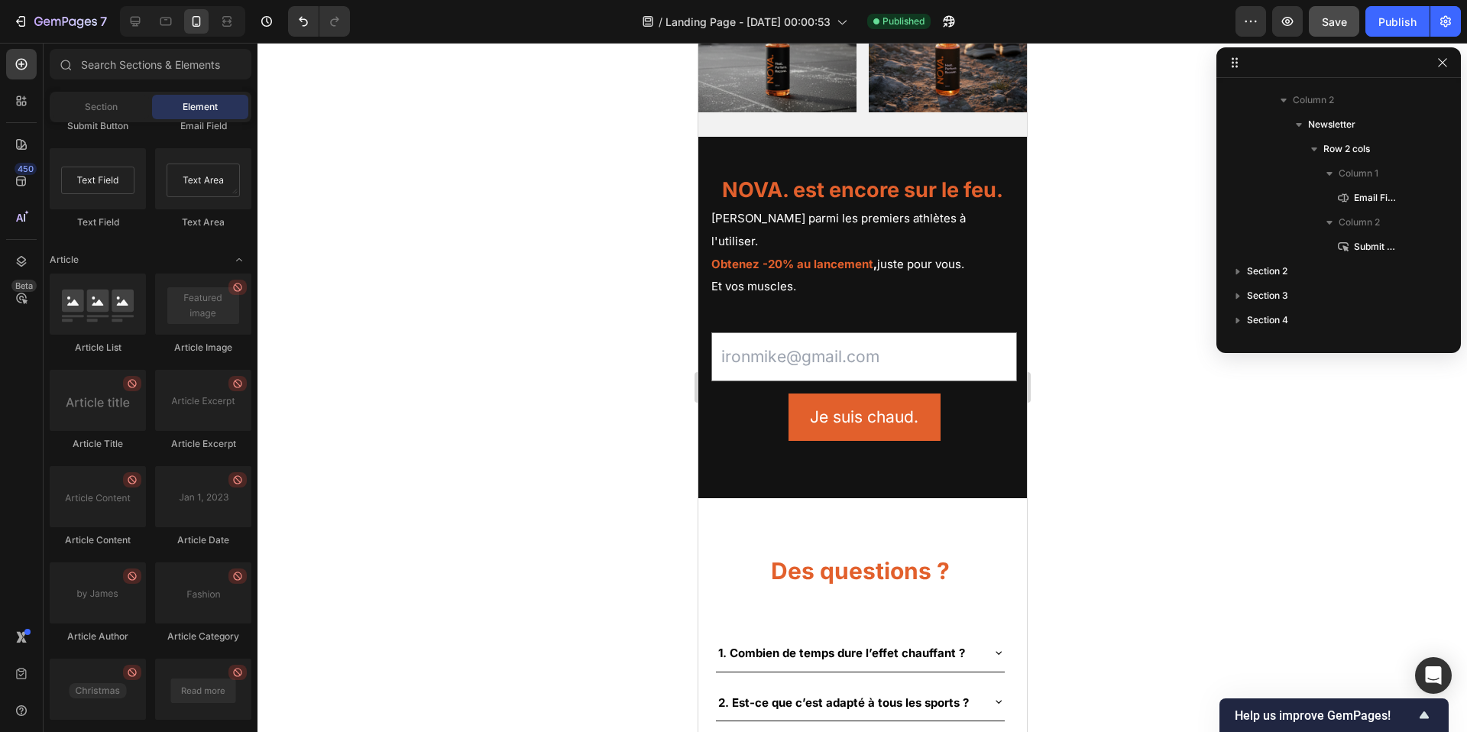
scroll to position [2950, 0]
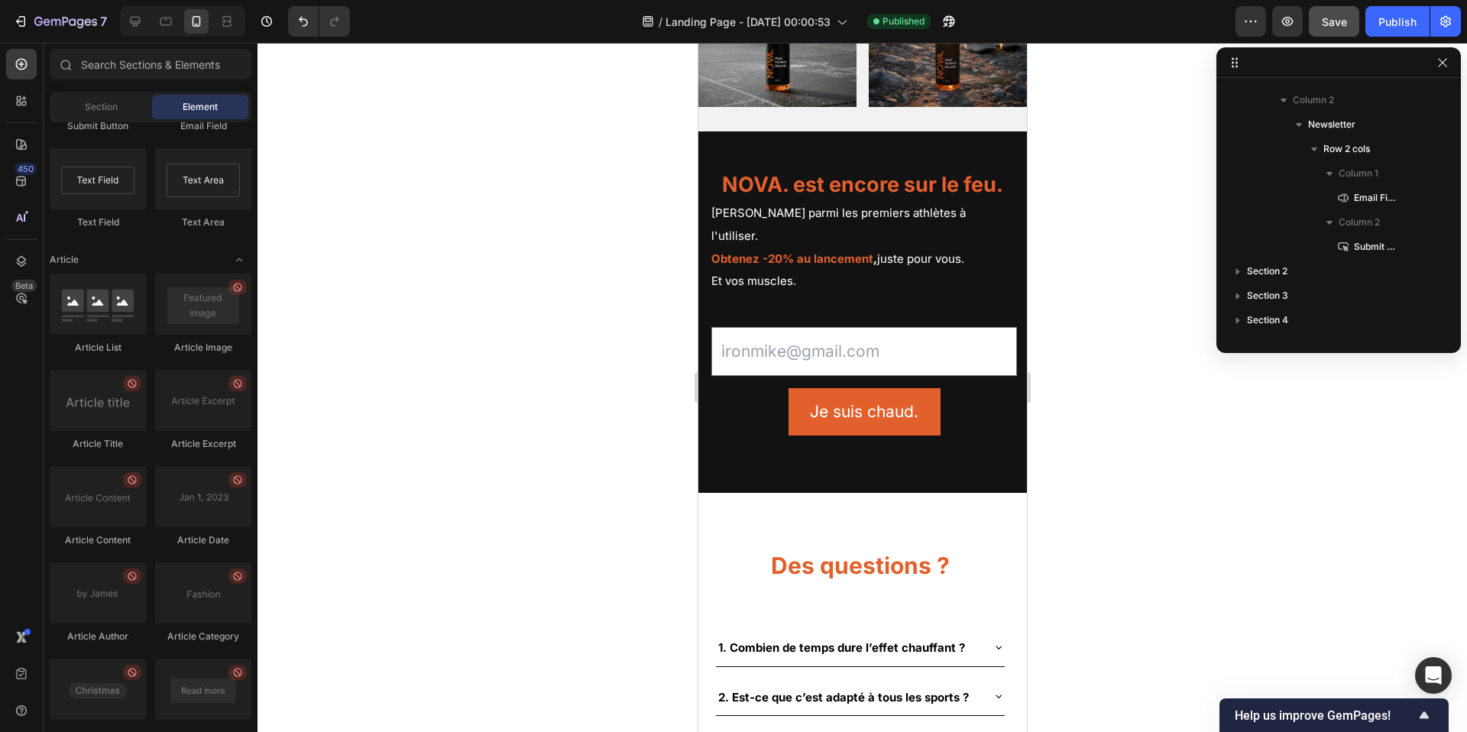
click at [493, 222] on div at bounding box center [863, 387] width 1210 height 689
